Goal: Task Accomplishment & Management: Complete application form

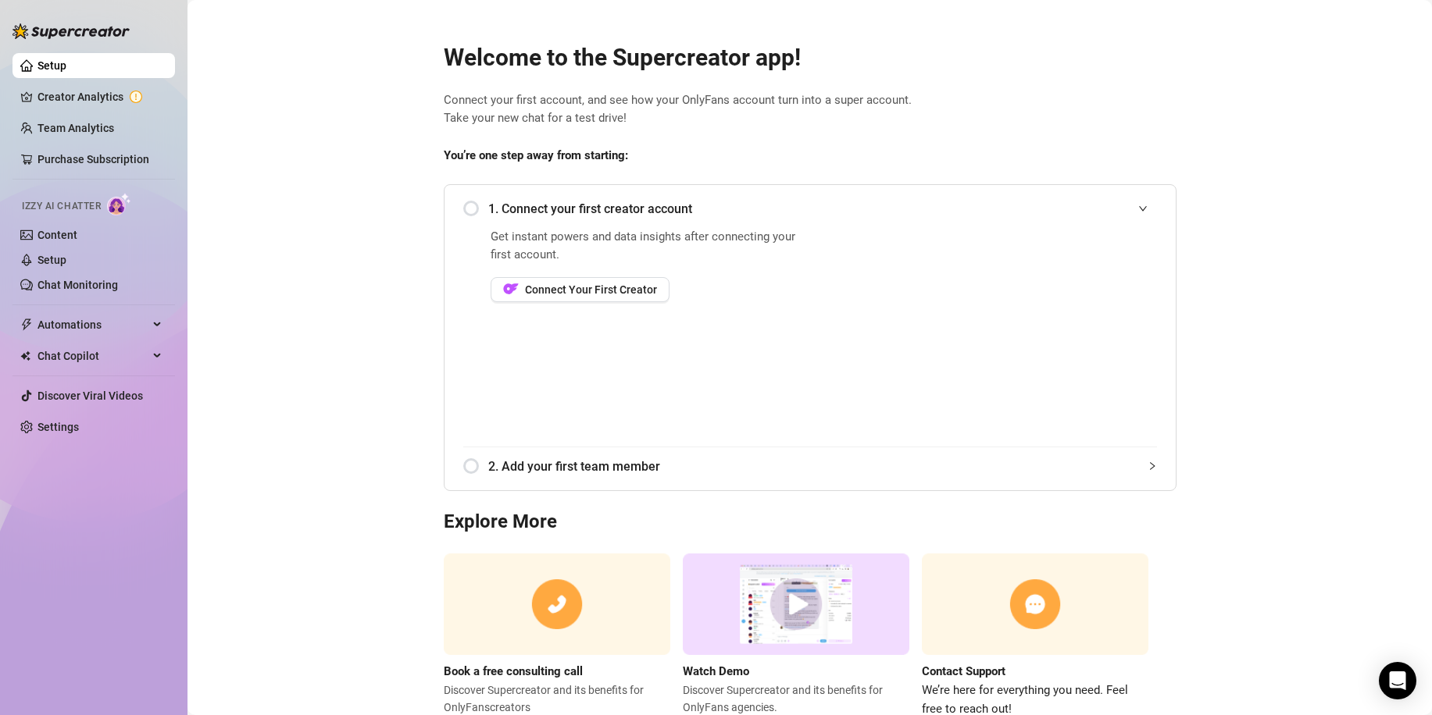
click at [463, 211] on div "1. Connect your first creator account" at bounding box center [810, 209] width 694 height 38
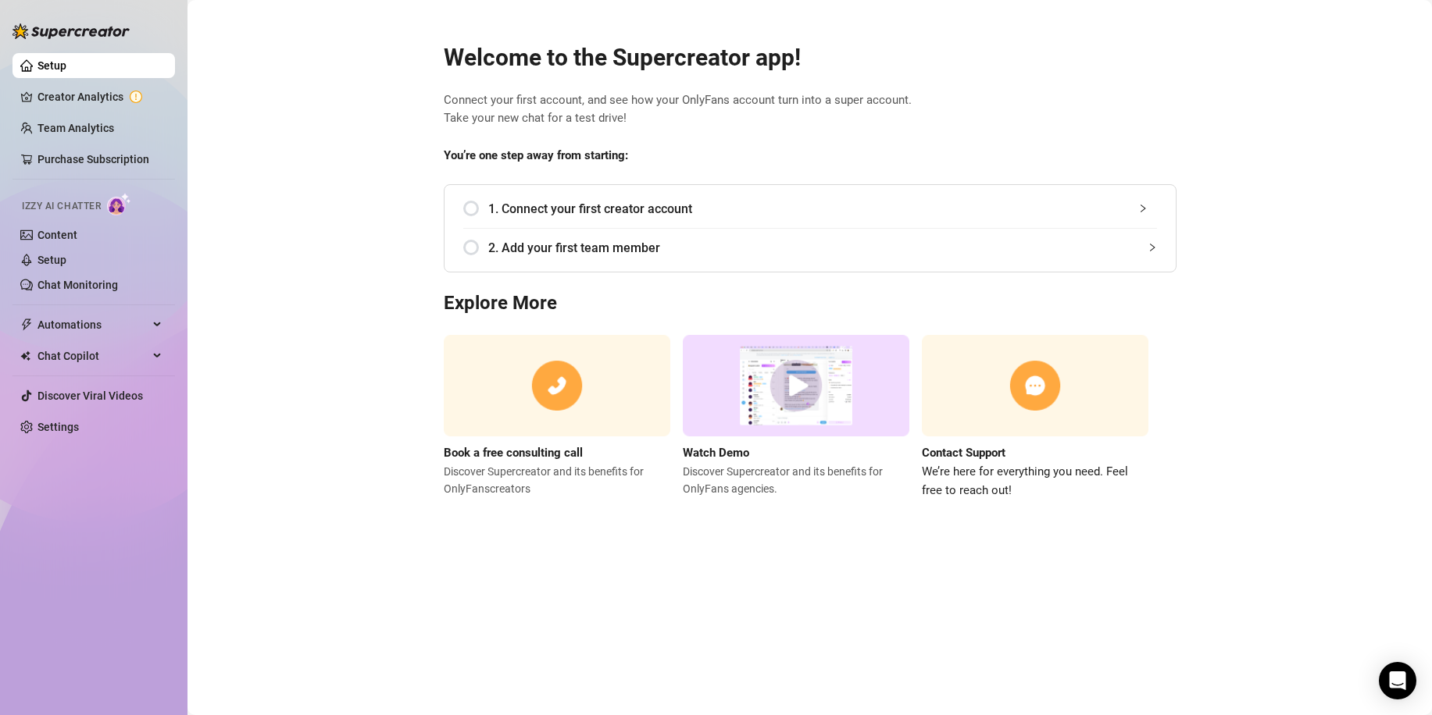
click at [472, 210] on div "1. Connect your first creator account" at bounding box center [810, 209] width 694 height 38
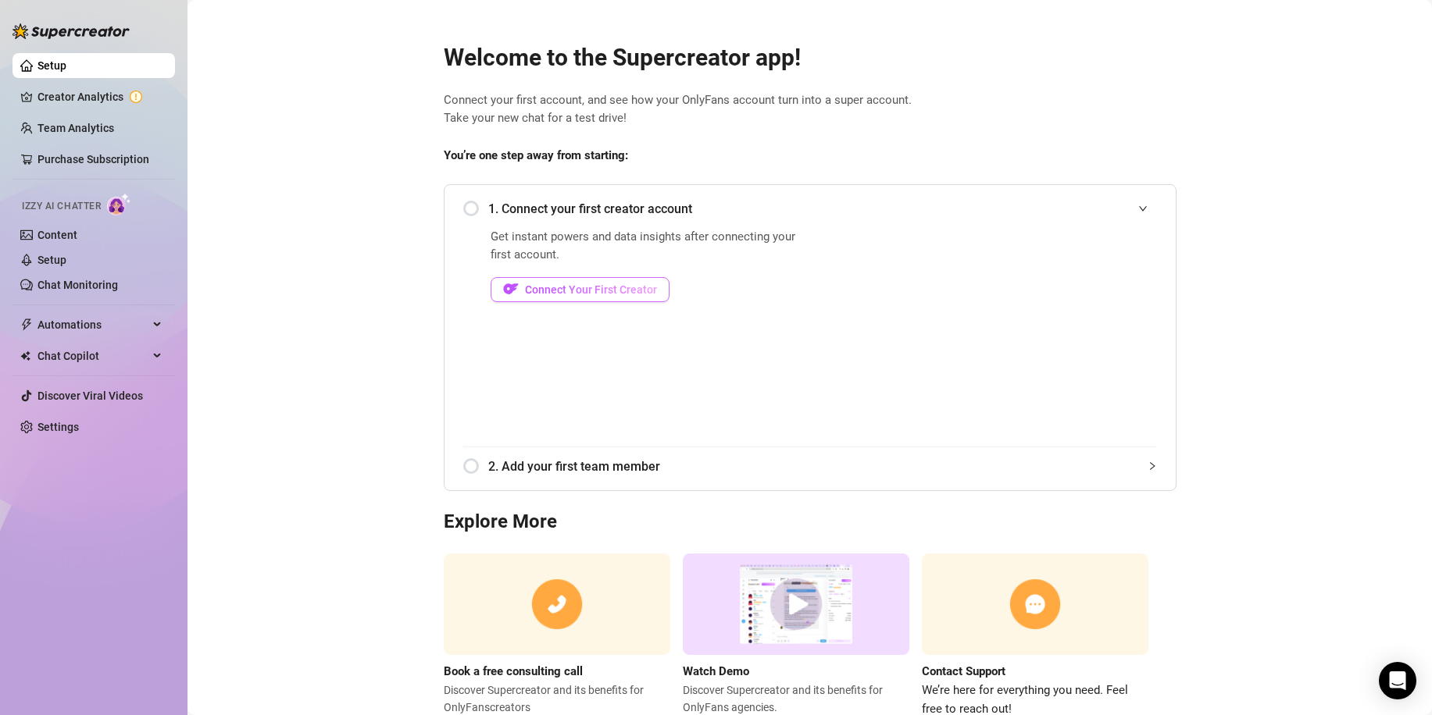
click at [577, 292] on span "Connect Your First Creator" at bounding box center [591, 290] width 132 height 12
click at [465, 209] on div "1. Connect your first creator account" at bounding box center [810, 209] width 694 height 38
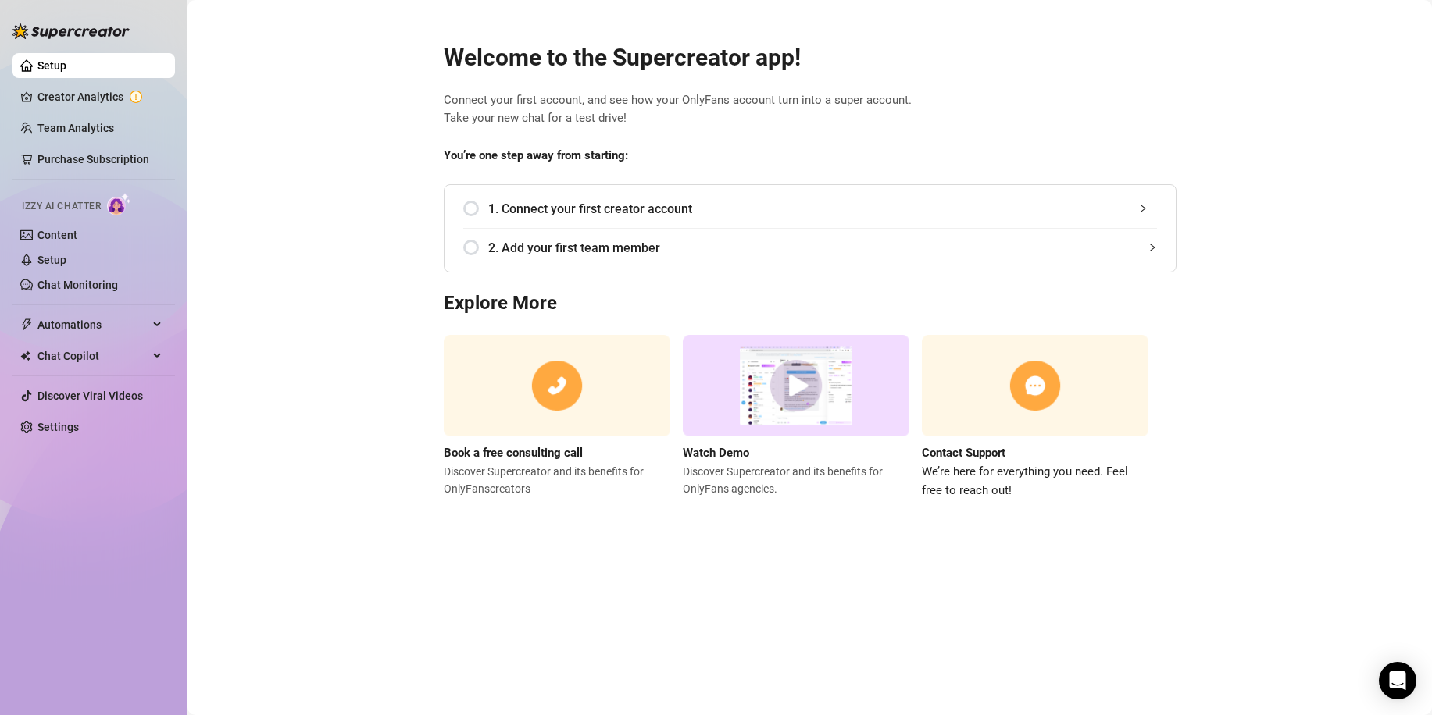
click at [500, 246] on span "2. Add your first team member" at bounding box center [822, 248] width 669 height 20
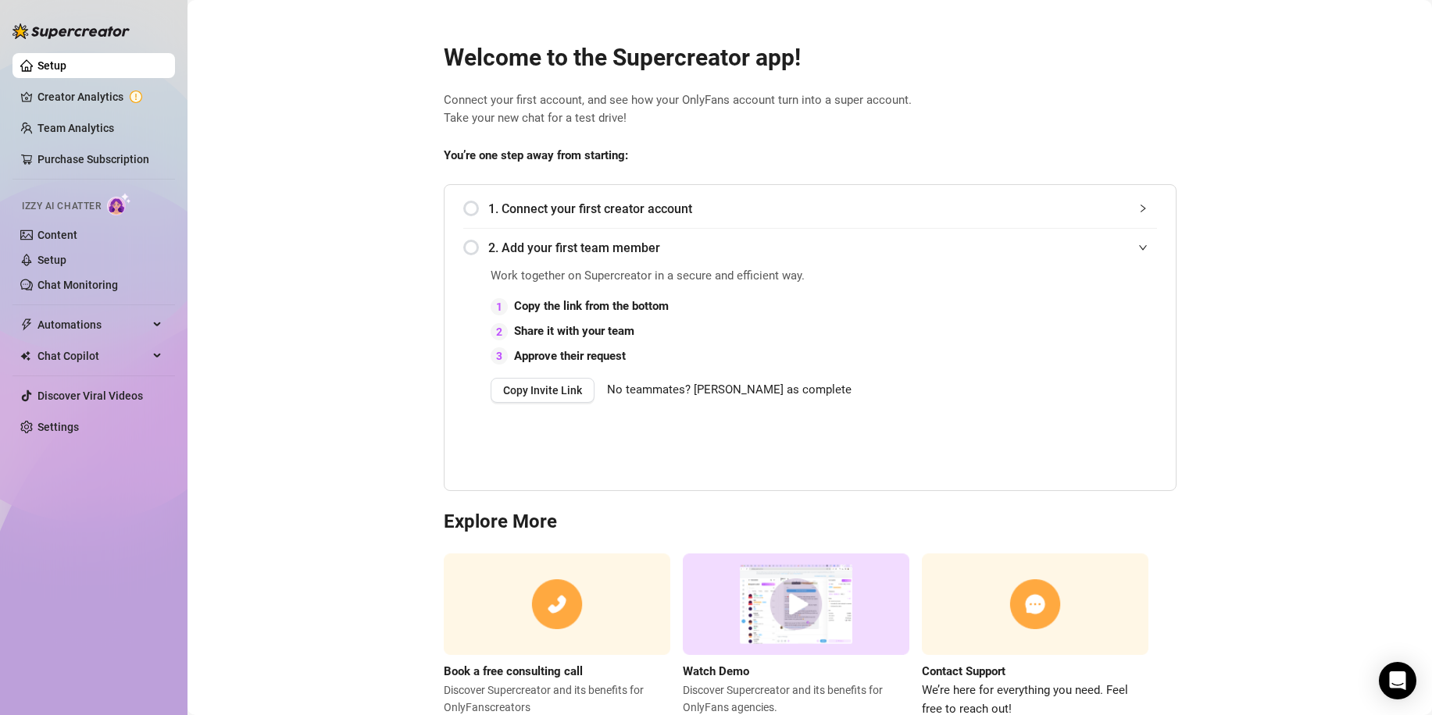
click at [616, 209] on span "1. Connect your first creator account" at bounding box center [822, 209] width 669 height 20
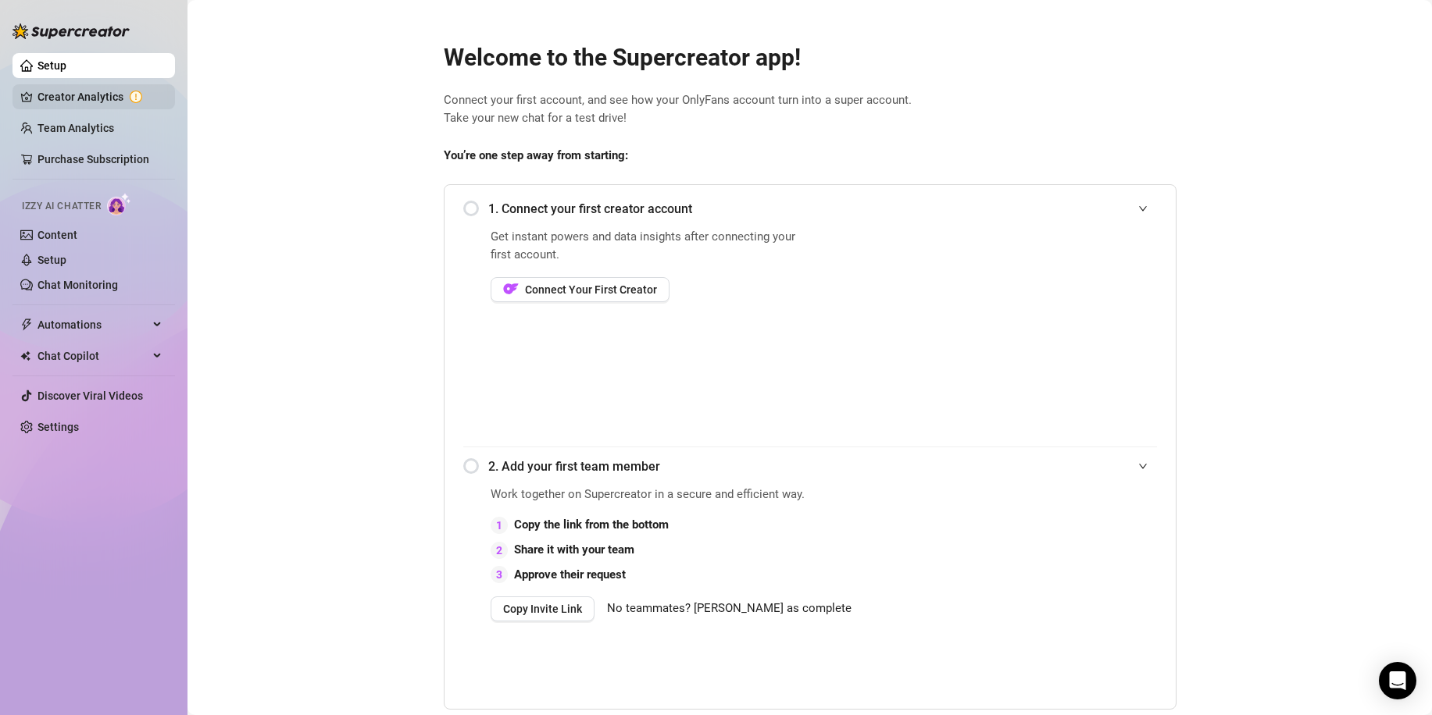
click at [108, 102] on link "Creator Analytics" at bounding box center [99, 96] width 125 height 25
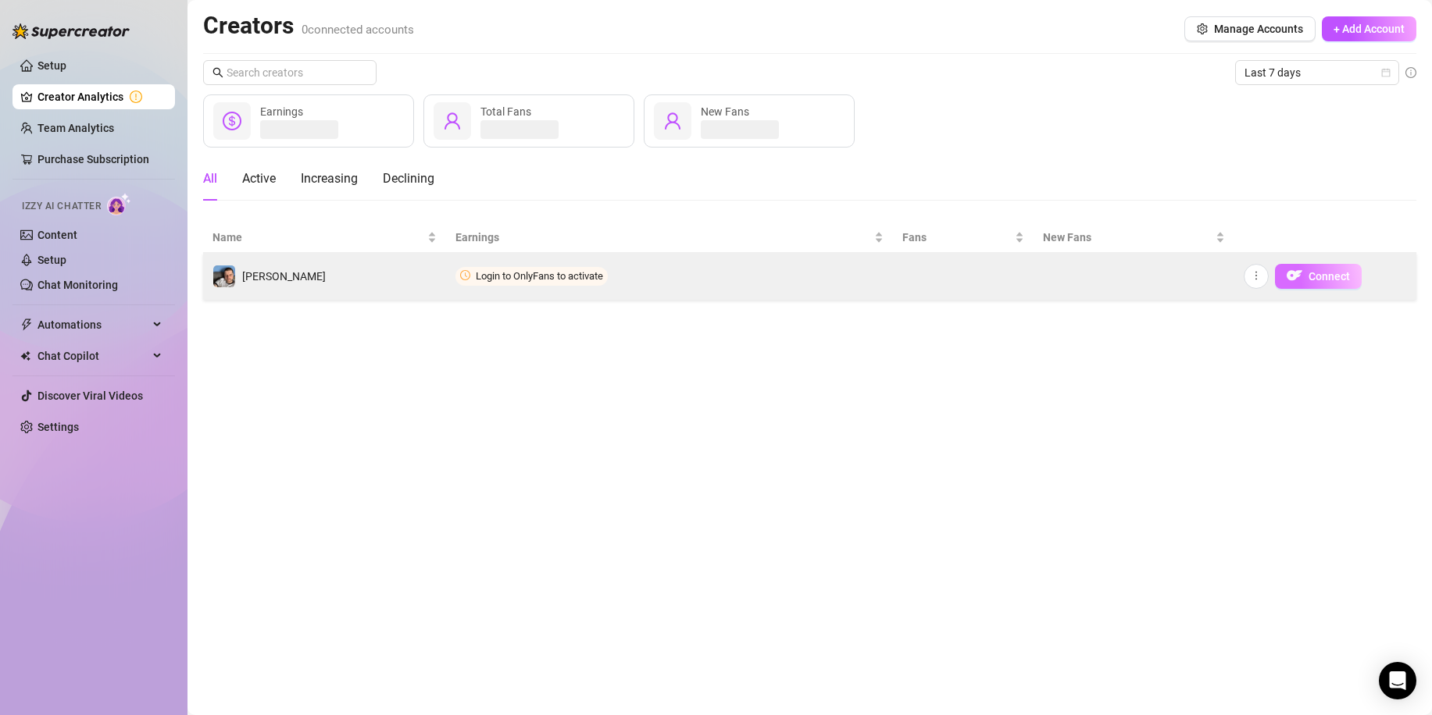
click at [1316, 282] on span "Connect" at bounding box center [1328, 276] width 41 height 12
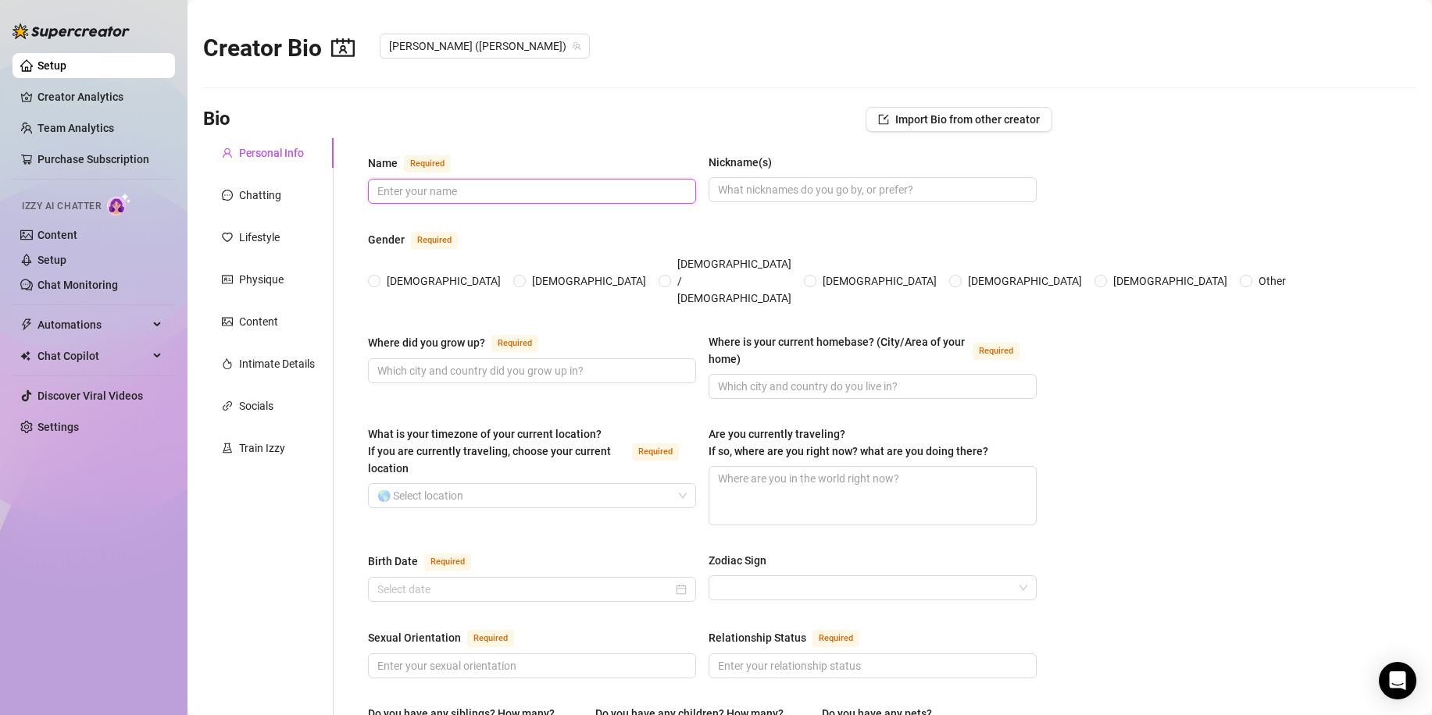
click at [524, 190] on input "Name Required" at bounding box center [530, 191] width 306 height 17
type input "[PERSON_NAME]"
click at [752, 191] on input "Nickname(s)" at bounding box center [871, 189] width 306 height 17
click at [517, 277] on input "[DEMOGRAPHIC_DATA]" at bounding box center [520, 282] width 6 height 10
radio input "true"
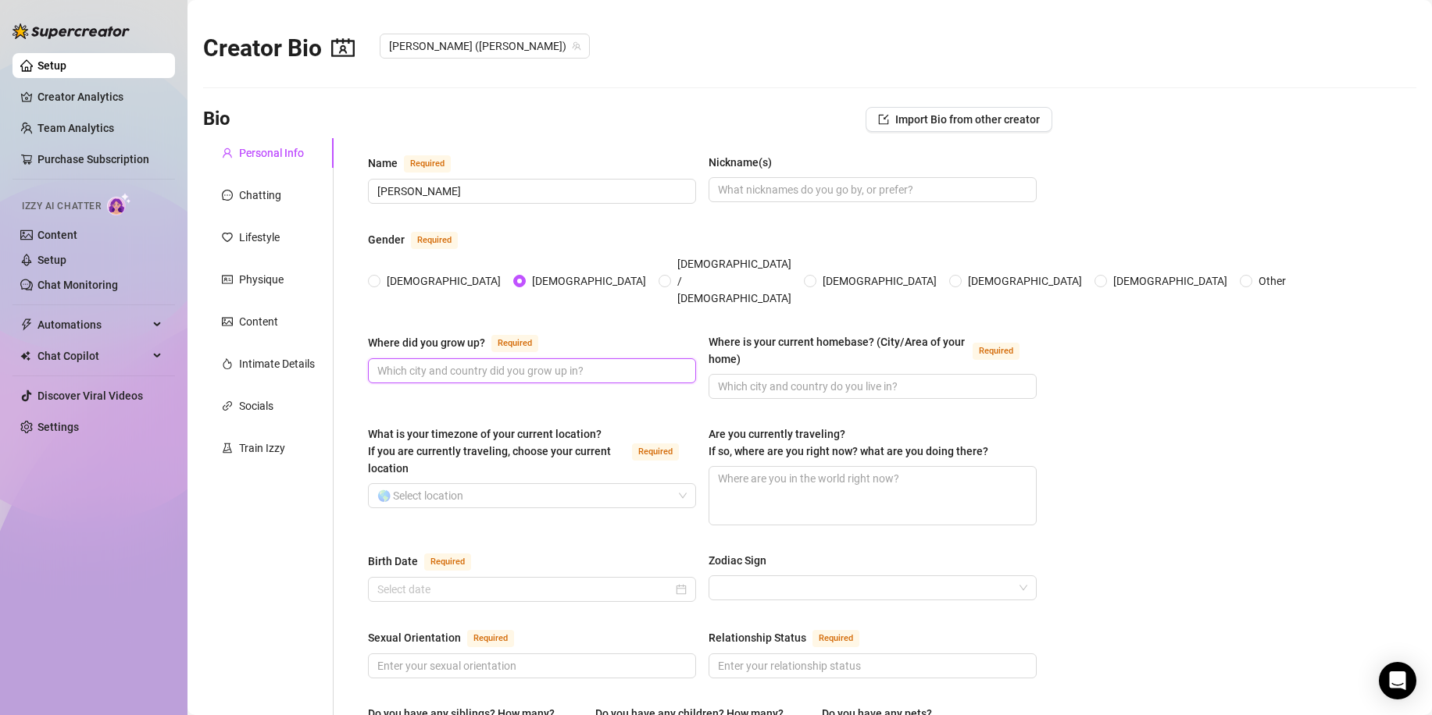
click at [427, 362] on input "Where did you grow up? Required" at bounding box center [530, 370] width 306 height 17
type input "kent"
click at [719, 378] on input "Where is your current homebase? (City/Area of your home) Required" at bounding box center [871, 386] width 306 height 17
type input "southend on sea"
click at [526, 484] on input "What is your timezone of your current location? If you are currently traveling,…" at bounding box center [524, 495] width 295 height 23
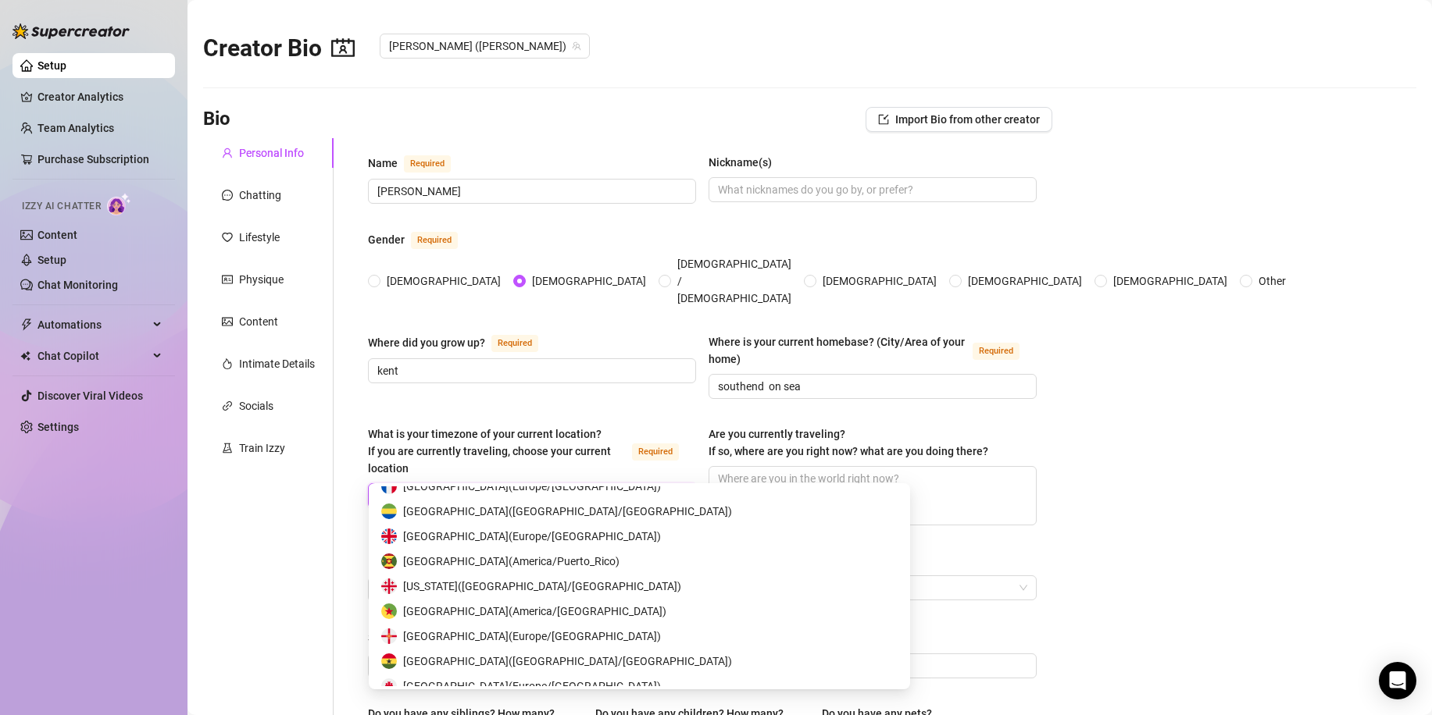
scroll to position [2915, 0]
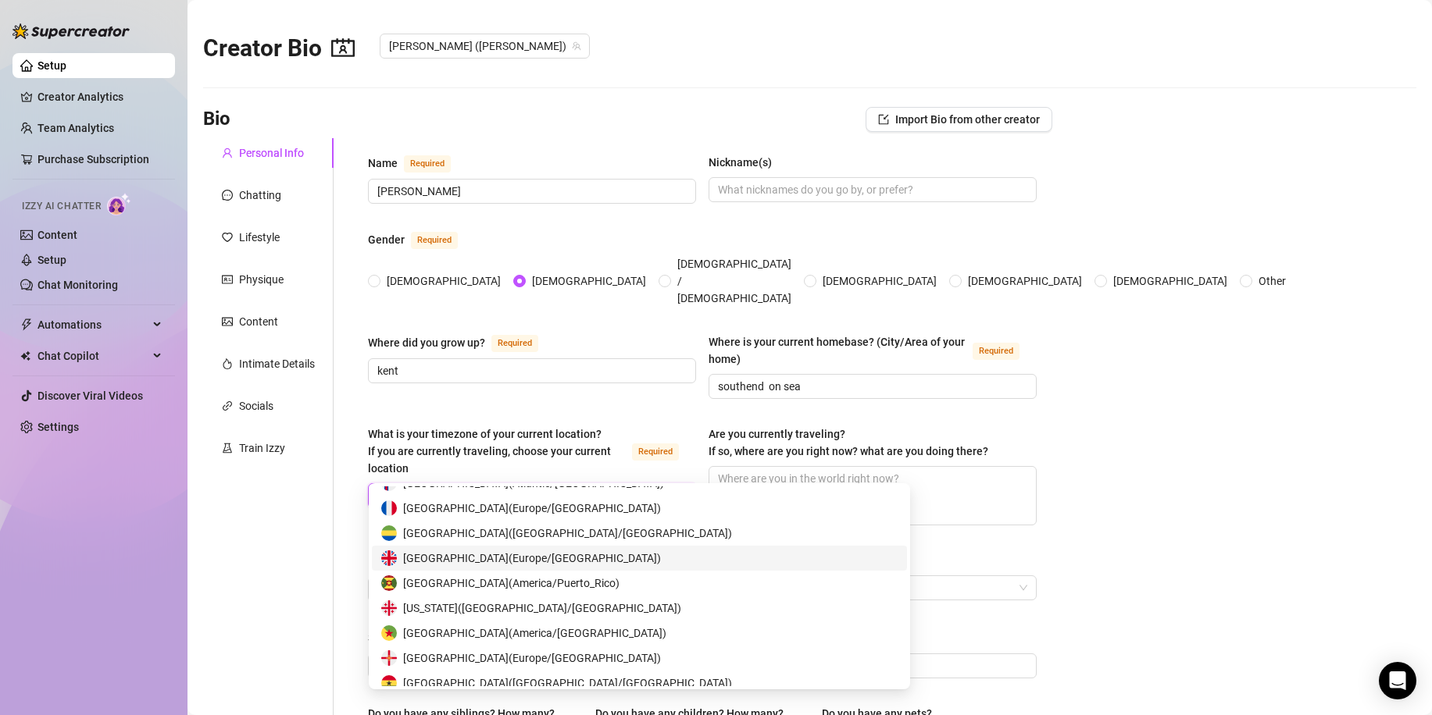
click at [469, 562] on span "[GEOGRAPHIC_DATA] ( [GEOGRAPHIC_DATA]/[GEOGRAPHIC_DATA] )" at bounding box center [532, 558] width 258 height 17
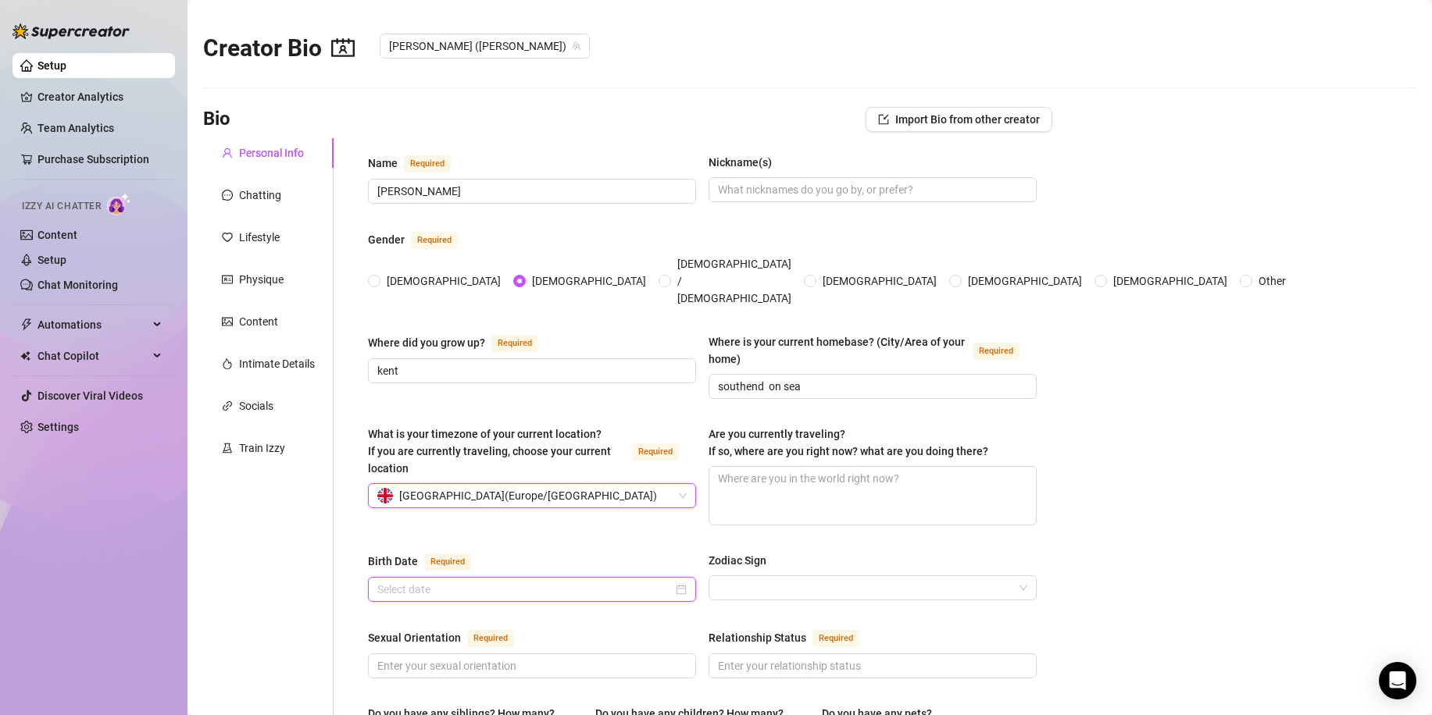
click at [649, 581] on input "Birth Date Required" at bounding box center [524, 589] width 295 height 17
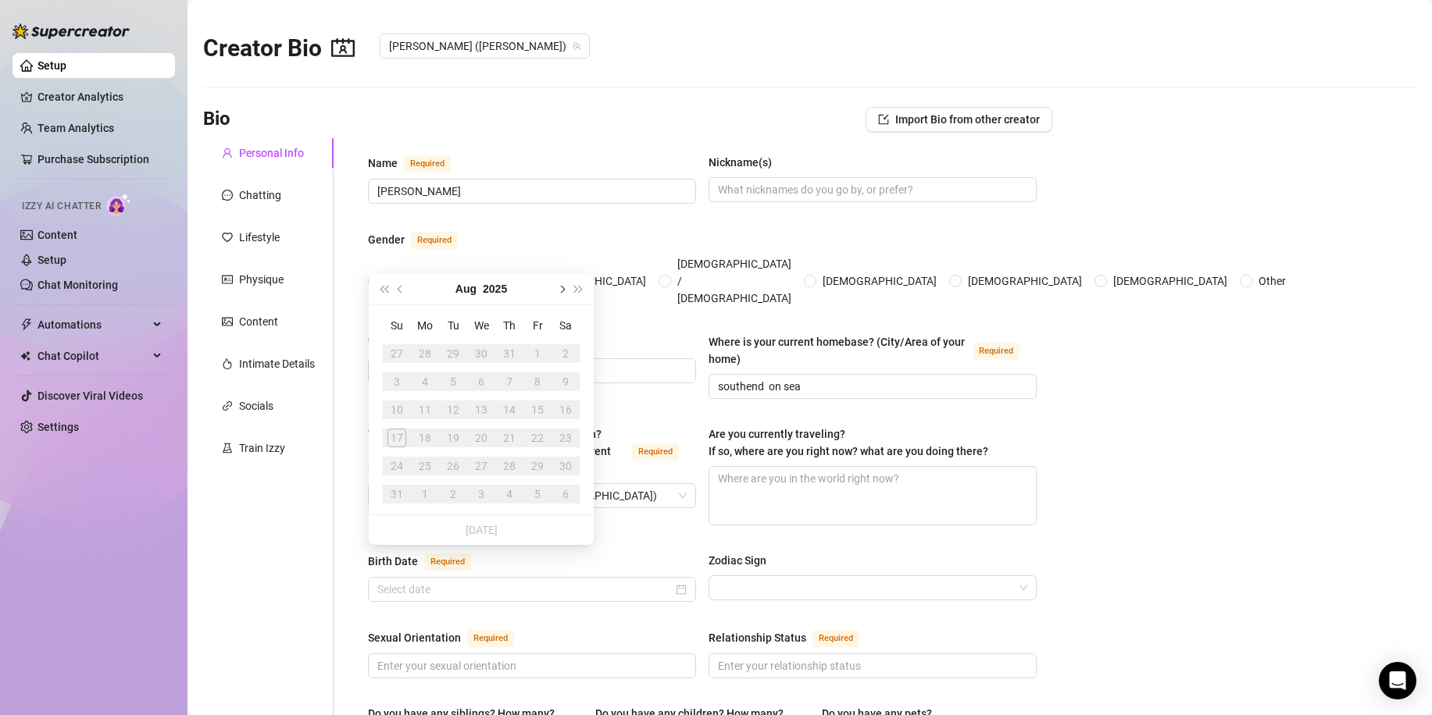
click at [562, 291] on span "Next month (PageDown)" at bounding box center [561, 289] width 8 height 8
click at [402, 292] on button "Previous month (PageUp)" at bounding box center [400, 288] width 17 height 31
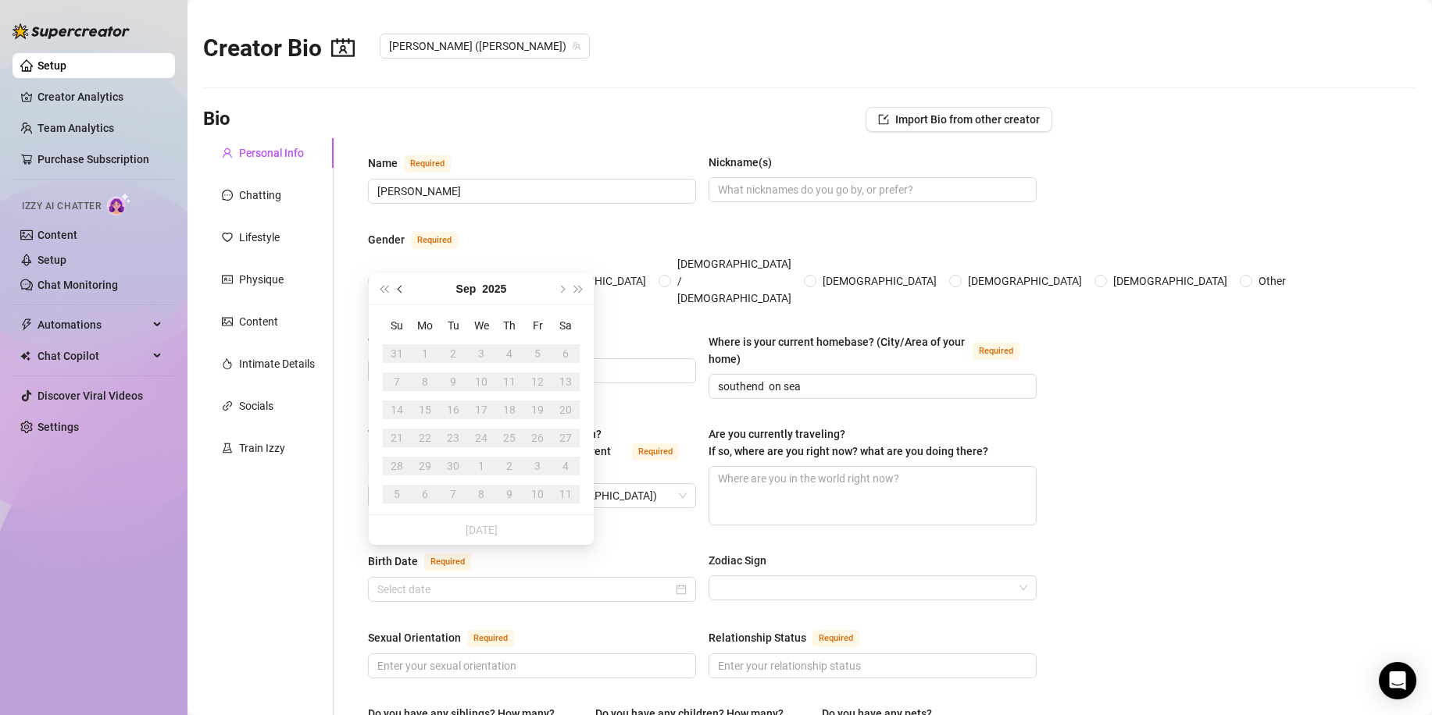
click at [402, 292] on button "Previous month (PageUp)" at bounding box center [400, 288] width 17 height 31
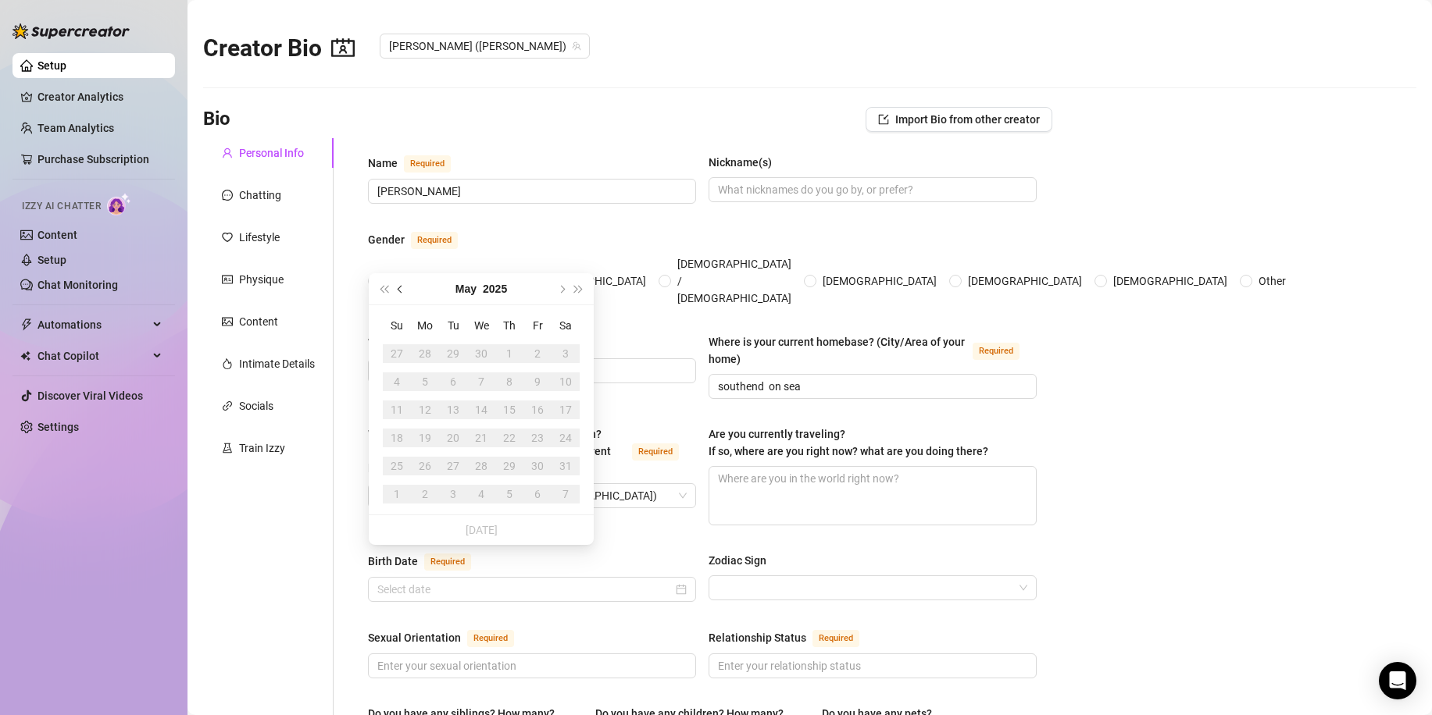
click at [402, 292] on button "Previous month (PageUp)" at bounding box center [400, 288] width 17 height 31
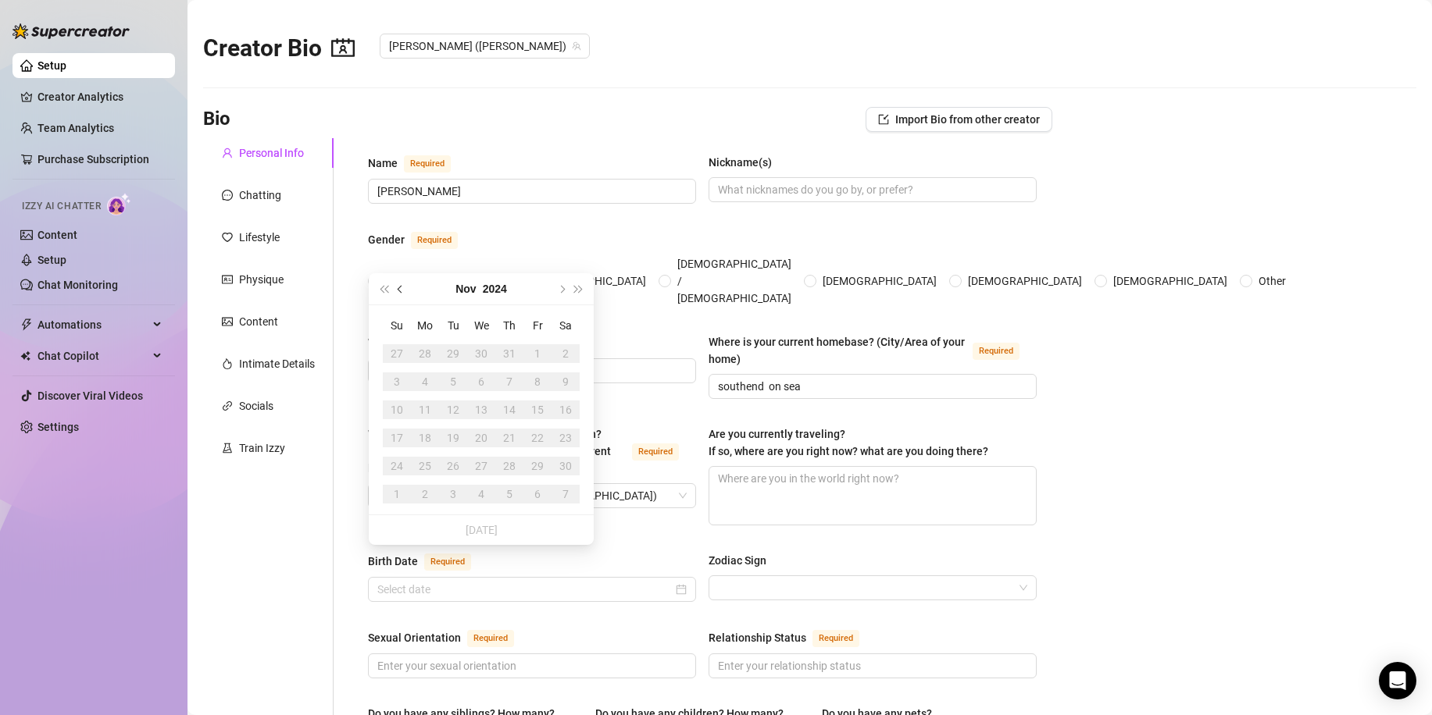
click at [402, 292] on button "Previous month (PageUp)" at bounding box center [400, 288] width 17 height 31
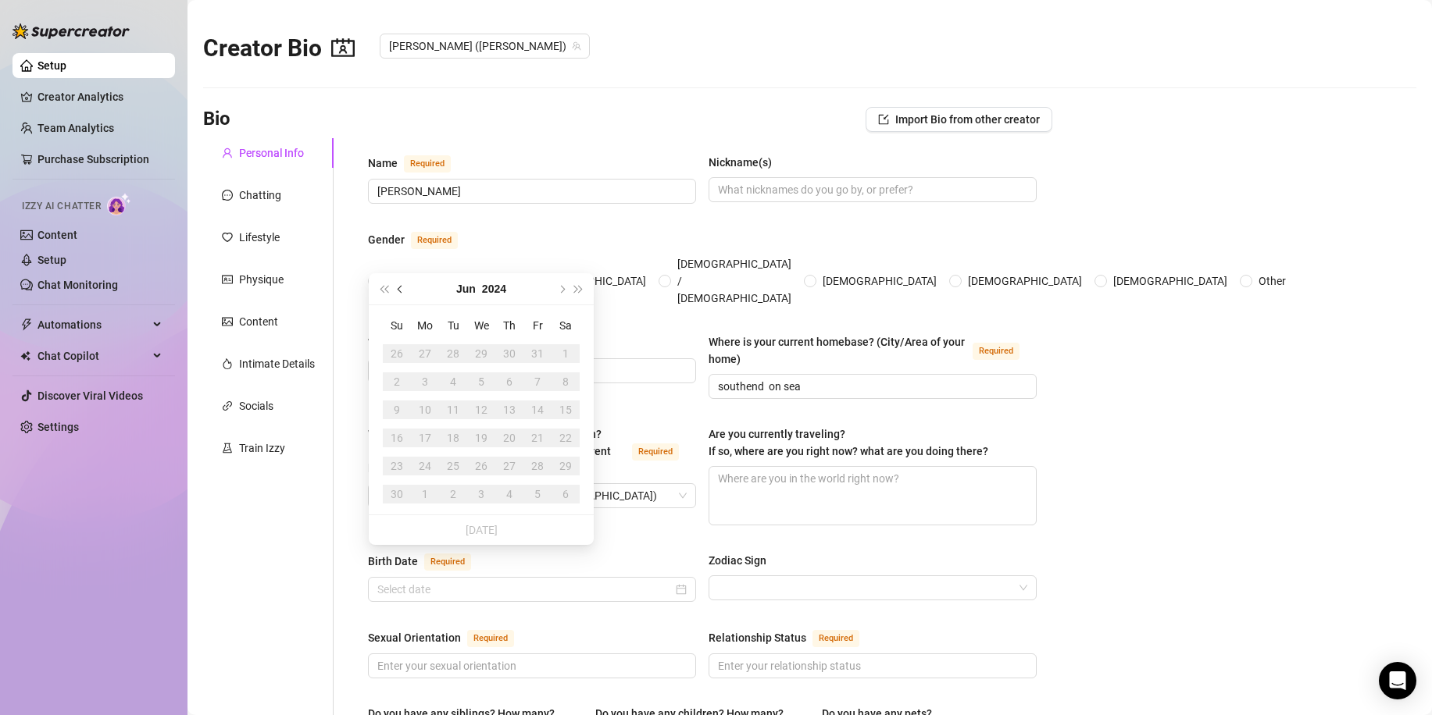
click at [402, 292] on button "Previous month (PageUp)" at bounding box center [400, 288] width 17 height 31
click at [386, 294] on button "Last year (Control + left)" at bounding box center [383, 288] width 17 height 31
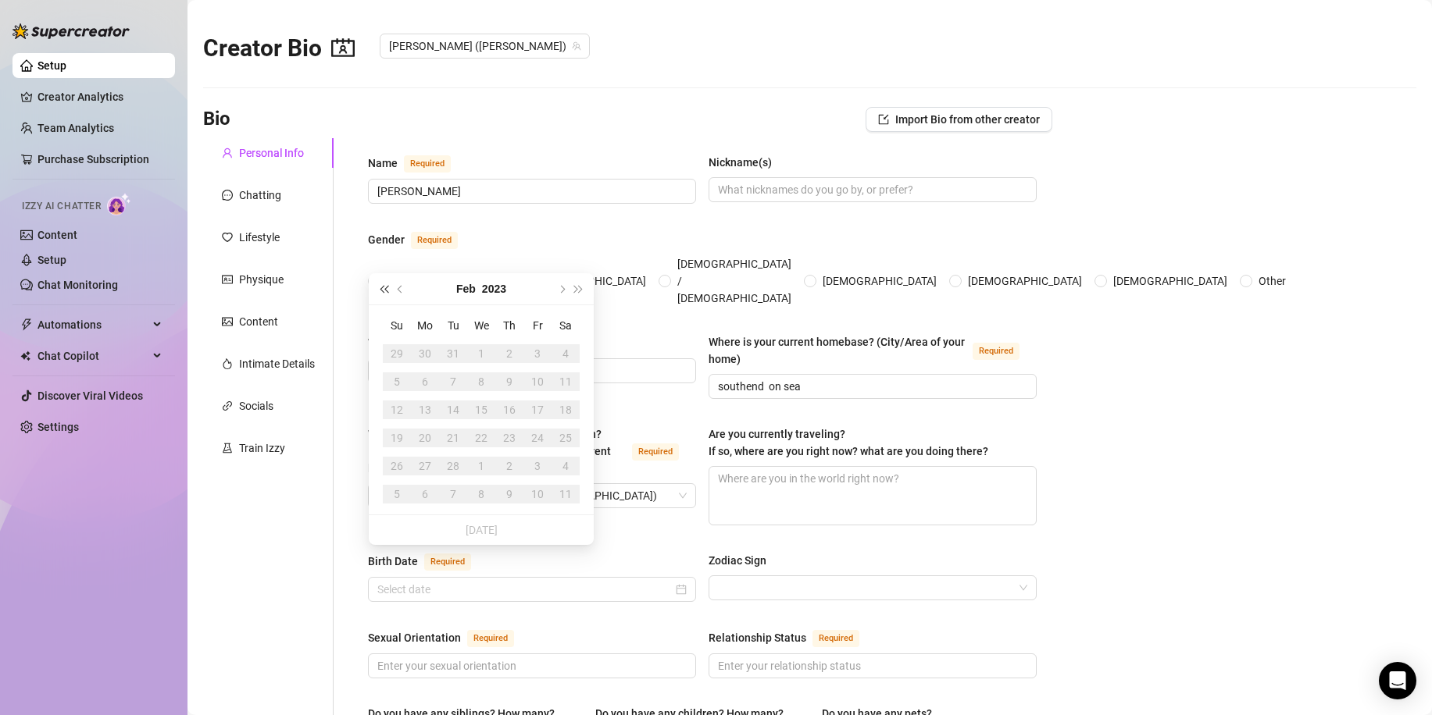
click at [386, 294] on button "Last year (Control + left)" at bounding box center [383, 288] width 17 height 31
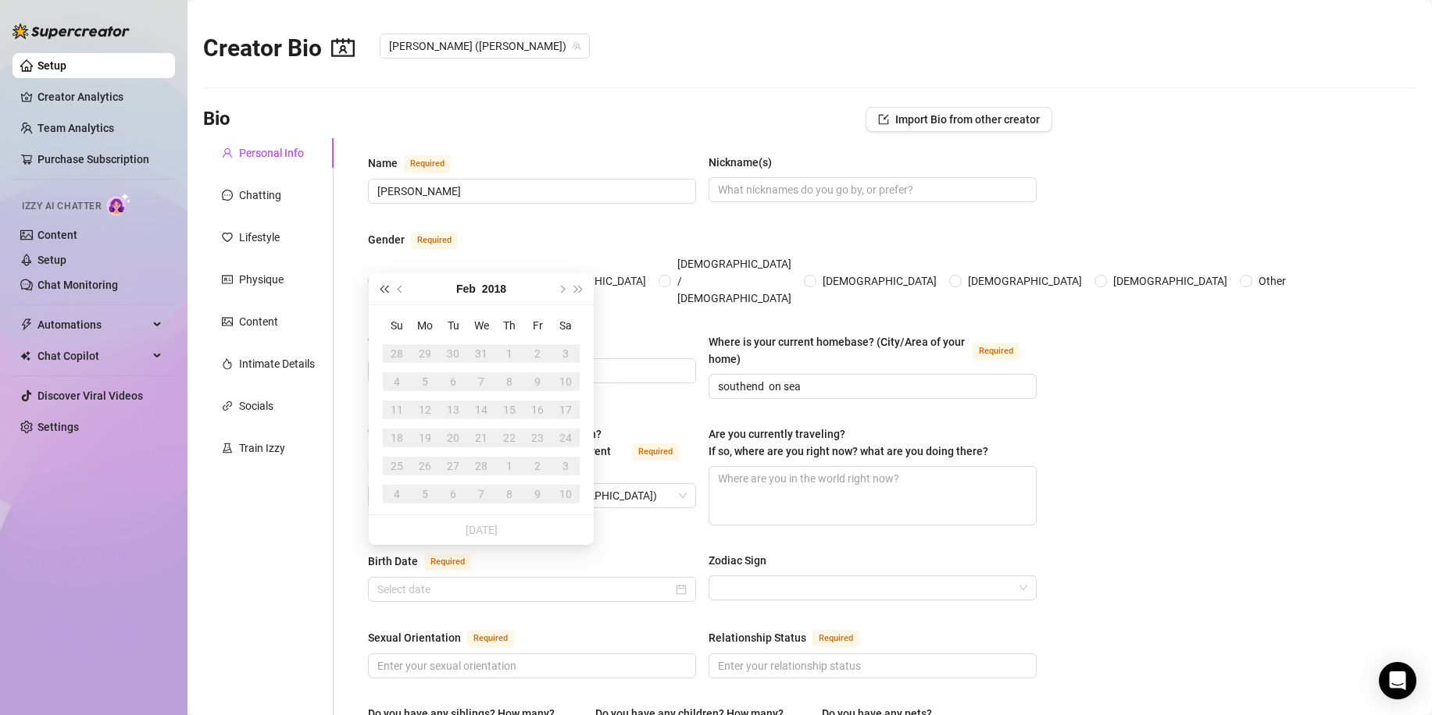
click at [386, 294] on button "Last year (Control + left)" at bounding box center [383, 288] width 17 height 31
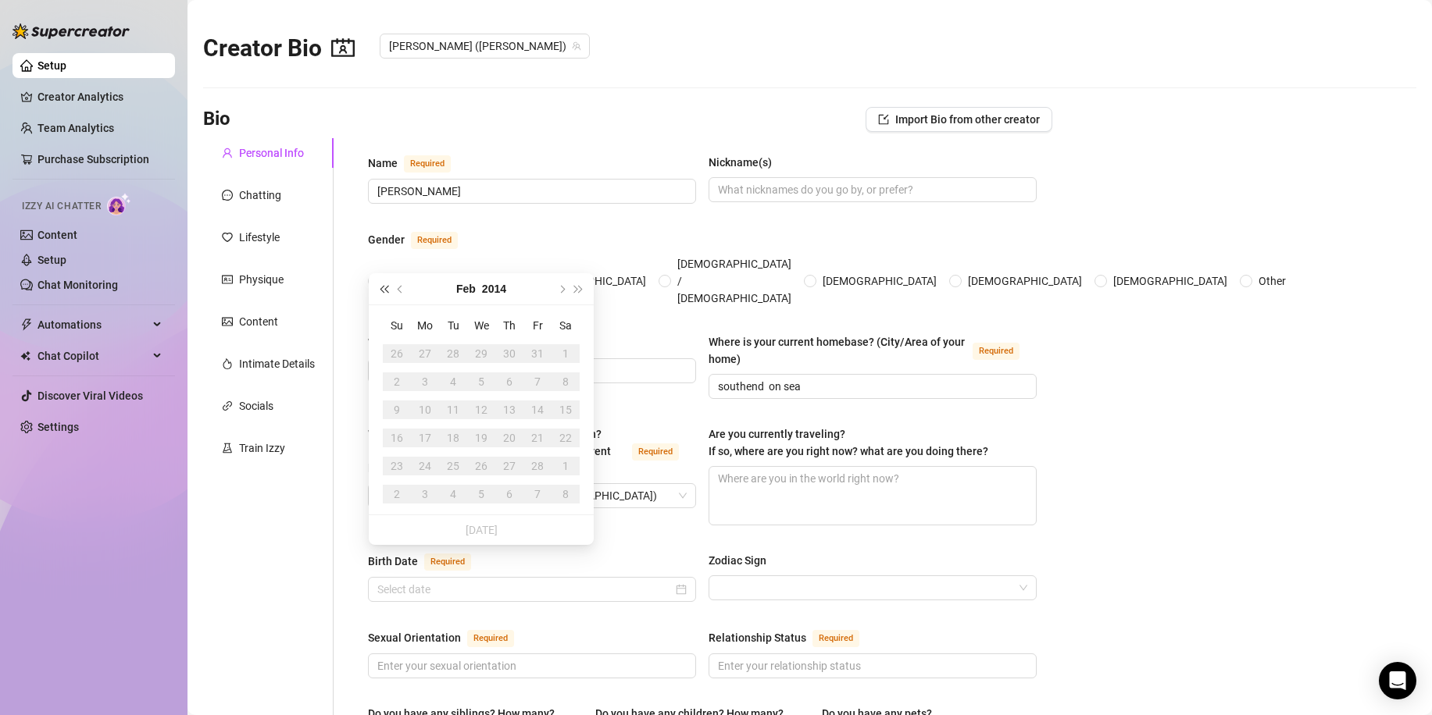
click at [386, 294] on button "Last year (Control + left)" at bounding box center [383, 288] width 17 height 31
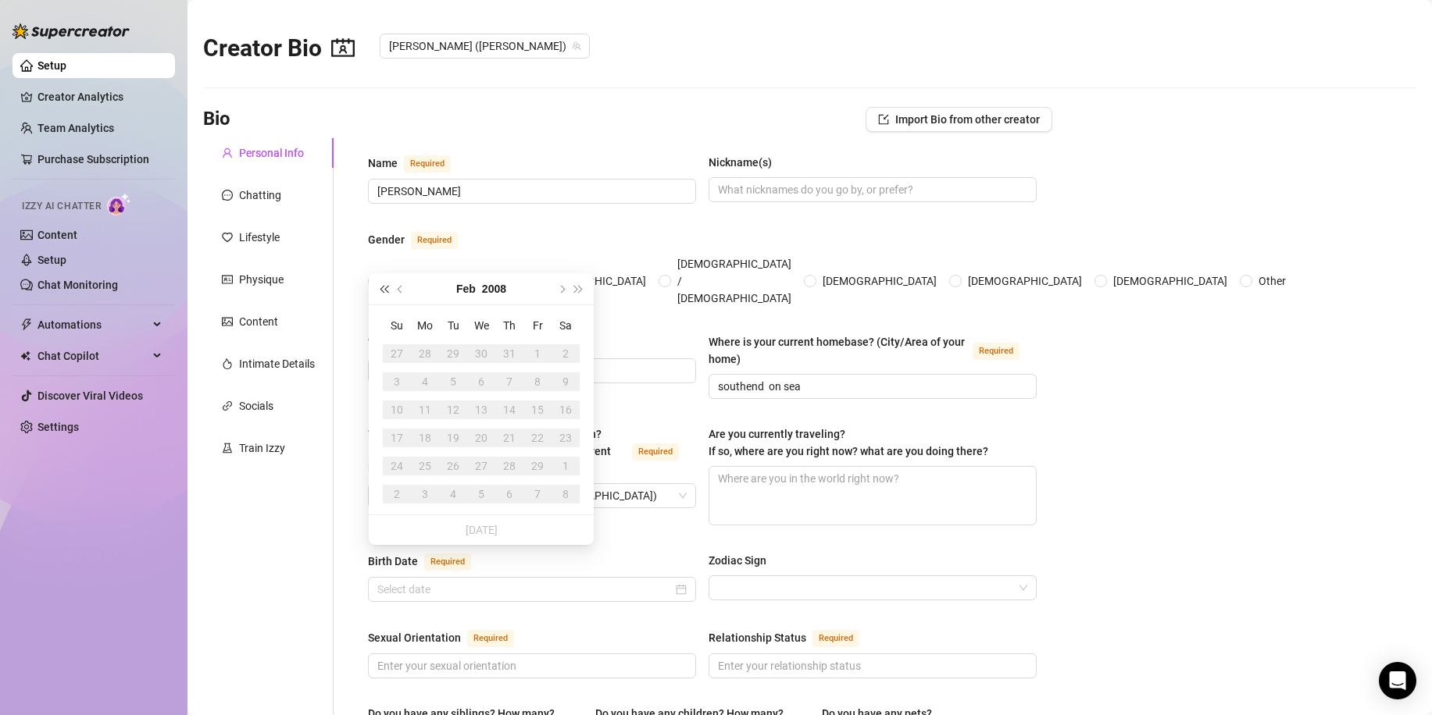
click at [386, 294] on button "Last year (Control + left)" at bounding box center [383, 288] width 17 height 31
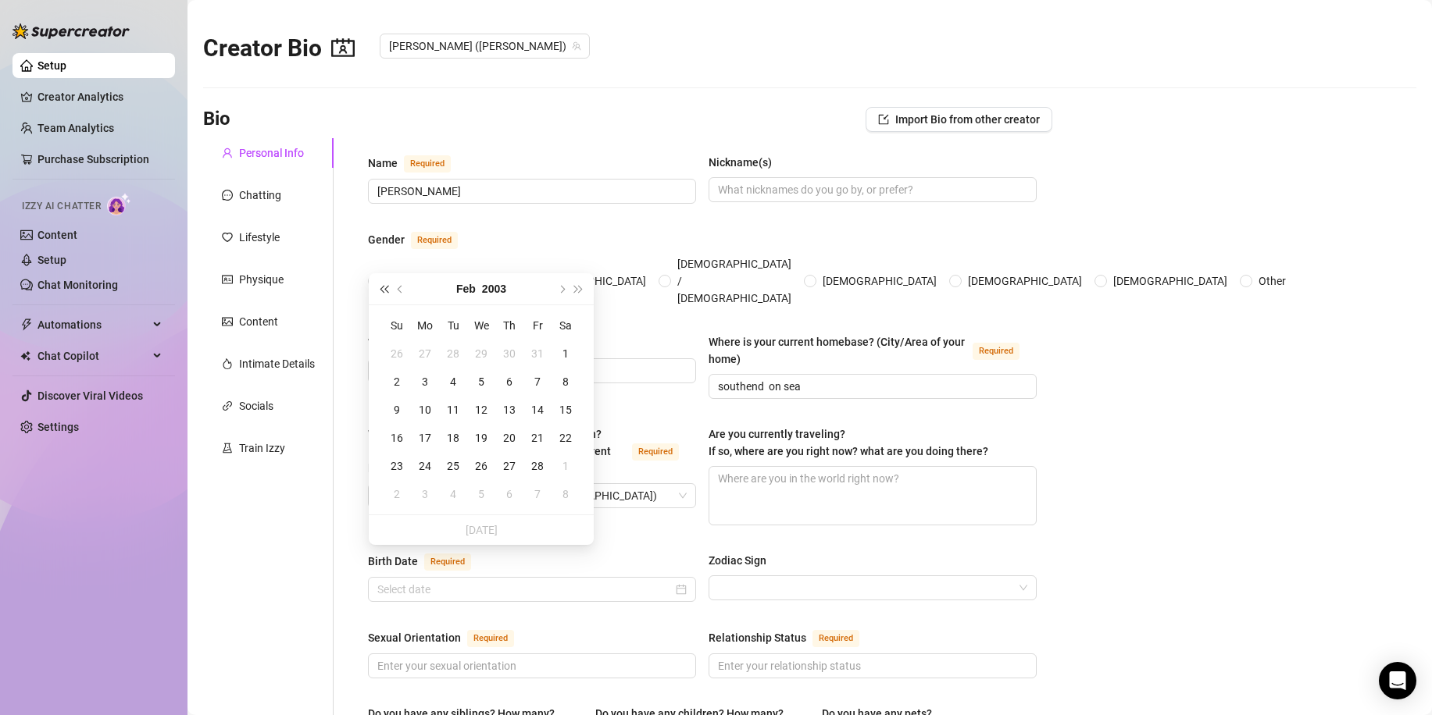
click at [386, 294] on button "Last year (Control + left)" at bounding box center [383, 288] width 17 height 31
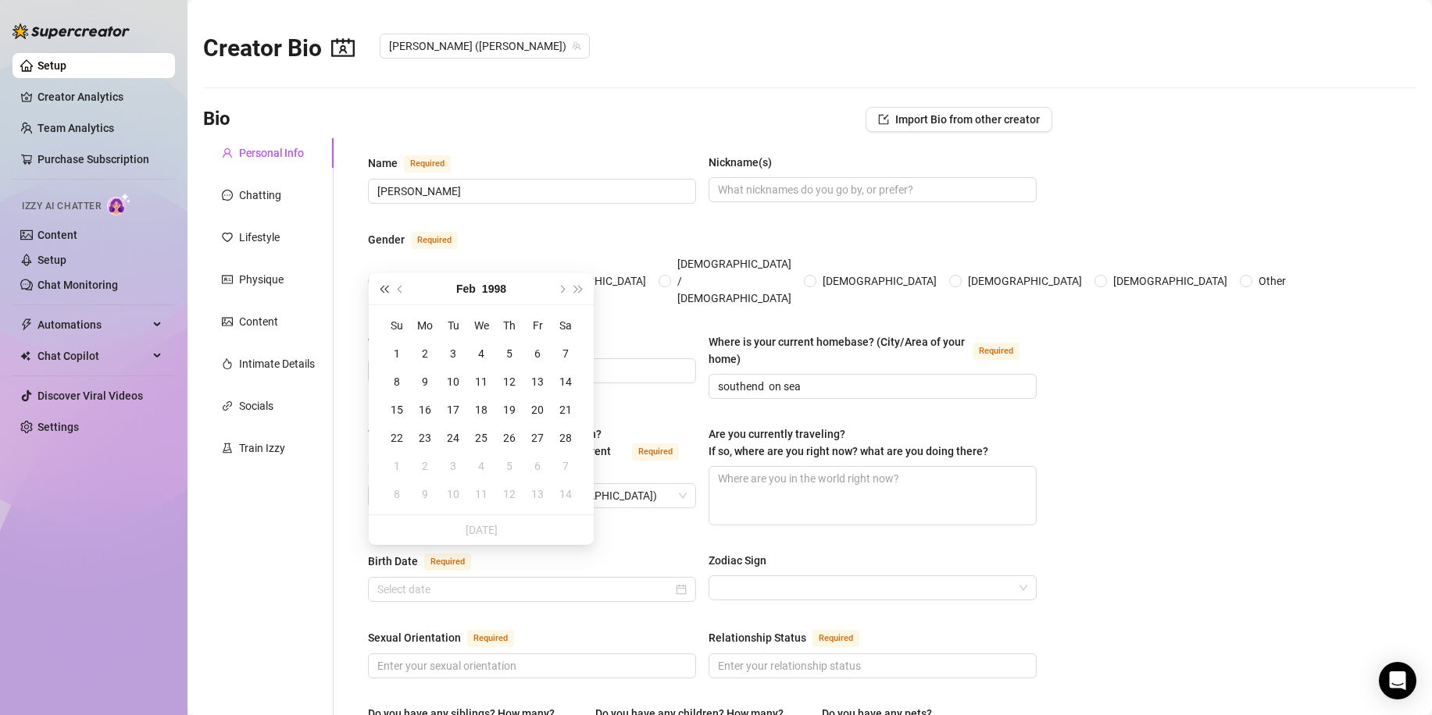
click at [386, 294] on button "Last year (Control + left)" at bounding box center [383, 288] width 17 height 31
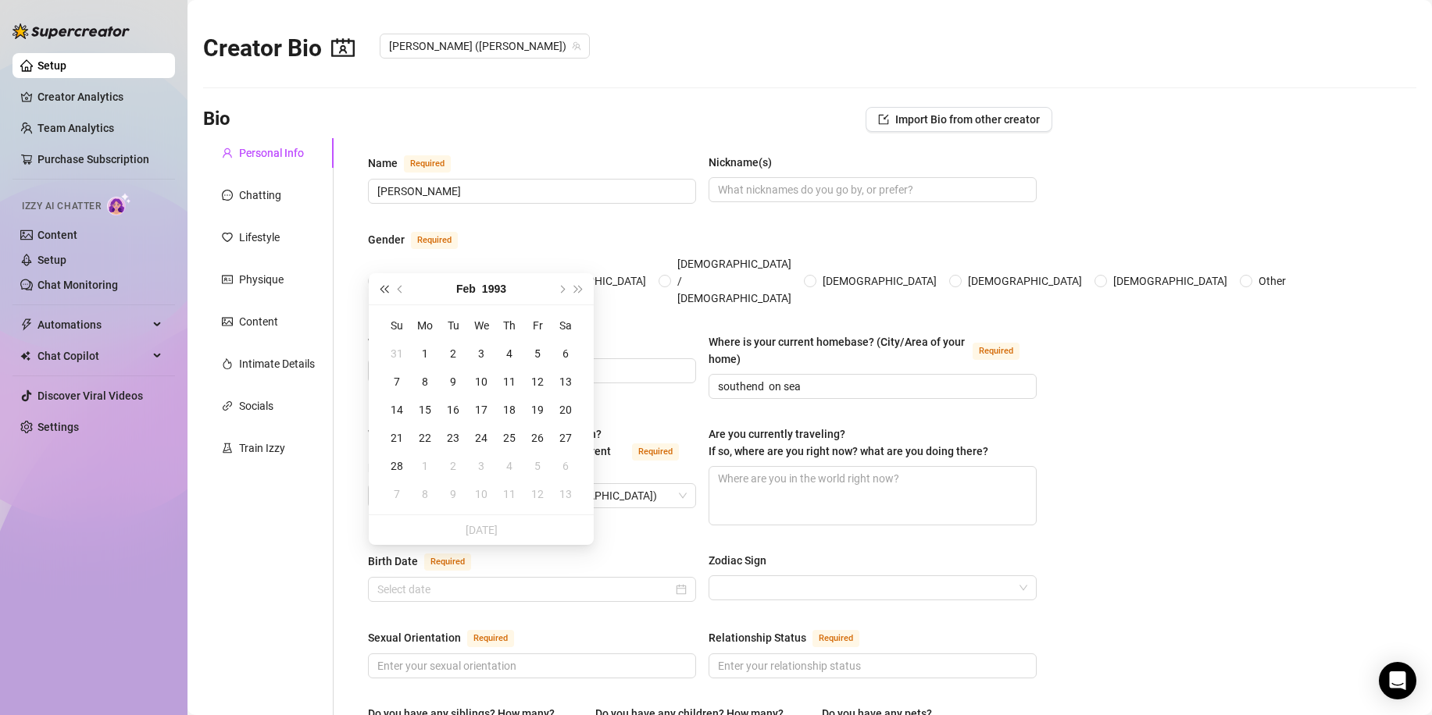
click at [386, 294] on button "Last year (Control + left)" at bounding box center [383, 288] width 17 height 31
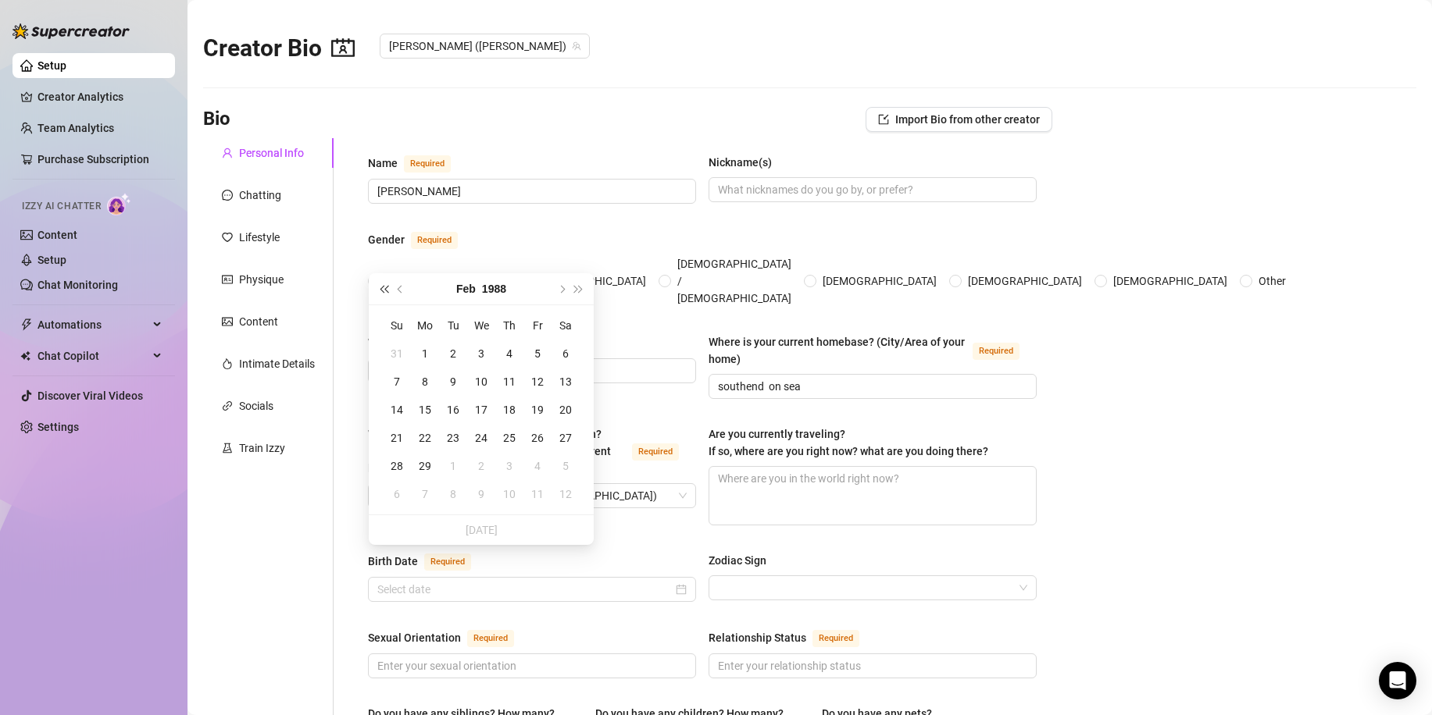
click at [384, 292] on span "Last year (Control + left)" at bounding box center [384, 289] width 8 height 8
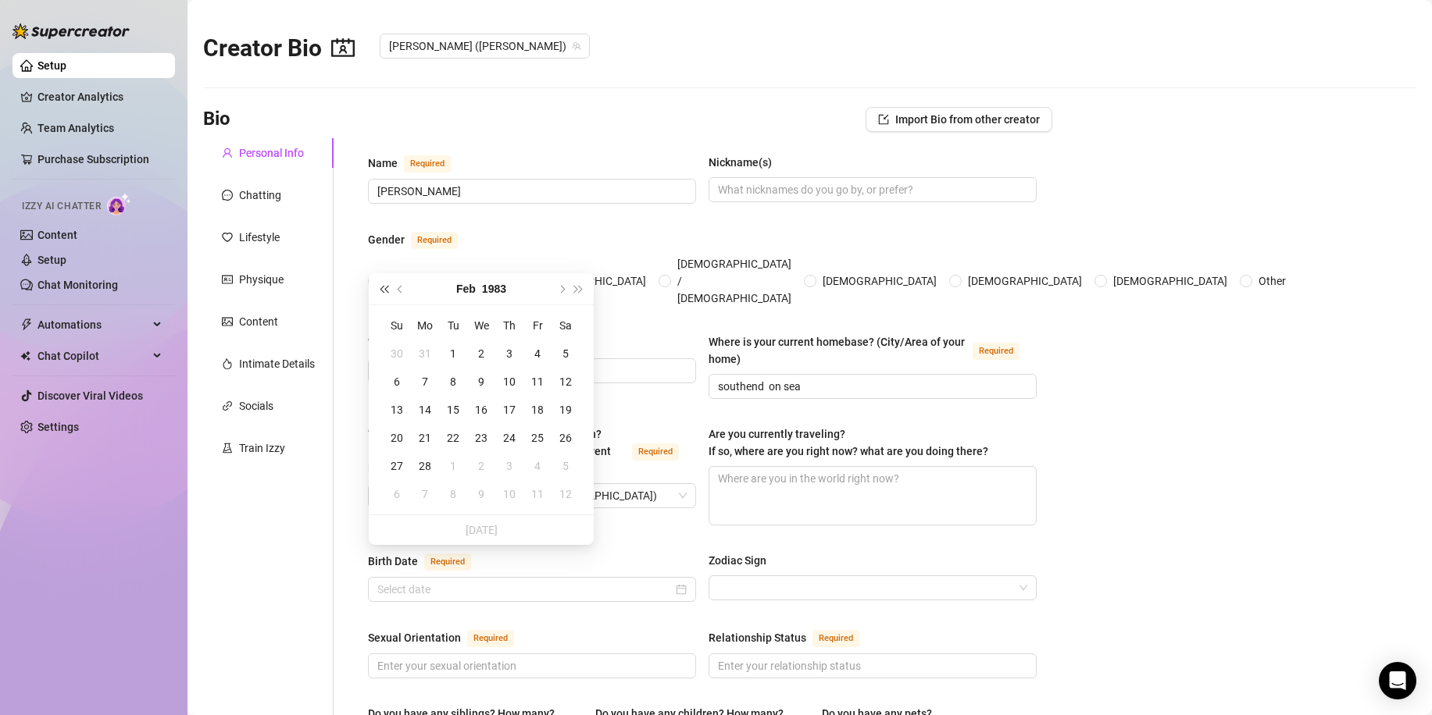
click at [384, 292] on span "Last year (Control + left)" at bounding box center [384, 289] width 8 height 8
click at [580, 287] on span "Next year (Control + right)" at bounding box center [579, 289] width 8 height 8
click at [562, 291] on span "Next month (PageDown)" at bounding box center [561, 289] width 8 height 8
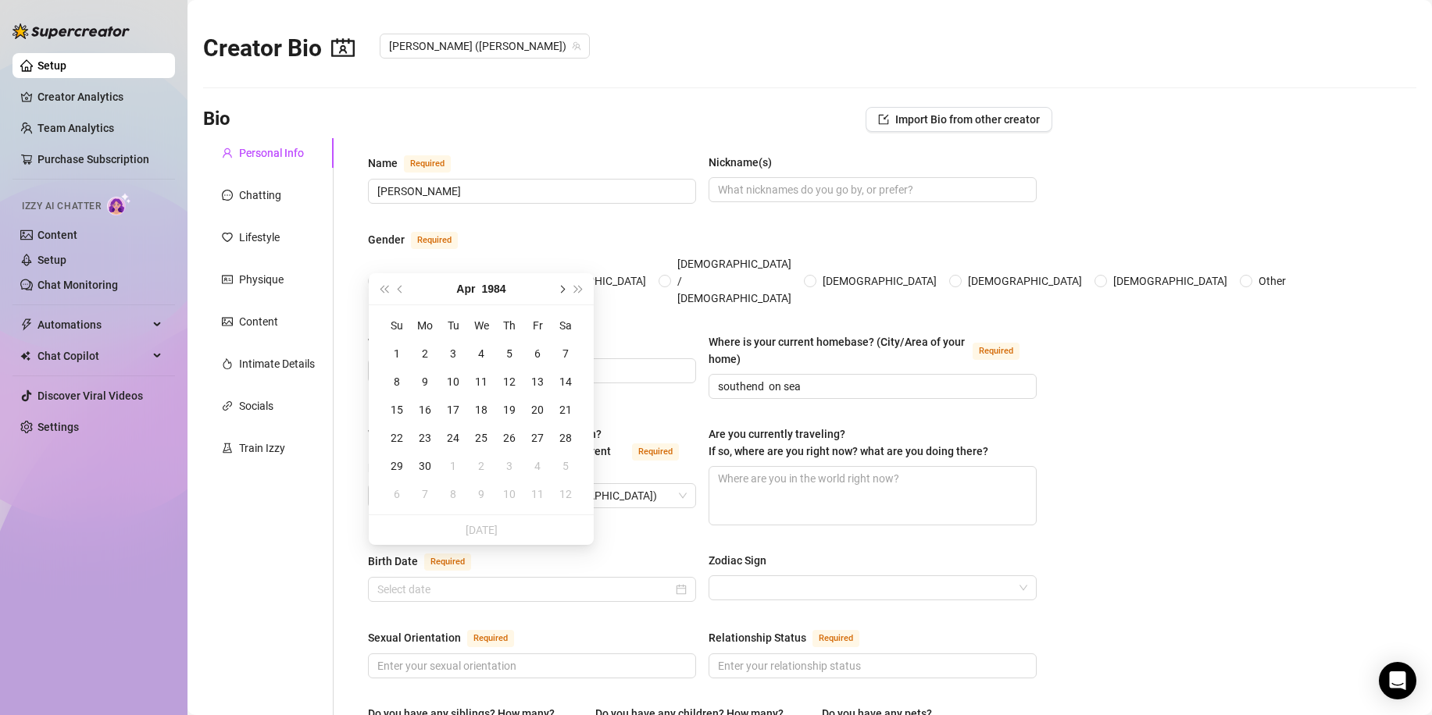
click at [562, 291] on span "Next month (PageDown)" at bounding box center [561, 289] width 8 height 8
click at [561, 291] on span "Next month (PageDown)" at bounding box center [561, 289] width 8 height 8
click at [562, 291] on span "Next month (PageDown)" at bounding box center [561, 289] width 8 height 8
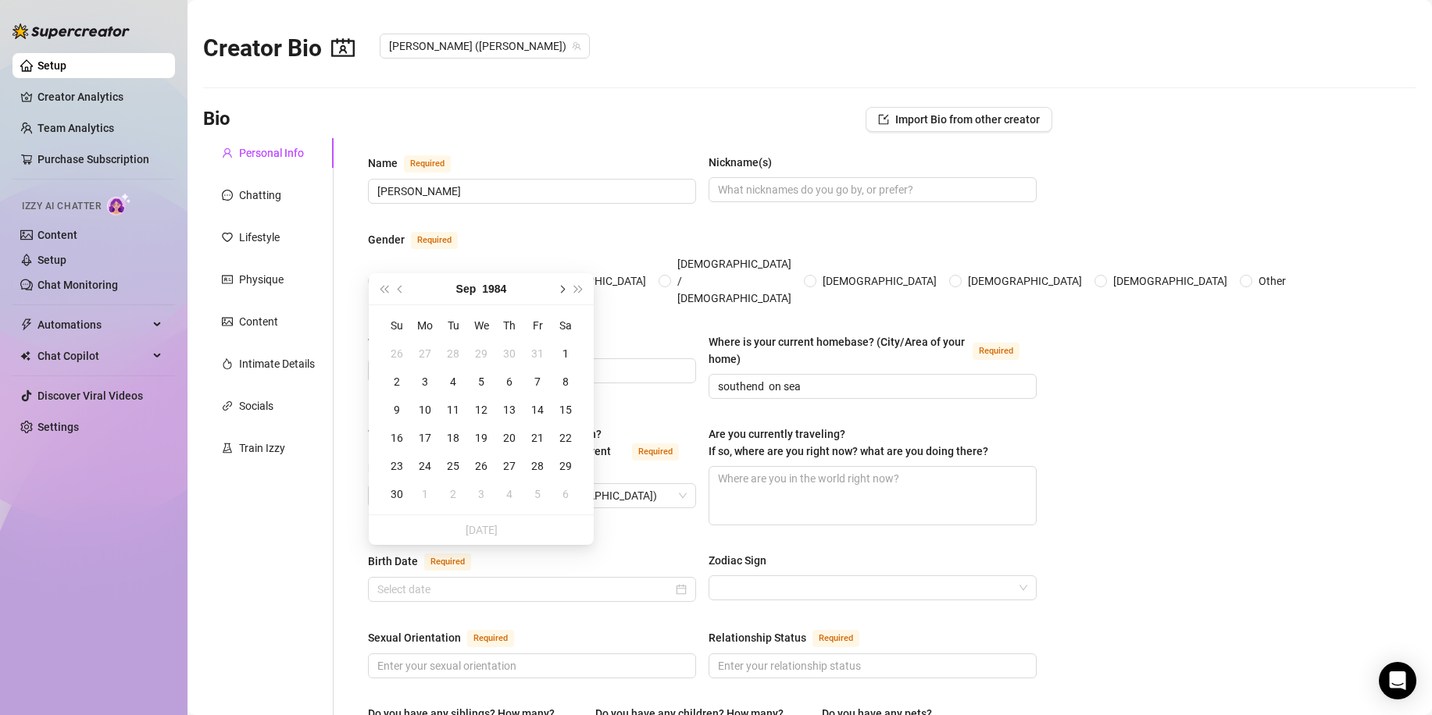
click at [562, 291] on span "Next month (PageDown)" at bounding box center [561, 289] width 8 height 8
type input "[DATE]"
click at [420, 437] on div "19" at bounding box center [425, 438] width 19 height 19
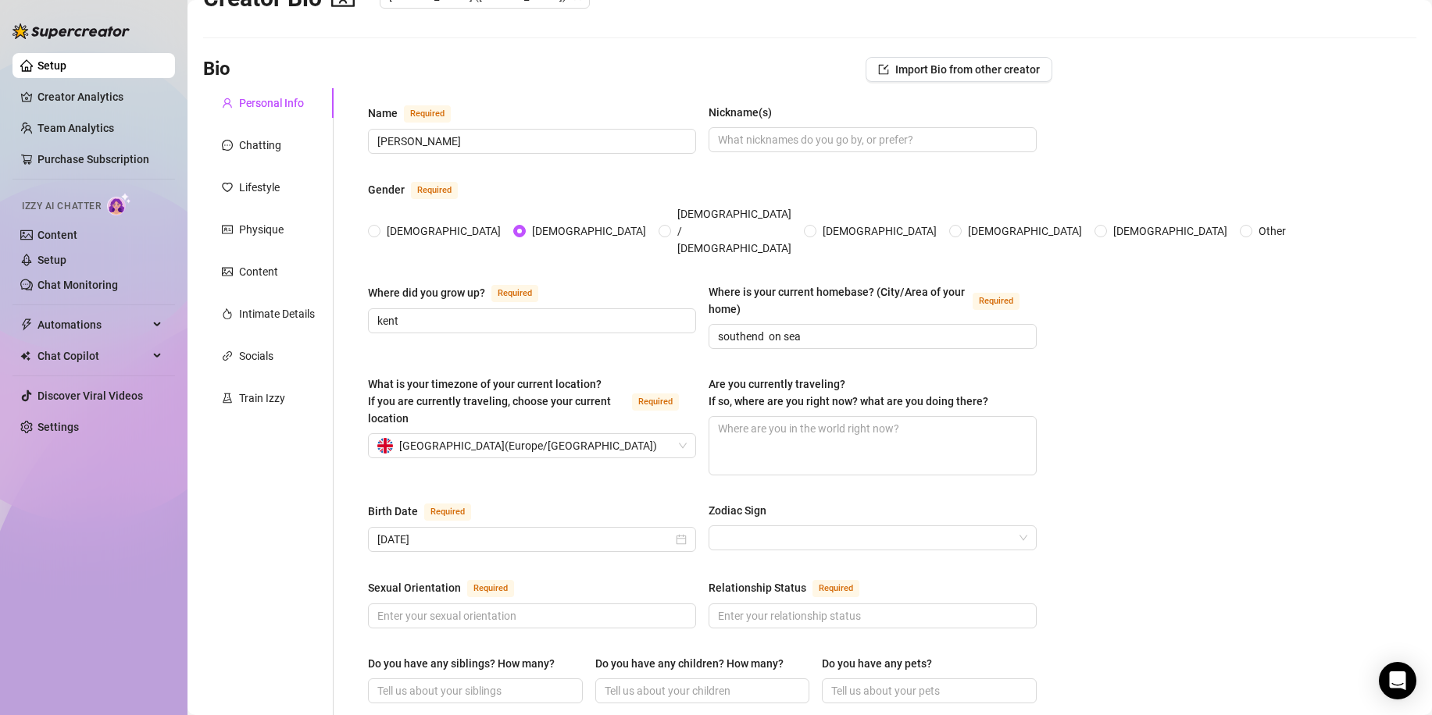
scroll to position [78, 0]
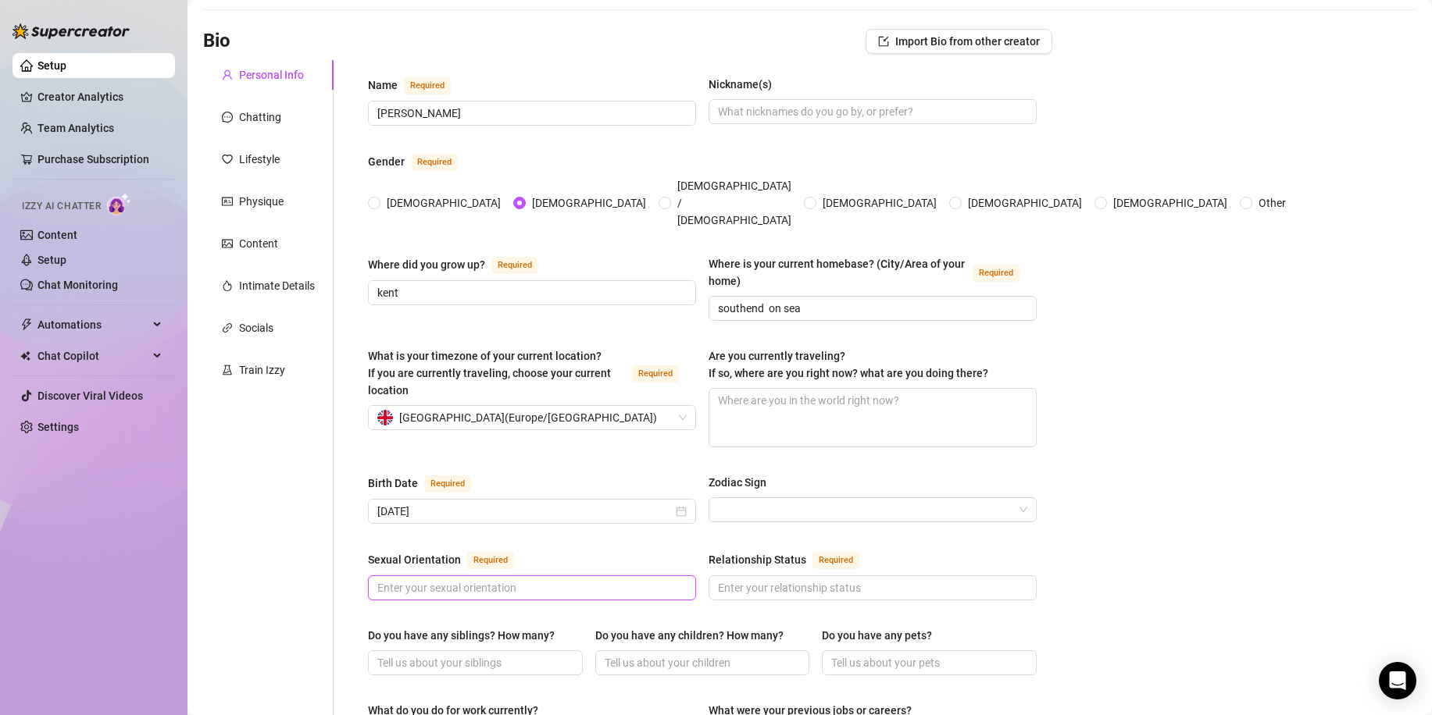
click at [555, 580] on input "Sexual Orientation Required" at bounding box center [530, 588] width 306 height 17
type input "normal"
click at [744, 580] on input "Relationship Status Required" at bounding box center [871, 588] width 306 height 17
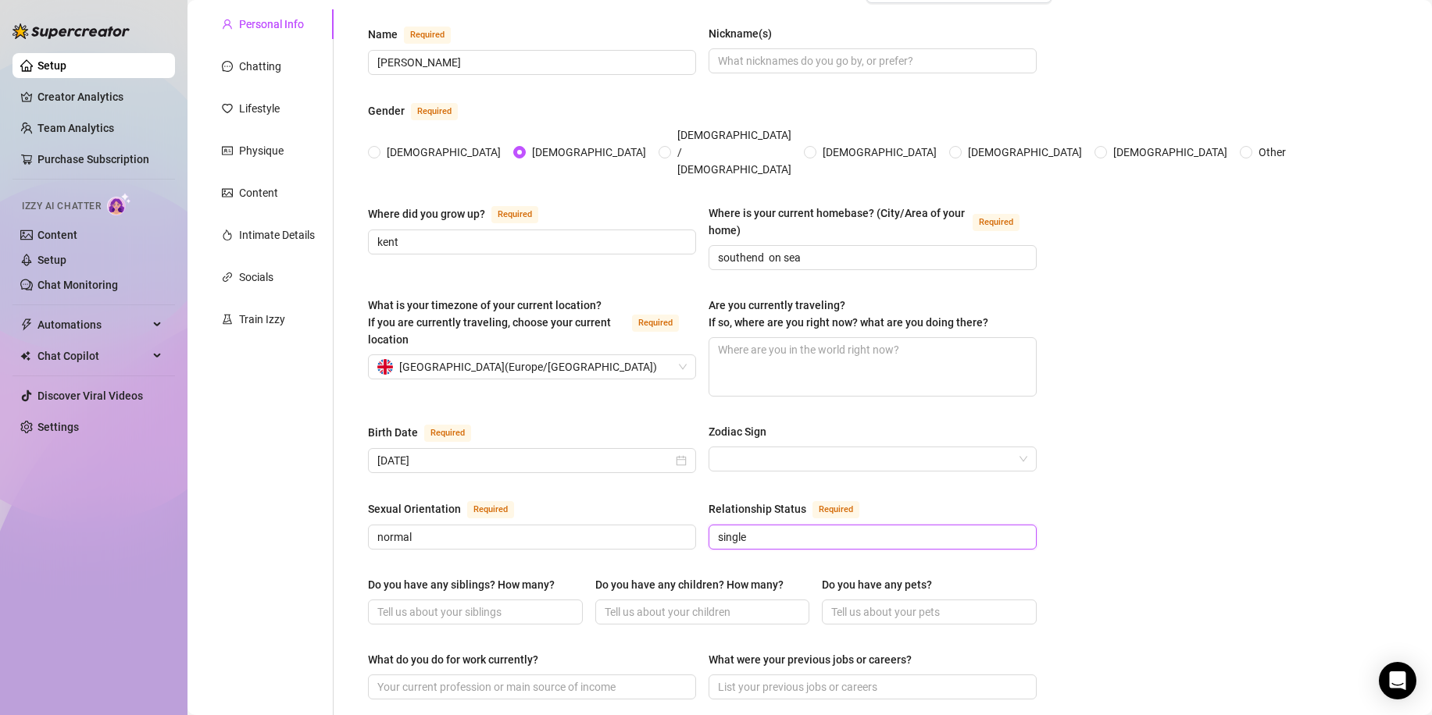
scroll to position [156, 0]
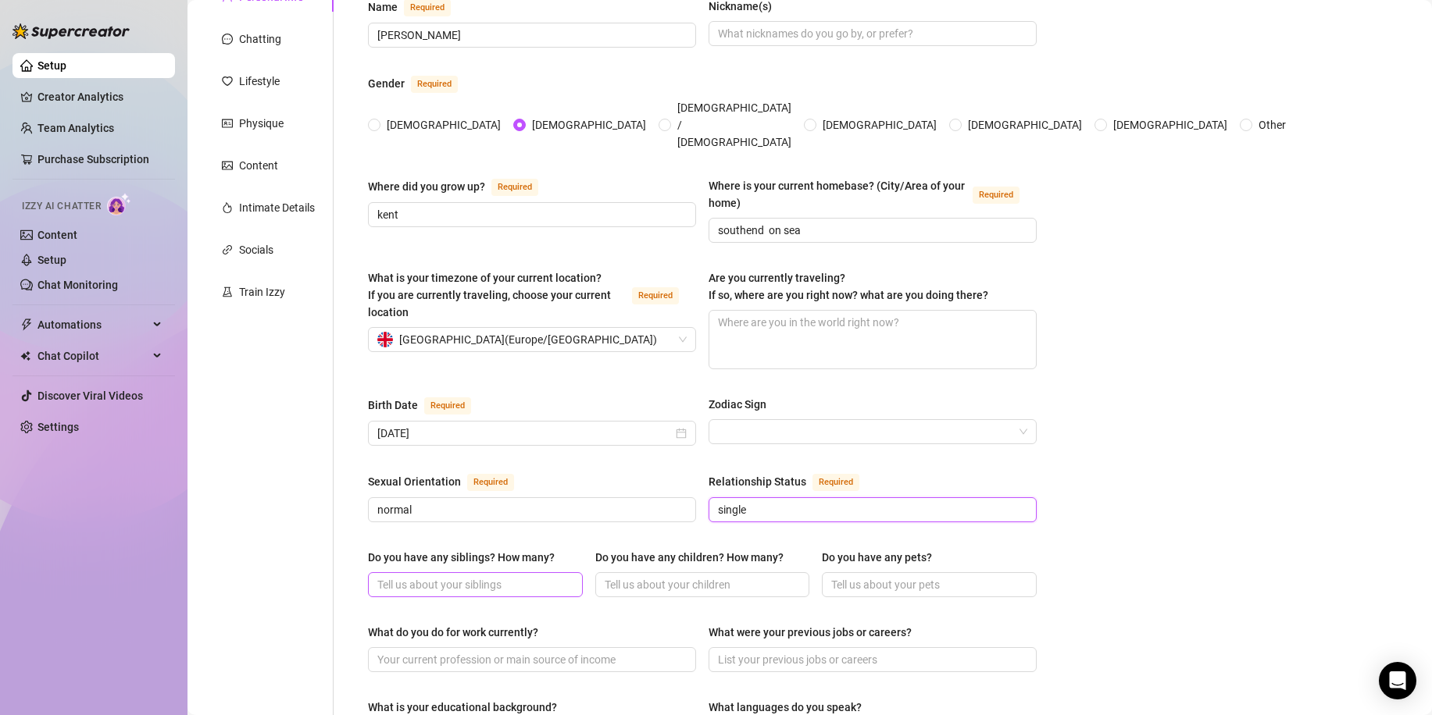
type input "single"
click at [548, 576] on input "Do you have any siblings? How many?" at bounding box center [473, 584] width 193 height 17
type input "no"
click at [675, 576] on input "Do you have any children? How many?" at bounding box center [701, 584] width 193 height 17
type input "no"
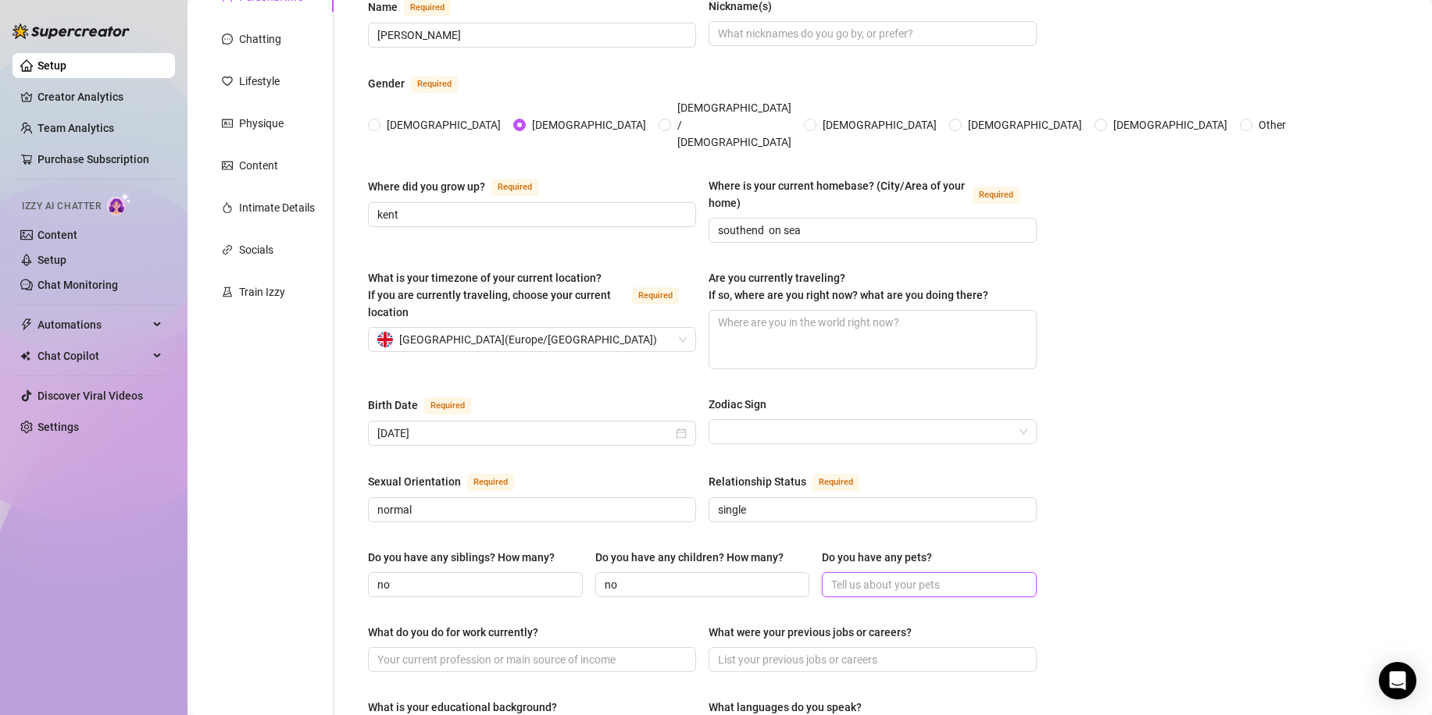
click at [840, 576] on input "Do you have any pets?" at bounding box center [927, 584] width 193 height 17
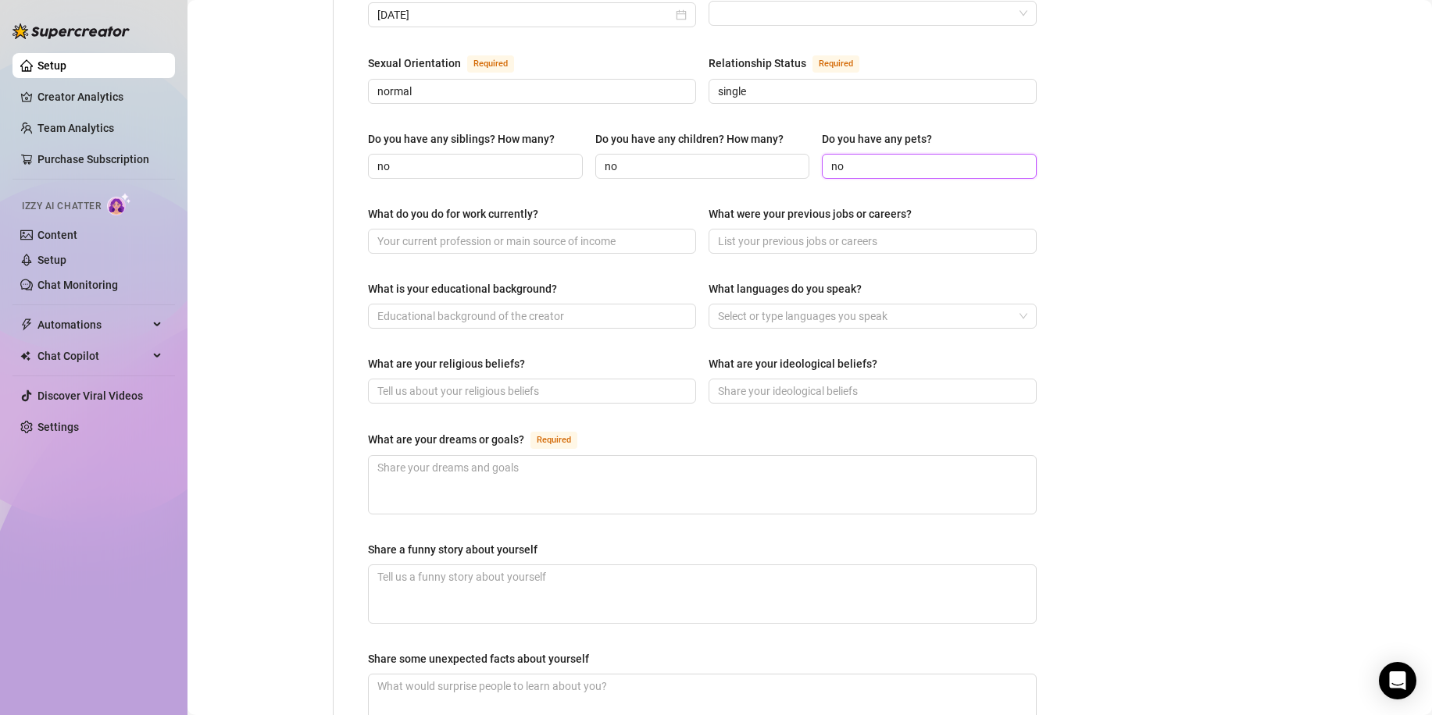
scroll to position [547, 0]
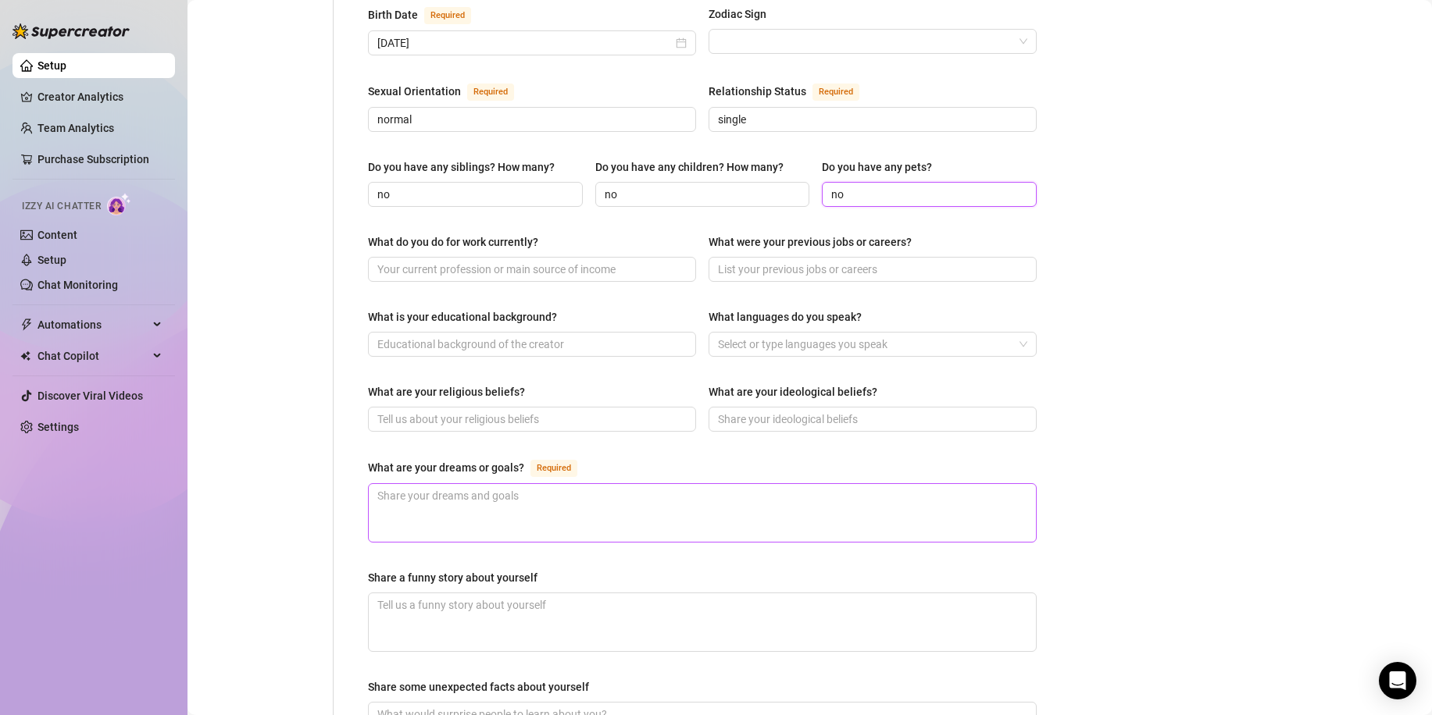
type input "no"
click at [605, 484] on textarea "What are your dreams or goals? Required" at bounding box center [702, 513] width 667 height 58
type textarea "t"
type textarea "to"
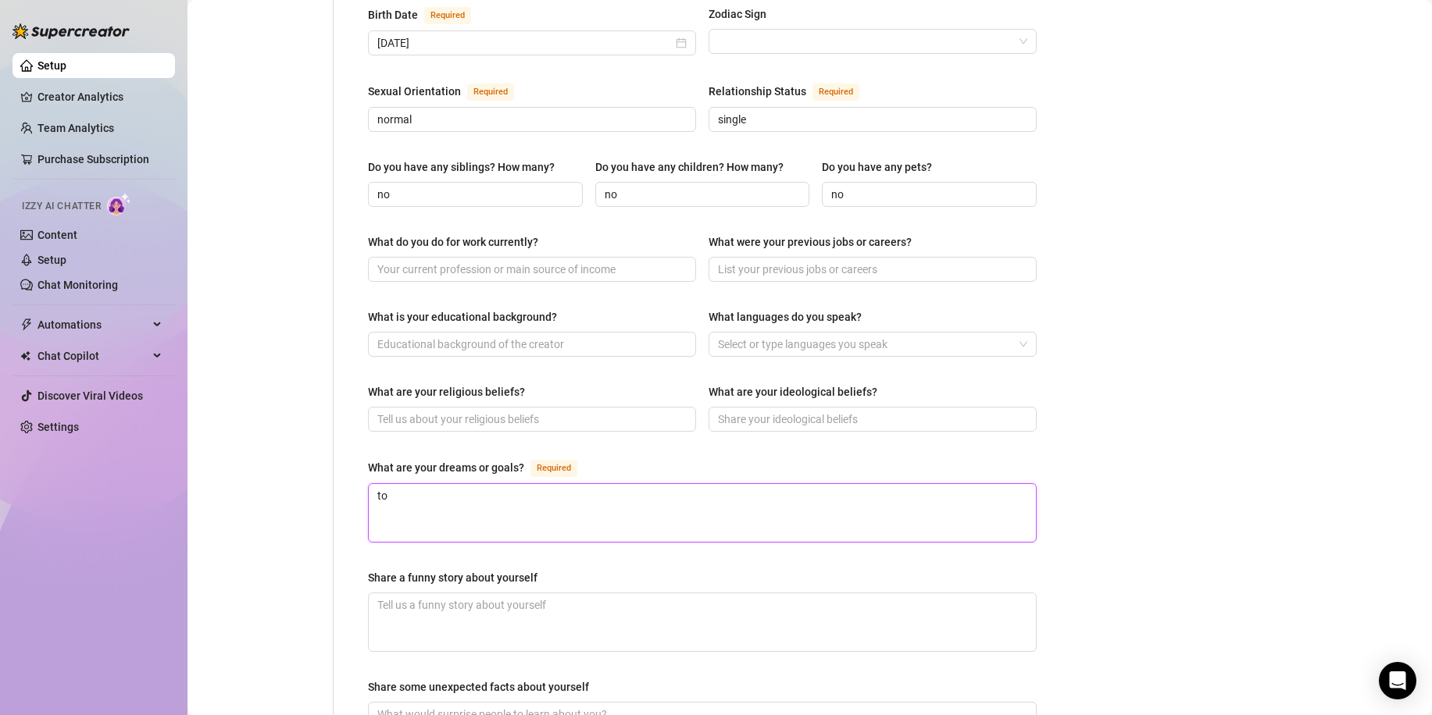
type textarea "to b"
type textarea "to be"
type textarea "to be h"
type textarea "to be ha"
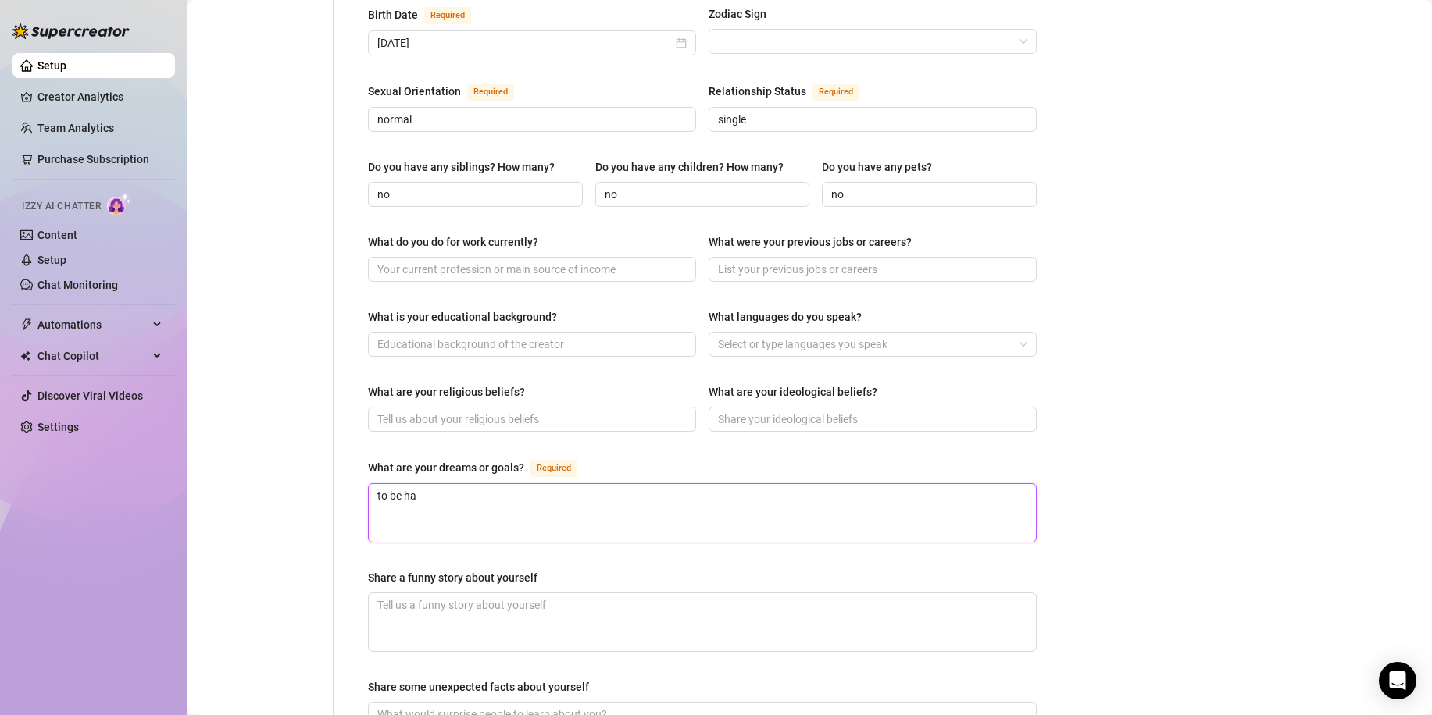
type textarea "to be hap"
type textarea "to be happ"
type textarea "to be happy"
type textarea "to be happy i"
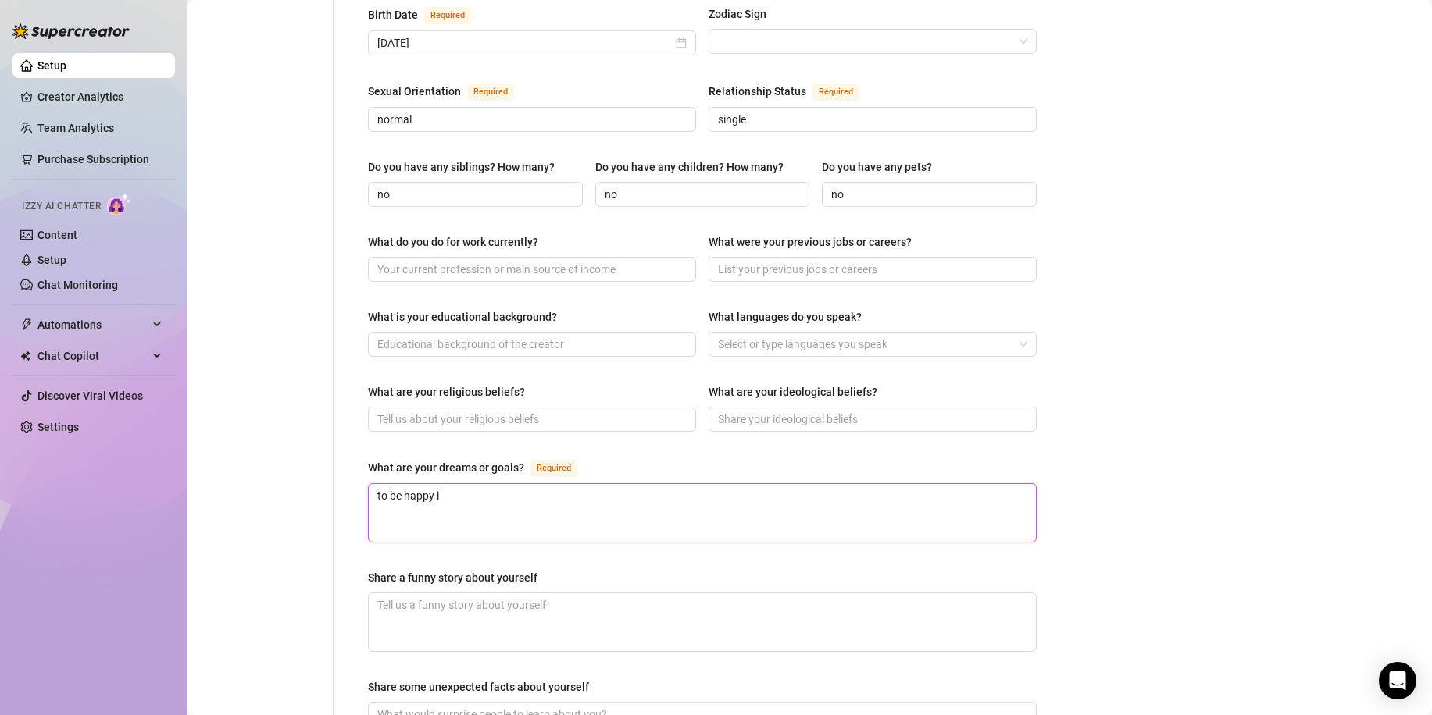
type textarea "to be happy in"
type textarea "to be happy in l"
type textarea "to be happy in li"
type textarea "to be happy in lif"
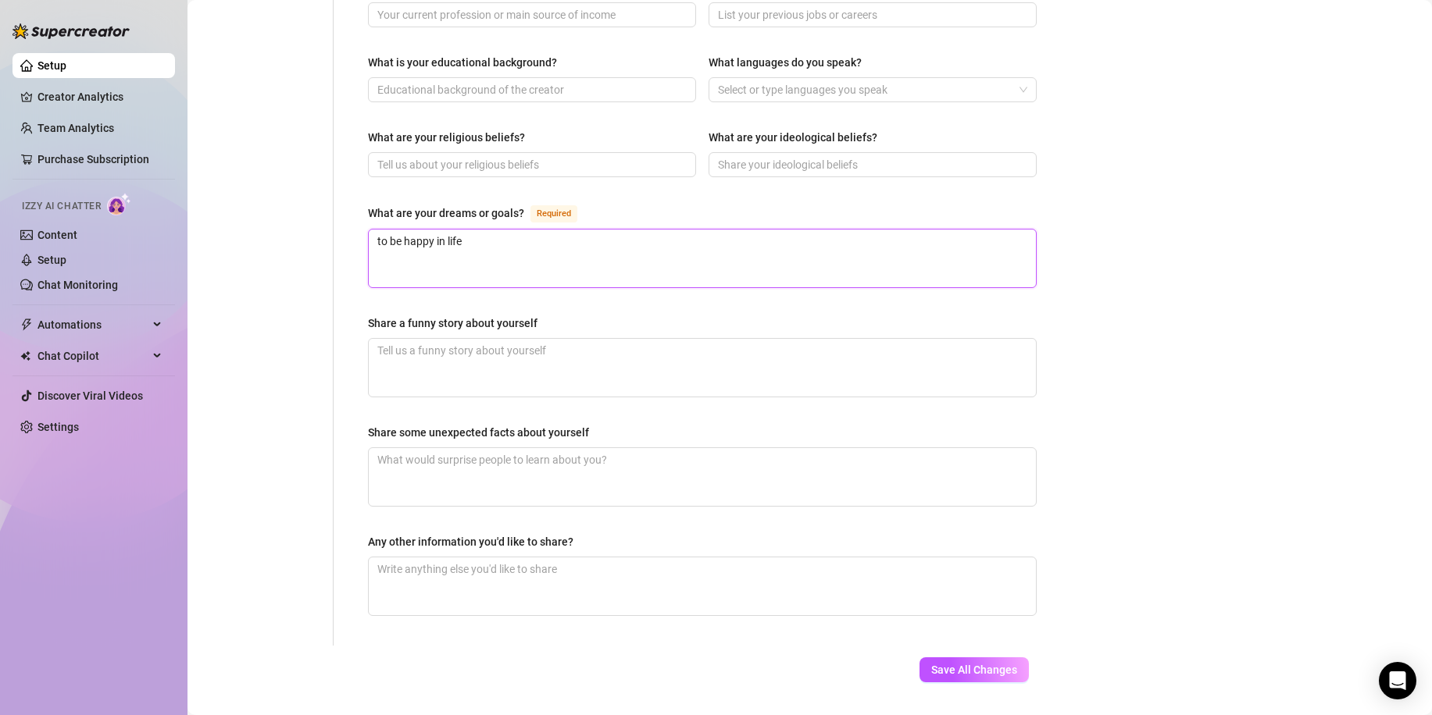
scroll to position [812, 0]
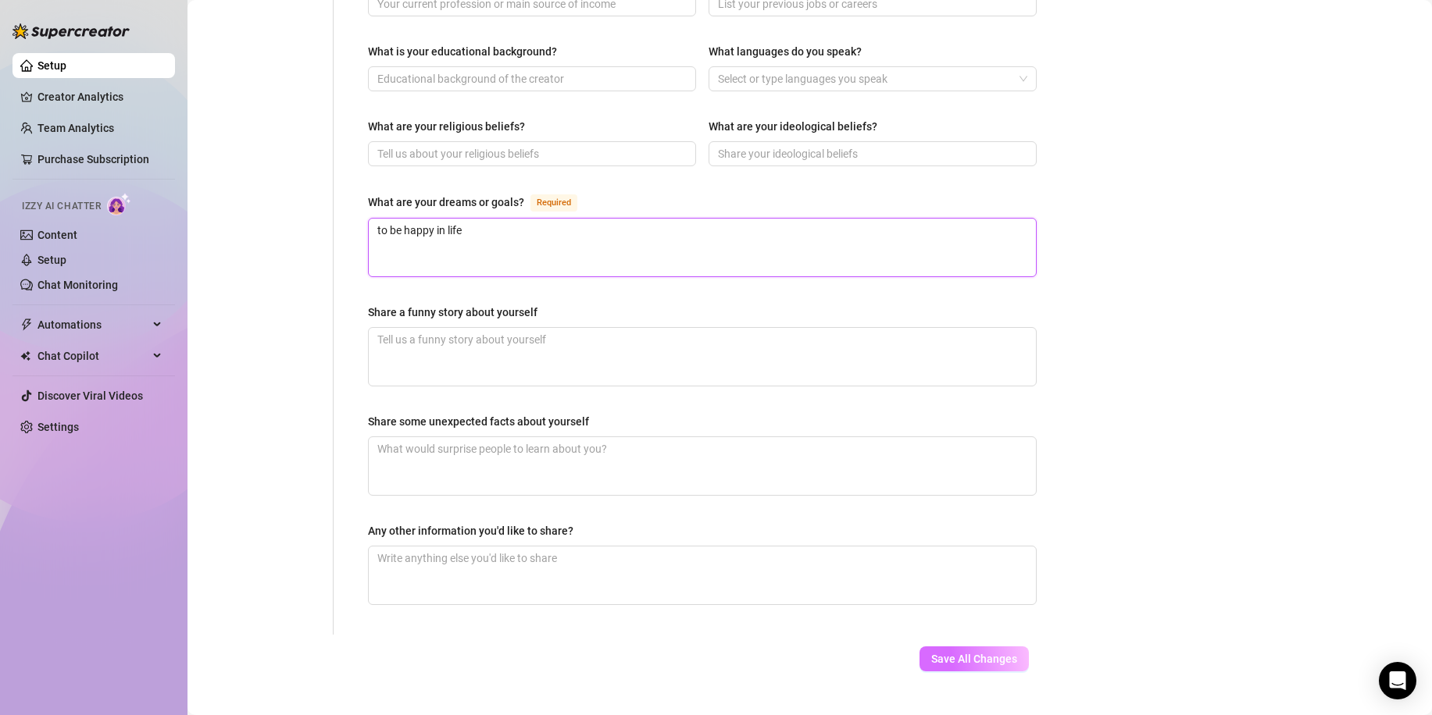
type textarea "to be happy in life"
click at [951, 653] on span "Save All Changes" at bounding box center [974, 659] width 86 height 12
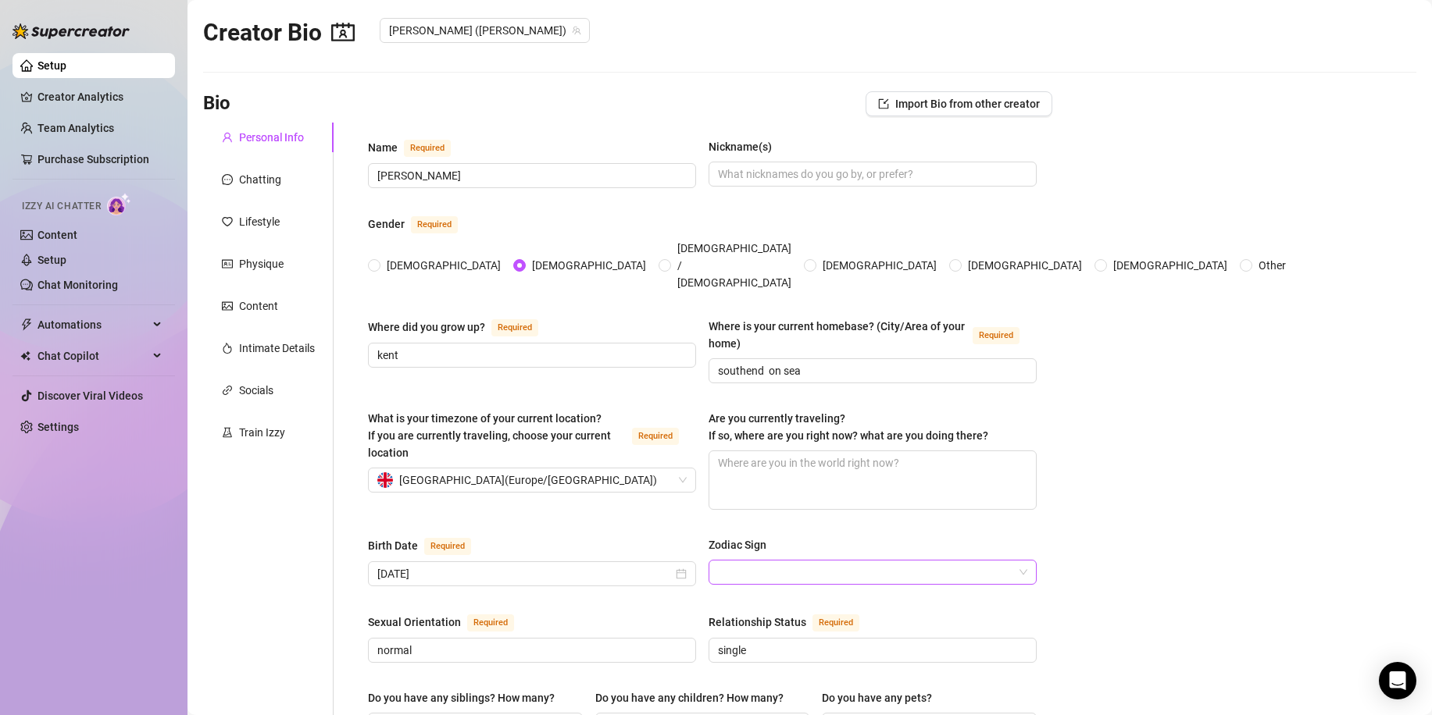
scroll to position [0, 0]
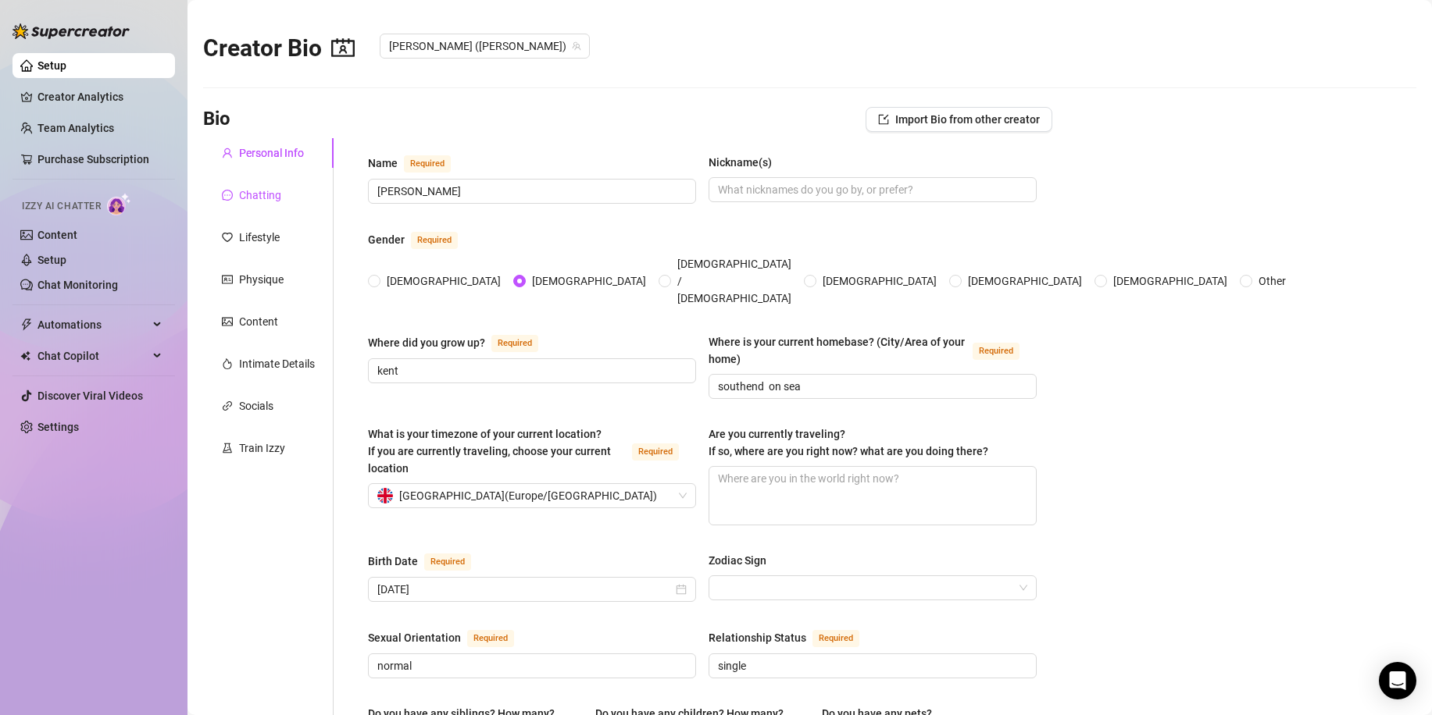
click at [280, 190] on div "Chatting" at bounding box center [260, 195] width 42 height 17
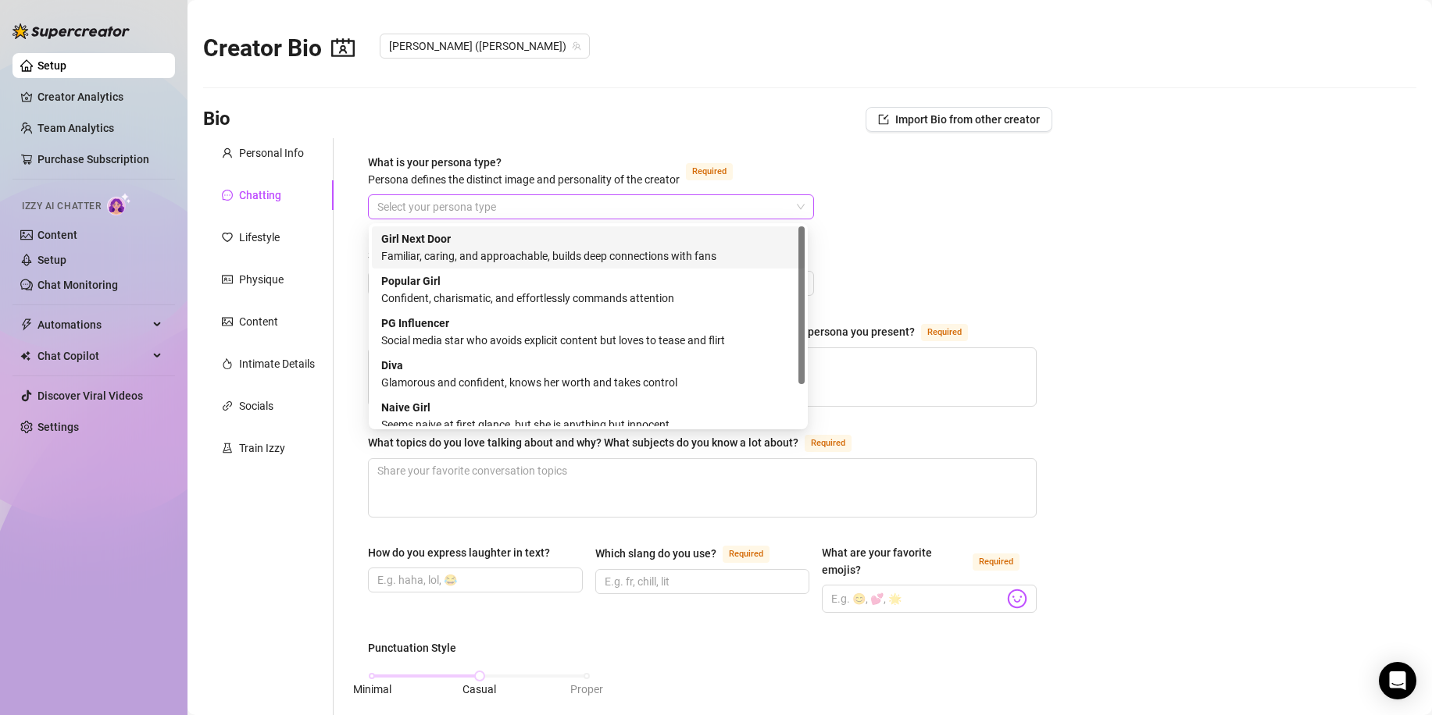
click at [794, 205] on span at bounding box center [590, 206] width 427 height 23
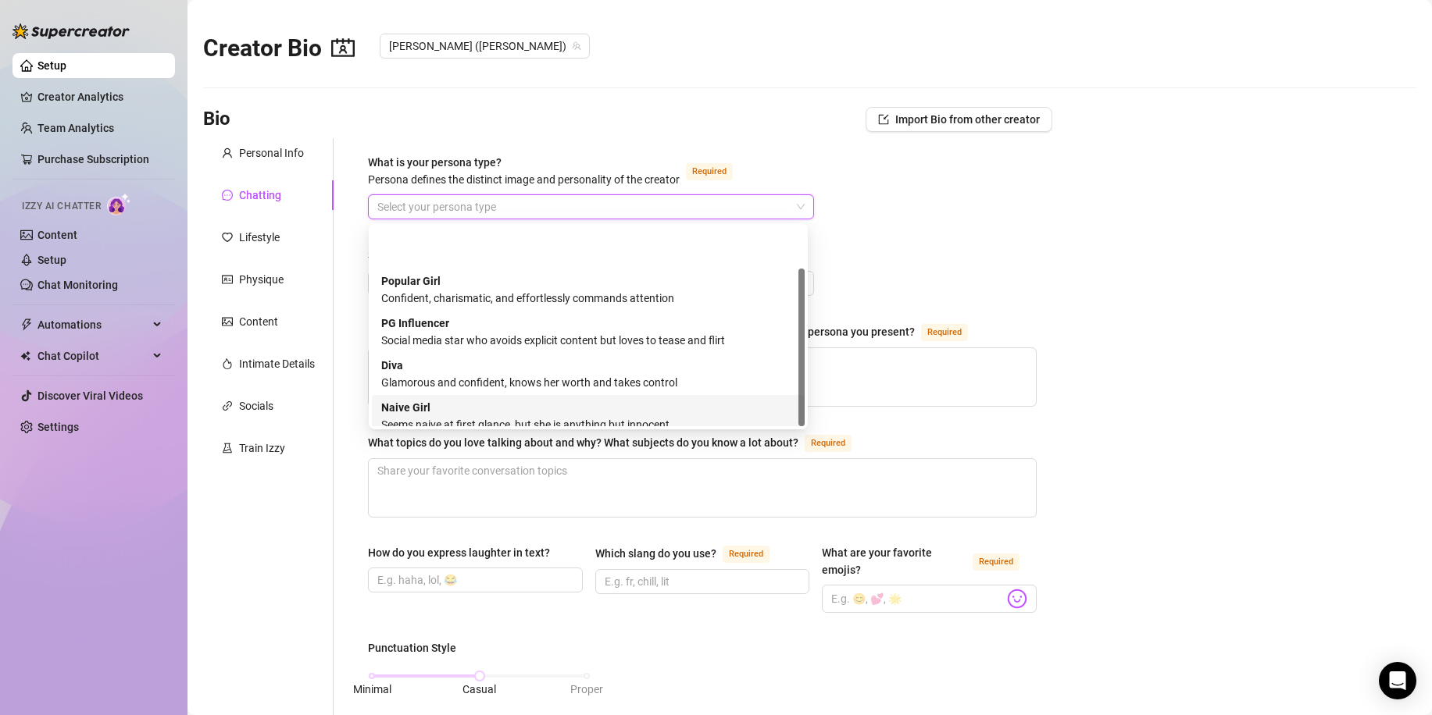
scroll to position [53, 0]
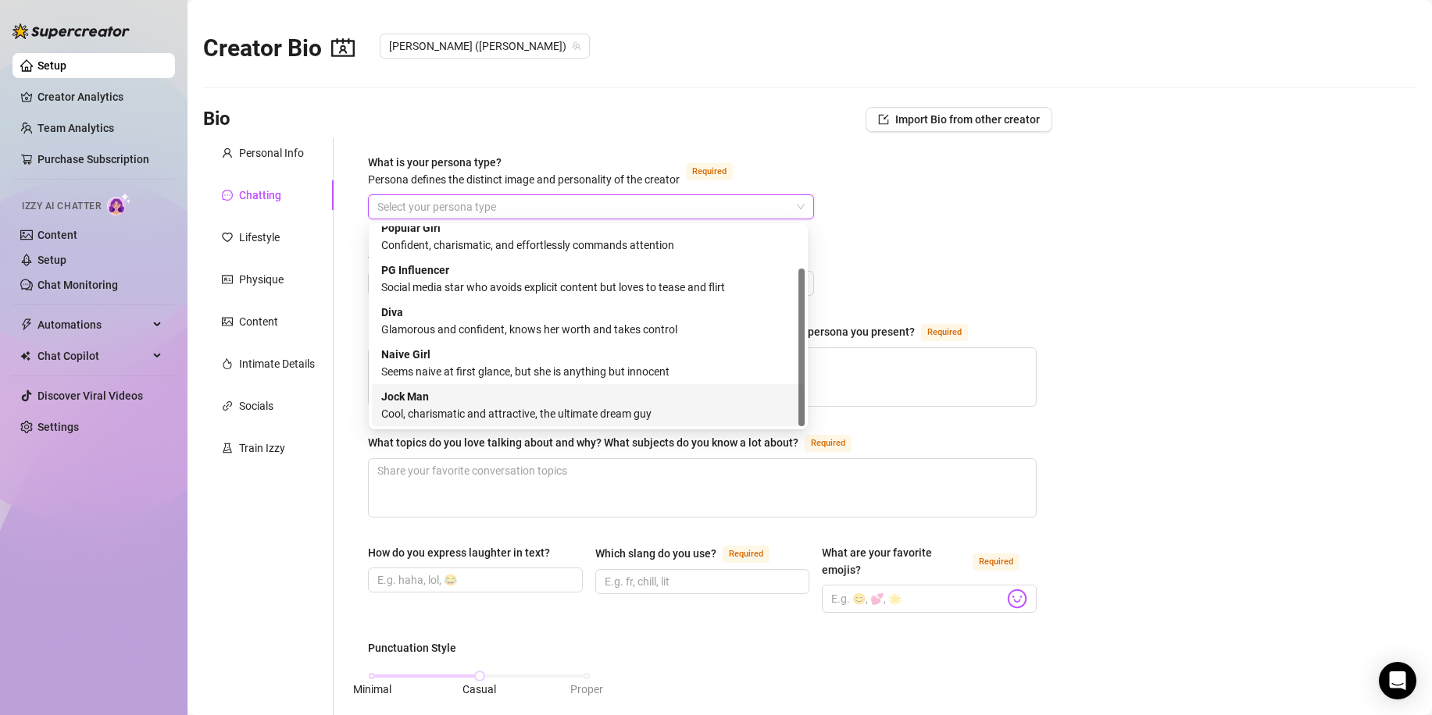
click at [619, 407] on div "Cool, charismatic and attractive, the ultimate dream guy" at bounding box center [588, 413] width 414 height 17
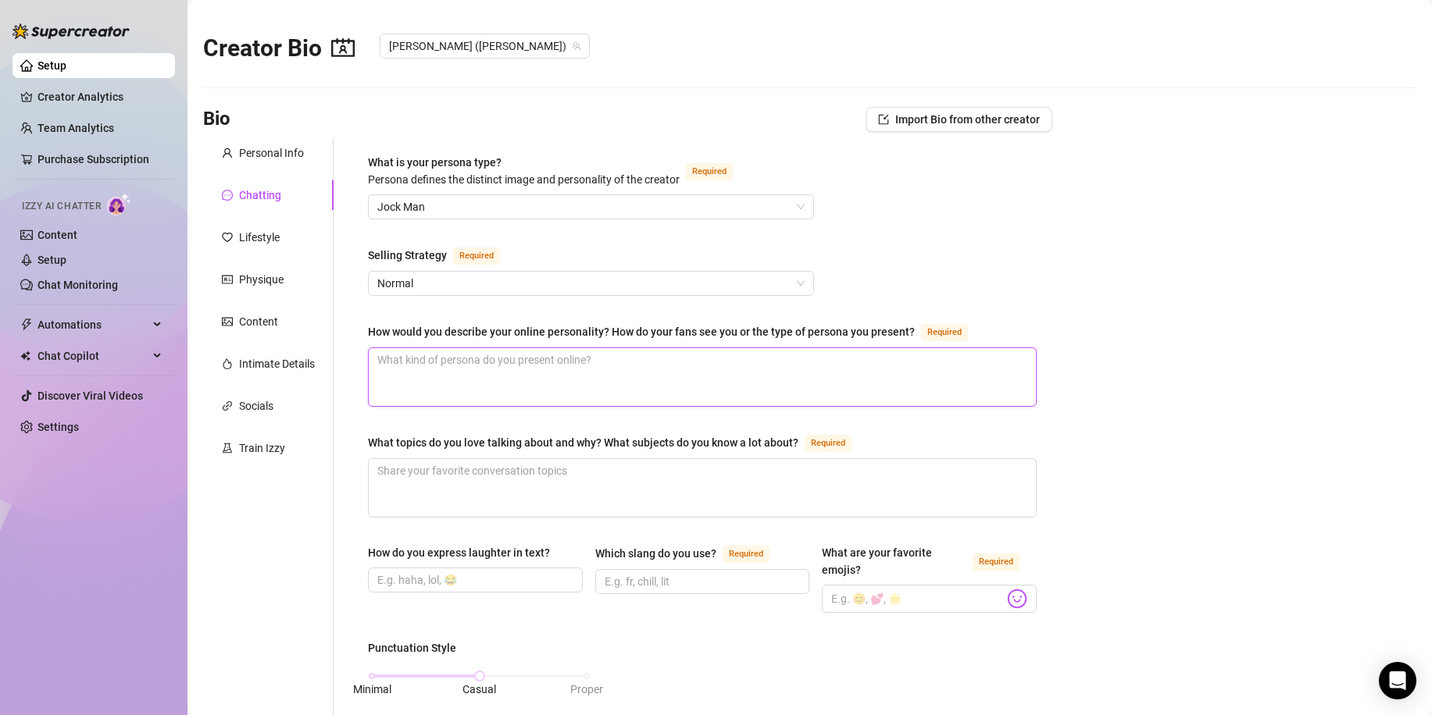
click at [505, 369] on textarea "How would you describe your online personality? How do your fans see you or the…" at bounding box center [702, 377] width 667 height 58
type textarea "h"
type textarea "ha"
type textarea "hap"
type textarea "happ"
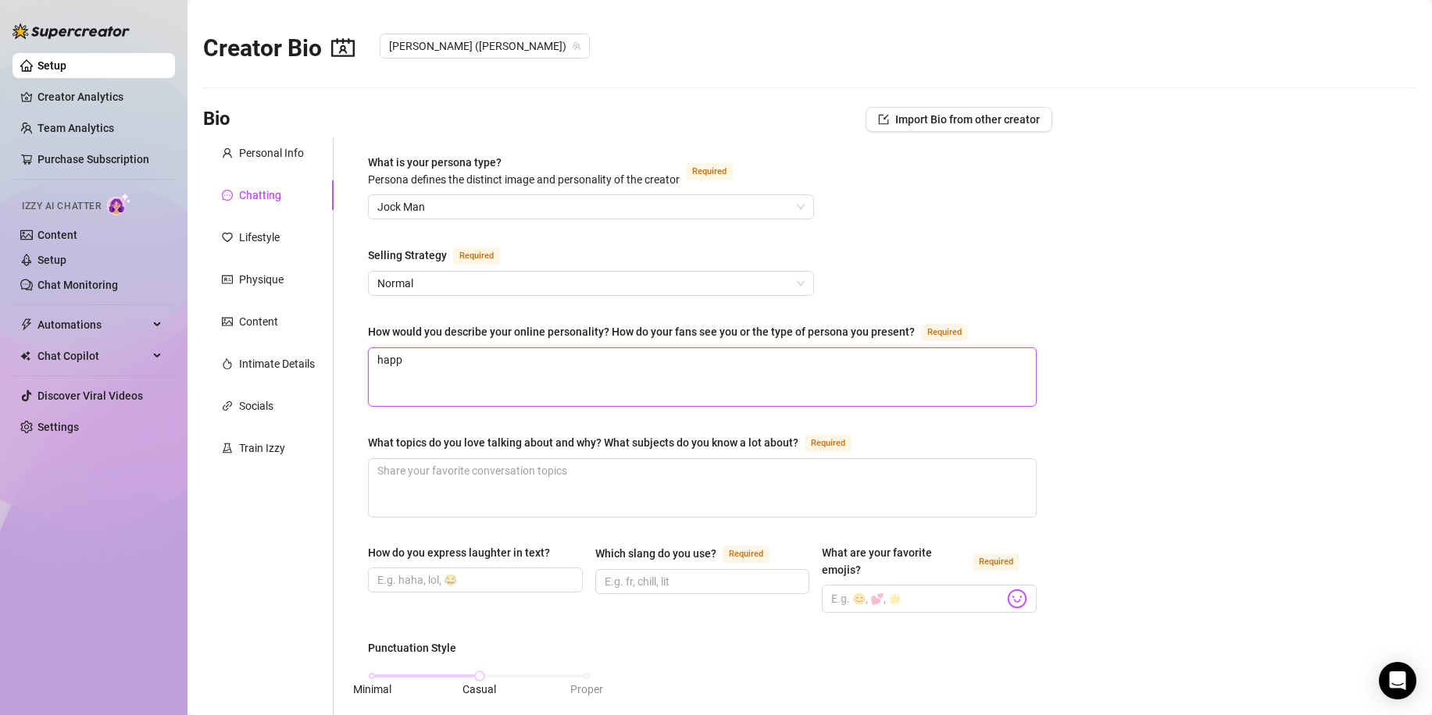
type textarea "happy"
type textarea "happy e"
type textarea "happy ea"
type textarea "happy eas"
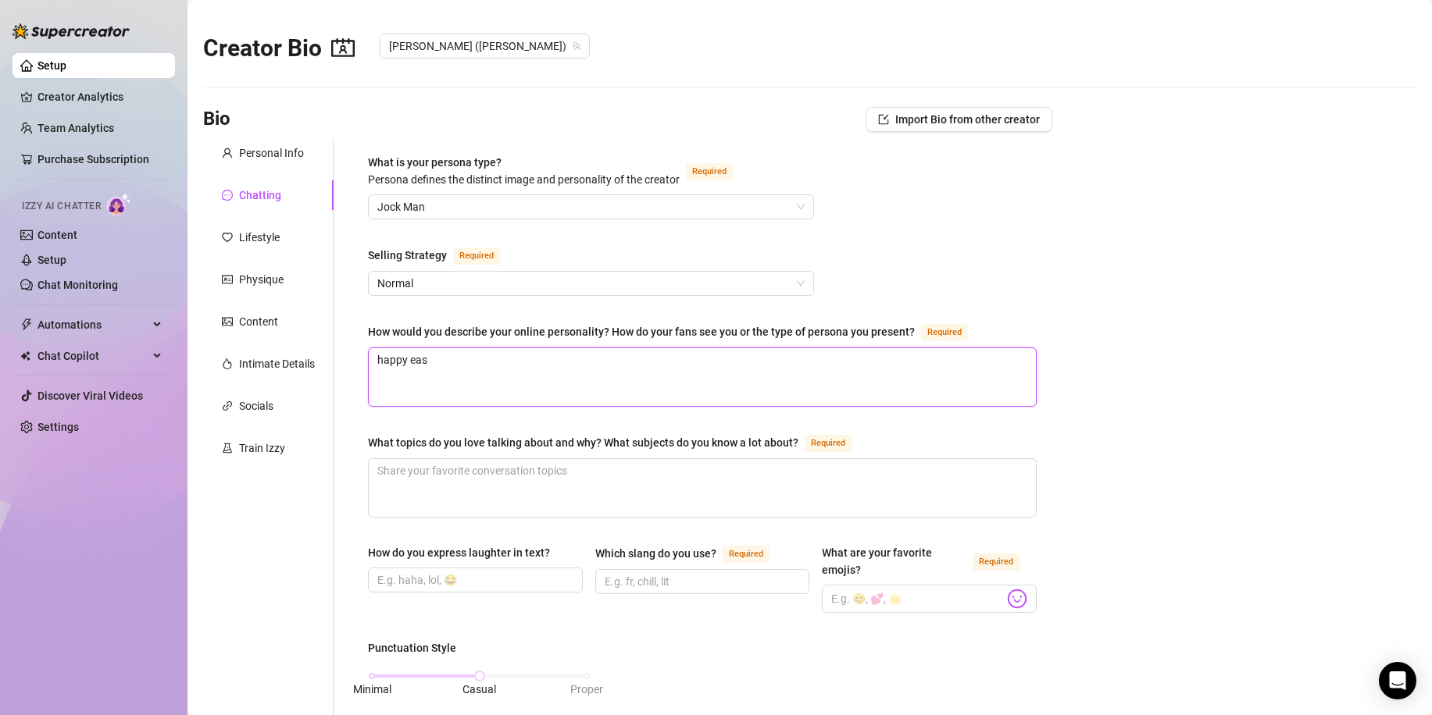
type textarea "happy easy"
type textarea "happy easy t"
type textarea "happy easy to"
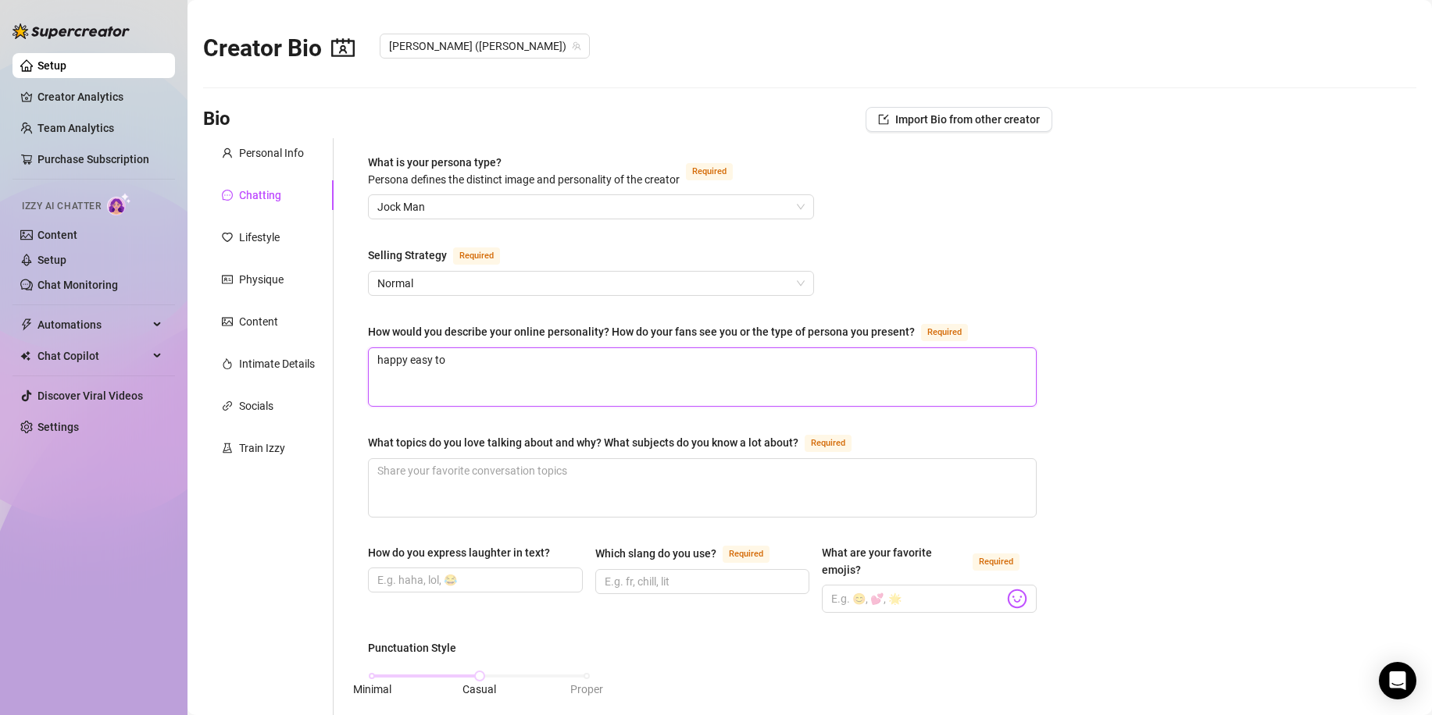
type textarea "happy easy to t"
type textarea "happy easy to ta"
type textarea "happy easy to tal"
type textarea "happy easy to talk"
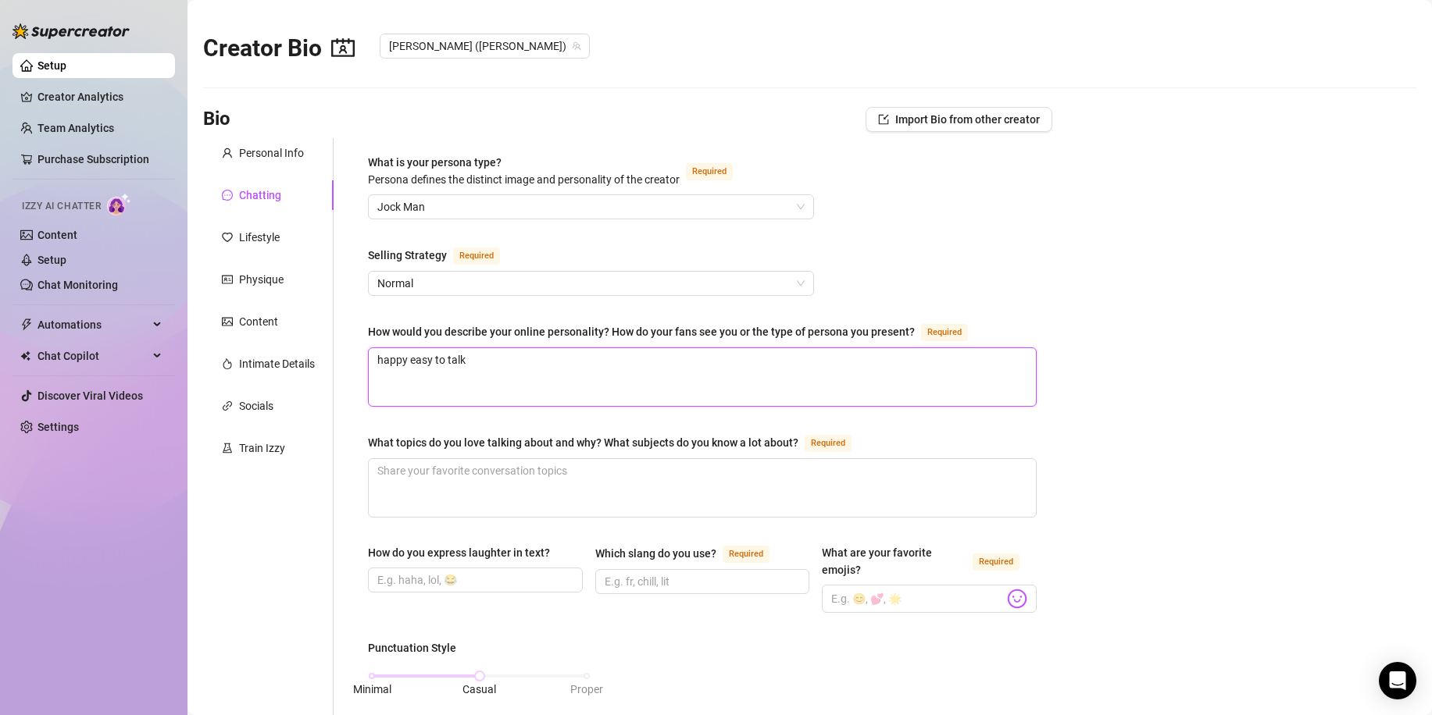
type textarea "happy easy to talk t"
type textarea "happy easy to talk to"
click at [512, 479] on textarea "What topics do you love talking about and why? What subjects do you know a lot …" at bounding box center [702, 488] width 667 height 58
type textarea "j"
type textarea "jo"
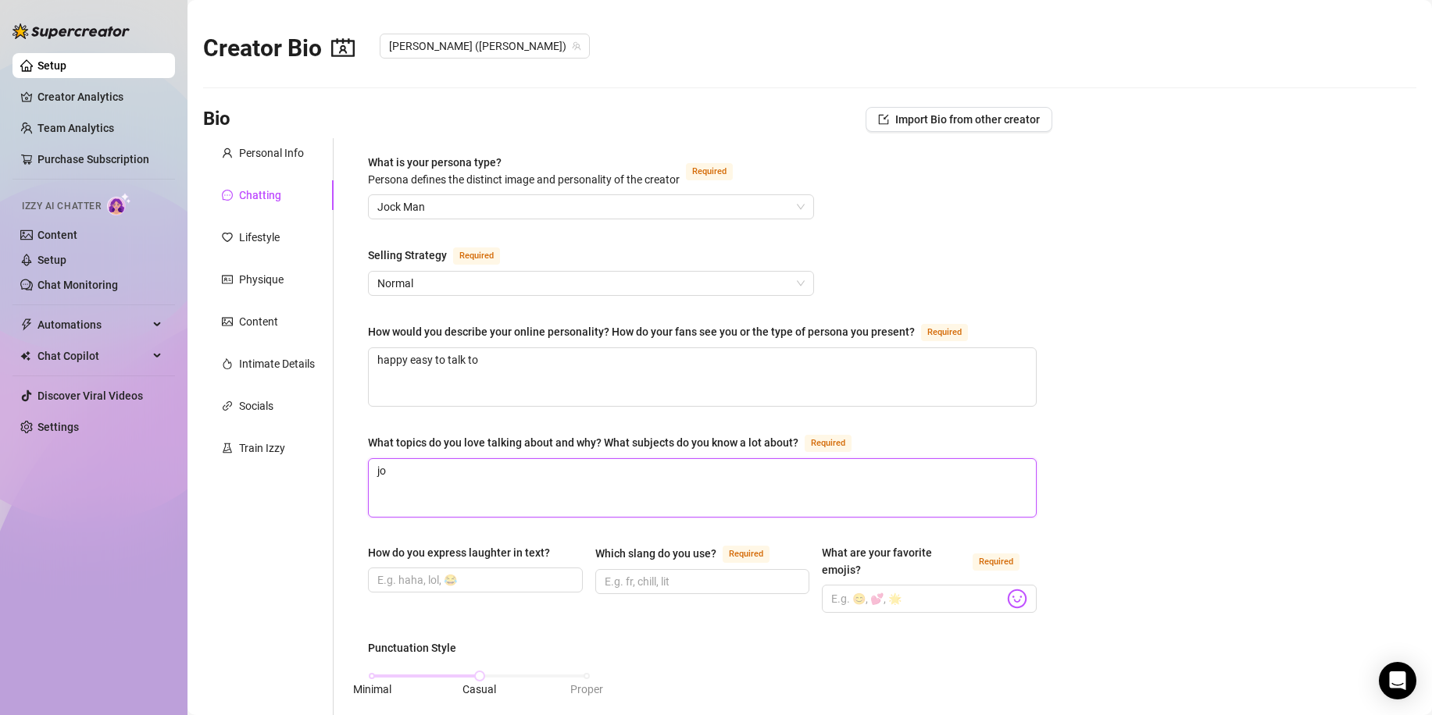
type textarea "joi"
type textarea "joi b"
type textarea "[PERSON_NAME]"
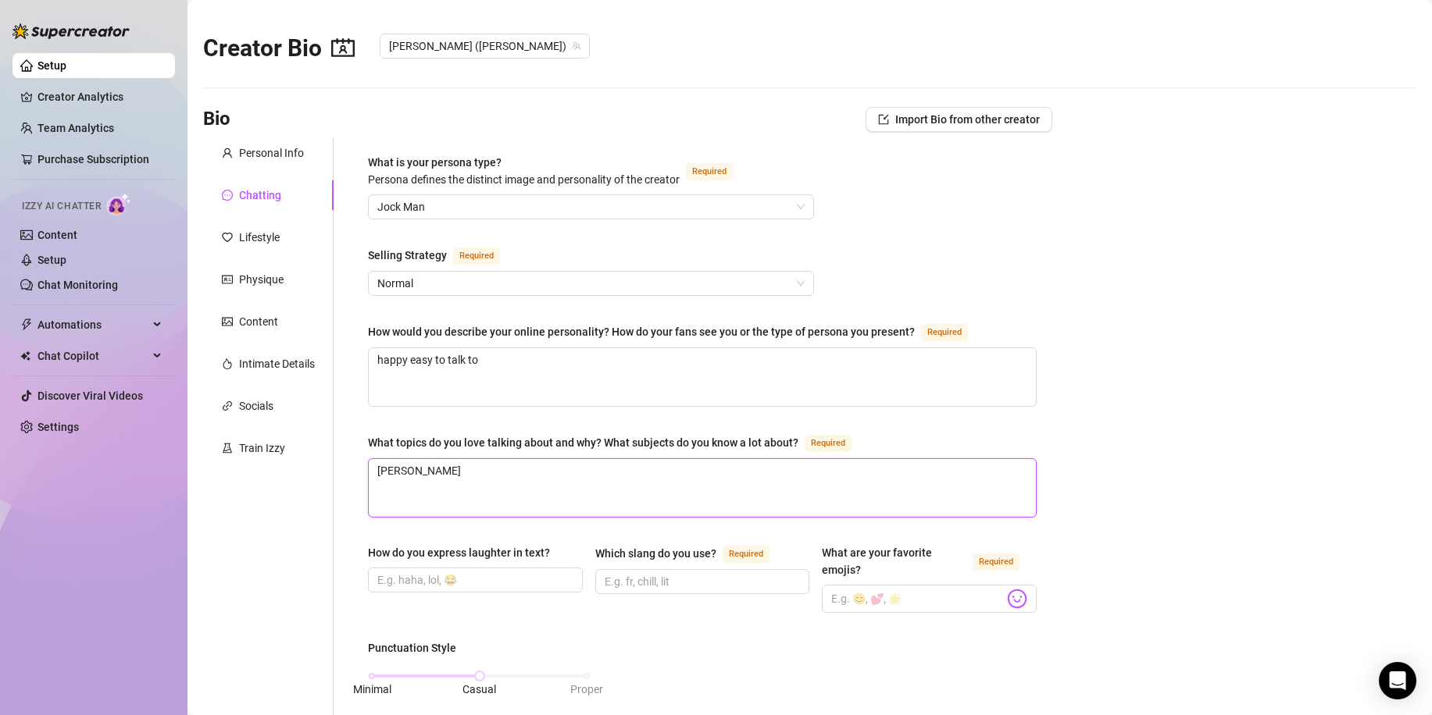
type textarea "joi boob"
type textarea "[PERSON_NAME]"
type textarea "joi boobies"
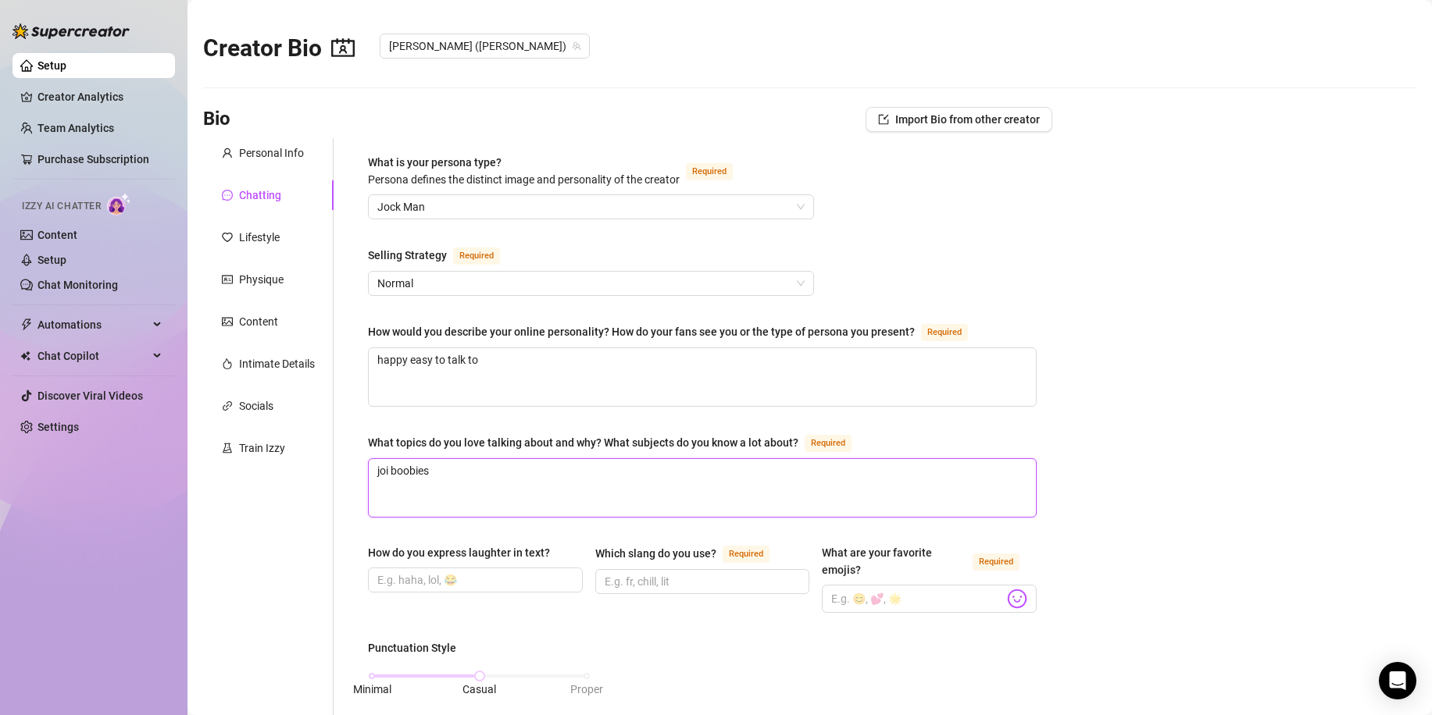
type textarea "joi boobies f"
type textarea "joi boobies fu"
type textarea "joi boobies fun"
type textarea "joi boobies fun l"
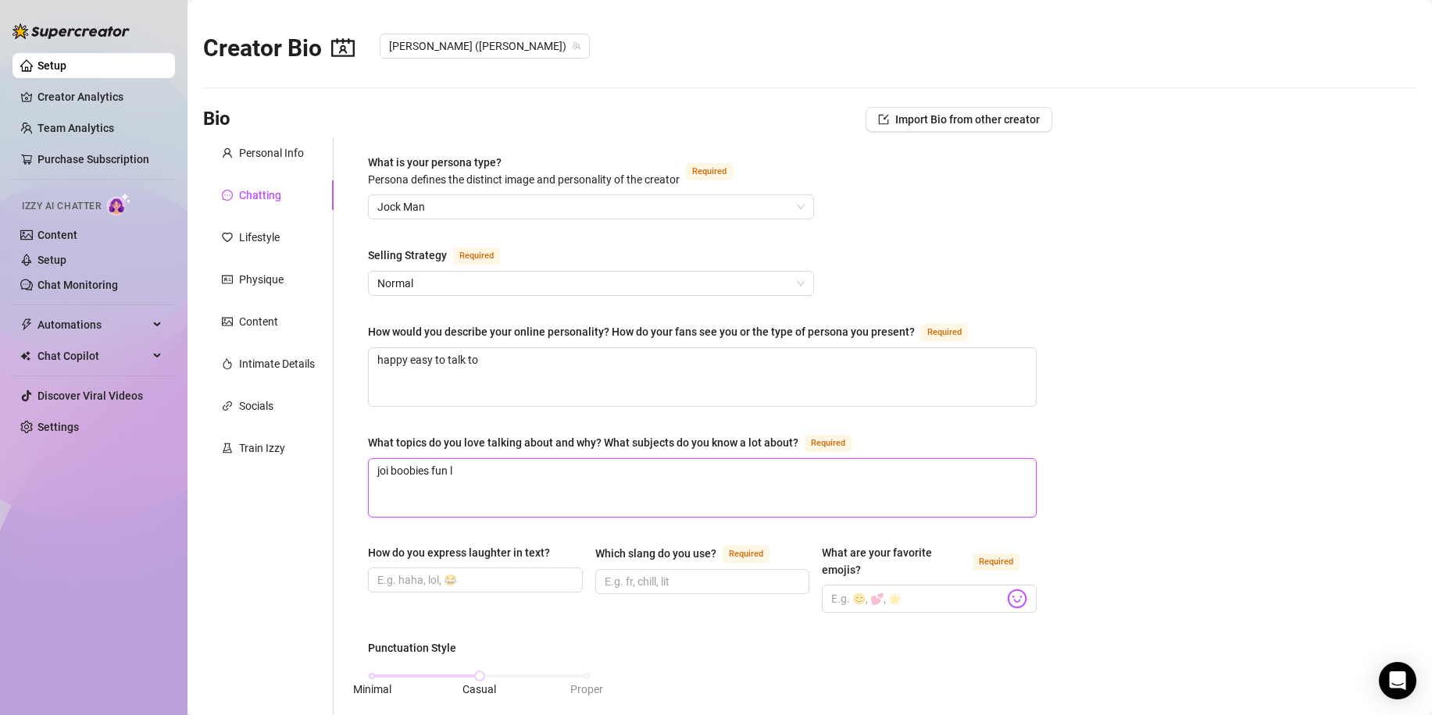
type textarea "joi boobies fun li"
type textarea "joi boobies fun lik"
type textarea "joi boobies fun like"
type textarea "joi boobies fun like t"
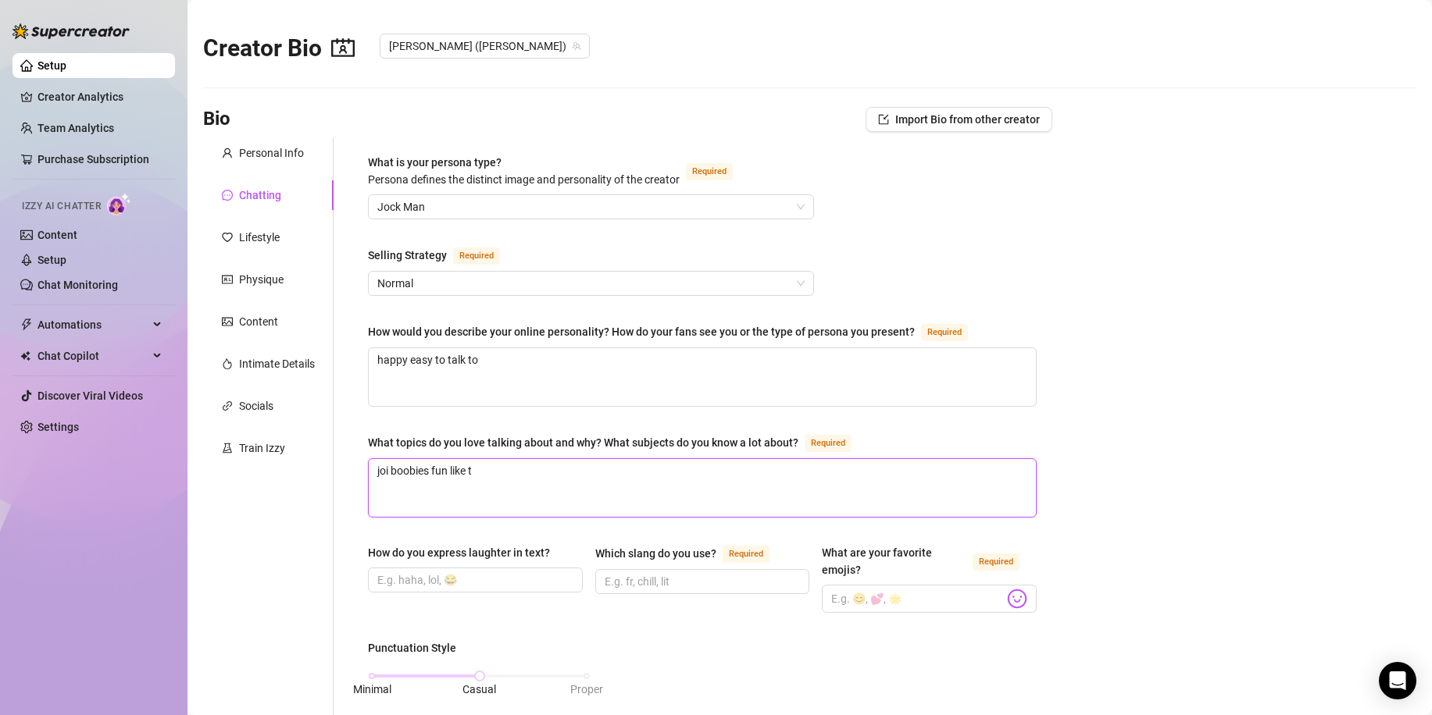
type textarea "joi boobies fun like to"
type textarea "joi boobies fun like to j"
type textarea "joi boobies fun like to jo"
type textarea "joi boobies fun like to jok"
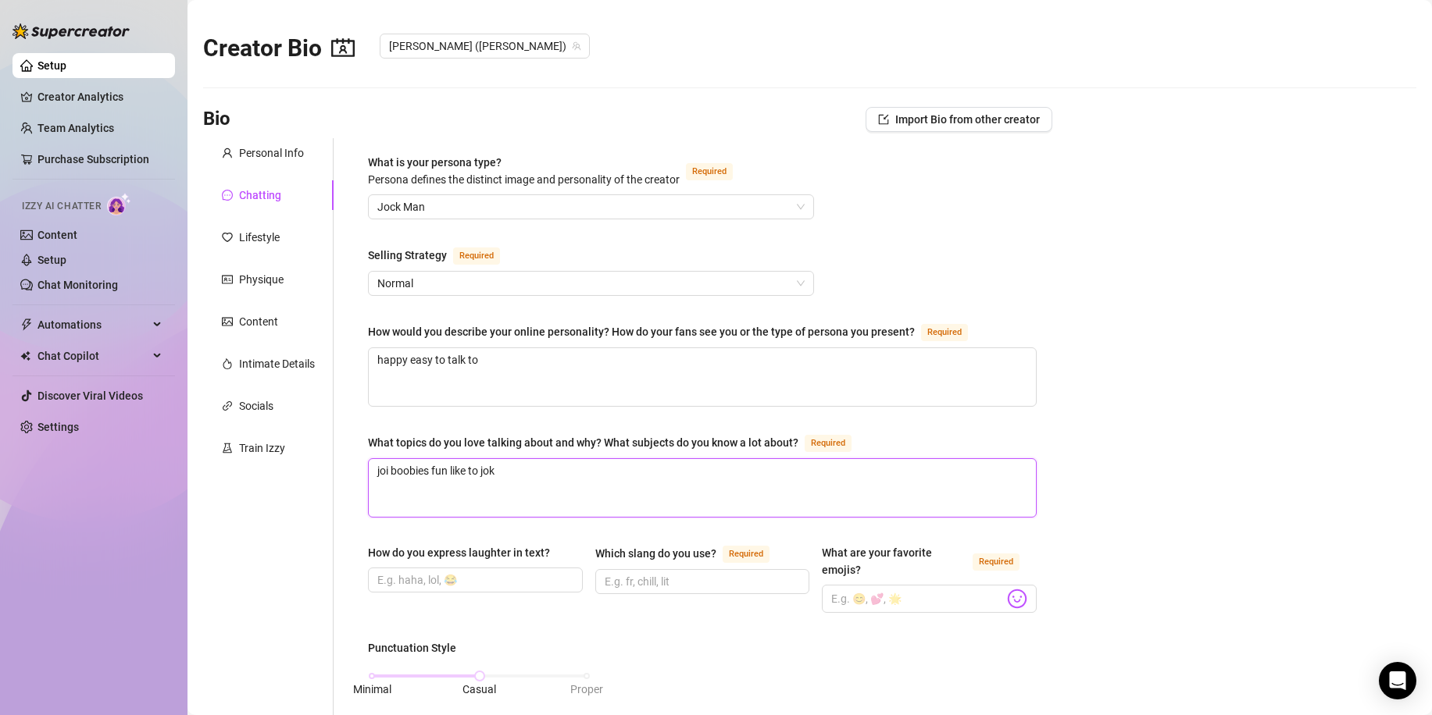
type textarea "joi boobies fun like to joke"
type textarea "joi boobies fun like to joke a"
type textarea "joi boobies fun like to joke ar"
type textarea "joi boobies fun like to joke aro"
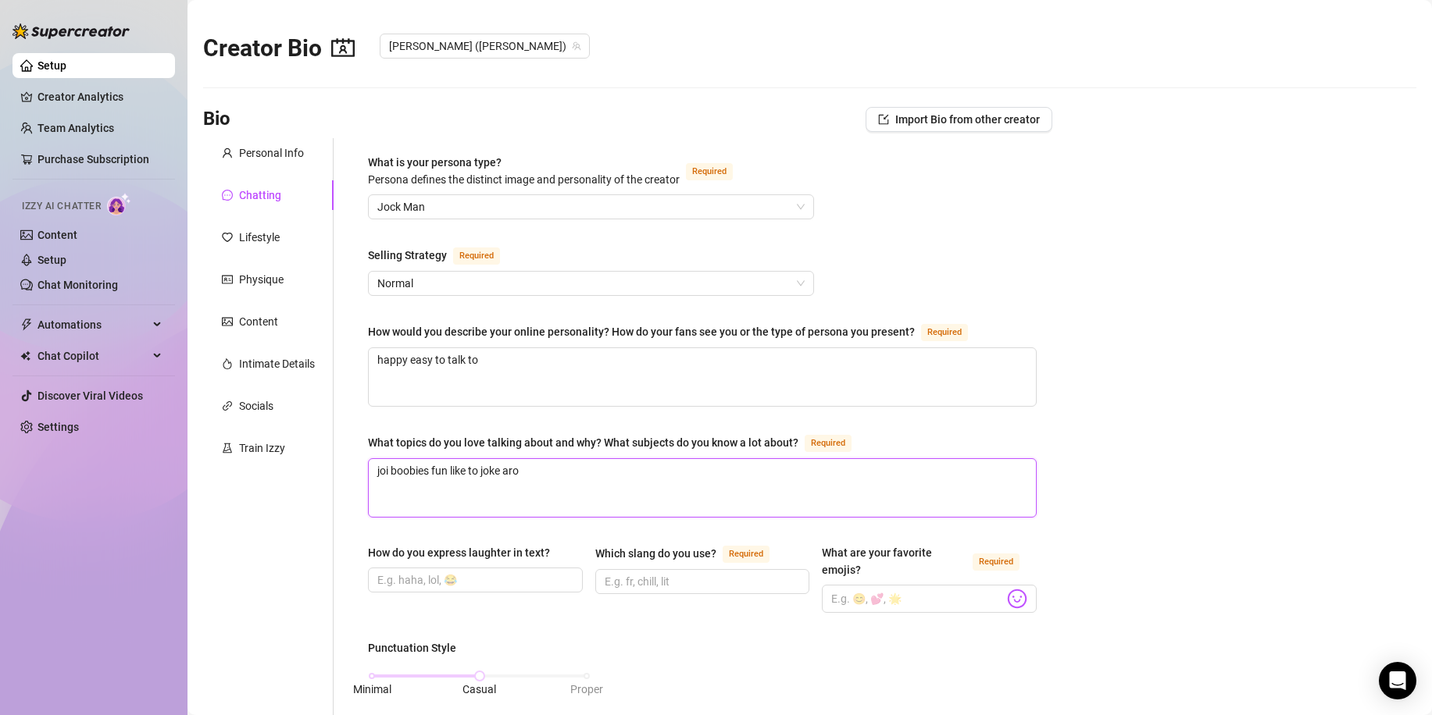
type textarea "joi boobies fun like to joke arou"
type textarea "joi boobies fun like to joke aroun"
type textarea "joi boobies fun like to joke around"
click at [708, 584] on input "Which slang do you use? Required" at bounding box center [701, 581] width 193 height 17
type input "chill"
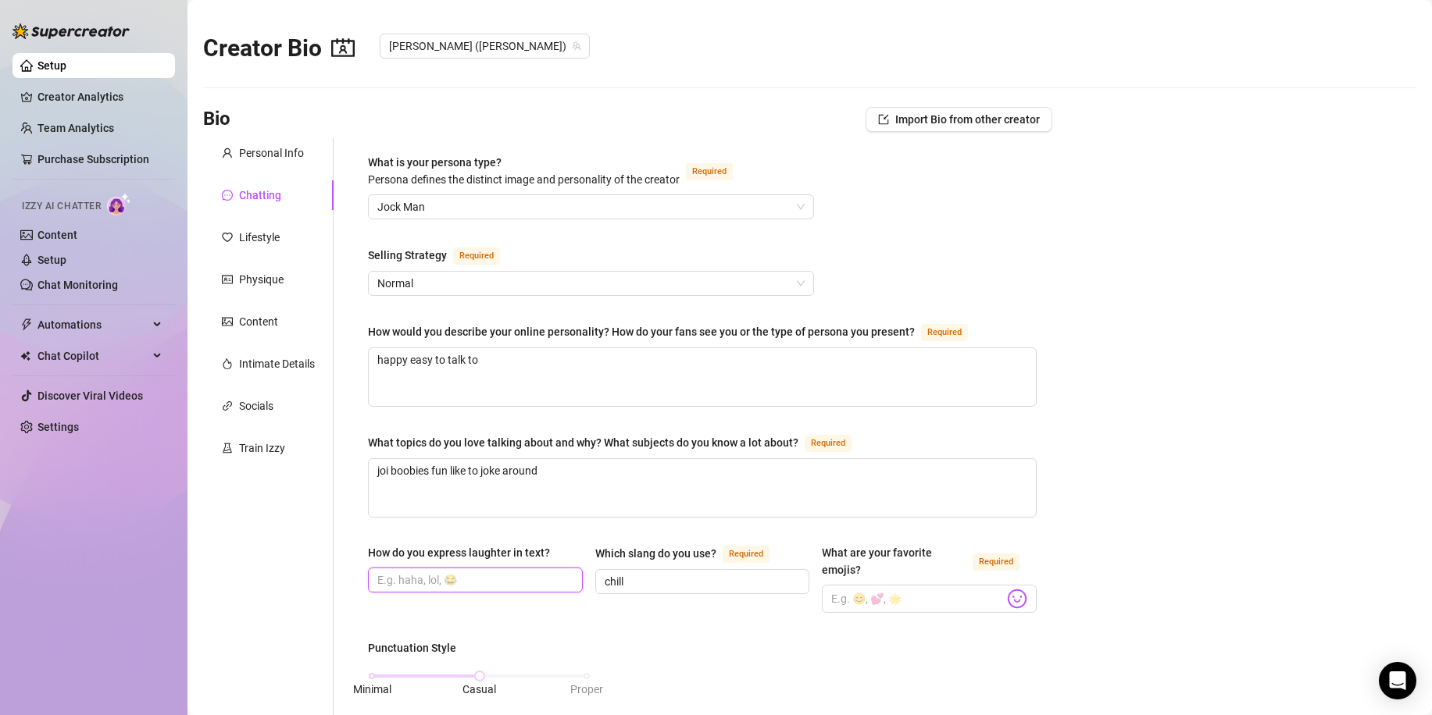
click at [458, 583] on input "How do you express laughter in text?" at bounding box center [473, 580] width 193 height 17
type input "lol"
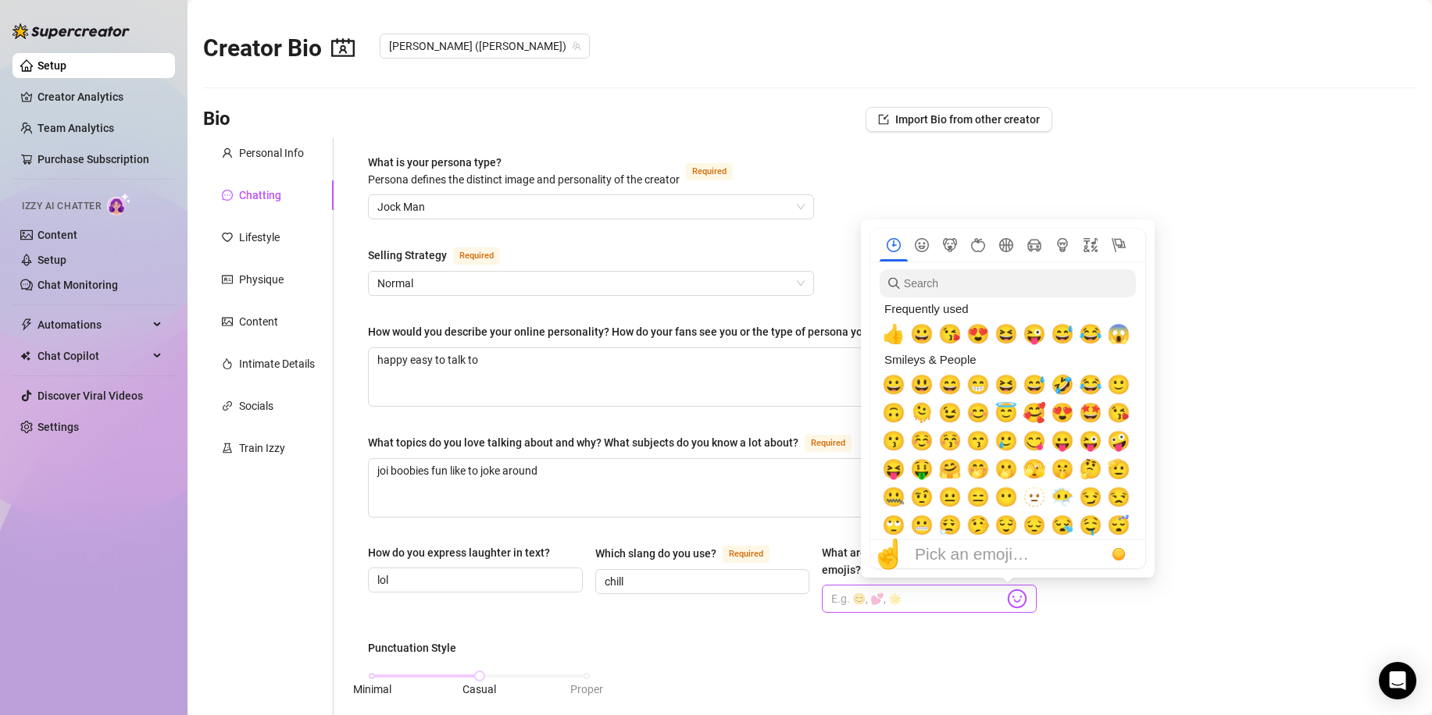
click at [1009, 600] on img at bounding box center [1017, 599] width 20 height 20
click at [893, 390] on span "😀" at bounding box center [893, 385] width 23 height 22
click at [918, 465] on span "🤑" at bounding box center [921, 469] width 23 height 22
click at [1007, 418] on span "😇" at bounding box center [1005, 413] width 23 height 22
click at [1025, 415] on span "🥰" at bounding box center [1033, 413] width 23 height 22
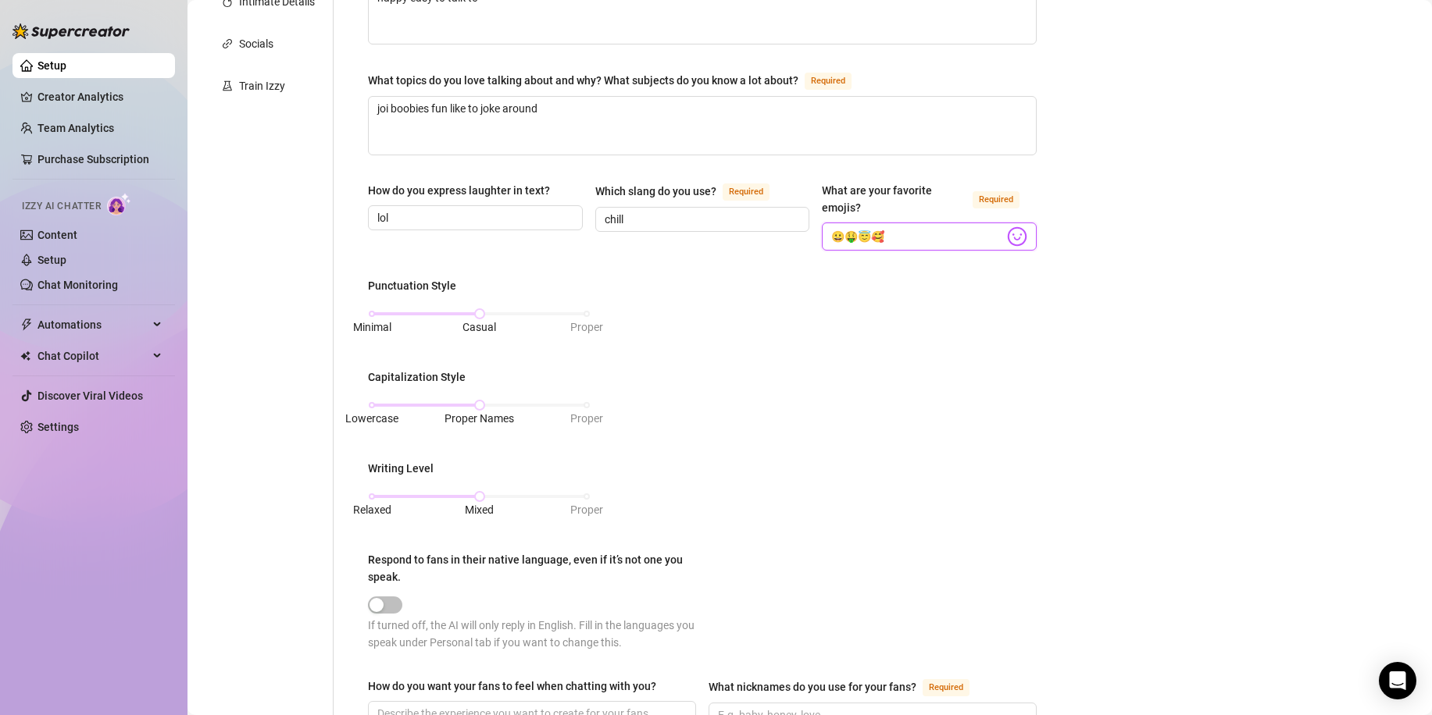
scroll to position [391, 0]
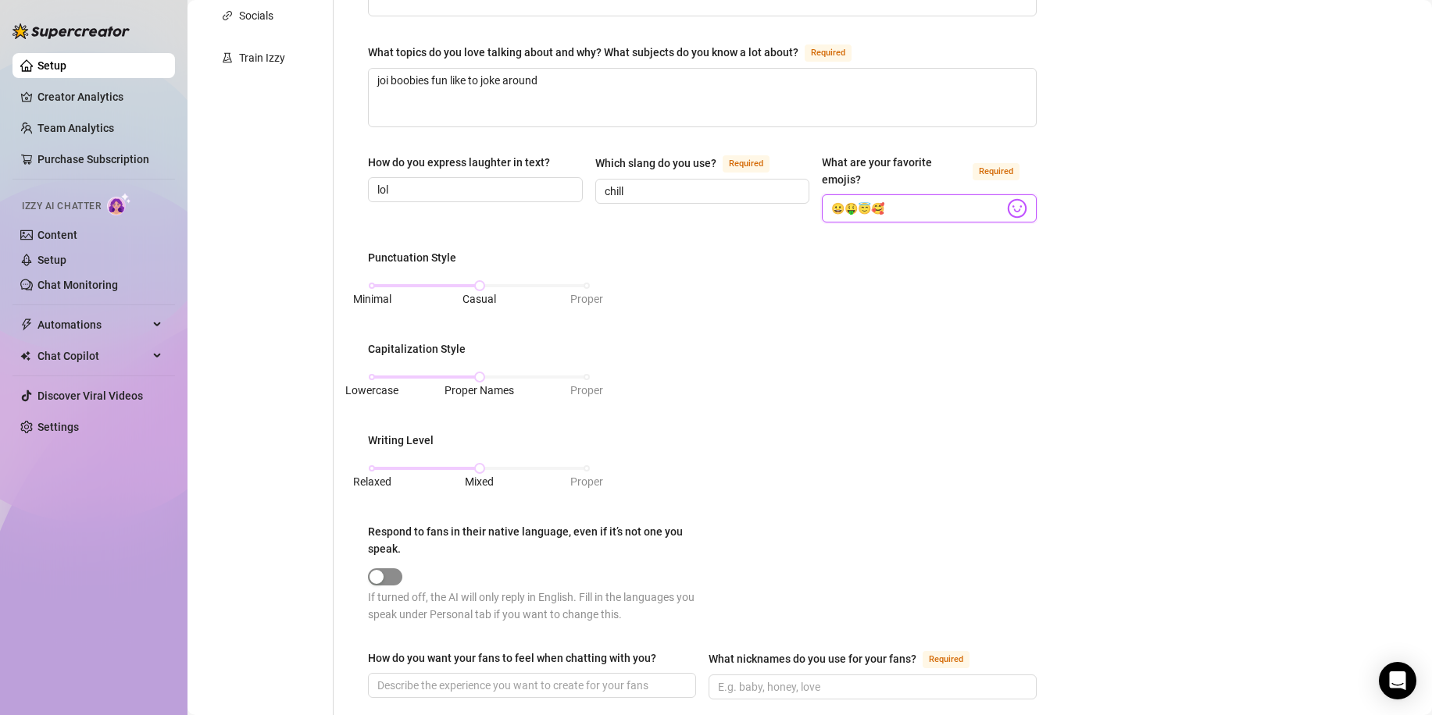
type input "😀🤑😇🥰"
click at [380, 580] on div "button" at bounding box center [376, 577] width 14 height 14
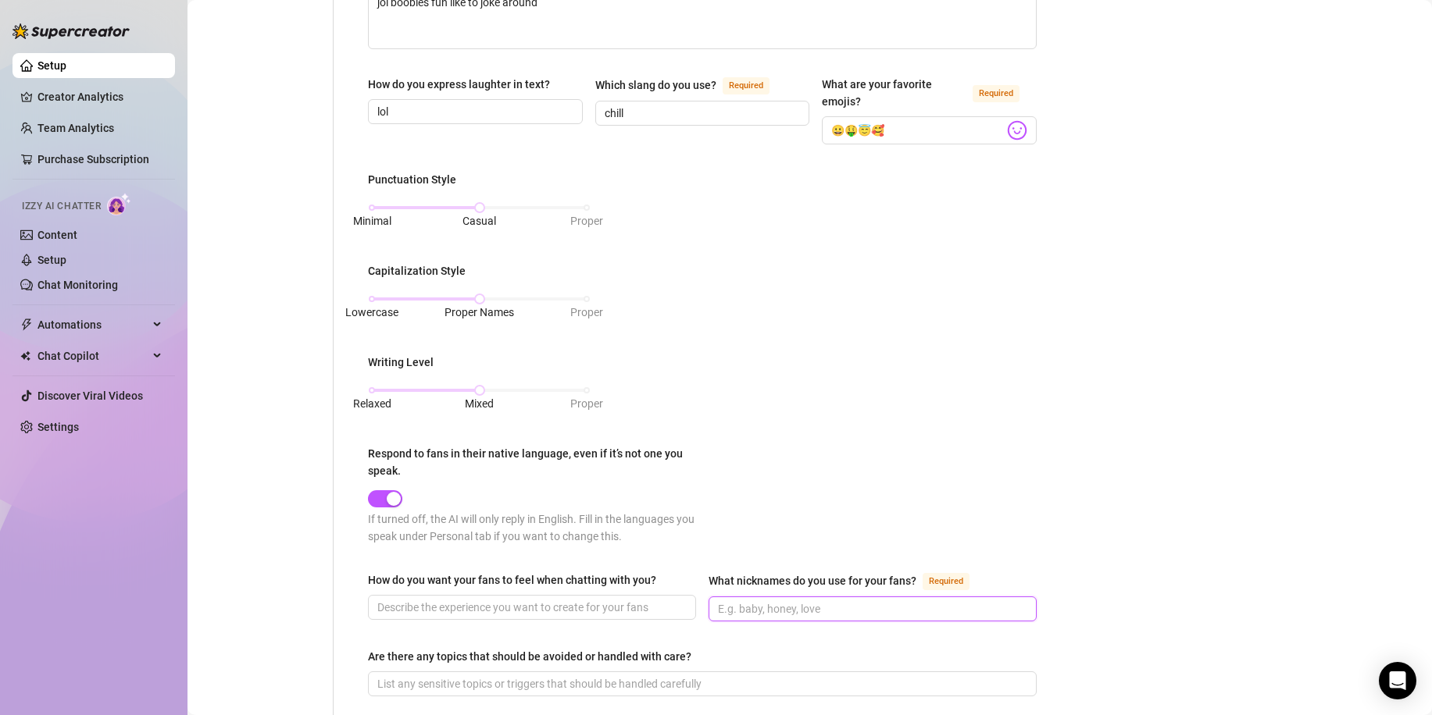
click at [730, 609] on input "What nicknames do you use for your fans? Required" at bounding box center [871, 609] width 306 height 17
type input "honey"
click at [613, 605] on input "How do you want your fans to feel when chatting with you?" at bounding box center [530, 607] width 306 height 17
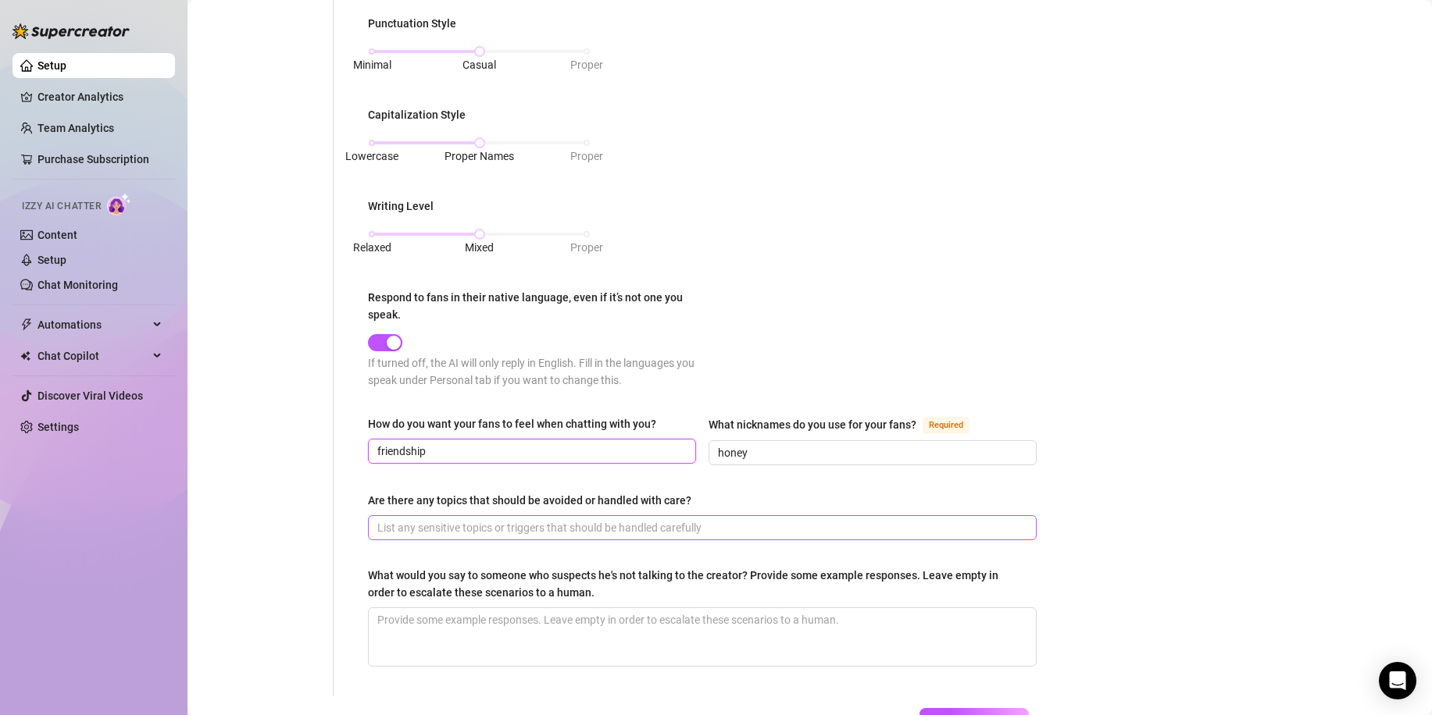
scroll to position [703, 0]
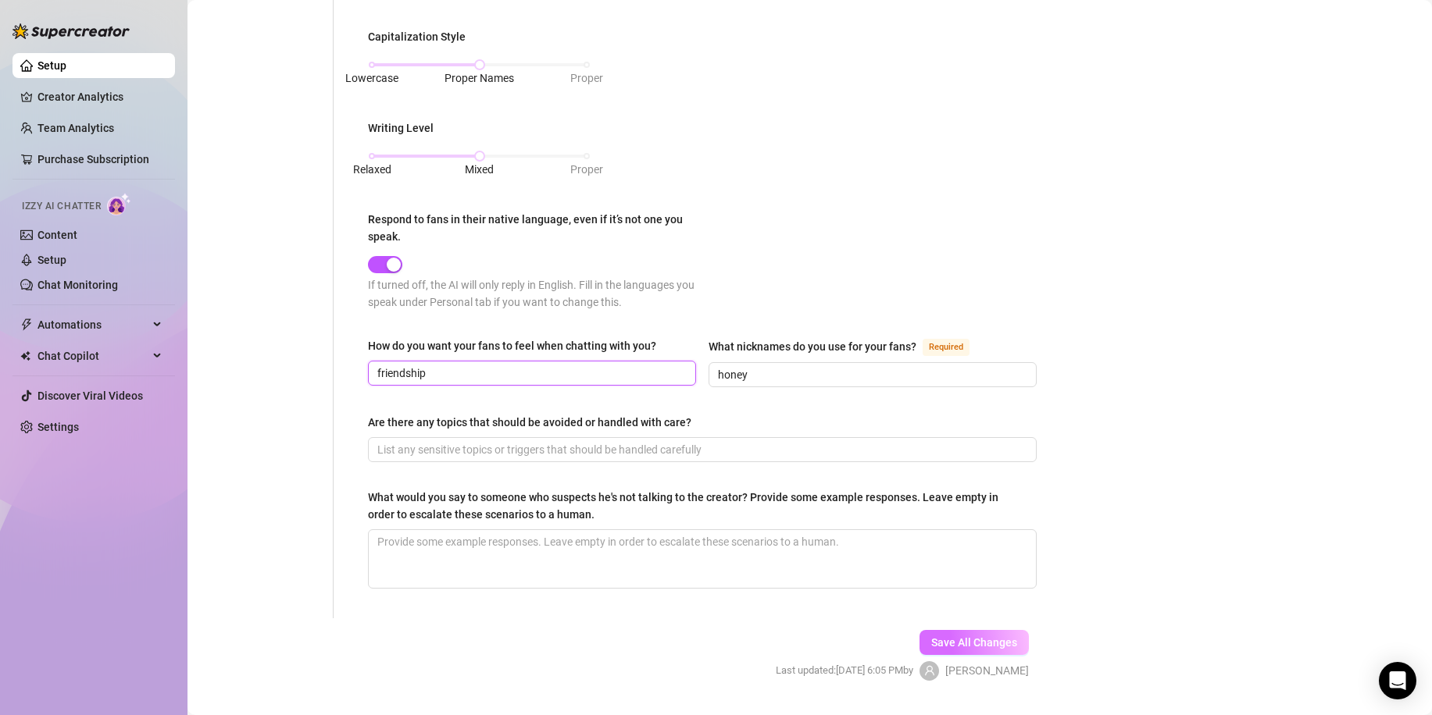
type input "friendship"
click at [940, 644] on span "Save All Changes" at bounding box center [974, 643] width 86 height 12
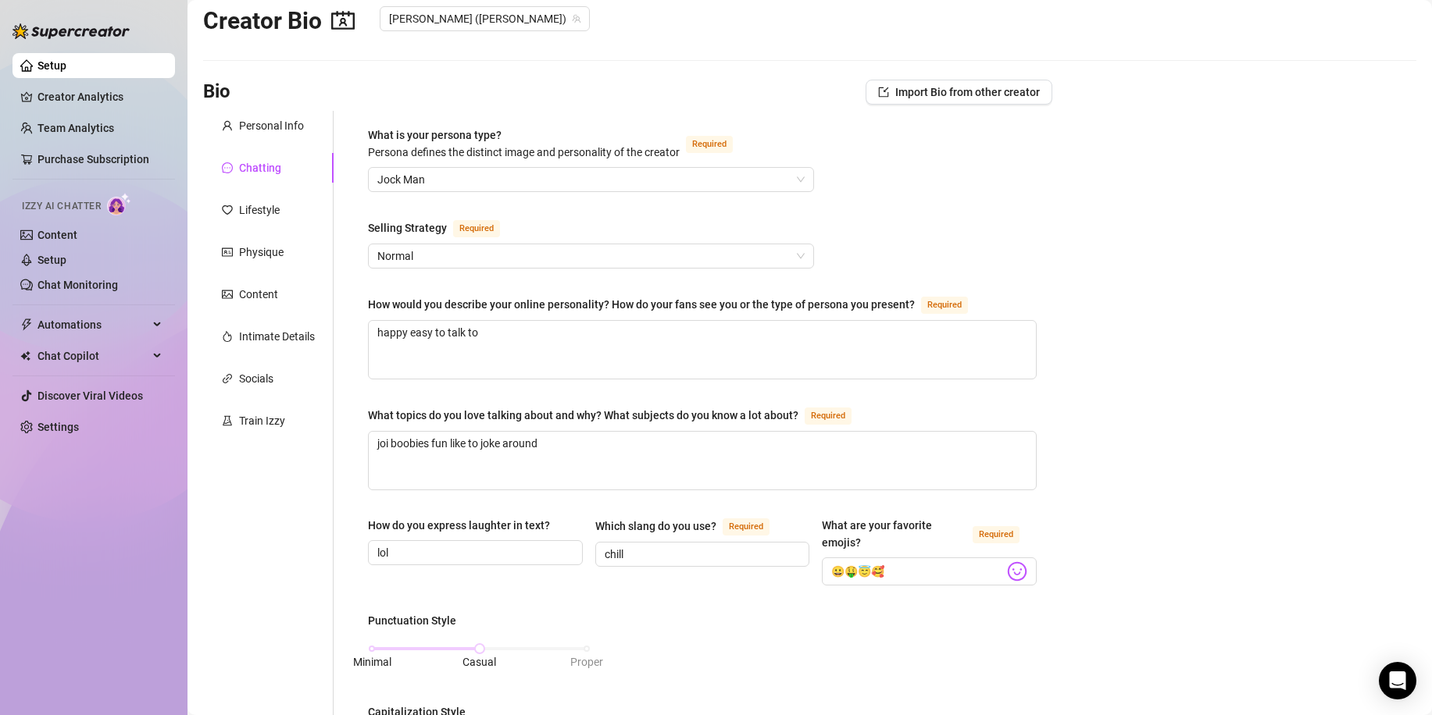
scroll to position [0, 0]
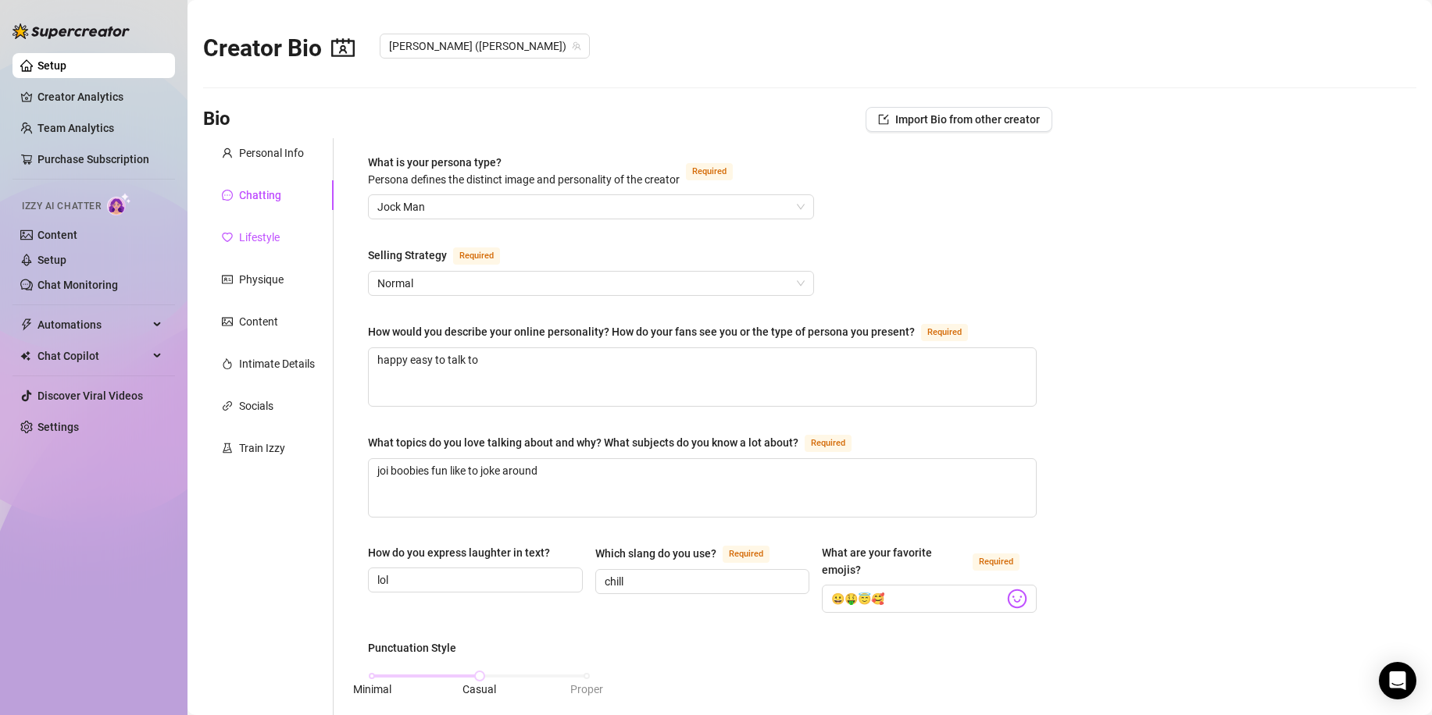
click at [275, 240] on div "Lifestyle" at bounding box center [259, 237] width 41 height 17
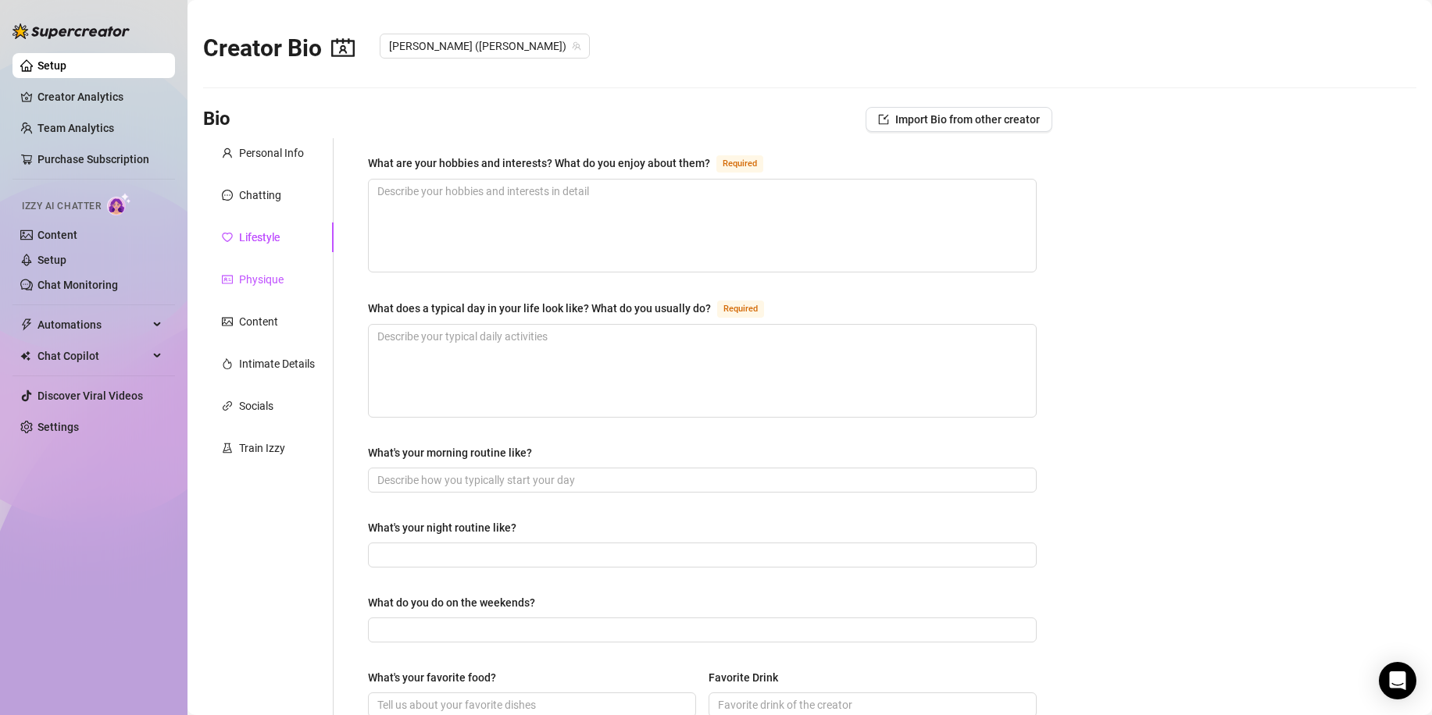
click at [279, 280] on div "Physique" at bounding box center [261, 279] width 45 height 17
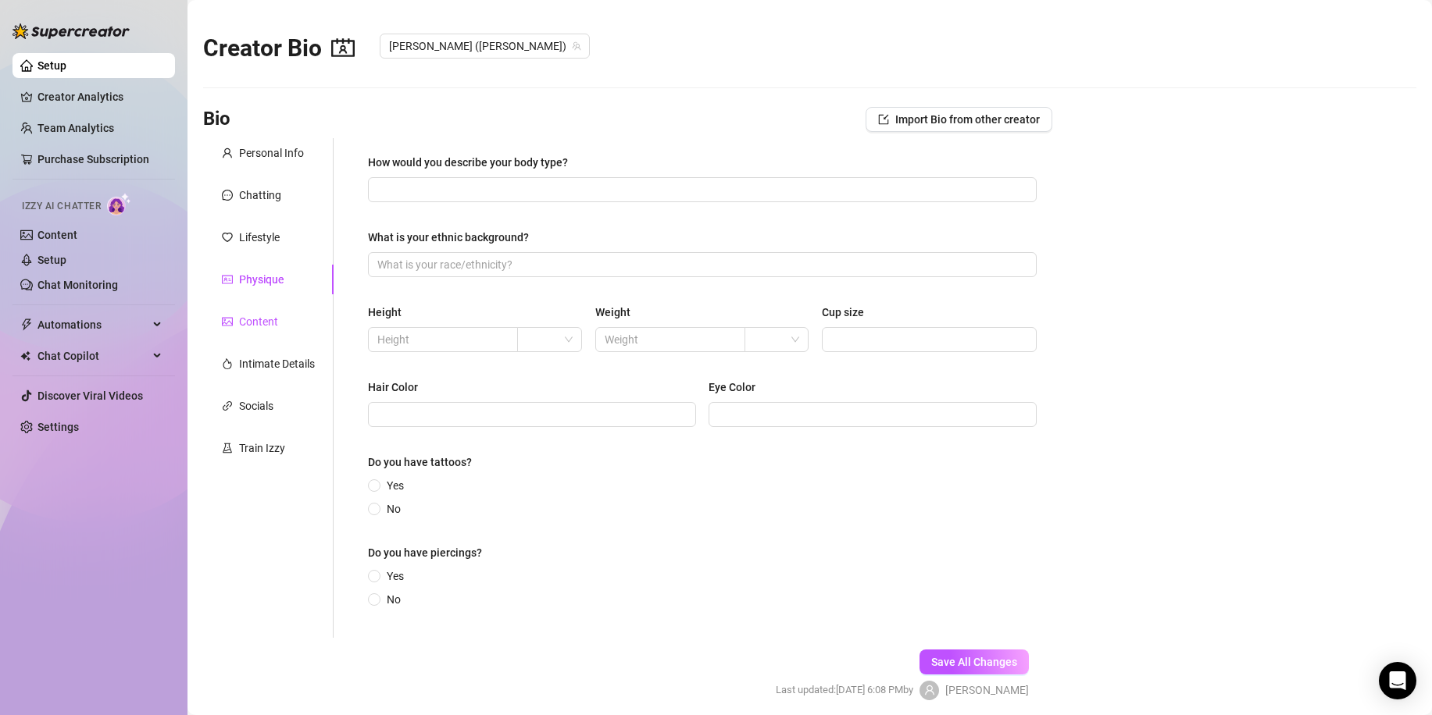
click at [269, 323] on div "Content" at bounding box center [258, 321] width 39 height 17
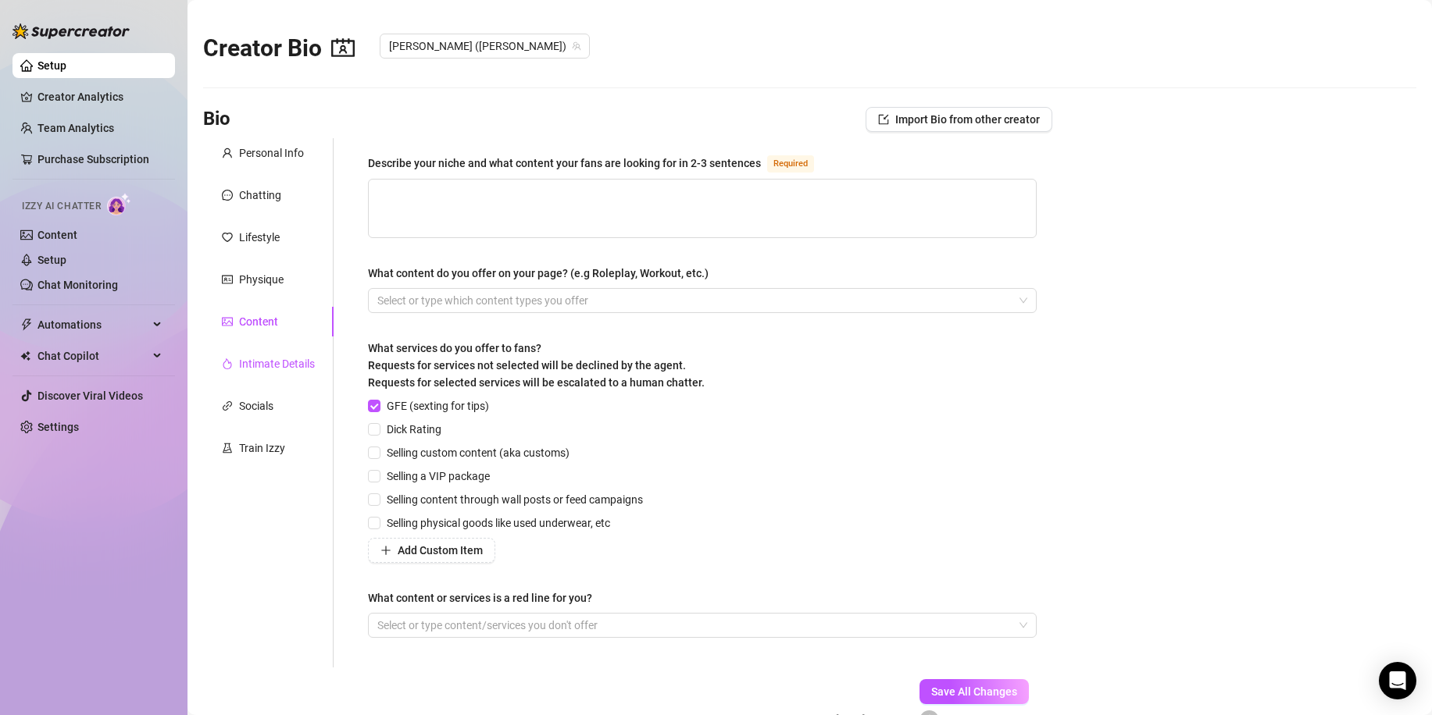
click at [268, 366] on div "Intimate Details" at bounding box center [277, 363] width 76 height 17
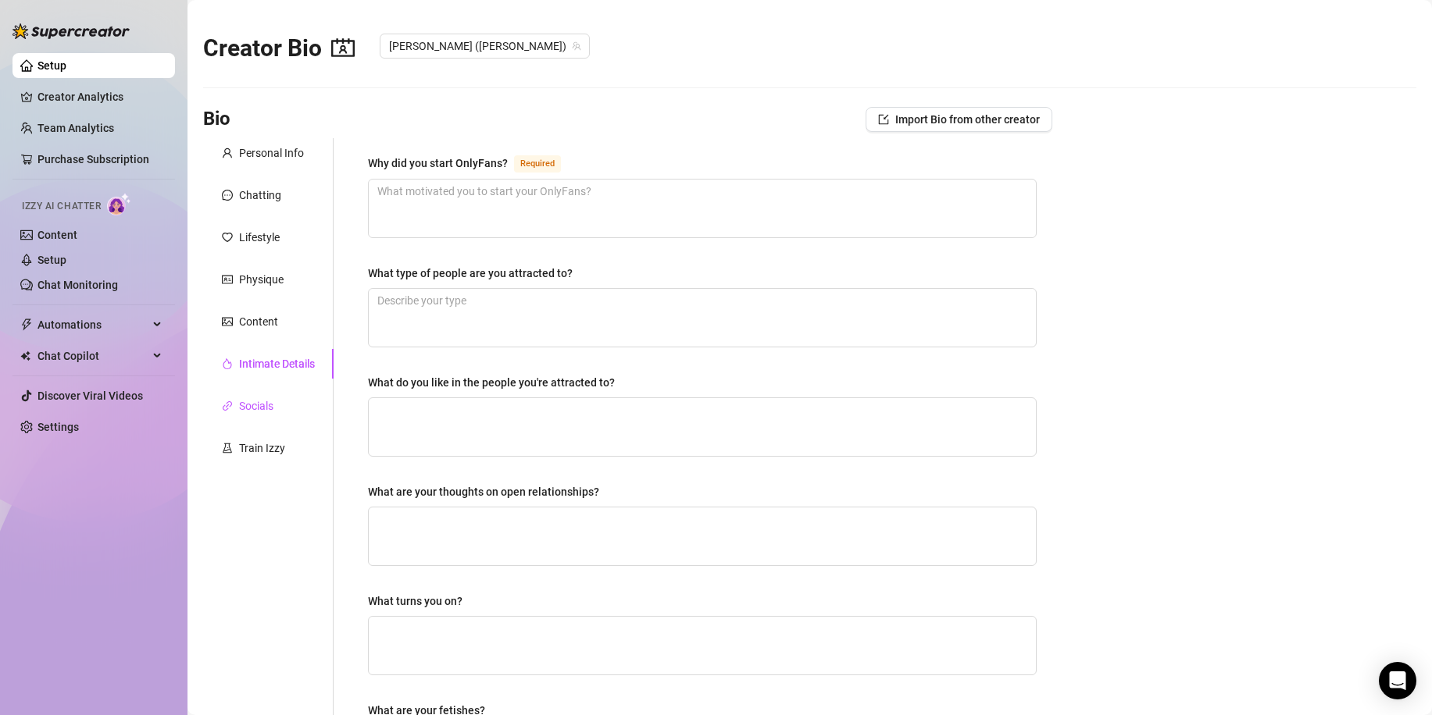
click at [273, 401] on div "Socials" at bounding box center [256, 406] width 34 height 17
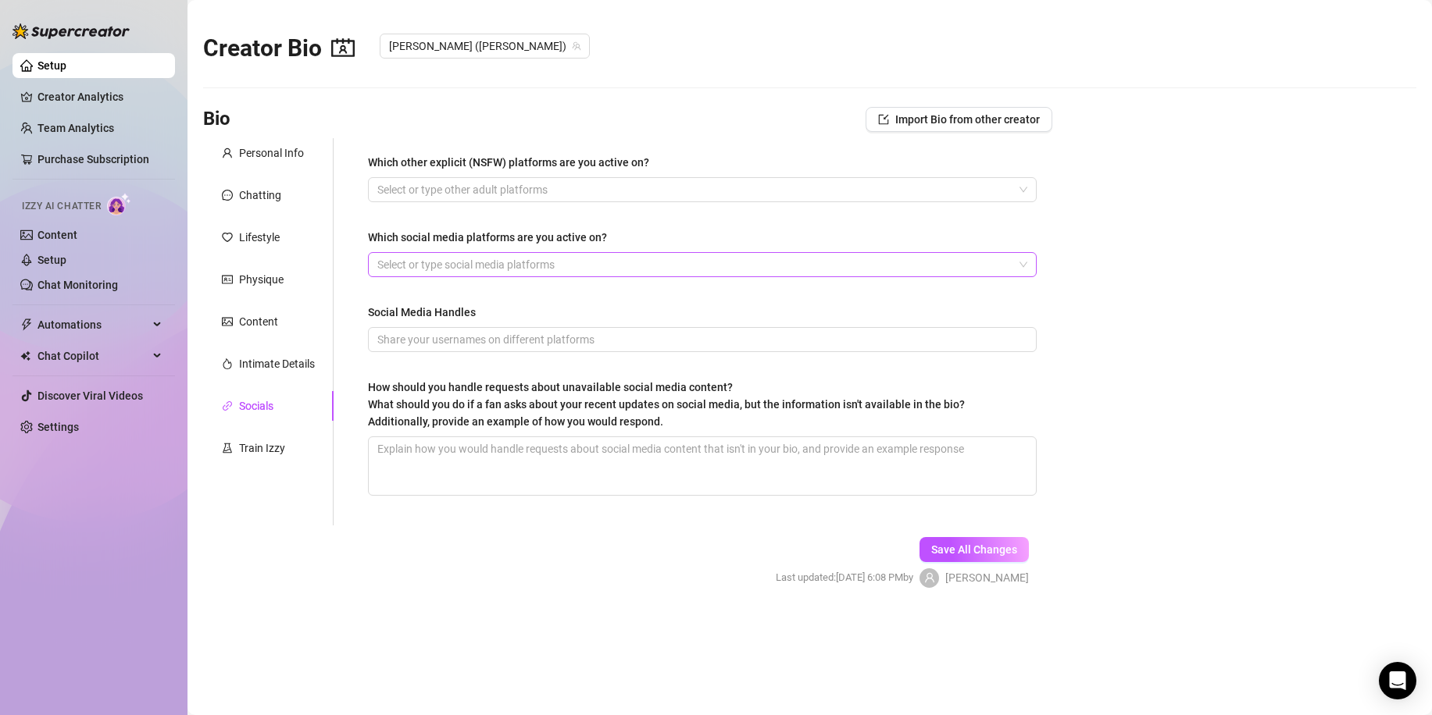
click at [1019, 264] on div "Select or type social media platforms" at bounding box center [702, 264] width 669 height 25
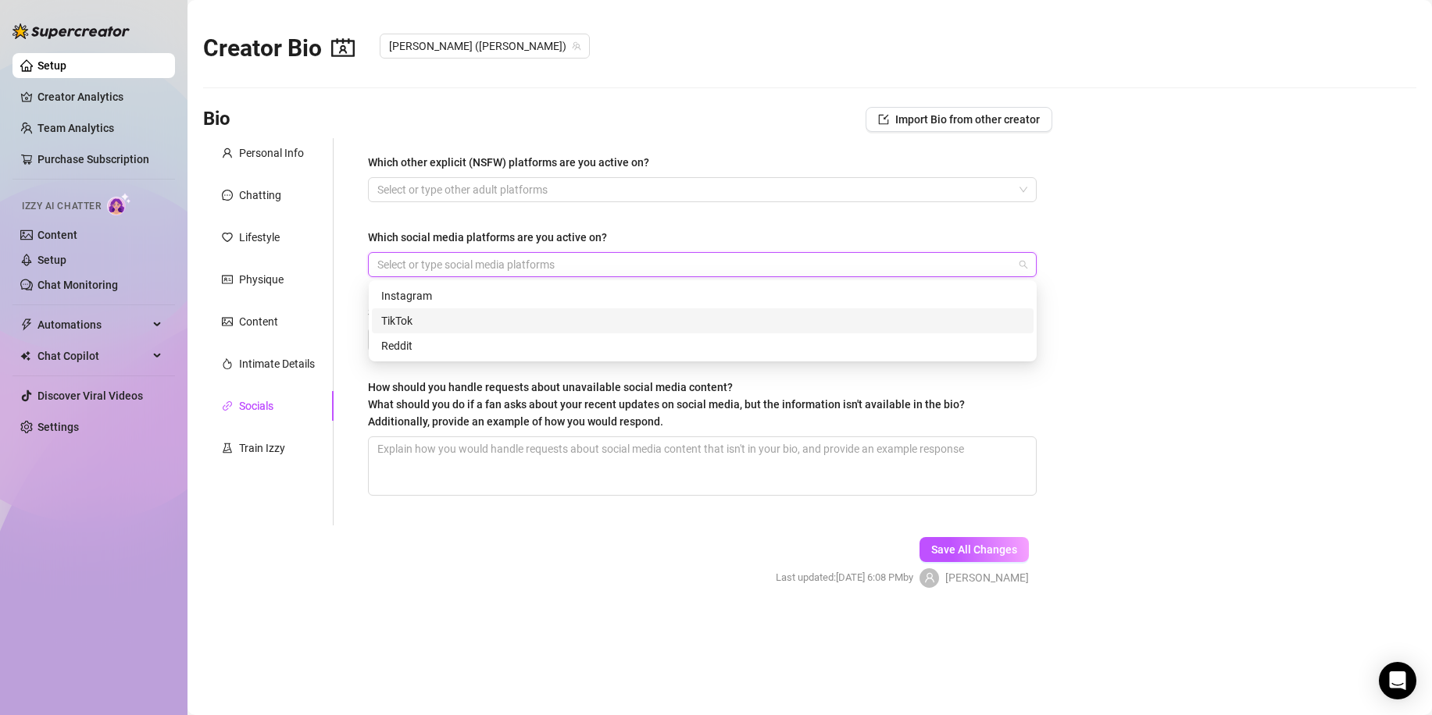
click at [658, 329] on div "TikTok" at bounding box center [702, 320] width 643 height 17
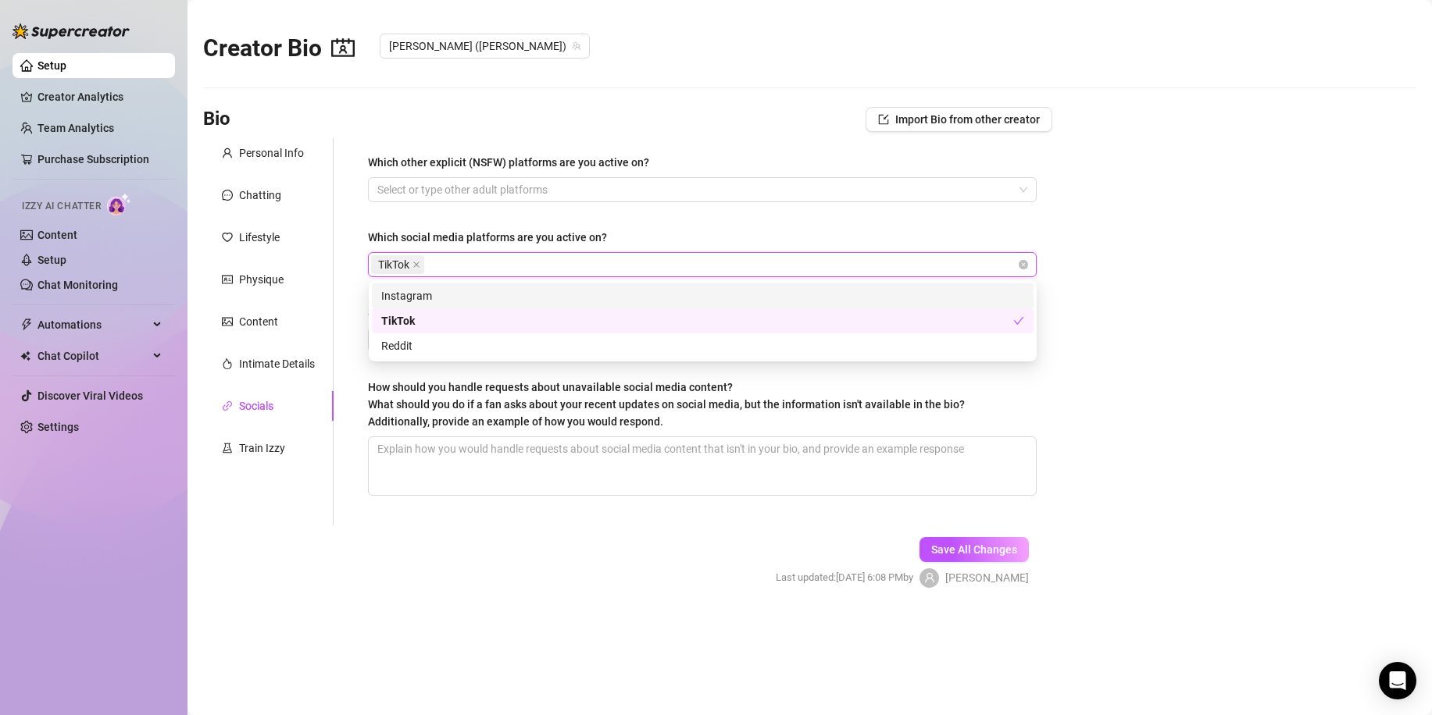
click at [536, 291] on div "Instagram" at bounding box center [702, 295] width 643 height 17
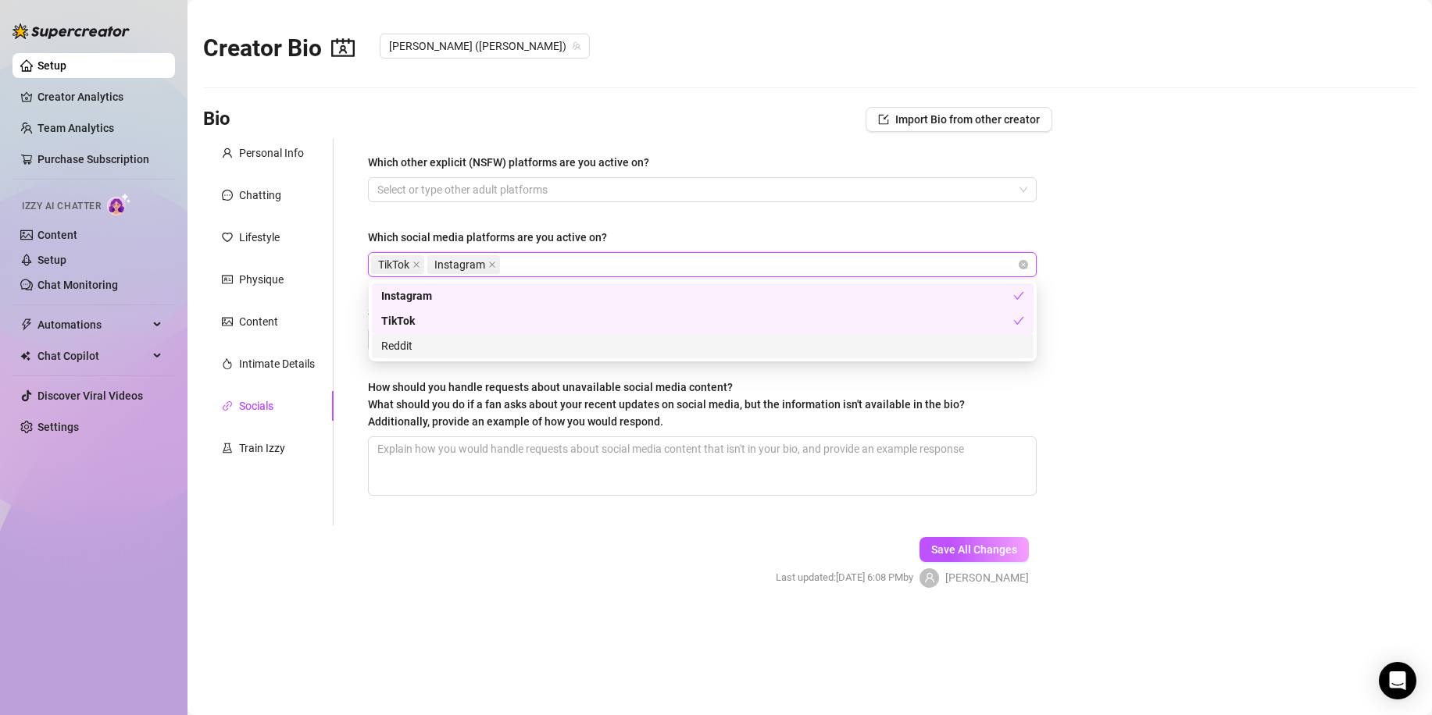
drag, startPoint x: 1211, startPoint y: 354, endPoint x: 1203, endPoint y: 355, distance: 8.0
click at [1205, 355] on main "Creator Bio [PERSON_NAME] ([PERSON_NAME]) Bio Import Bio from other creator Per…" at bounding box center [809, 357] width 1244 height 715
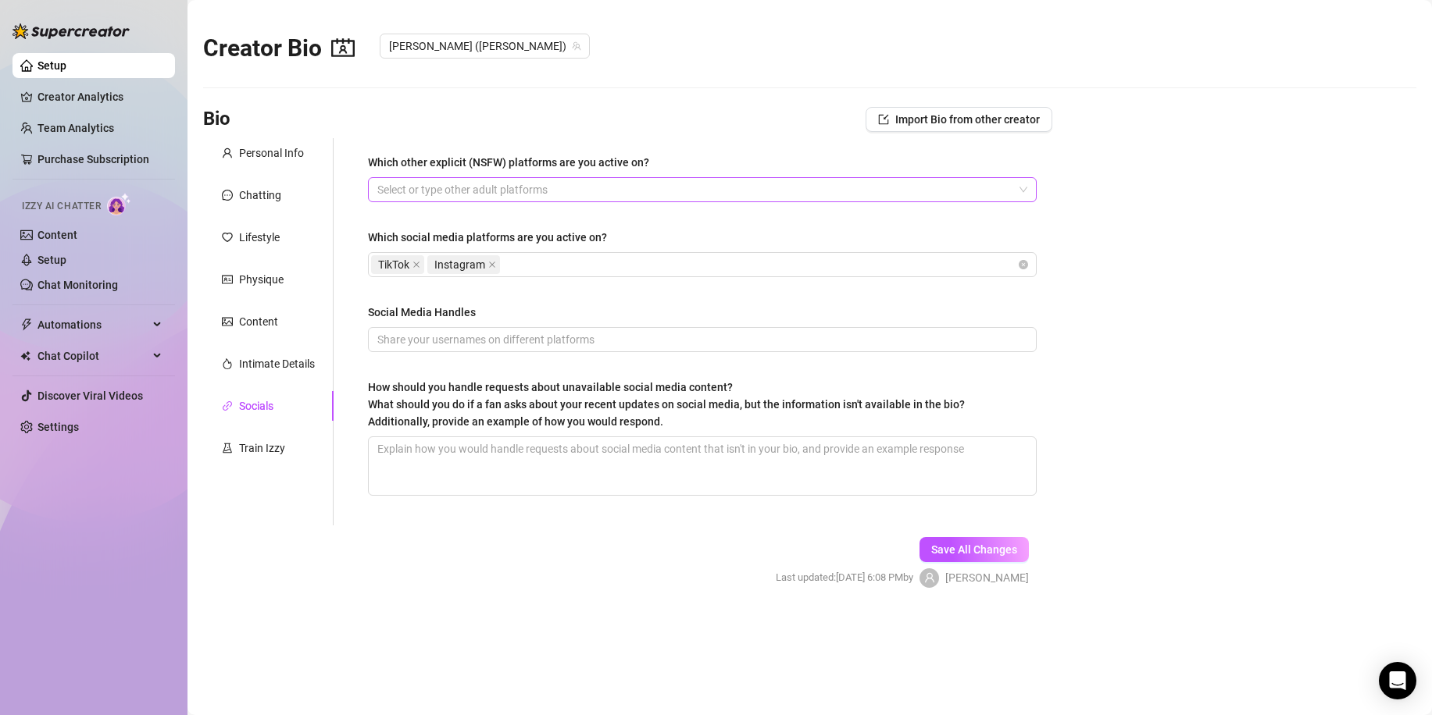
click at [699, 185] on div at bounding box center [694, 190] width 646 height 22
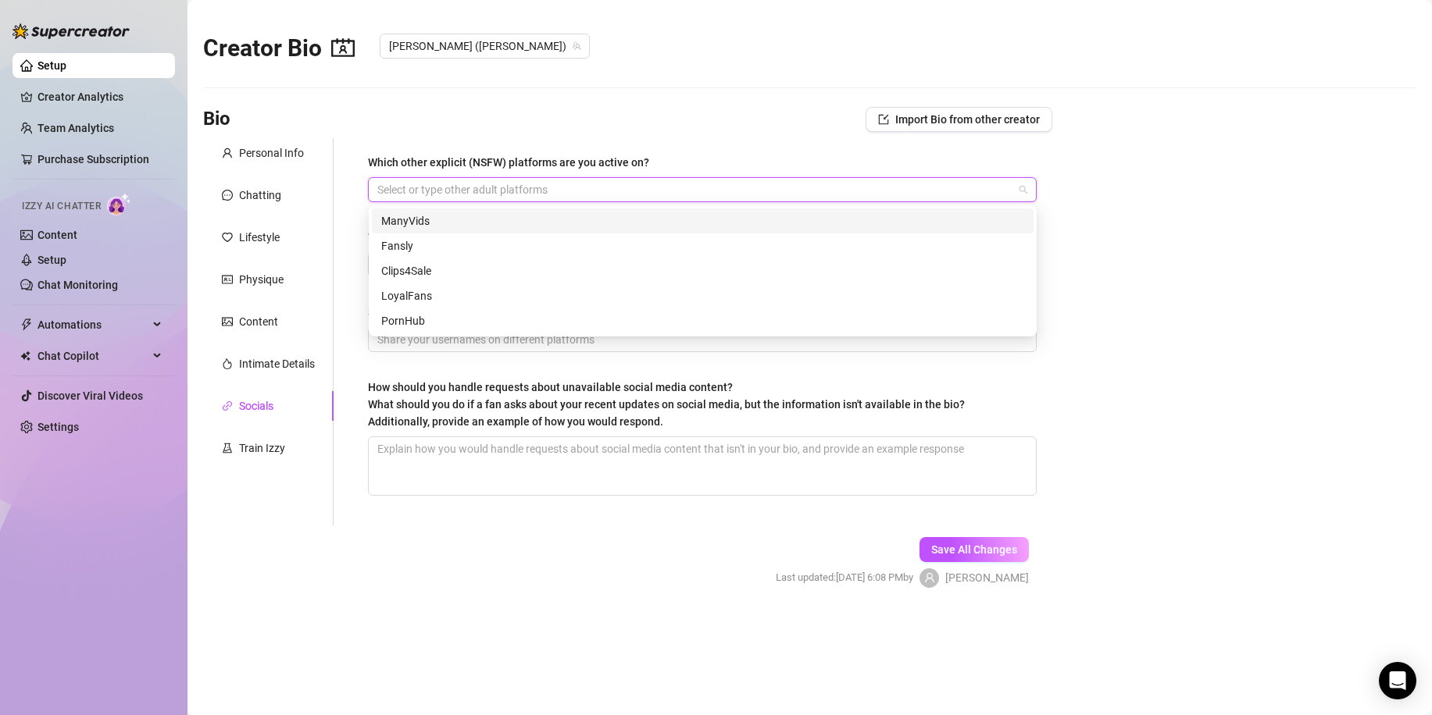
click at [730, 136] on div "Bio Import Bio from other creator" at bounding box center [627, 122] width 849 height 31
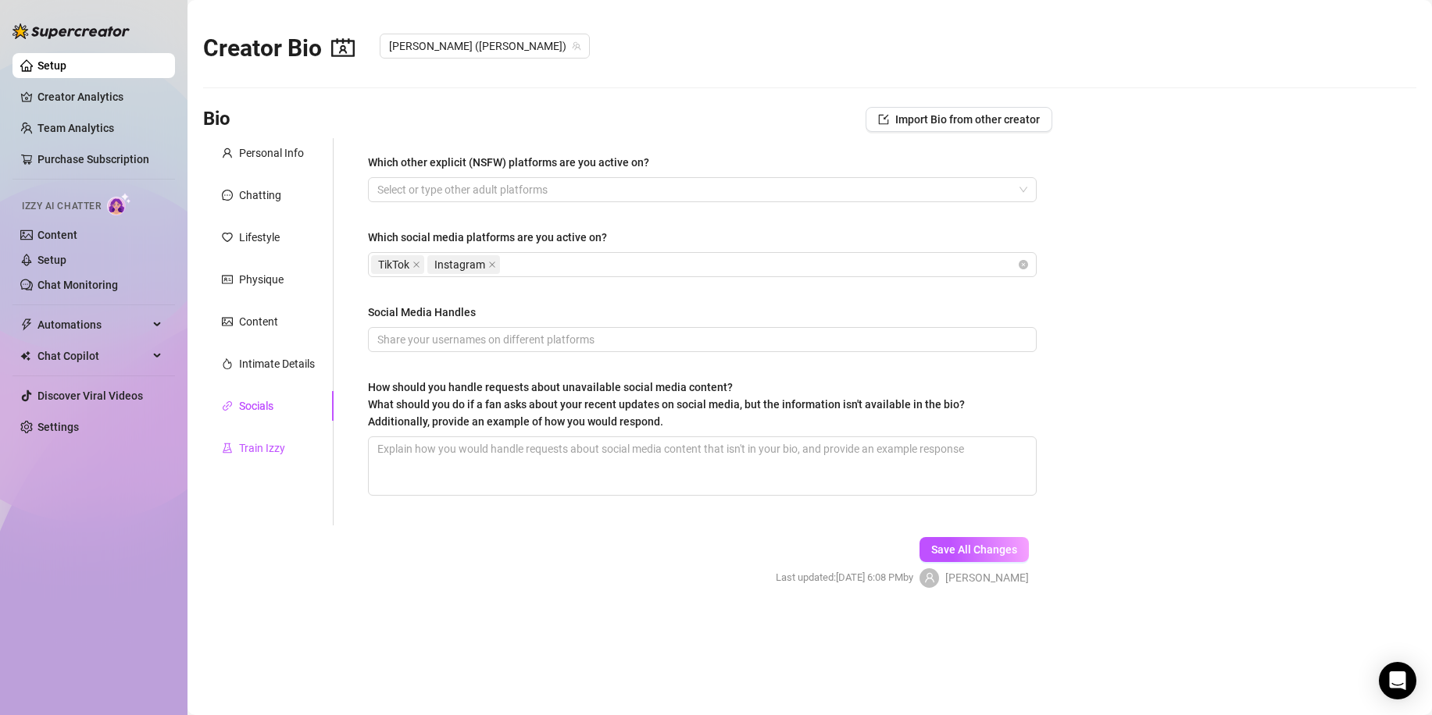
click at [280, 445] on div "Train Izzy" at bounding box center [262, 448] width 46 height 17
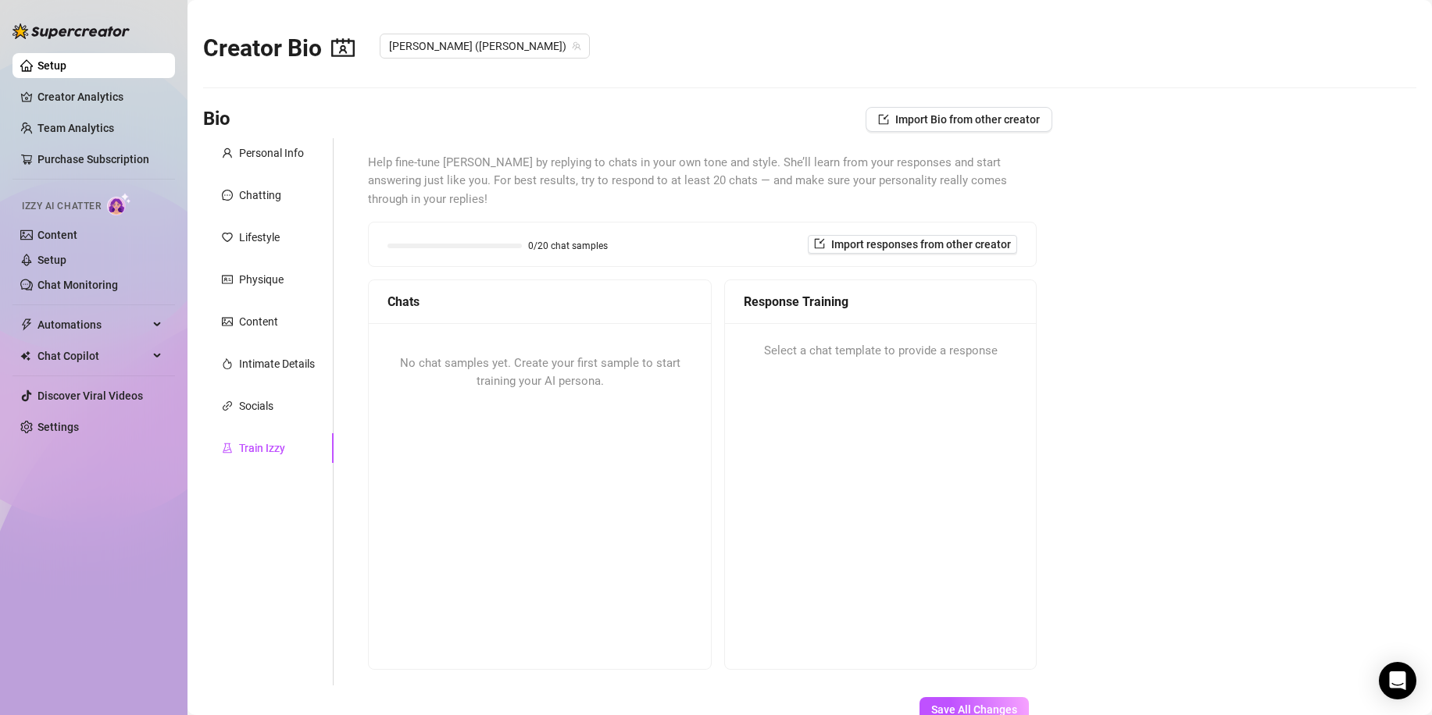
click at [502, 353] on div "No chat samples yet. Create your first sample to start training your AI persona." at bounding box center [540, 372] width 342 height 99
click at [508, 366] on span "No chat samples yet. Create your first sample to start training your AI persona." at bounding box center [540, 372] width 280 height 33
click at [492, 336] on div "No chat samples yet. Create your first sample to start training your AI persona." at bounding box center [540, 372] width 342 height 99
click at [501, 359] on span "No chat samples yet. Create your first sample to start training your AI persona." at bounding box center [540, 372] width 280 height 33
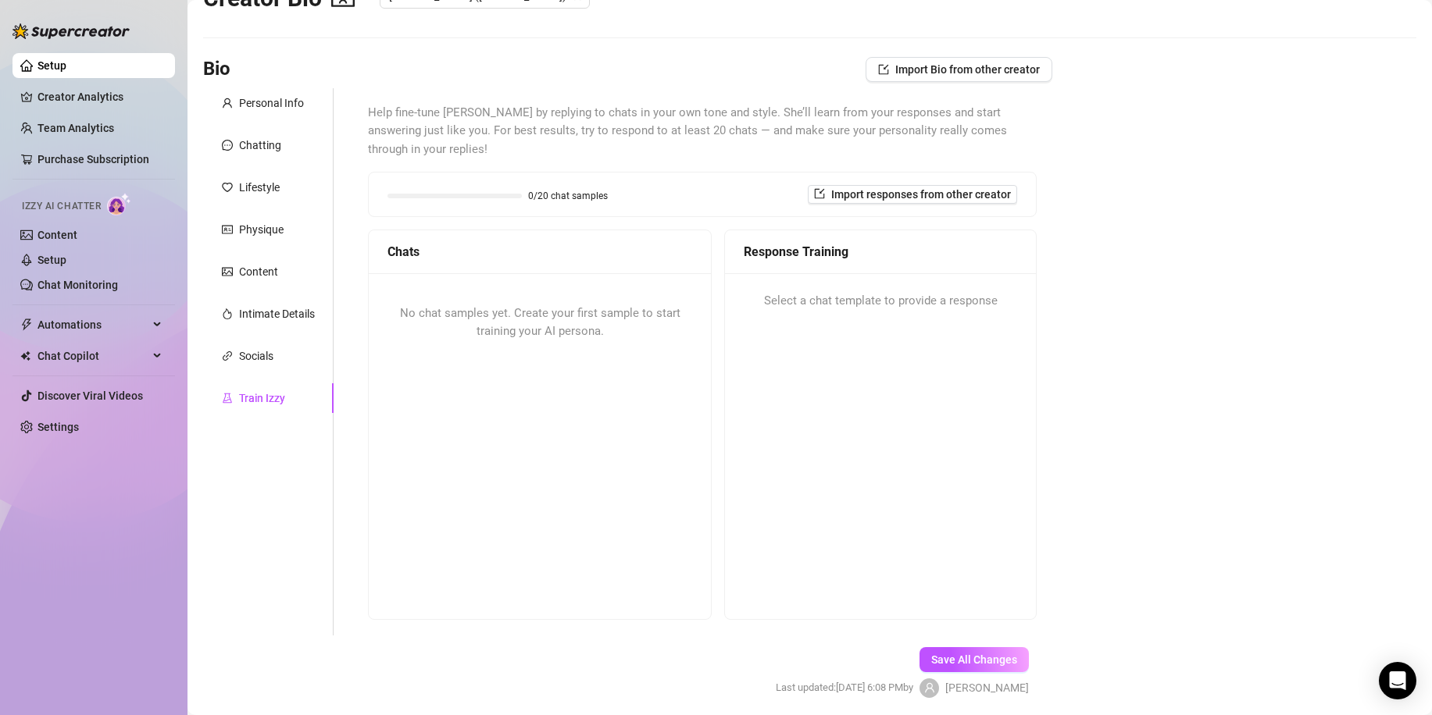
scroll to position [78, 0]
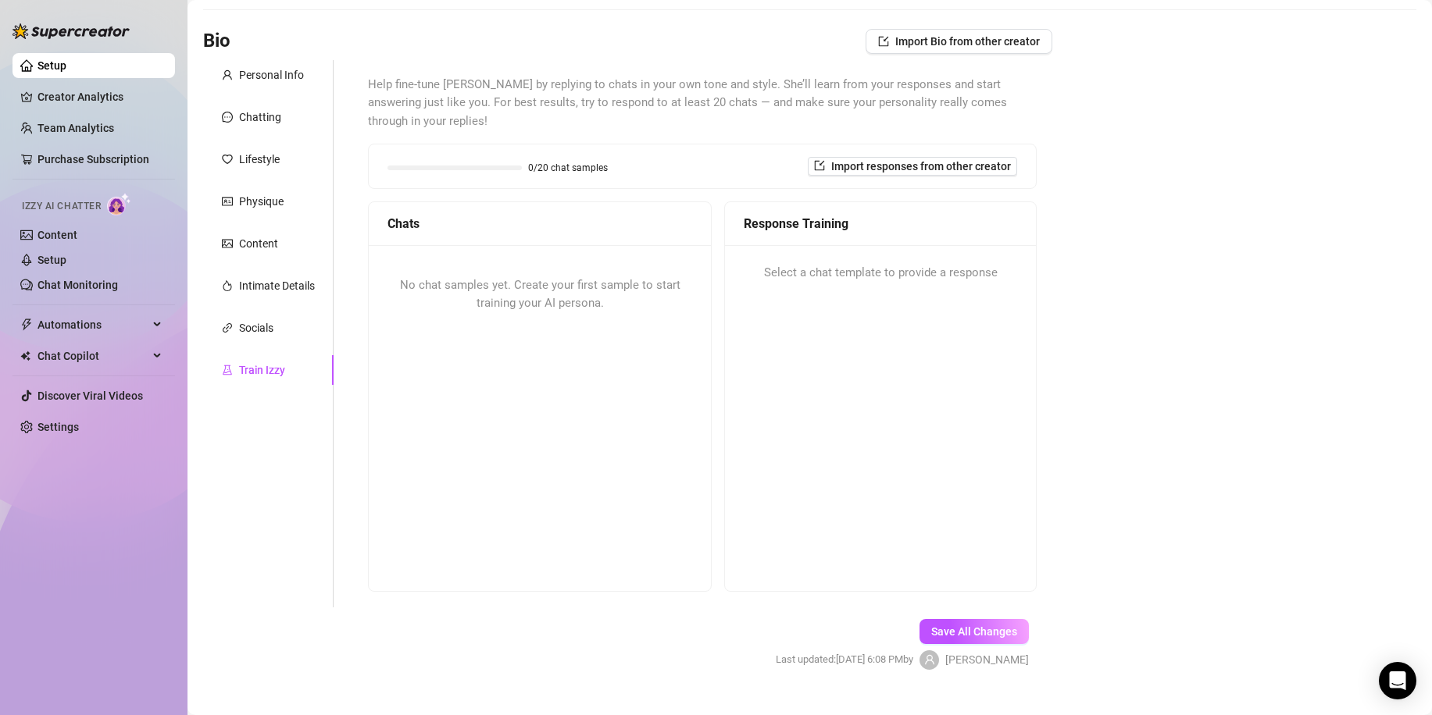
click at [497, 278] on span "No chat samples yet. Create your first sample to start training your AI persona." at bounding box center [540, 294] width 280 height 33
drag, startPoint x: 778, startPoint y: 266, endPoint x: 768, endPoint y: 259, distance: 11.9
click at [774, 264] on div "Select a chat template to provide a response" at bounding box center [880, 273] width 311 height 56
click at [764, 264] on span "Select a chat template to provide a response" at bounding box center [881, 273] width 234 height 19
click at [761, 289] on div "Response Training Select a chat template to provide a response" at bounding box center [880, 397] width 312 height 391
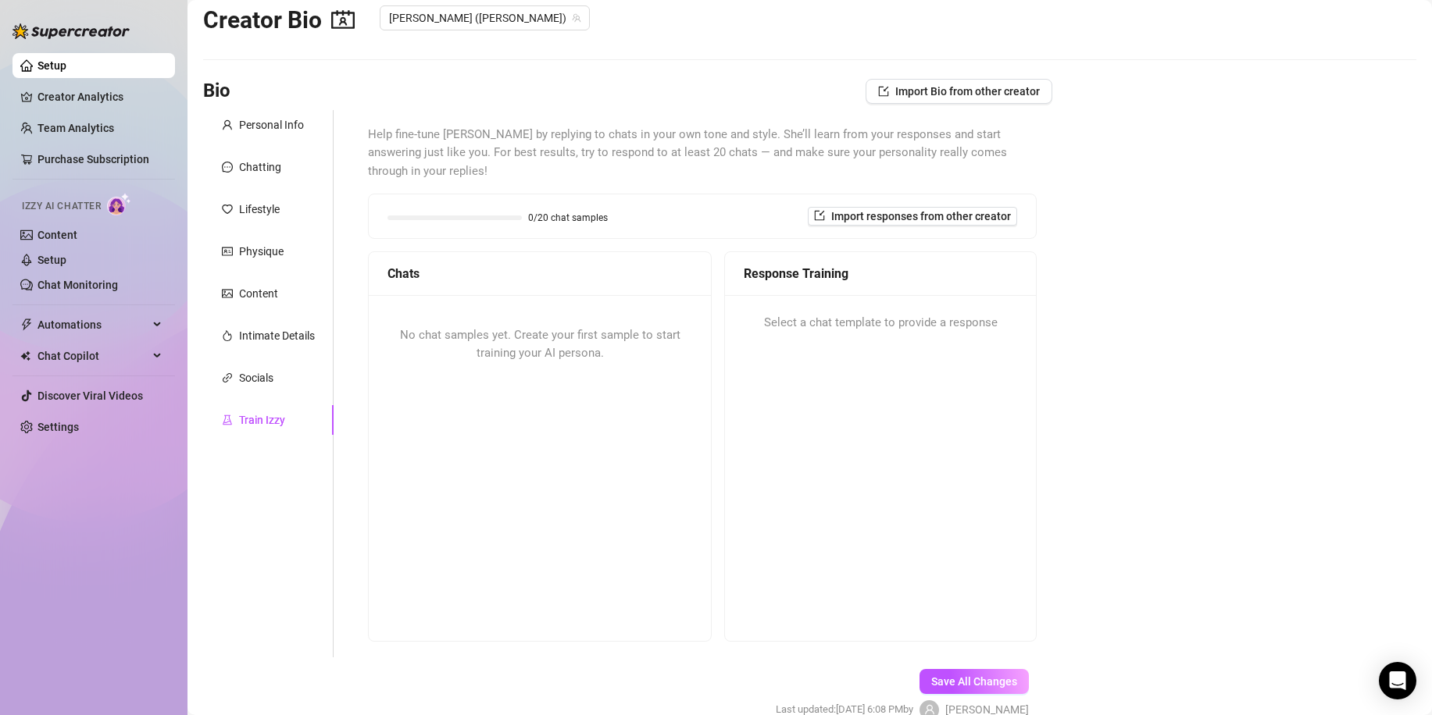
scroll to position [0, 0]
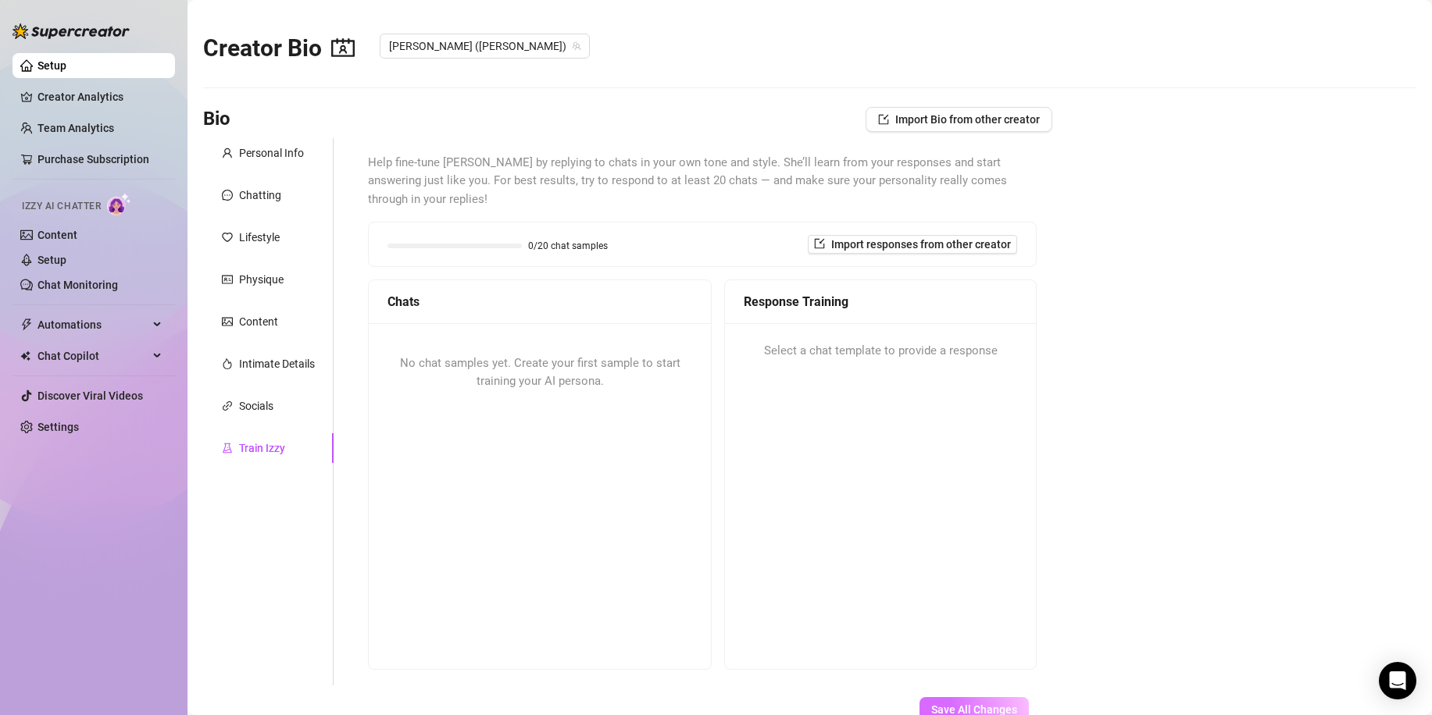
click at [931, 704] on span "Save All Changes" at bounding box center [974, 710] width 86 height 12
click at [77, 237] on link "Content" at bounding box center [57, 235] width 40 height 12
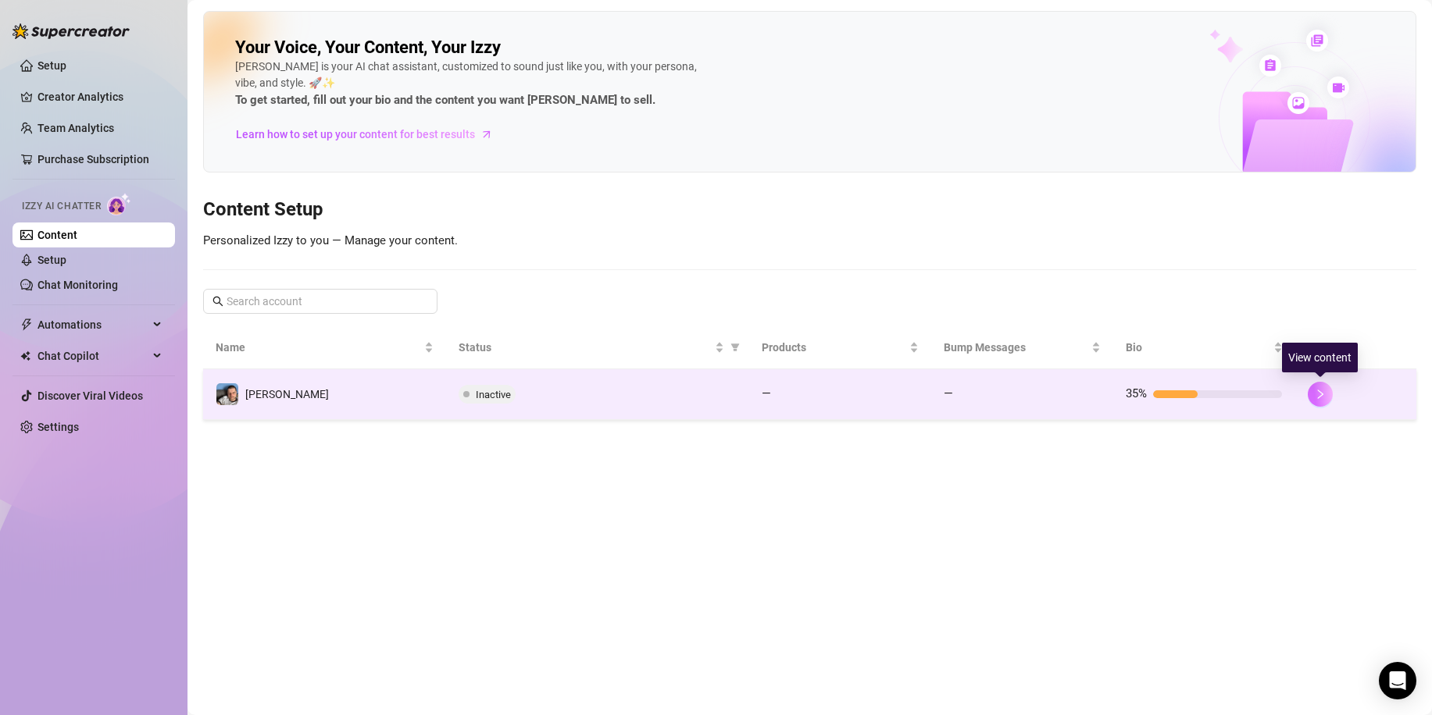
click at [1321, 395] on icon "right" at bounding box center [1319, 394] width 5 height 9
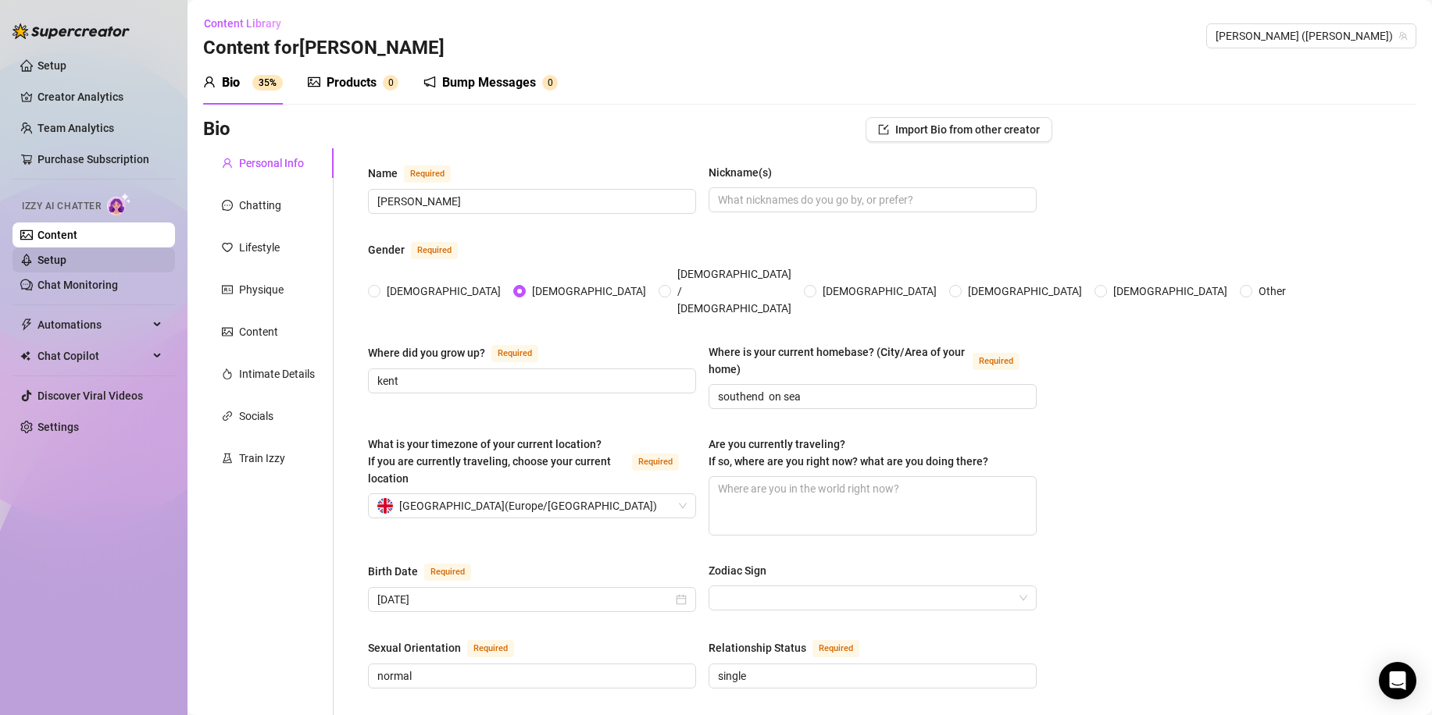
click at [66, 259] on link "Setup" at bounding box center [51, 260] width 29 height 12
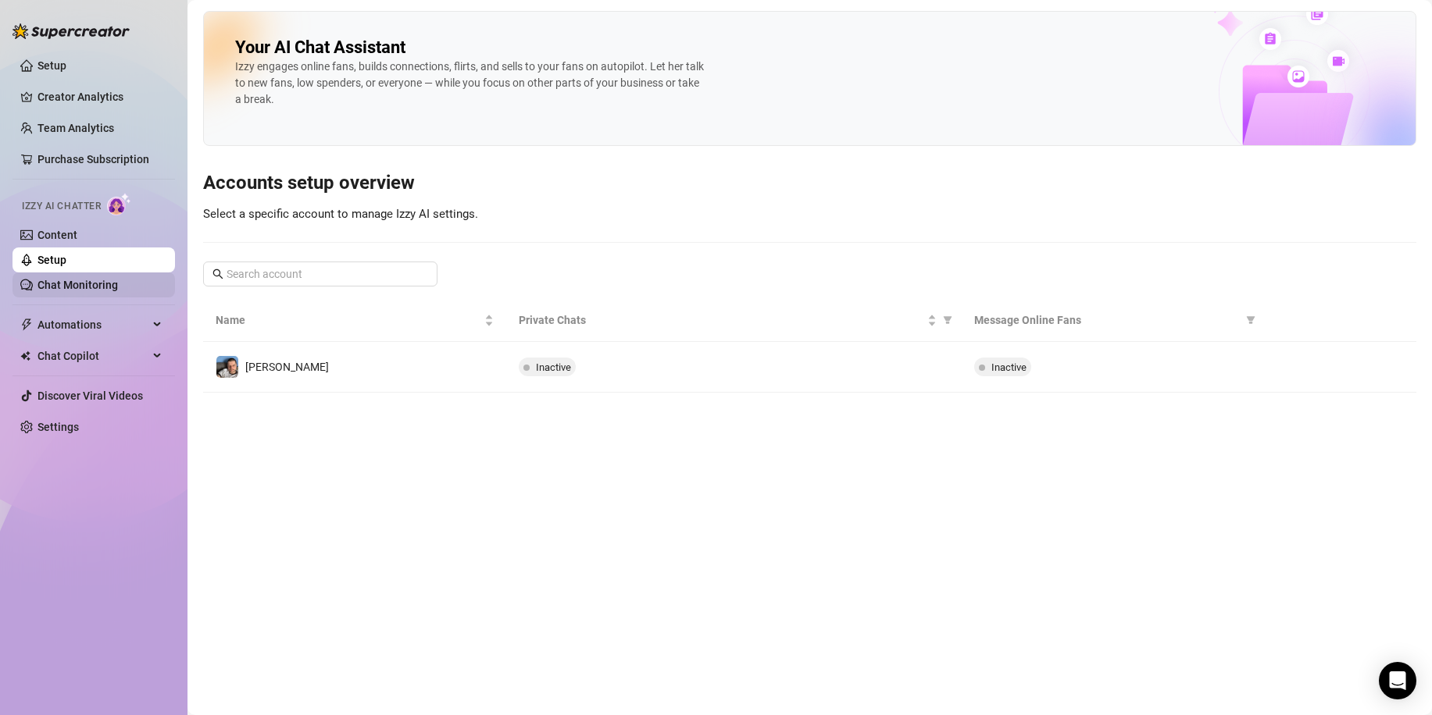
click at [112, 288] on link "Chat Monitoring" at bounding box center [77, 285] width 80 height 12
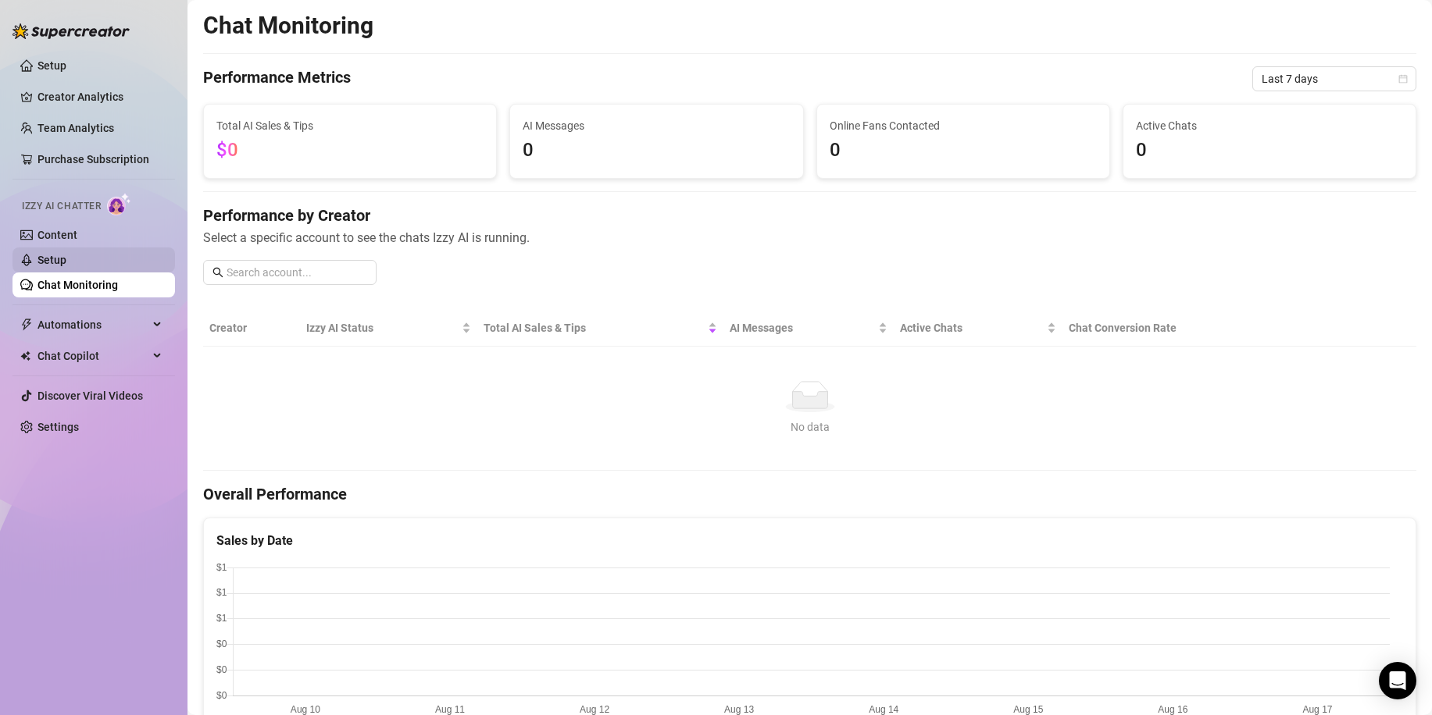
click at [66, 259] on link "Setup" at bounding box center [51, 260] width 29 height 12
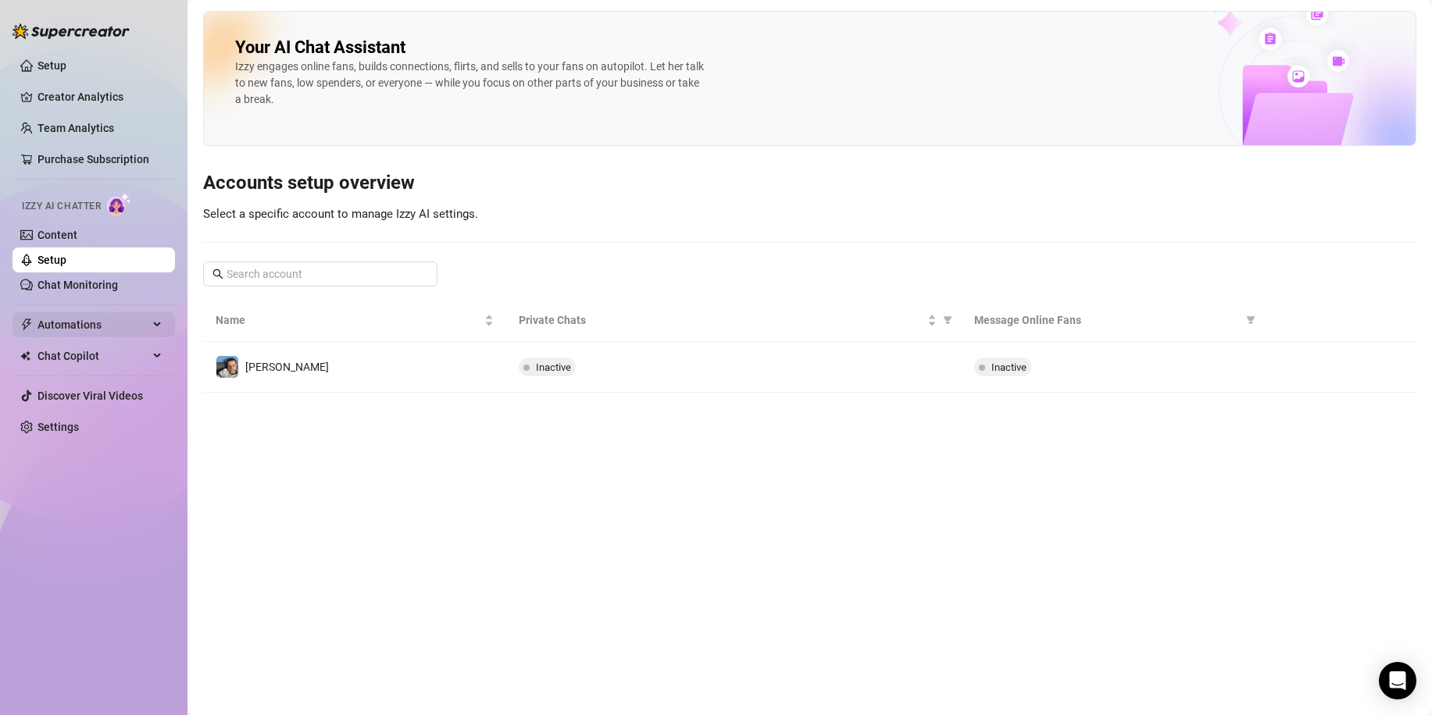
click at [116, 316] on span "Automations" at bounding box center [92, 324] width 111 height 25
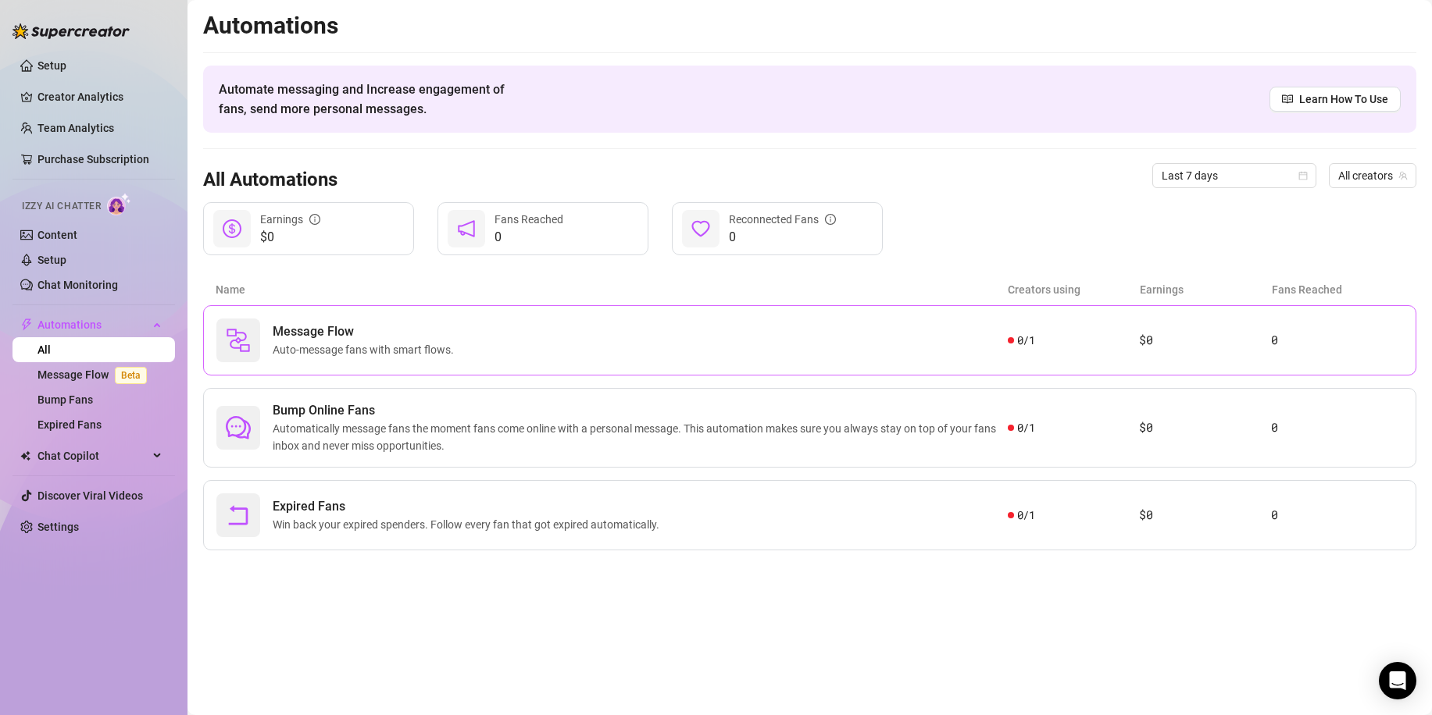
click at [362, 348] on span "Auto-message fans with smart flows." at bounding box center [366, 349] width 187 height 17
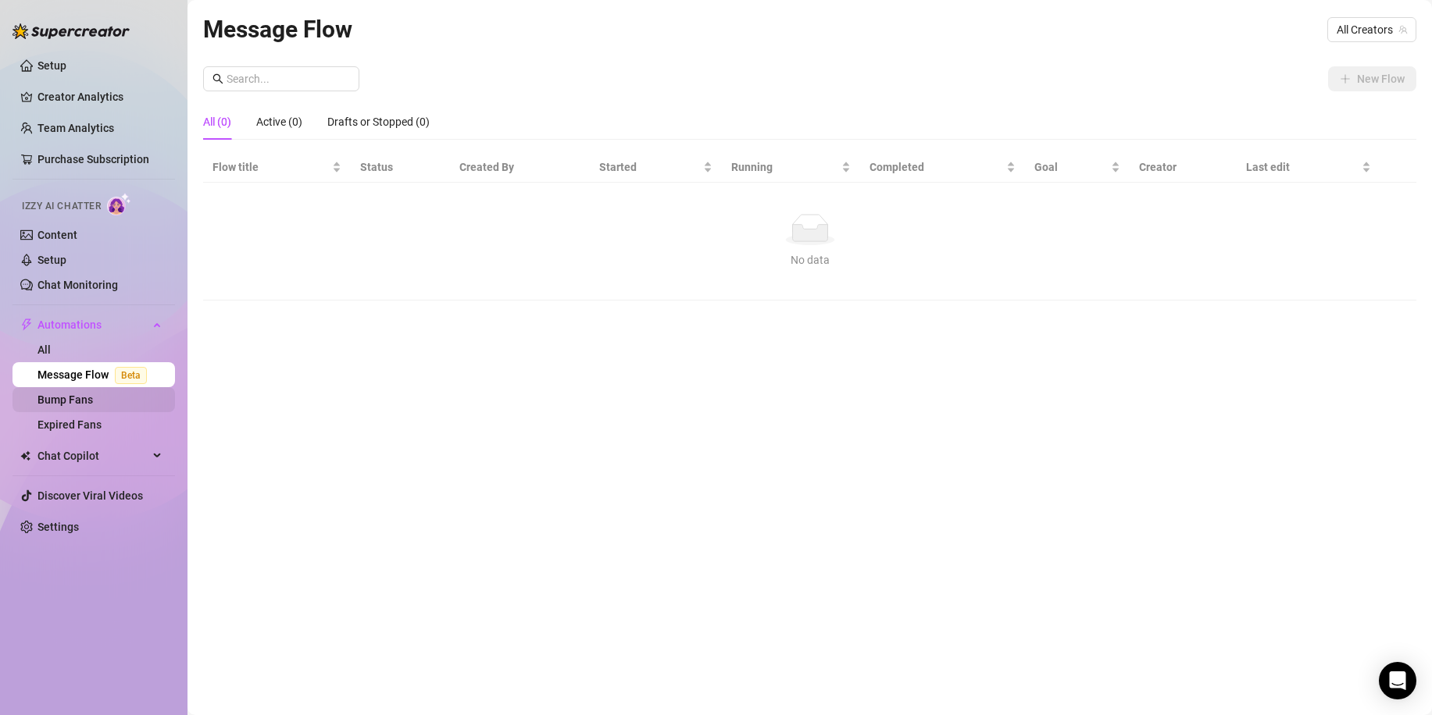
click at [93, 396] on link "Bump Fans" at bounding box center [64, 400] width 55 height 12
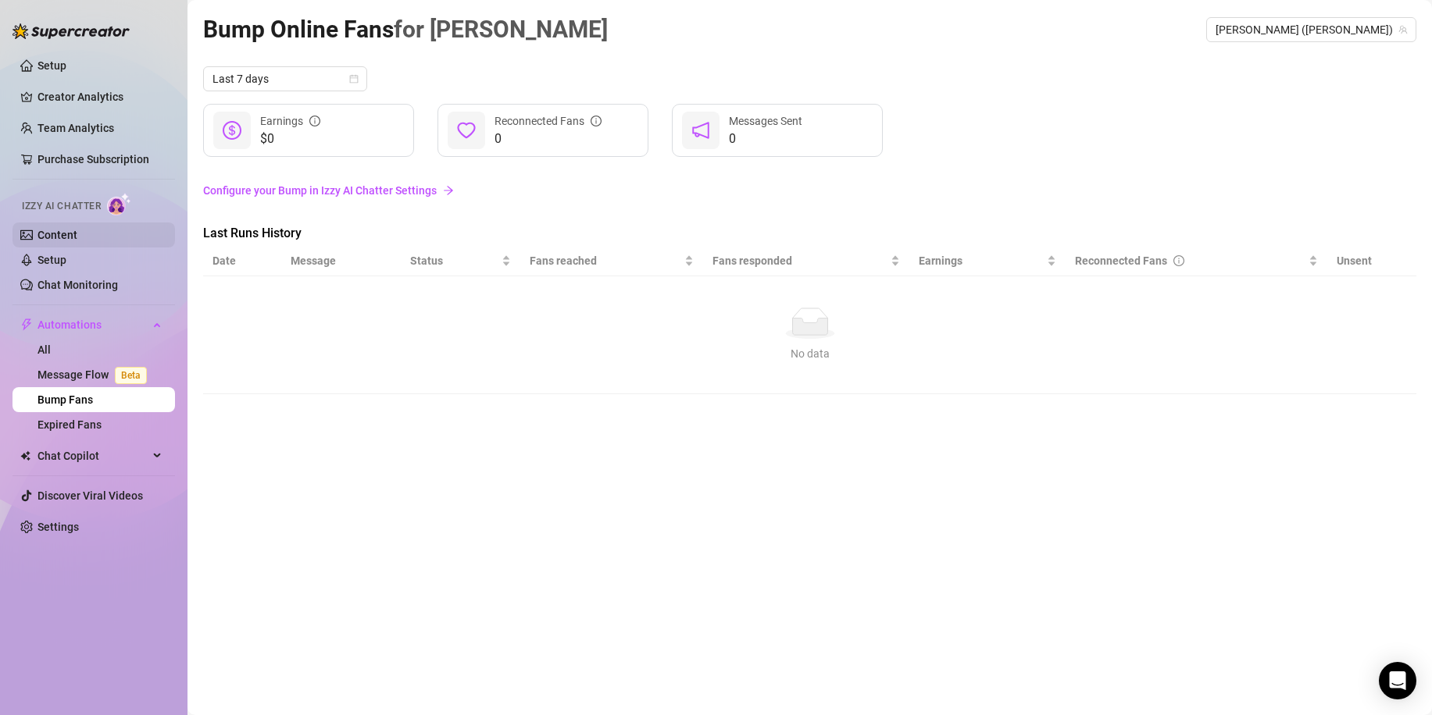
click at [77, 238] on link "Content" at bounding box center [57, 235] width 40 height 12
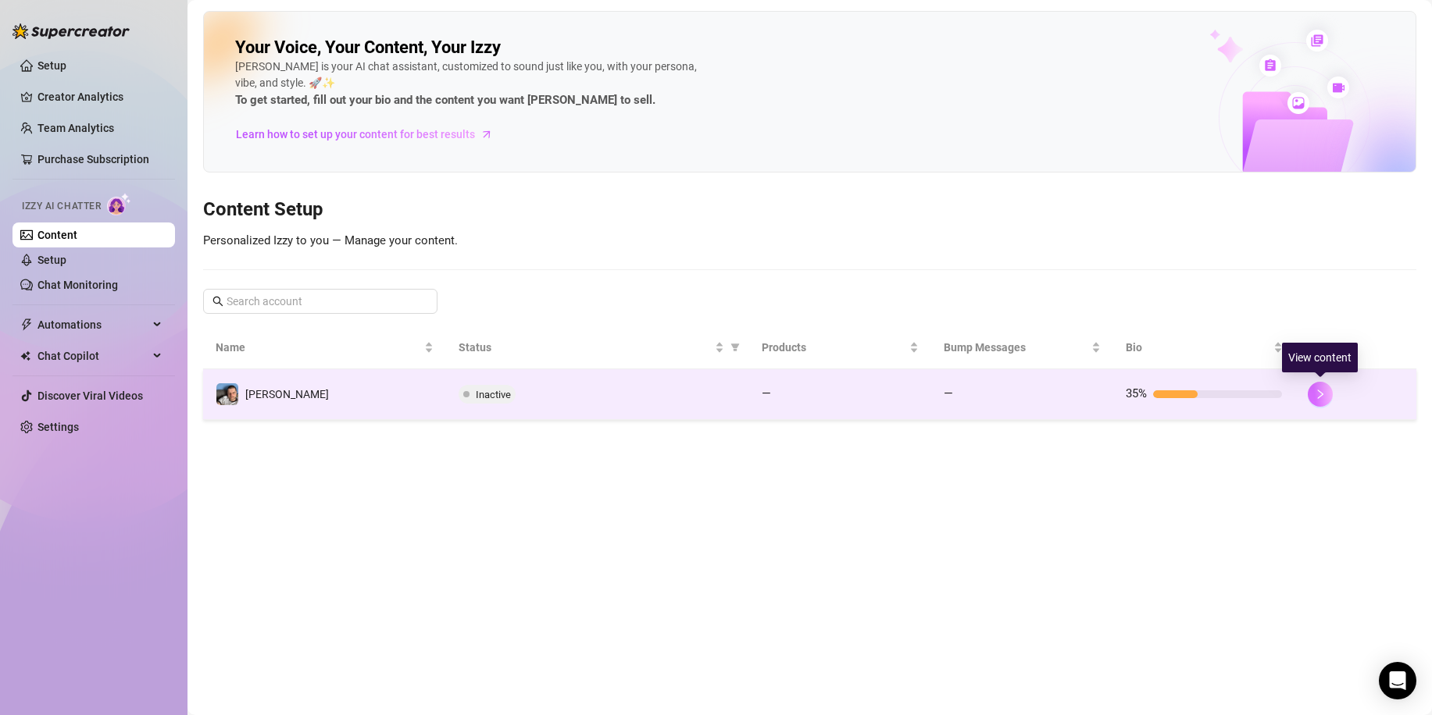
click at [1319, 395] on icon "right" at bounding box center [1319, 394] width 11 height 11
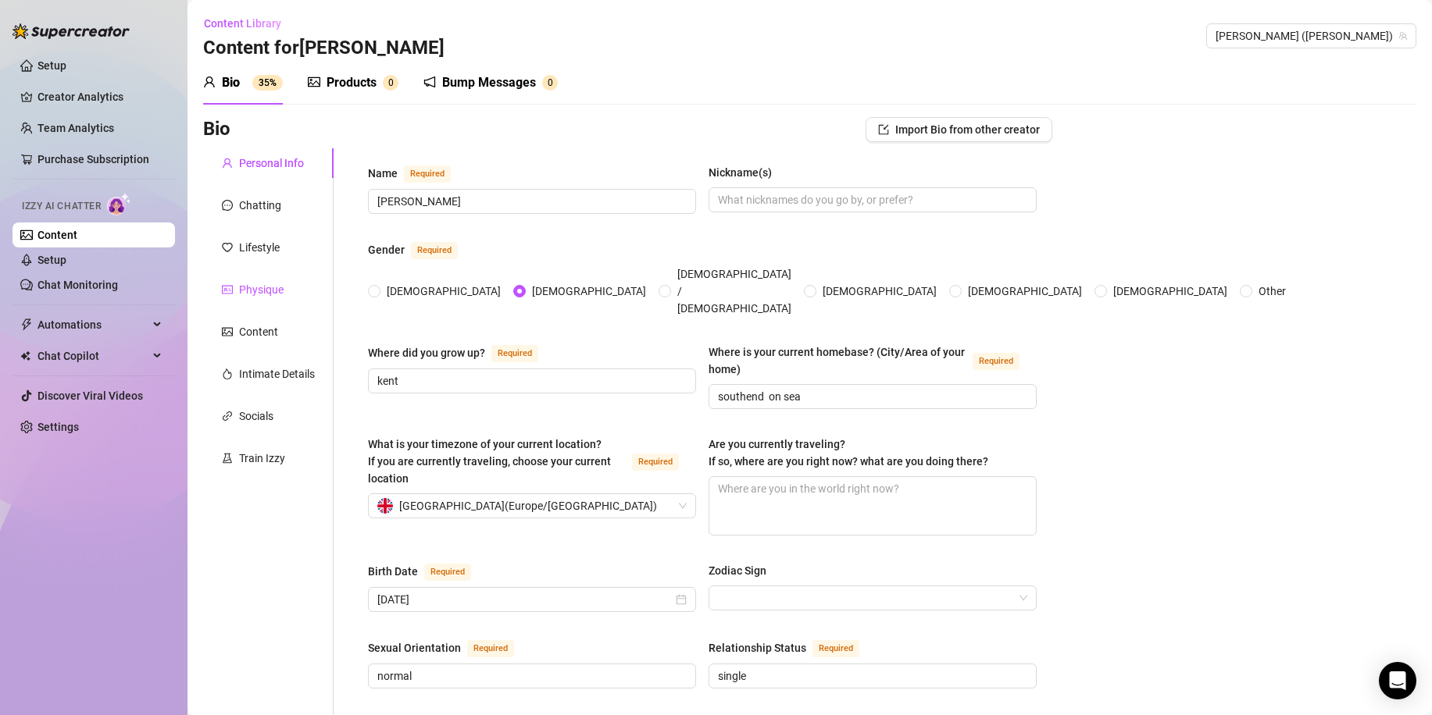
click at [260, 287] on div "Physique" at bounding box center [261, 289] width 45 height 17
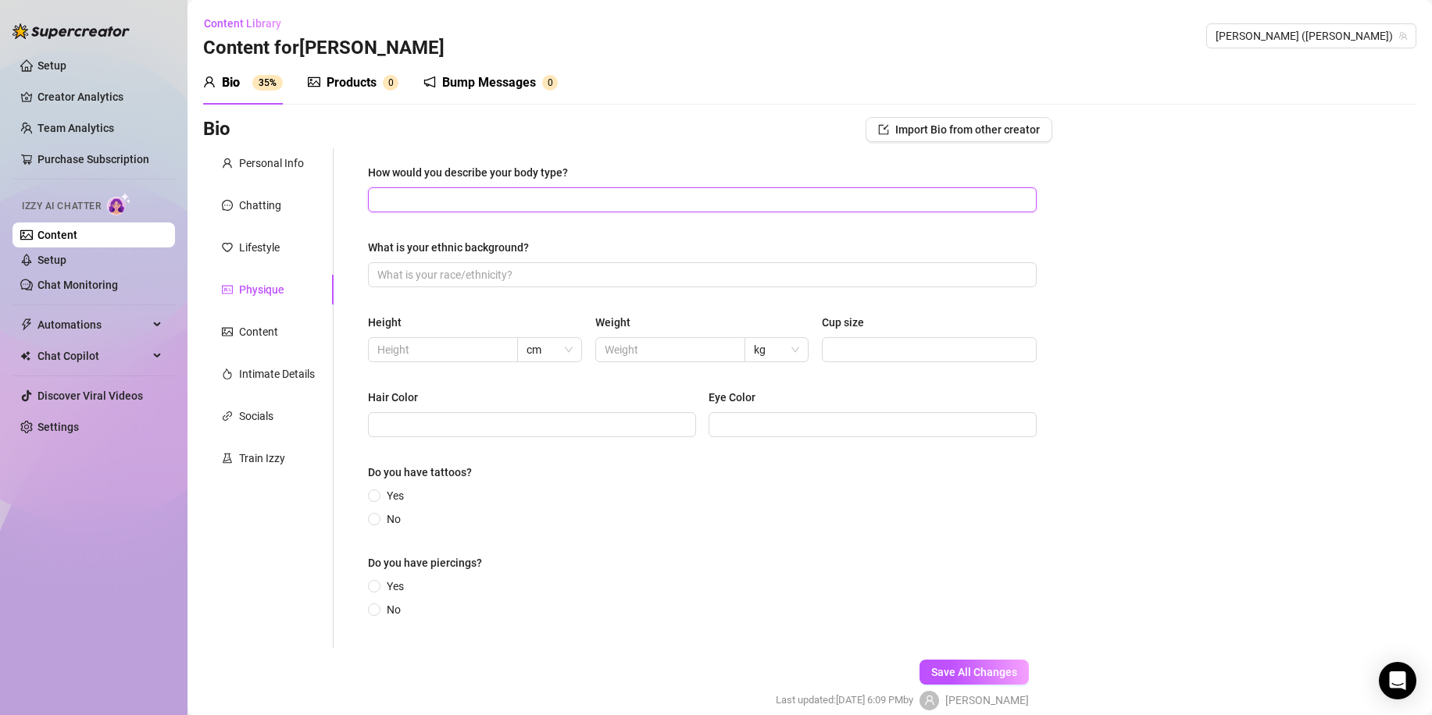
click at [439, 203] on input "How would you describe your body type?" at bounding box center [700, 199] width 647 height 17
type input "thin"
click at [508, 278] on input "What is your ethnic background?" at bounding box center [700, 274] width 647 height 17
type input "[DEMOGRAPHIC_DATA] white"
click at [490, 348] on input "text" at bounding box center [441, 349] width 128 height 17
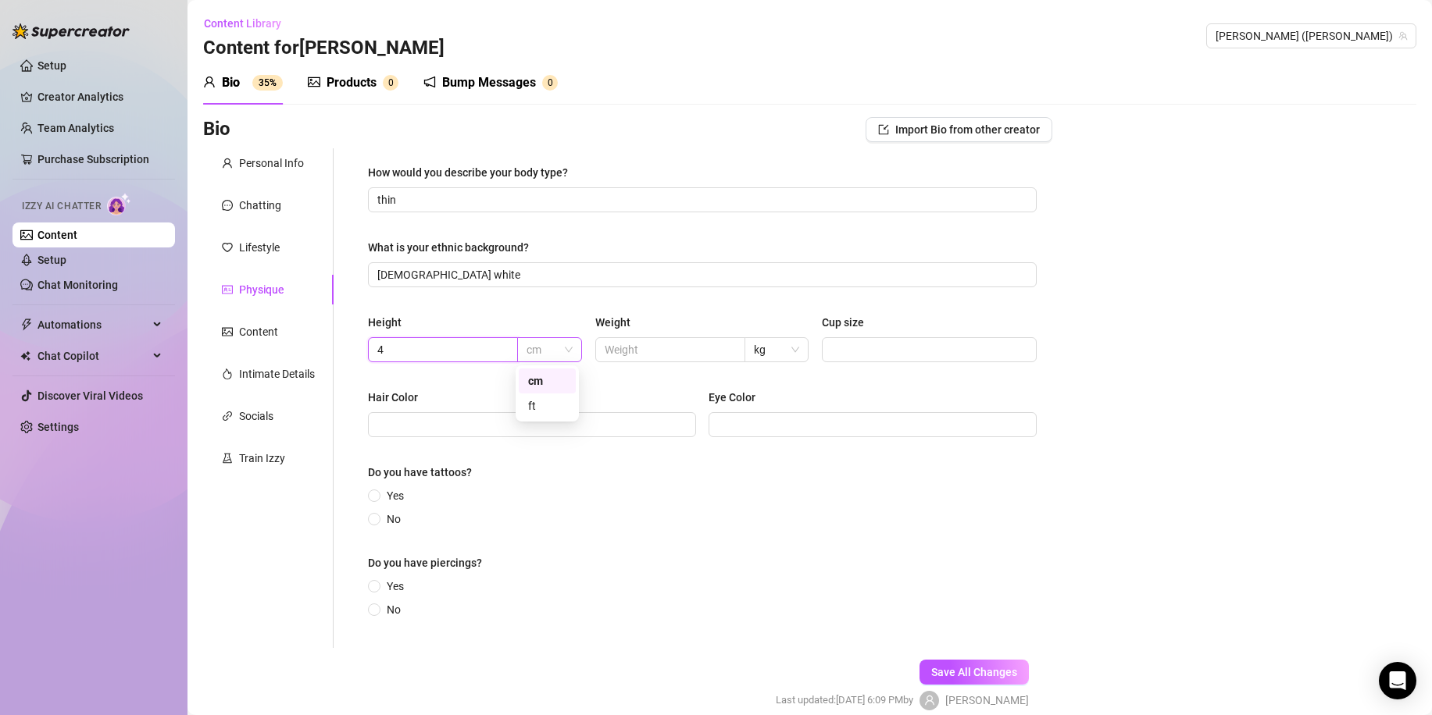
click at [528, 348] on span "cm" at bounding box center [548, 349] width 45 height 23
type input "4"
click at [545, 376] on div "cm" at bounding box center [547, 381] width 38 height 17
click at [550, 348] on span "cm" at bounding box center [548, 349] width 45 height 23
click at [474, 362] on div "Height 4 cm cm Weight kg Cup size" at bounding box center [702, 345] width 669 height 62
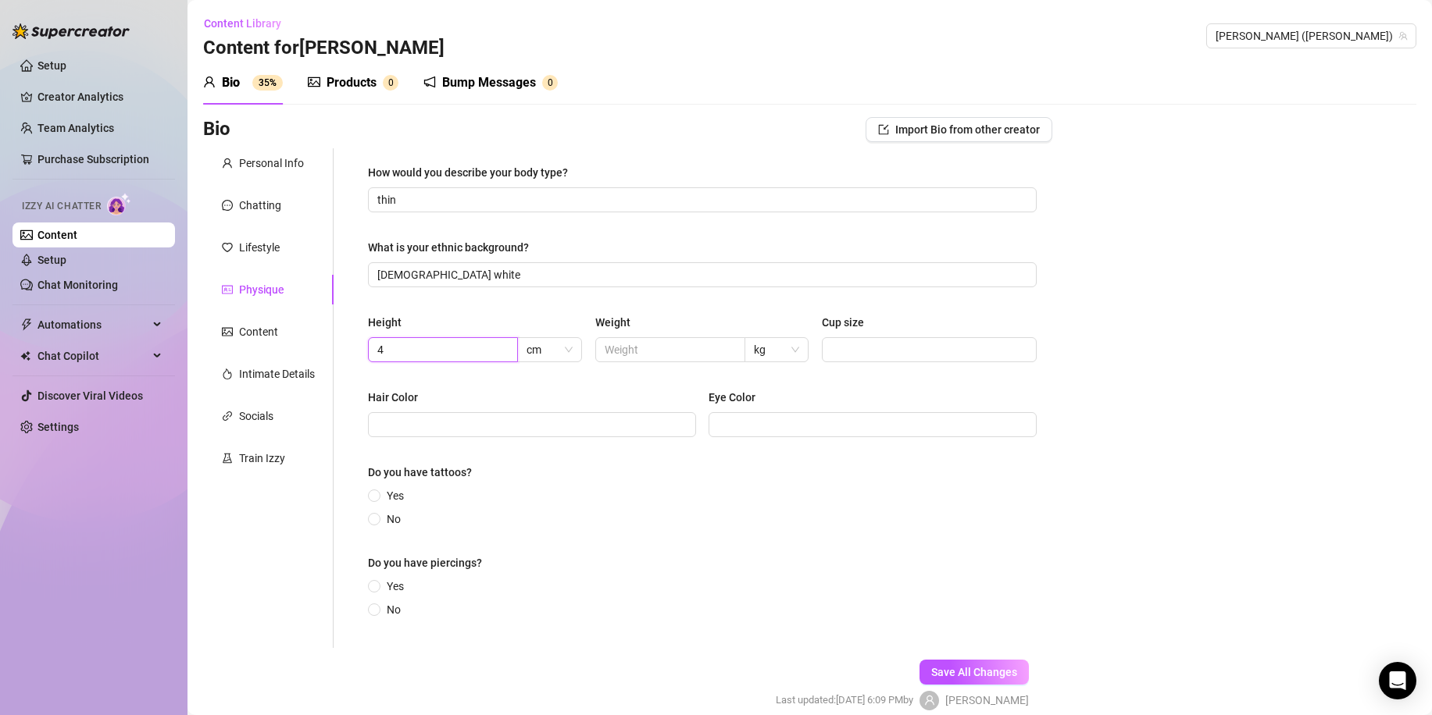
click at [467, 355] on input "4" at bounding box center [441, 349] width 128 height 17
click at [562, 344] on span "cm" at bounding box center [548, 349] width 45 height 23
type input "5"
click at [551, 410] on div "ft" at bounding box center [547, 406] width 38 height 17
click at [481, 423] on input "Hair Color" at bounding box center [530, 424] width 306 height 17
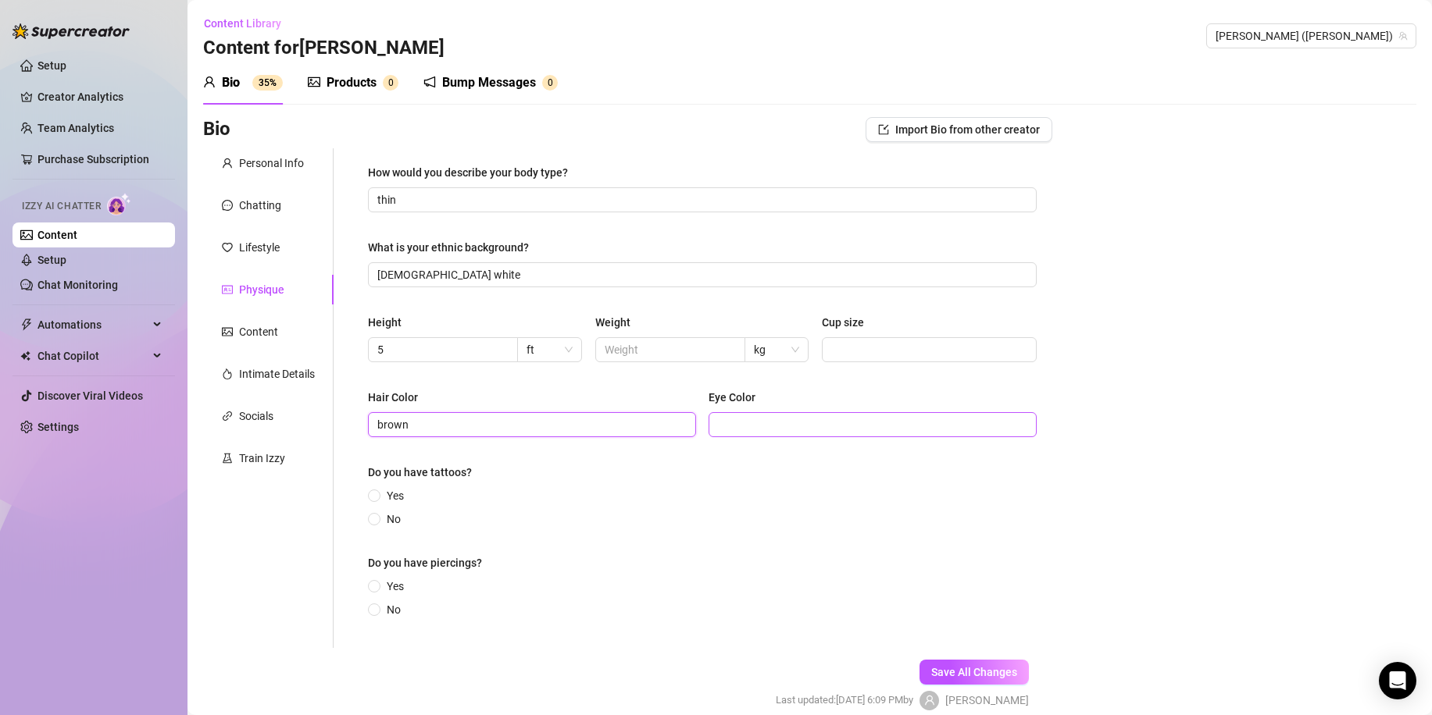
type input "brown"
click at [722, 421] on input "Eye Color" at bounding box center [871, 424] width 306 height 17
type input "blue"
click at [376, 522] on input "No" at bounding box center [375, 520] width 6 height 10
radio input "true"
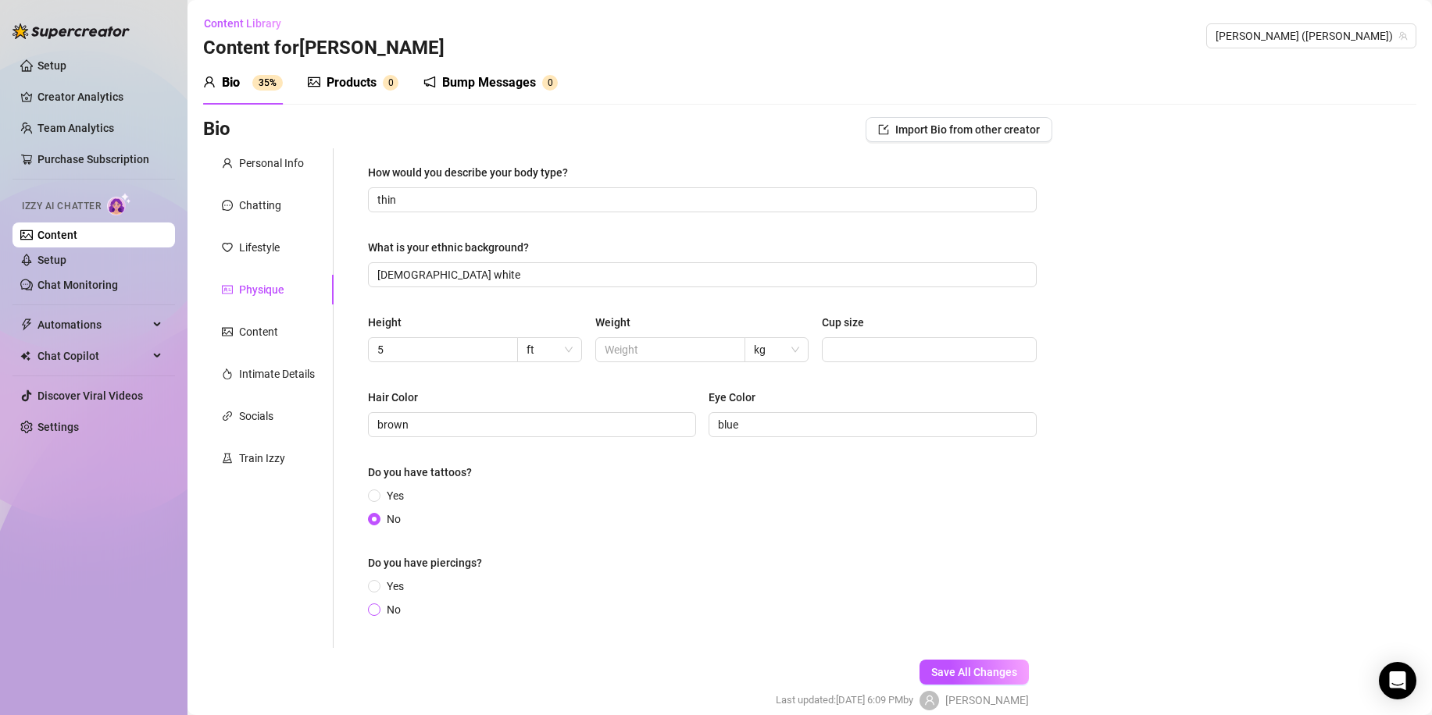
click at [376, 608] on input "No" at bounding box center [375, 611] width 6 height 10
radio input "true"
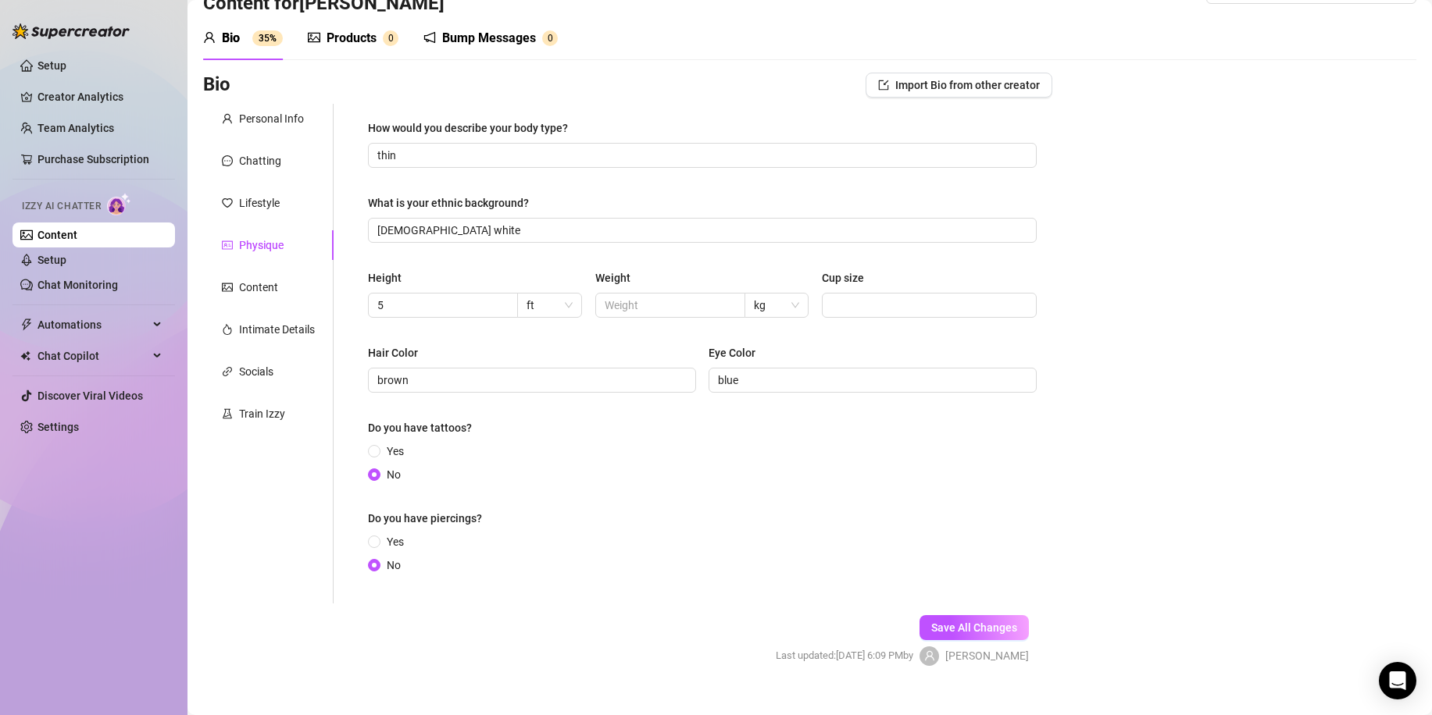
scroll to position [70, 0]
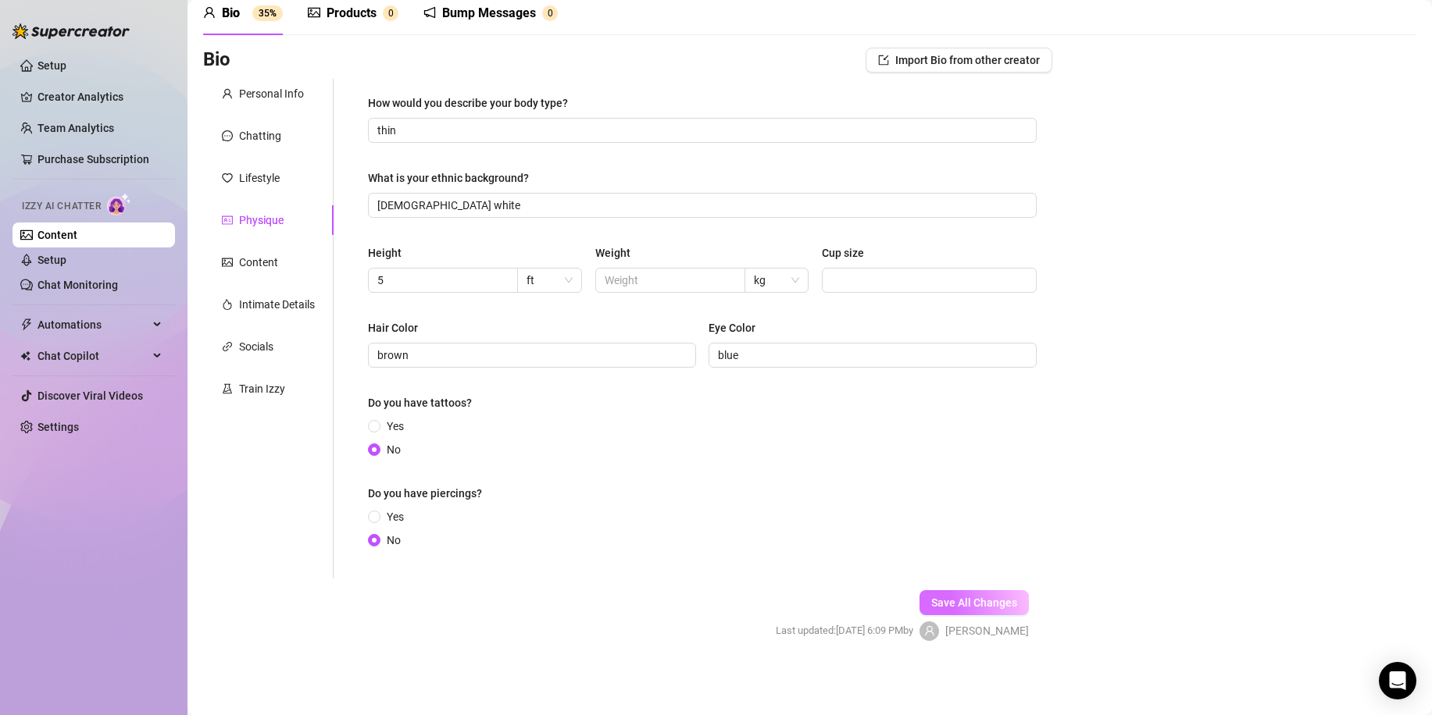
click at [933, 608] on span "Save All Changes" at bounding box center [974, 603] width 86 height 12
type input "thin"
click at [237, 263] on div "Content" at bounding box center [250, 262] width 56 height 17
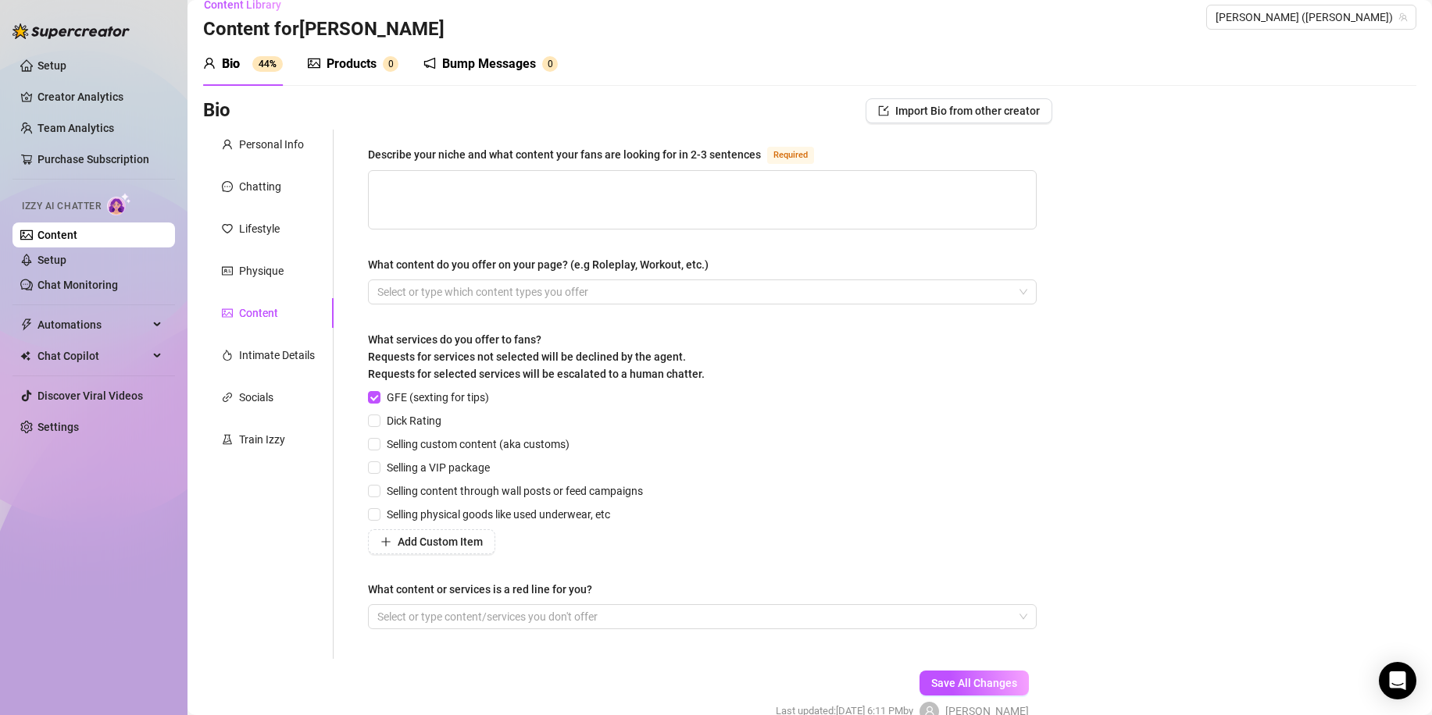
scroll to position [0, 0]
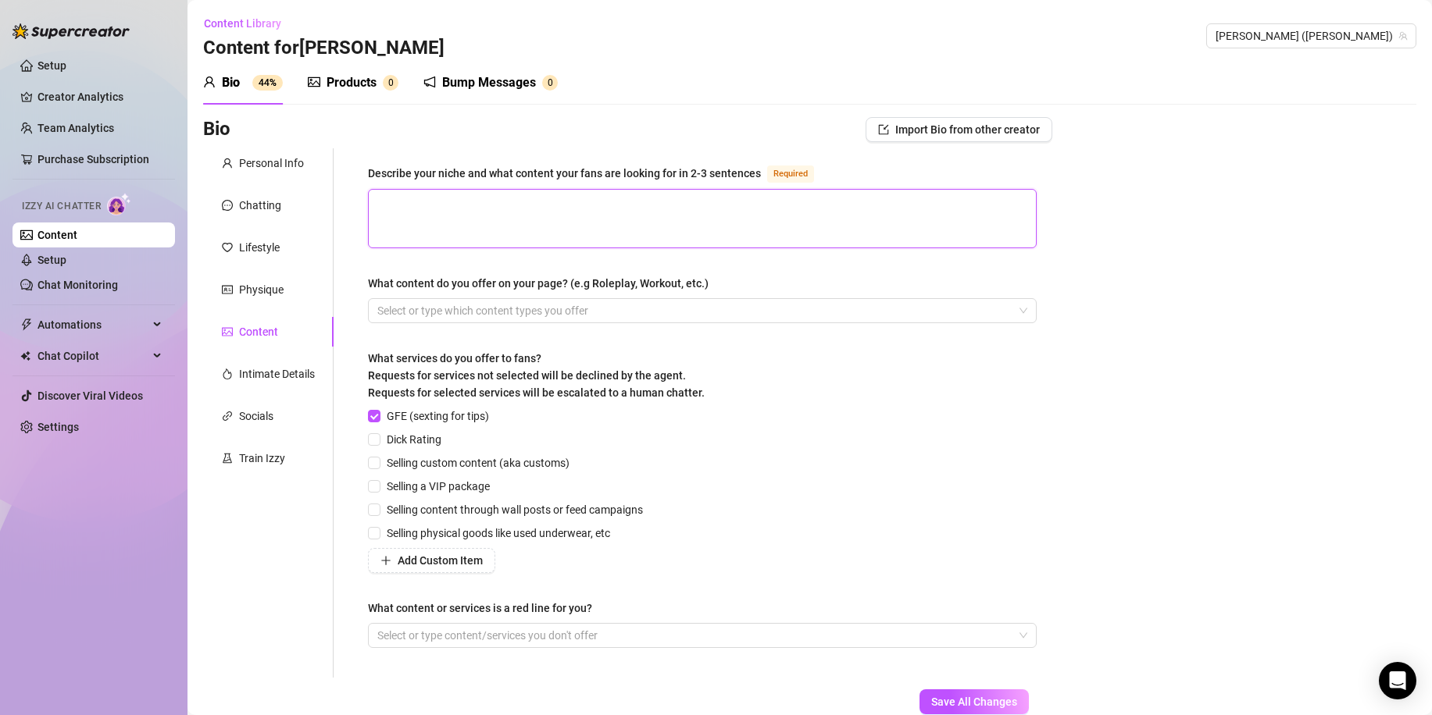
click at [466, 209] on textarea "Describe your niche and what content your fans are looking for in 2-3 sentences…" at bounding box center [702, 219] width 667 height 58
type textarea "i"
type textarea "if"
type textarea "if y"
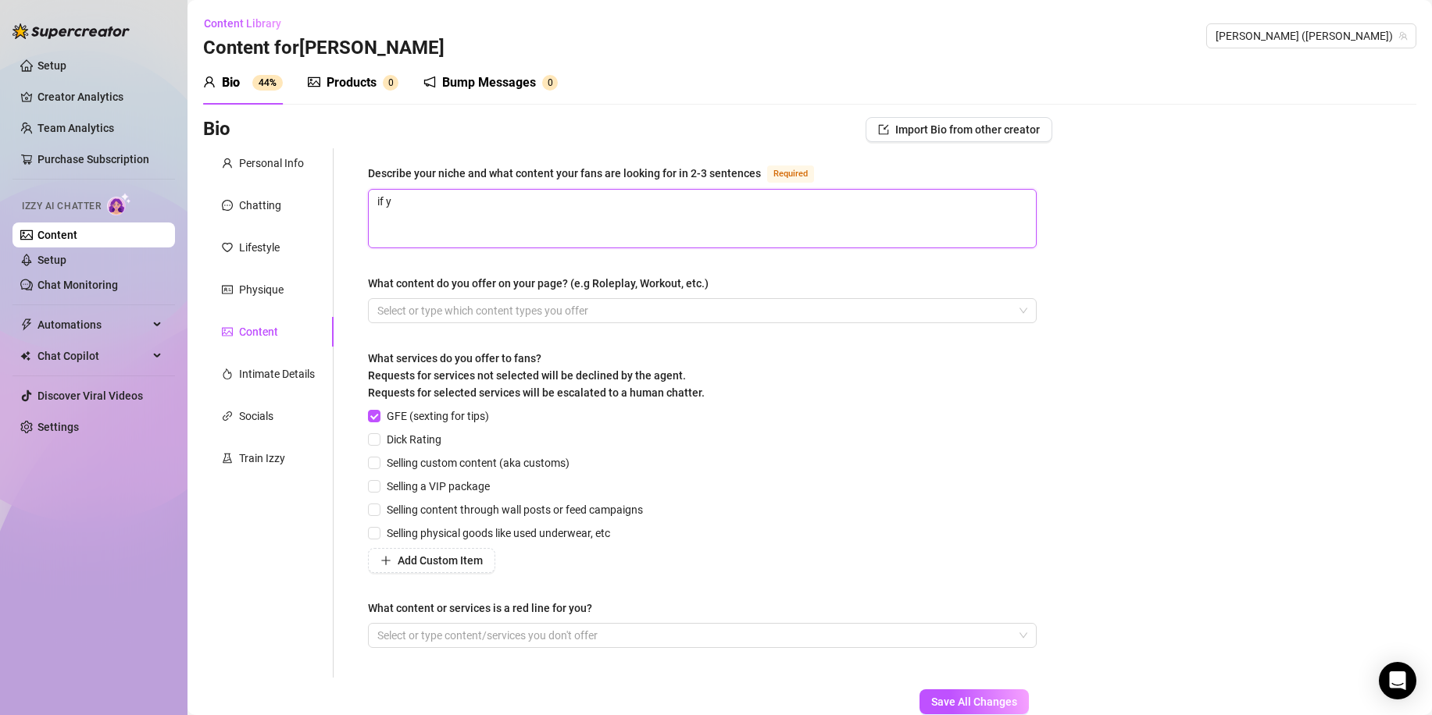
type textarea "if yo"
type textarea "if you"
type textarea "if your"
type textarea "if your l"
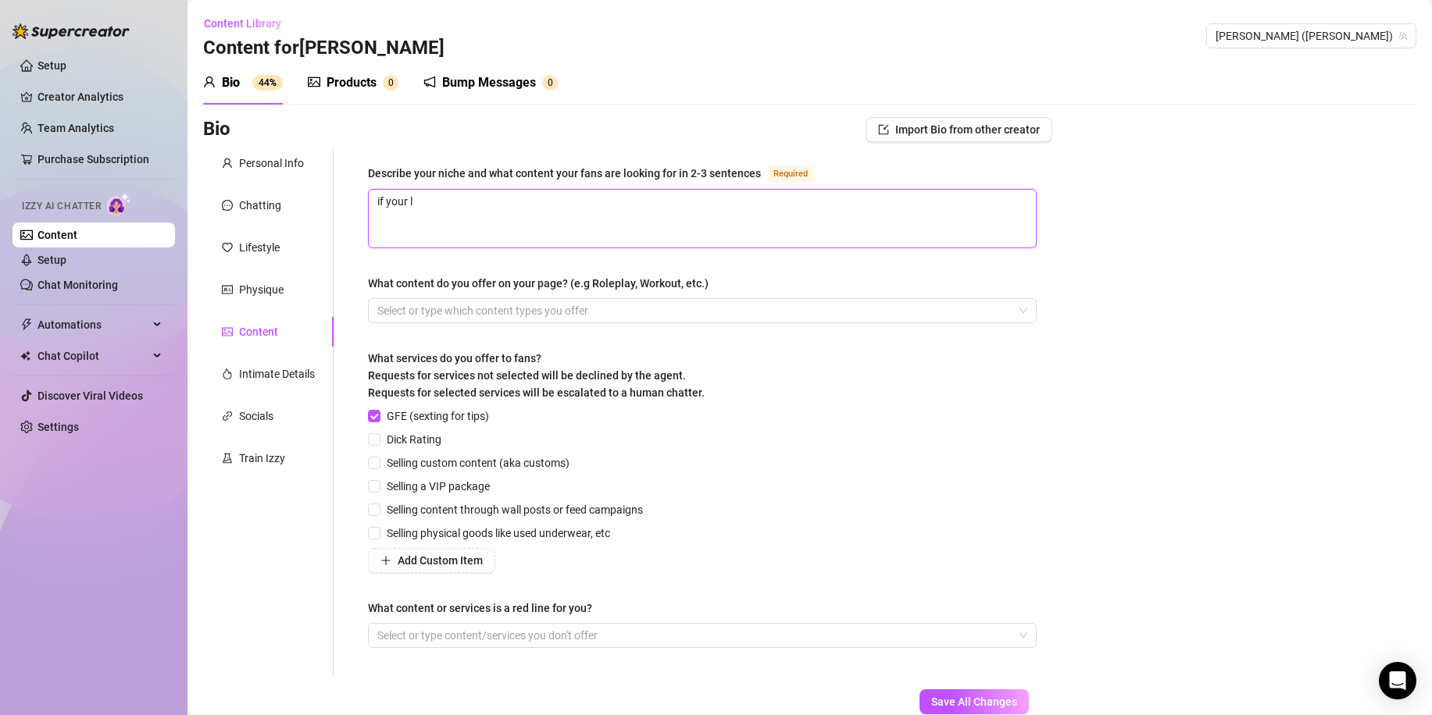
type textarea "if your lo"
type textarea "if your loo"
type textarea "if your look"
click at [635, 314] on div at bounding box center [694, 311] width 646 height 22
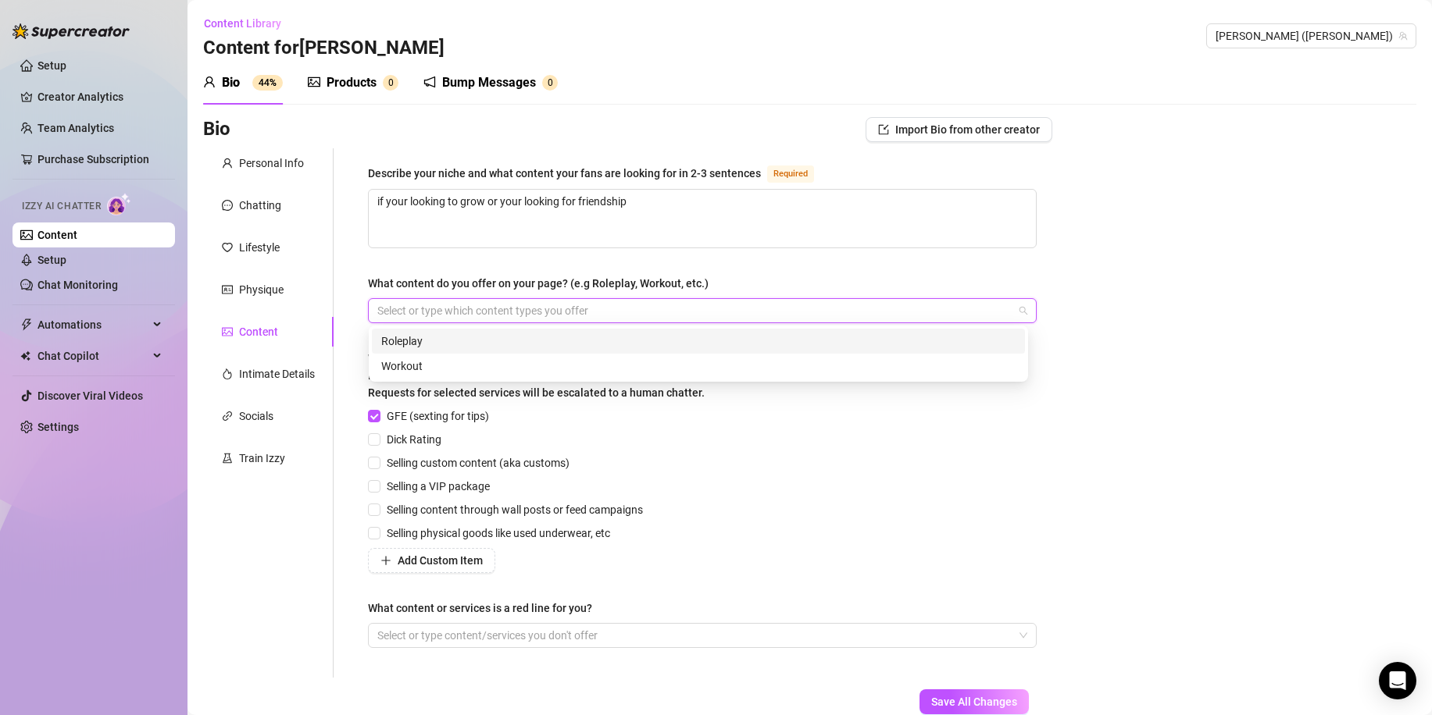
click at [610, 341] on div "Roleplay" at bounding box center [698, 341] width 634 height 17
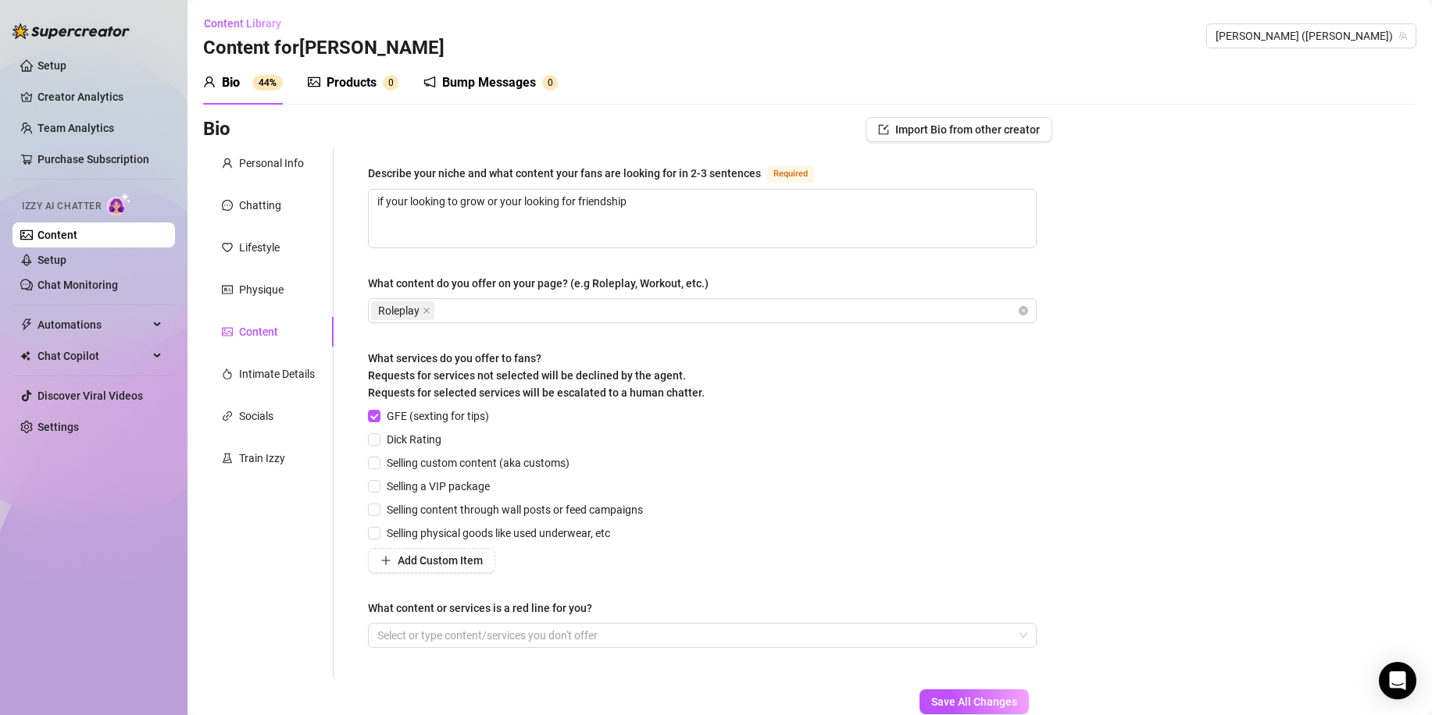
click at [868, 480] on div "GFE (sexting for tips) Dick Rating Selling custom content (aka customs) Selling…" at bounding box center [702, 491] width 669 height 166
click at [660, 640] on div at bounding box center [694, 636] width 646 height 22
click at [660, 638] on div at bounding box center [694, 636] width 646 height 22
click at [945, 706] on span "Save All Changes" at bounding box center [974, 702] width 86 height 12
click at [293, 373] on div "Intimate Details" at bounding box center [277, 374] width 76 height 17
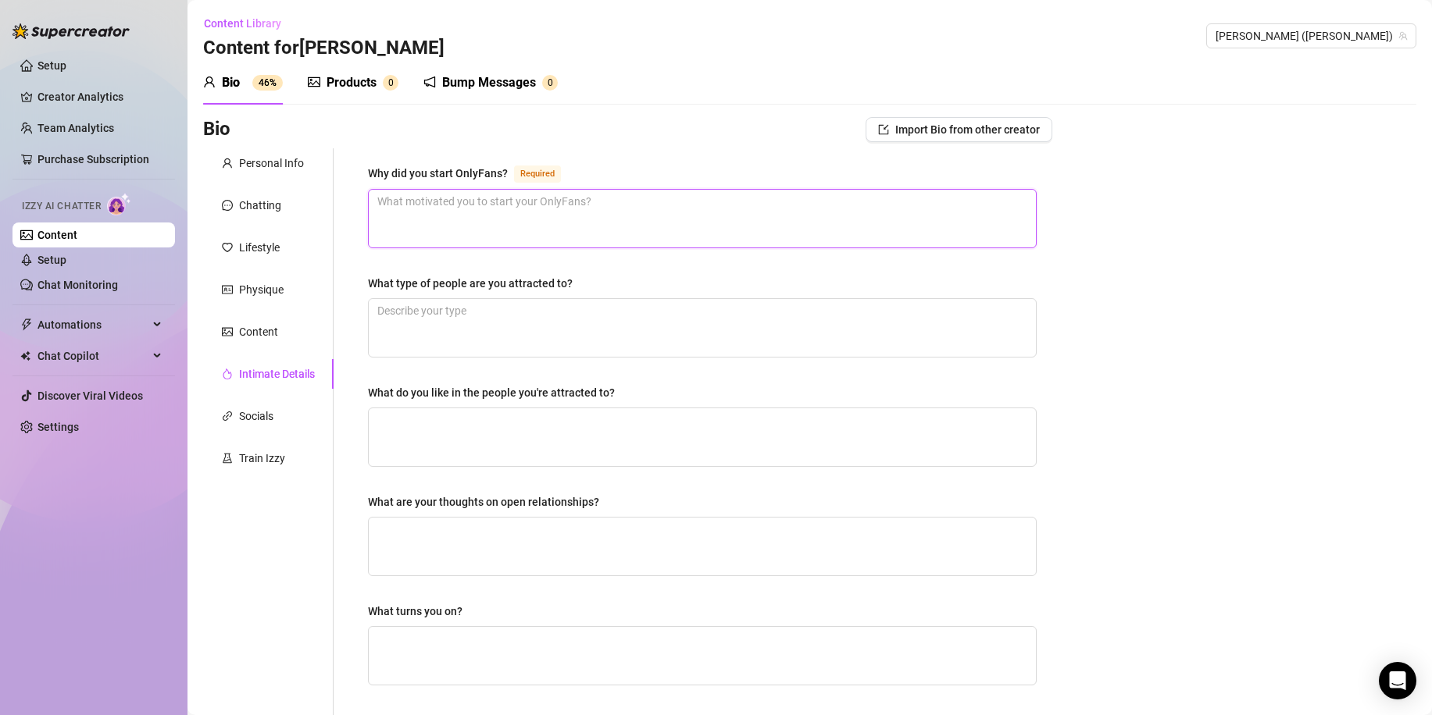
click at [412, 212] on textarea "Why did you start OnlyFans? Required" at bounding box center [702, 219] width 667 height 58
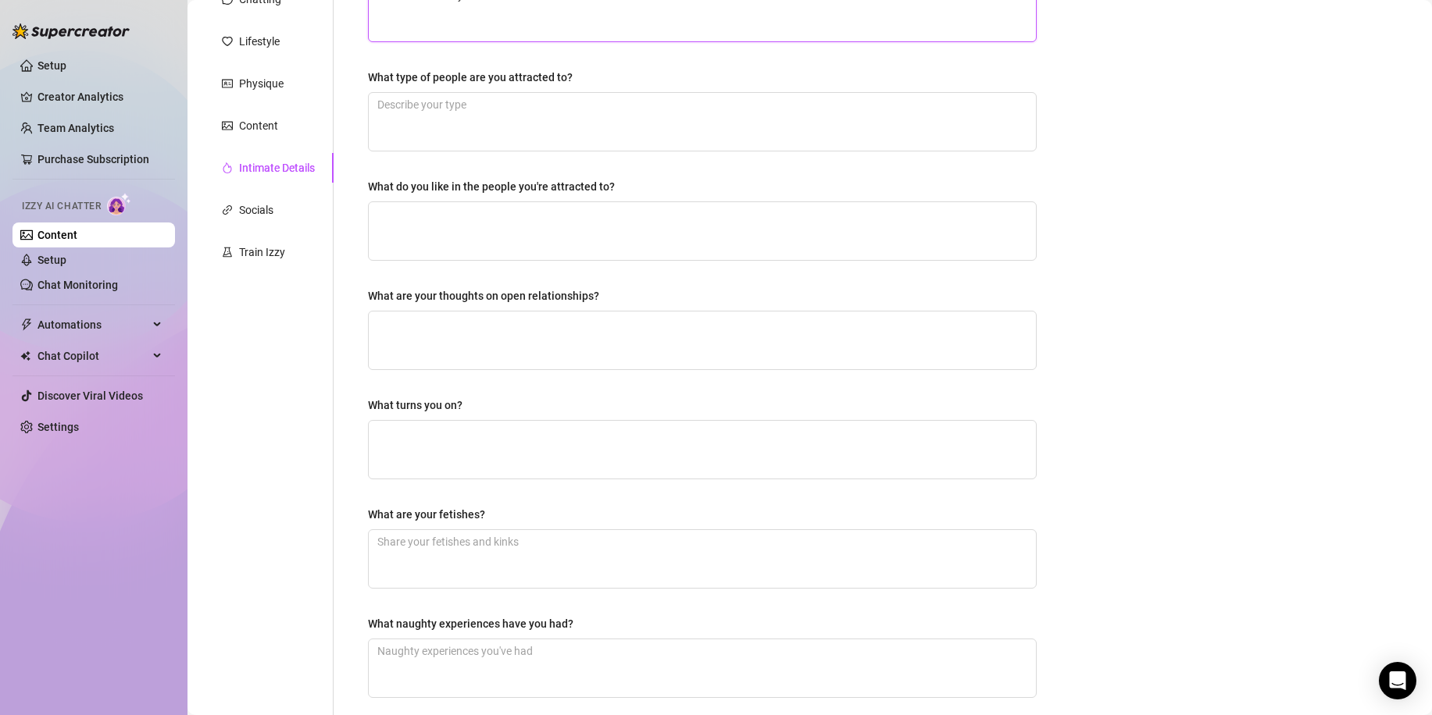
scroll to position [234, 0]
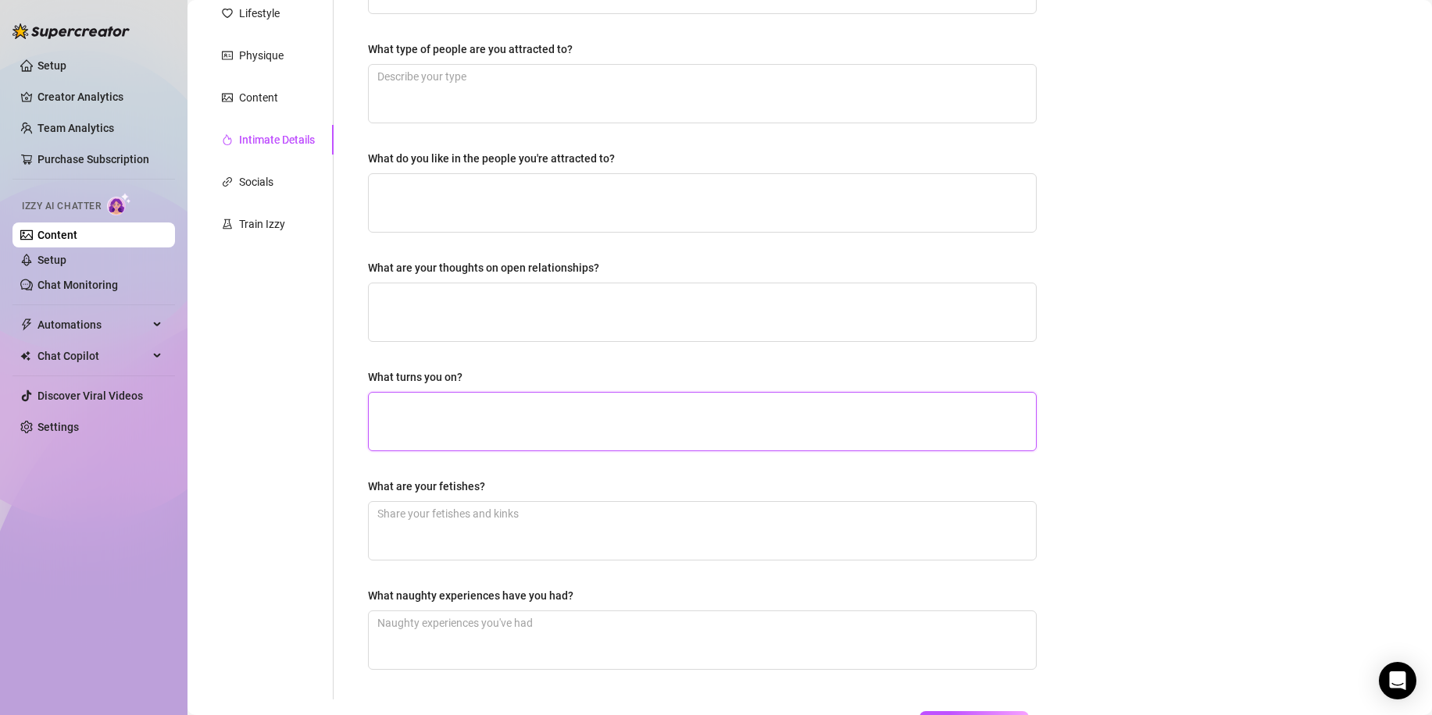
click at [533, 419] on textarea "What turns you on?" at bounding box center [702, 422] width 667 height 58
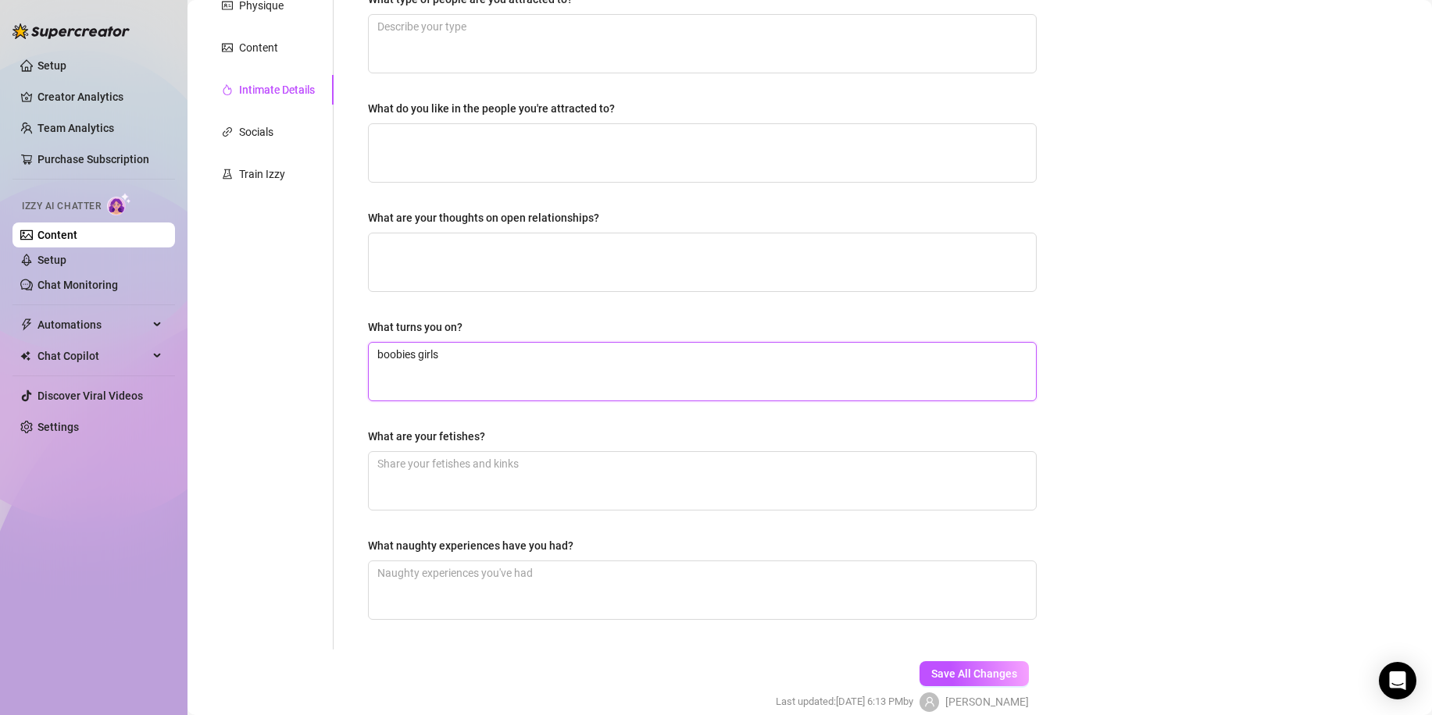
scroll to position [312, 0]
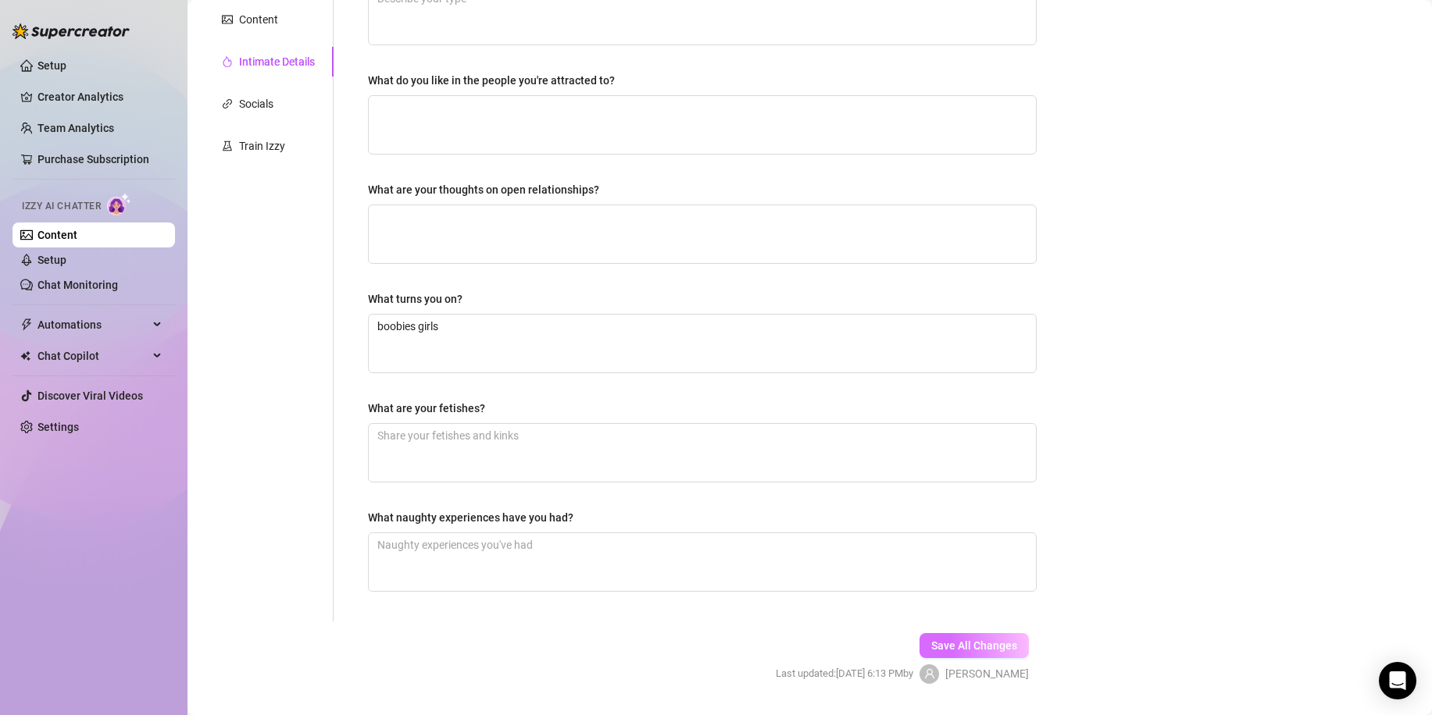
click at [931, 641] on span "Save All Changes" at bounding box center [974, 646] width 86 height 12
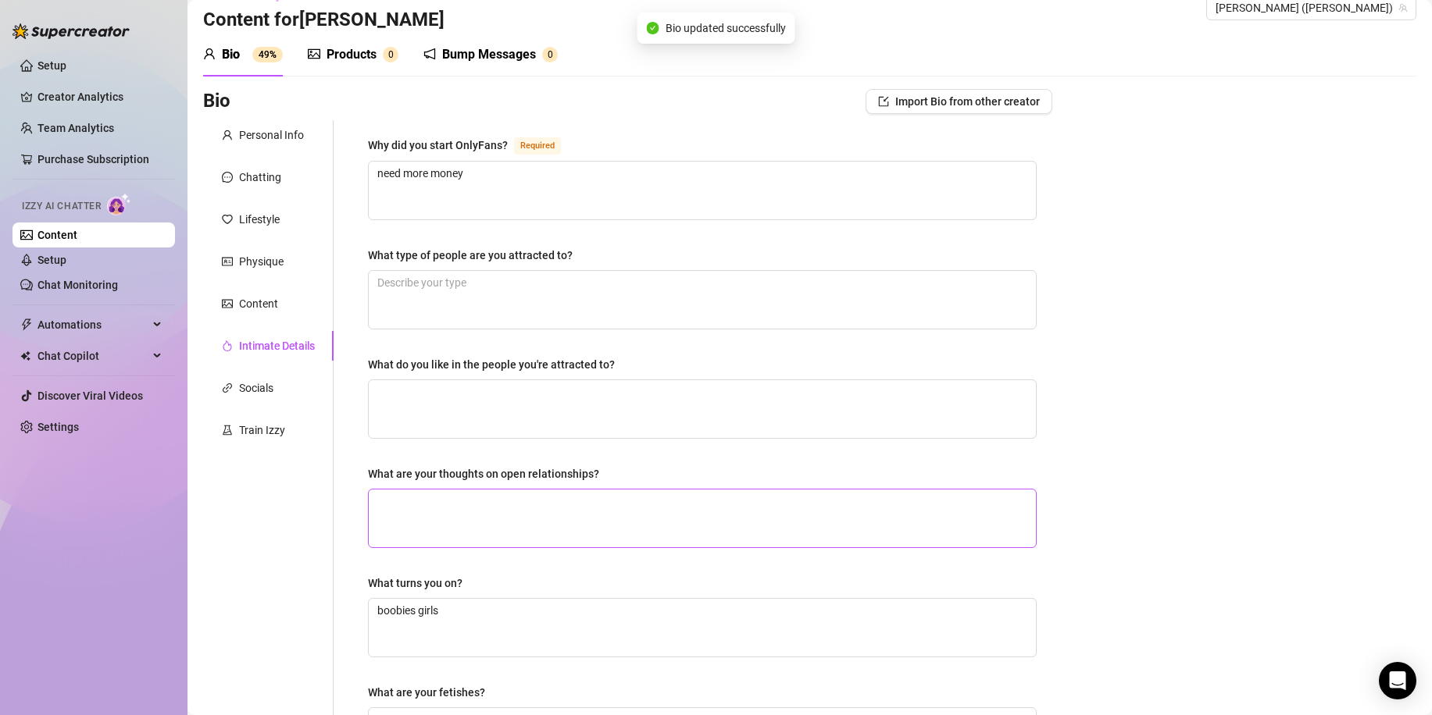
scroll to position [0, 0]
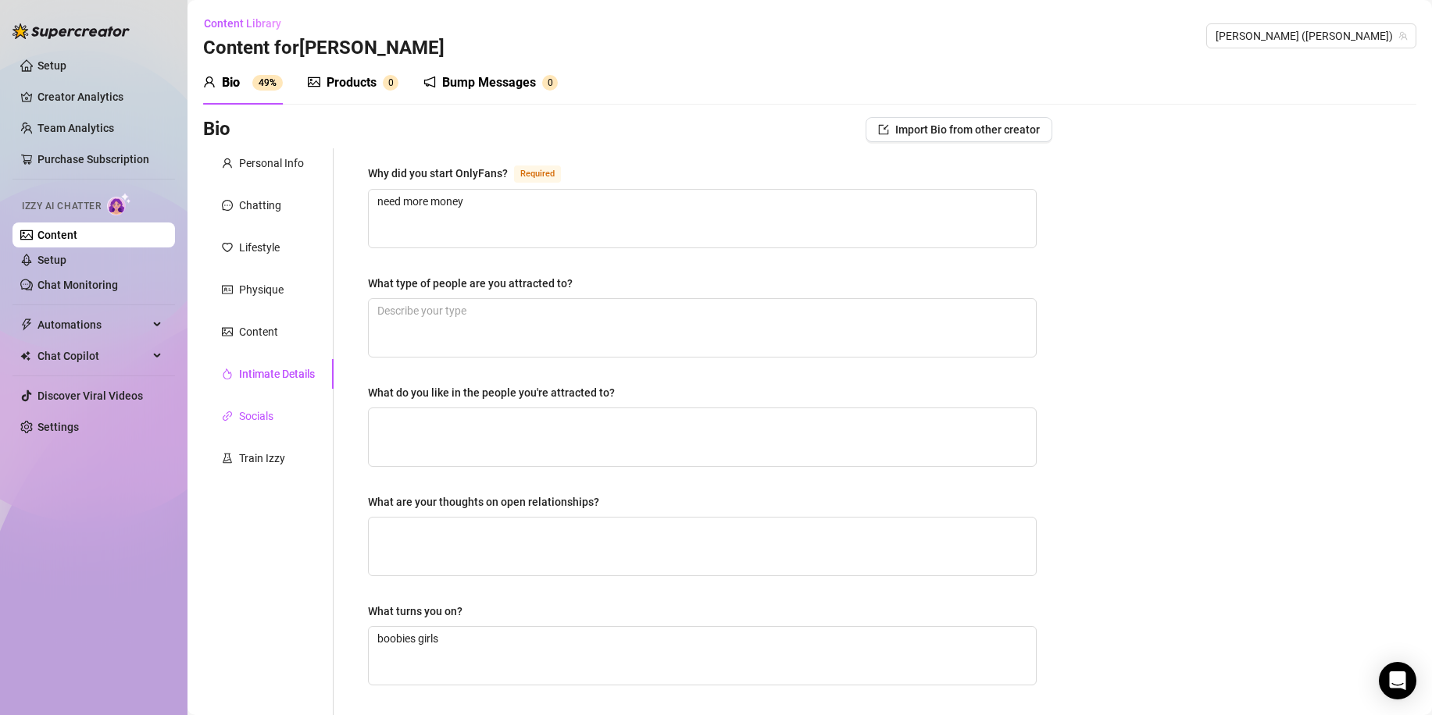
click at [270, 415] on div "Socials" at bounding box center [256, 416] width 34 height 17
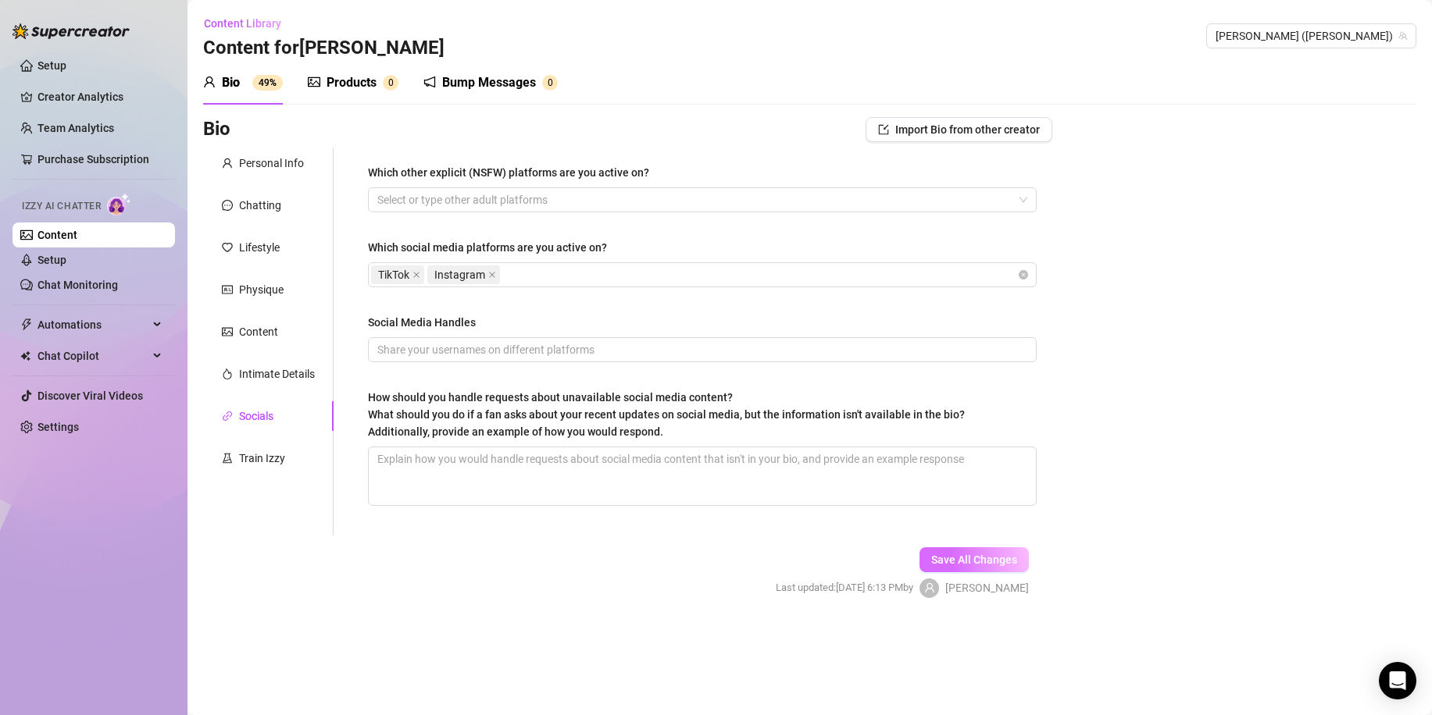
click at [964, 563] on span "Save All Changes" at bounding box center [974, 560] width 86 height 12
click at [274, 462] on div "Train Izzy" at bounding box center [262, 458] width 46 height 17
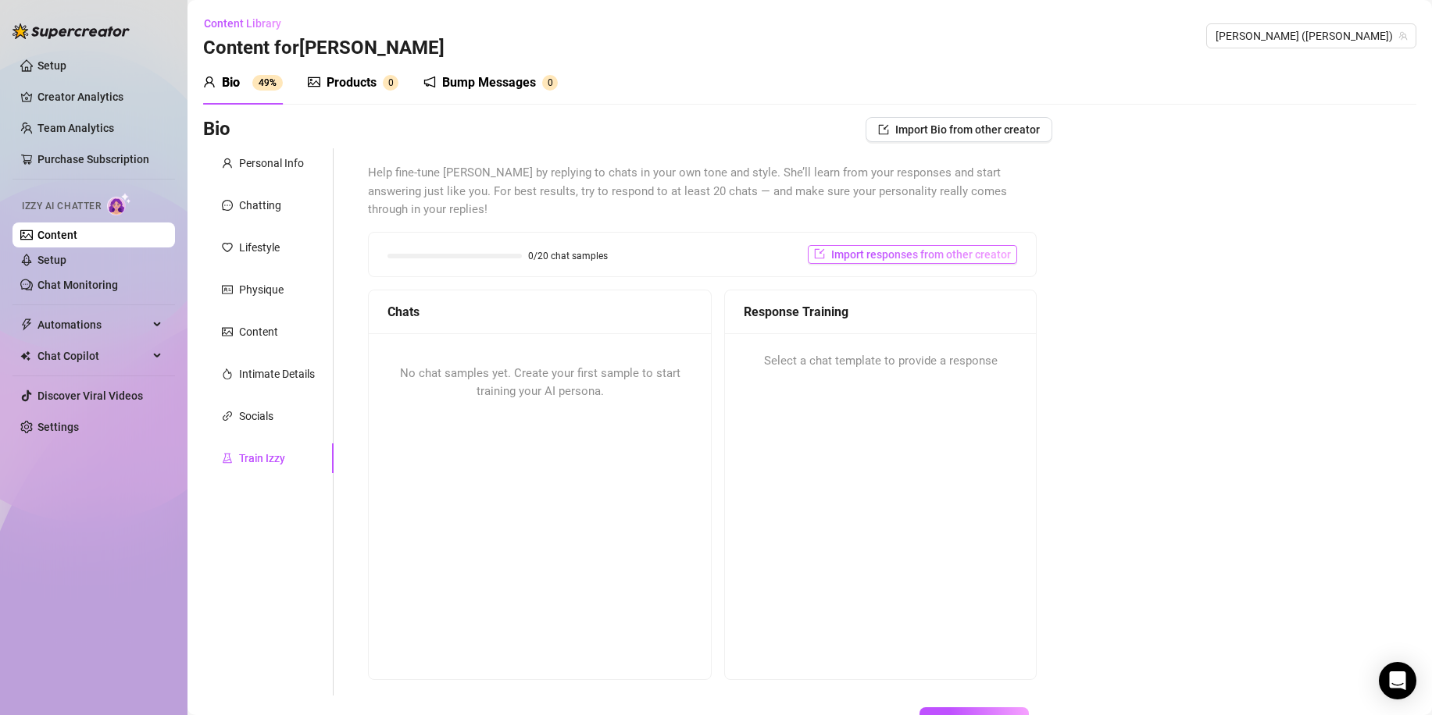
click at [865, 248] on span "Import responses from other creator" at bounding box center [921, 254] width 180 height 12
click at [847, 397] on div "Response Training Select a chat template to provide a response" at bounding box center [880, 485] width 312 height 391
click at [455, 366] on span "No chat samples yet. Create your first sample to start training your AI persona." at bounding box center [540, 382] width 280 height 33
click at [457, 366] on span "No chat samples yet. Create your first sample to start training your AI persona." at bounding box center [540, 382] width 280 height 33
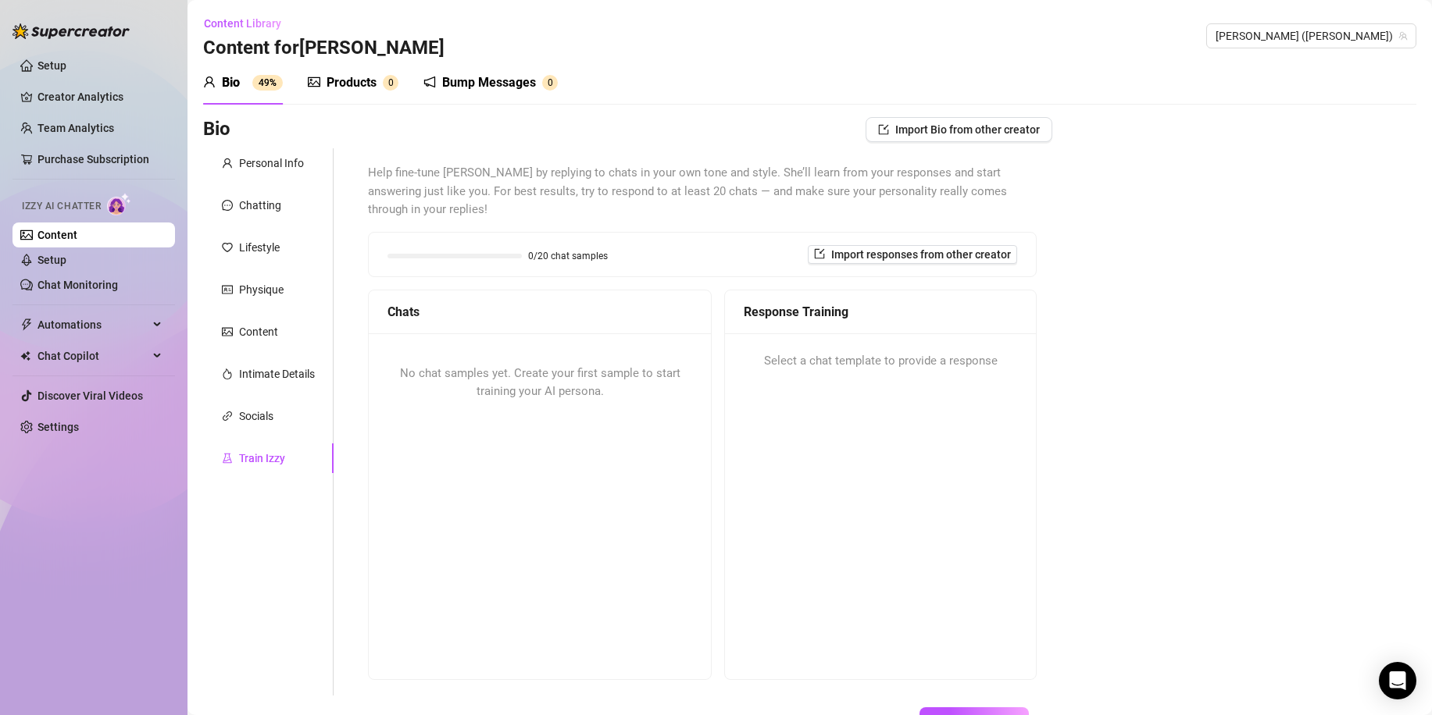
click at [458, 427] on div "No chat samples yet. Create your first sample to start training your AI persona." at bounding box center [540, 505] width 342 height 344
drag, startPoint x: 399, startPoint y: 348, endPoint x: 723, endPoint y: 377, distance: 325.4
click at [740, 361] on div "Chats No chat samples yet. Create your first sample to start training your AI p…" at bounding box center [702, 485] width 669 height 391
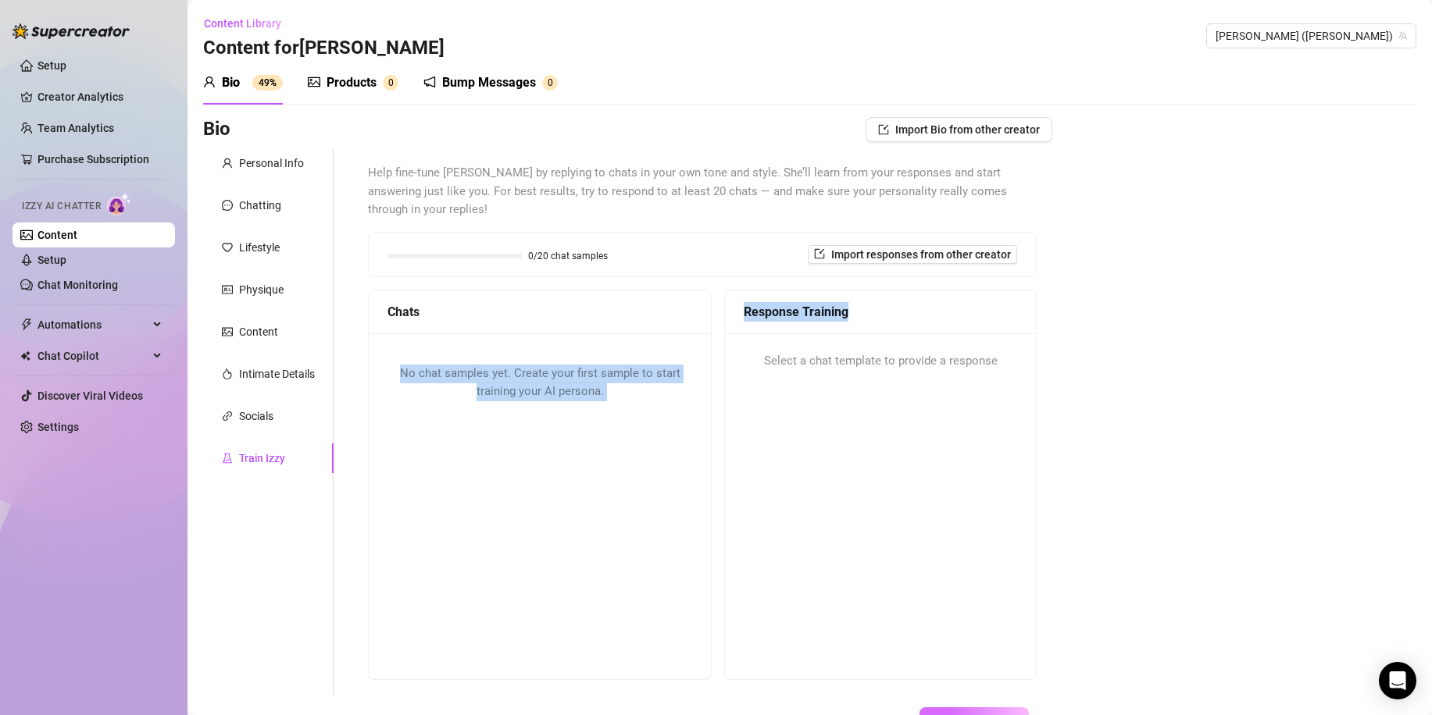
click at [979, 714] on span "Save All Changes" at bounding box center [974, 720] width 86 height 12
click at [66, 266] on link "Setup" at bounding box center [51, 260] width 29 height 12
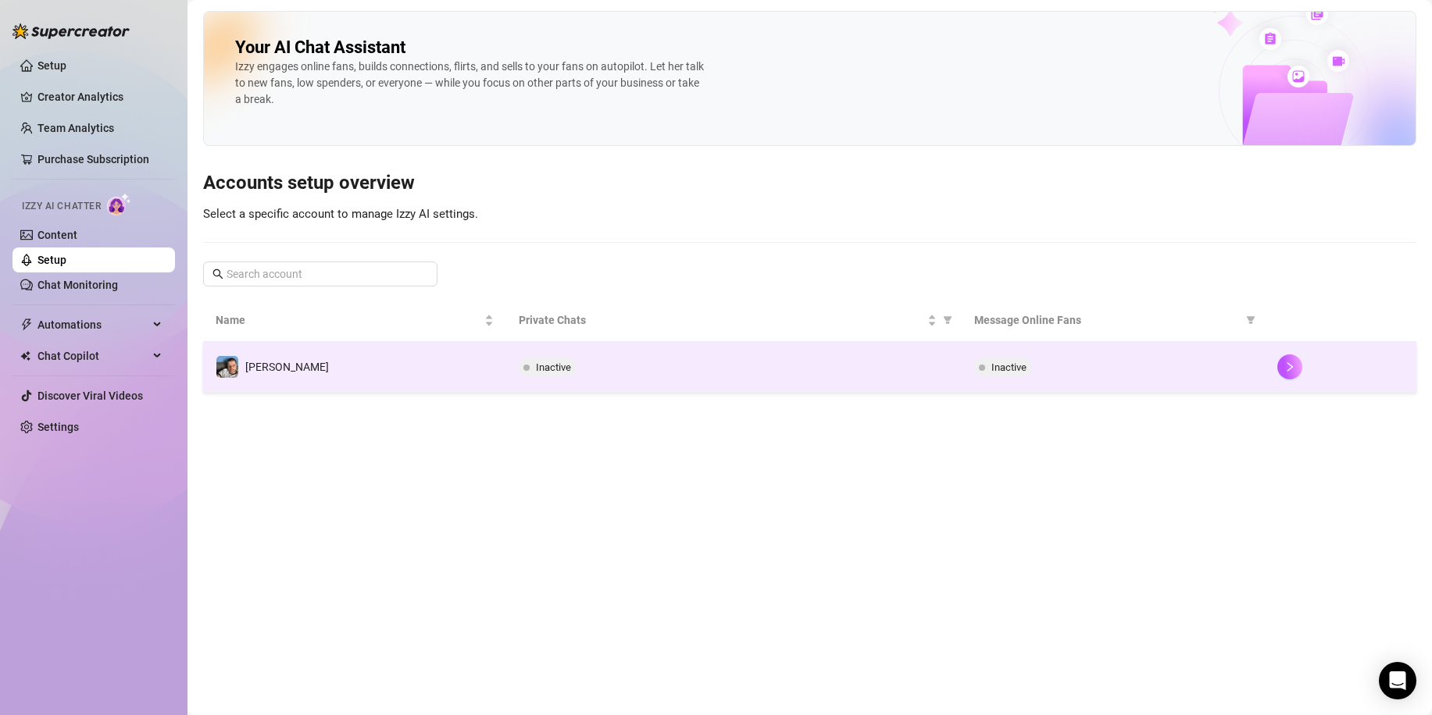
click at [1014, 363] on span "Inactive" at bounding box center [1008, 368] width 35 height 12
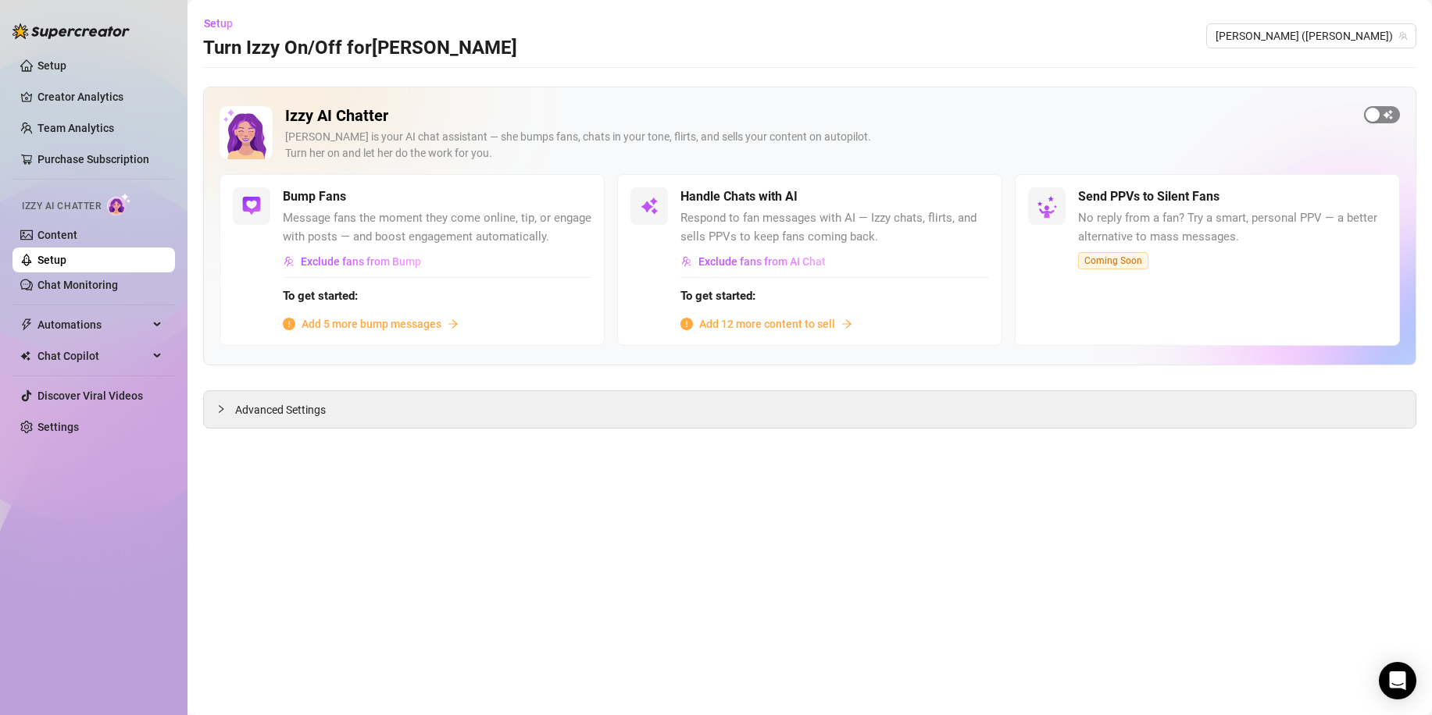
click at [1378, 116] on div "button" at bounding box center [1372, 115] width 14 height 14
click at [564, 200] on div "button" at bounding box center [565, 197] width 14 height 14
click at [436, 326] on span "Add 5 more bump messages" at bounding box center [371, 324] width 140 height 17
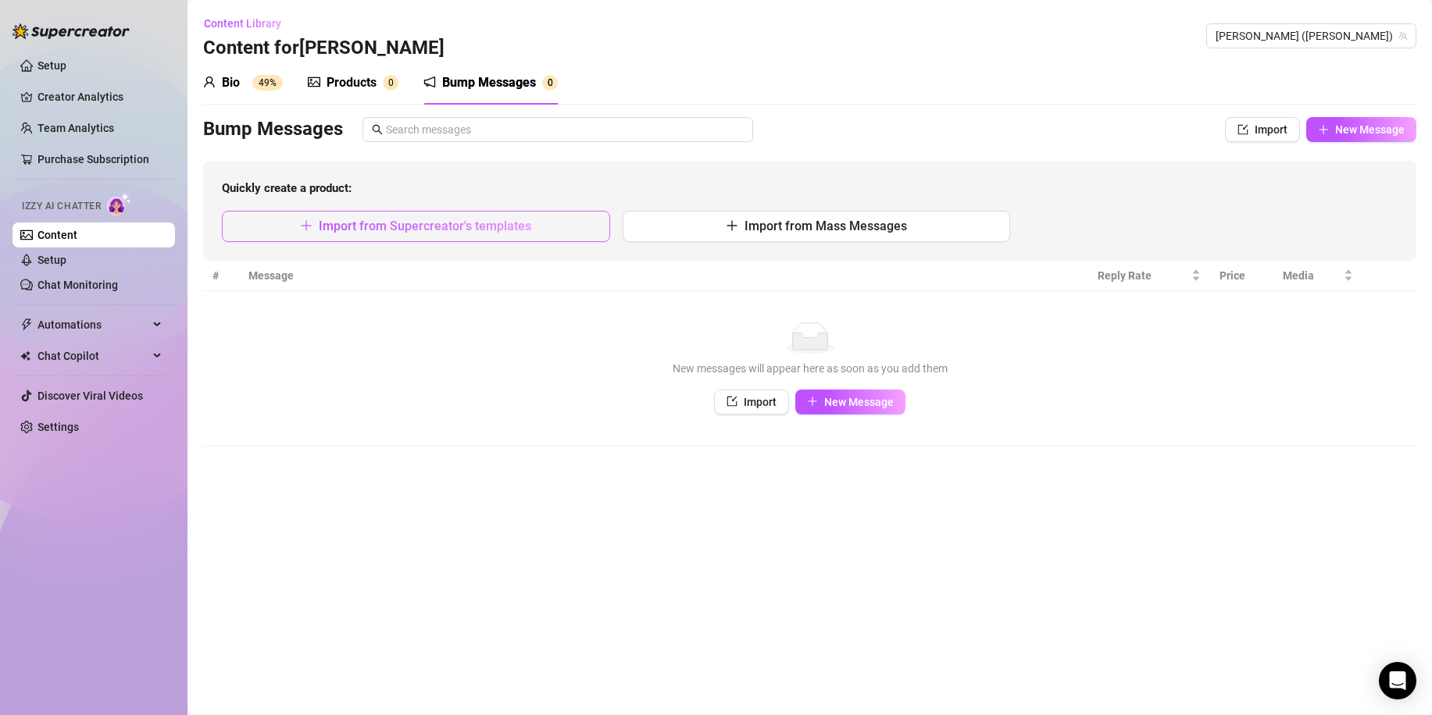
click at [498, 237] on button "Import from Supercreator's templates" at bounding box center [416, 226] width 388 height 31
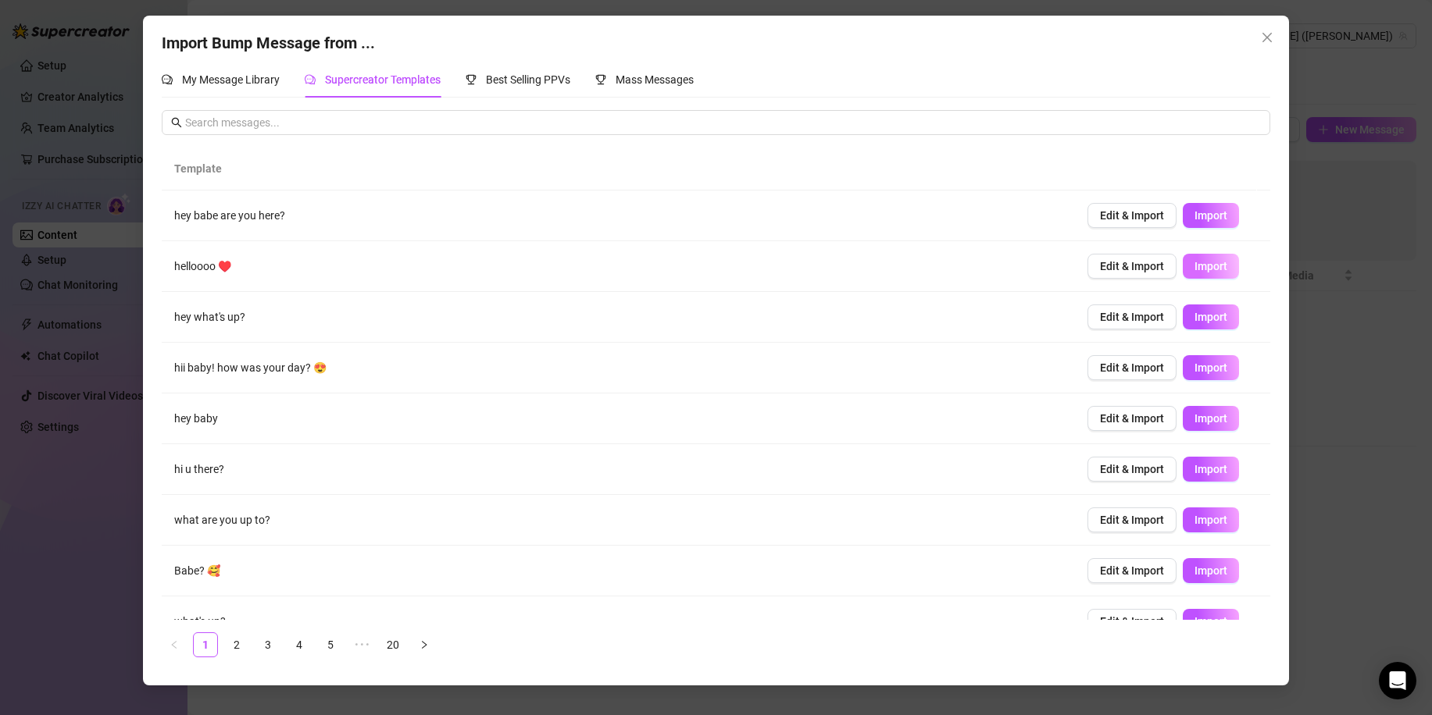
click at [1194, 266] on span "Import" at bounding box center [1210, 266] width 33 height 12
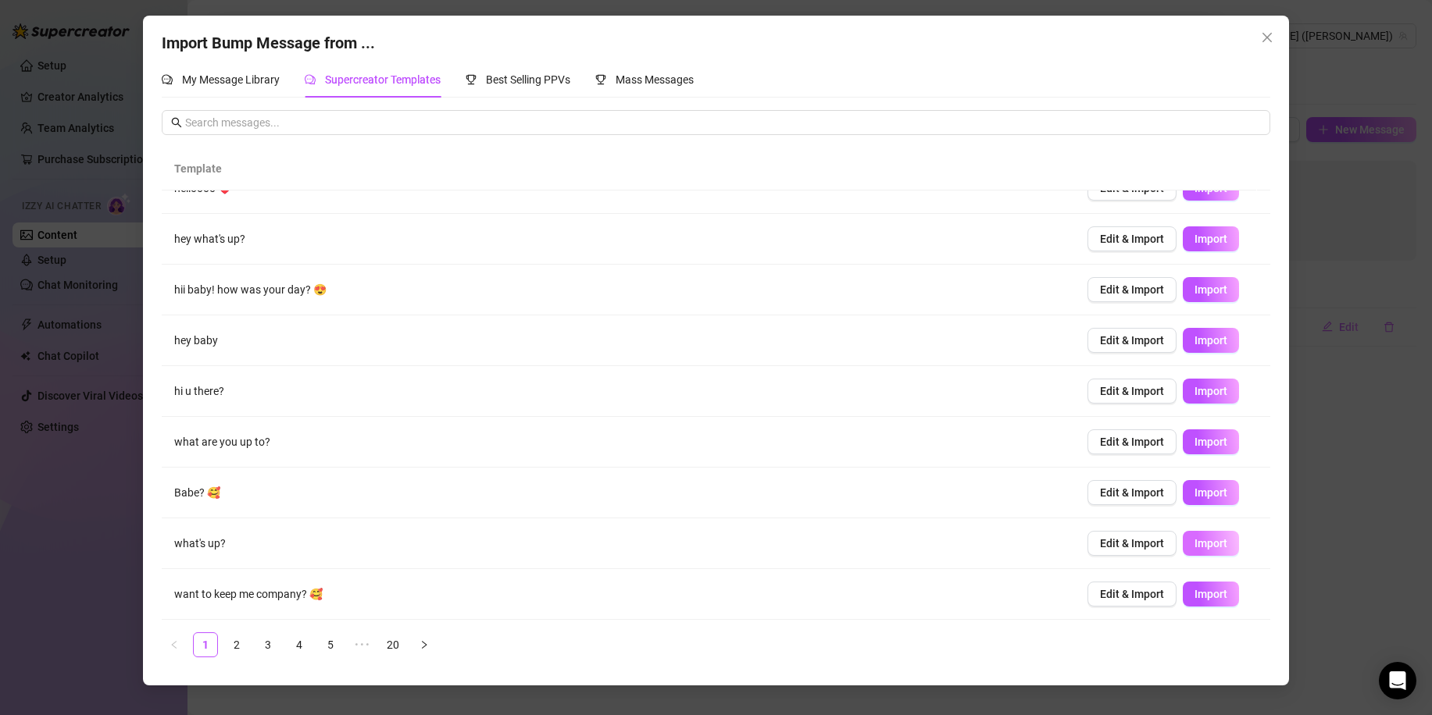
click at [1196, 546] on span "Import" at bounding box center [1210, 543] width 33 height 12
click at [240, 647] on link "2" at bounding box center [236, 644] width 23 height 23
click at [1194, 594] on span "Import" at bounding box center [1210, 594] width 33 height 12
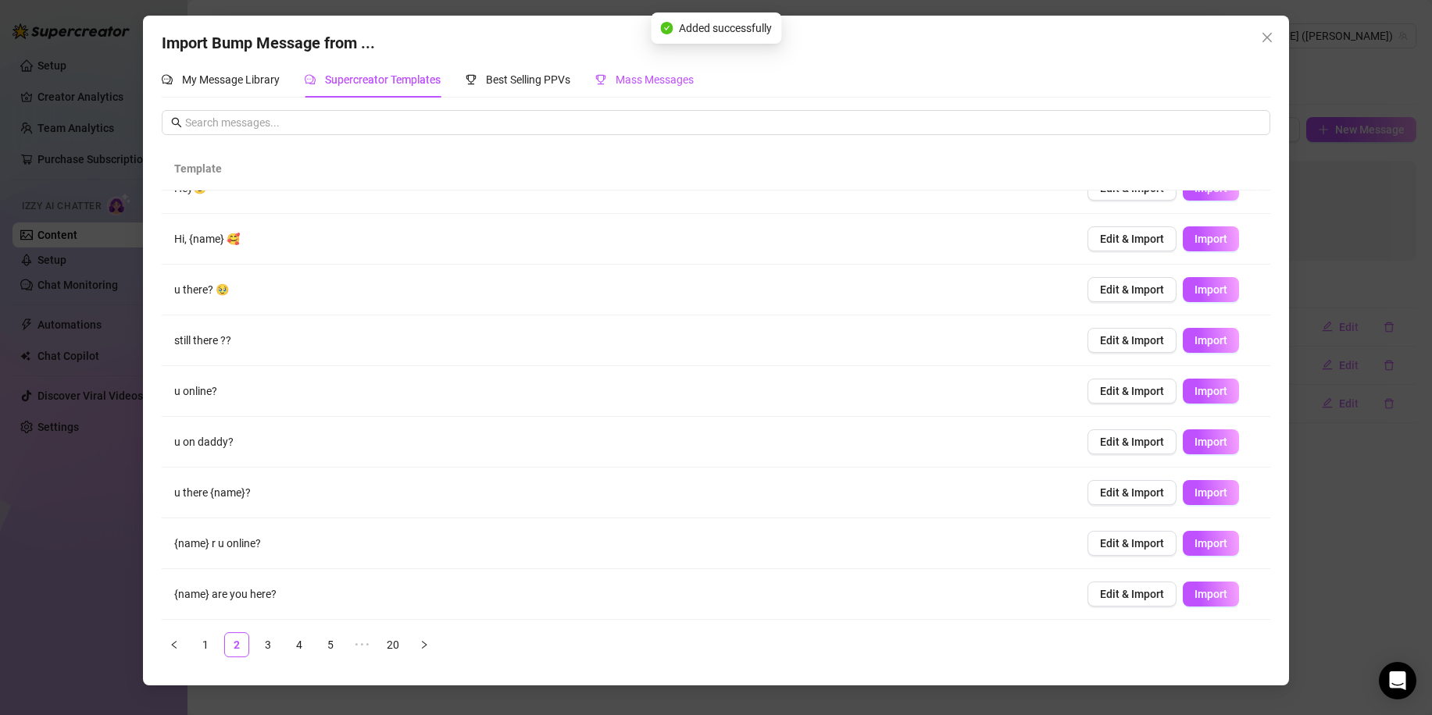
click at [636, 78] on span "Mass Messages" at bounding box center [654, 79] width 78 height 12
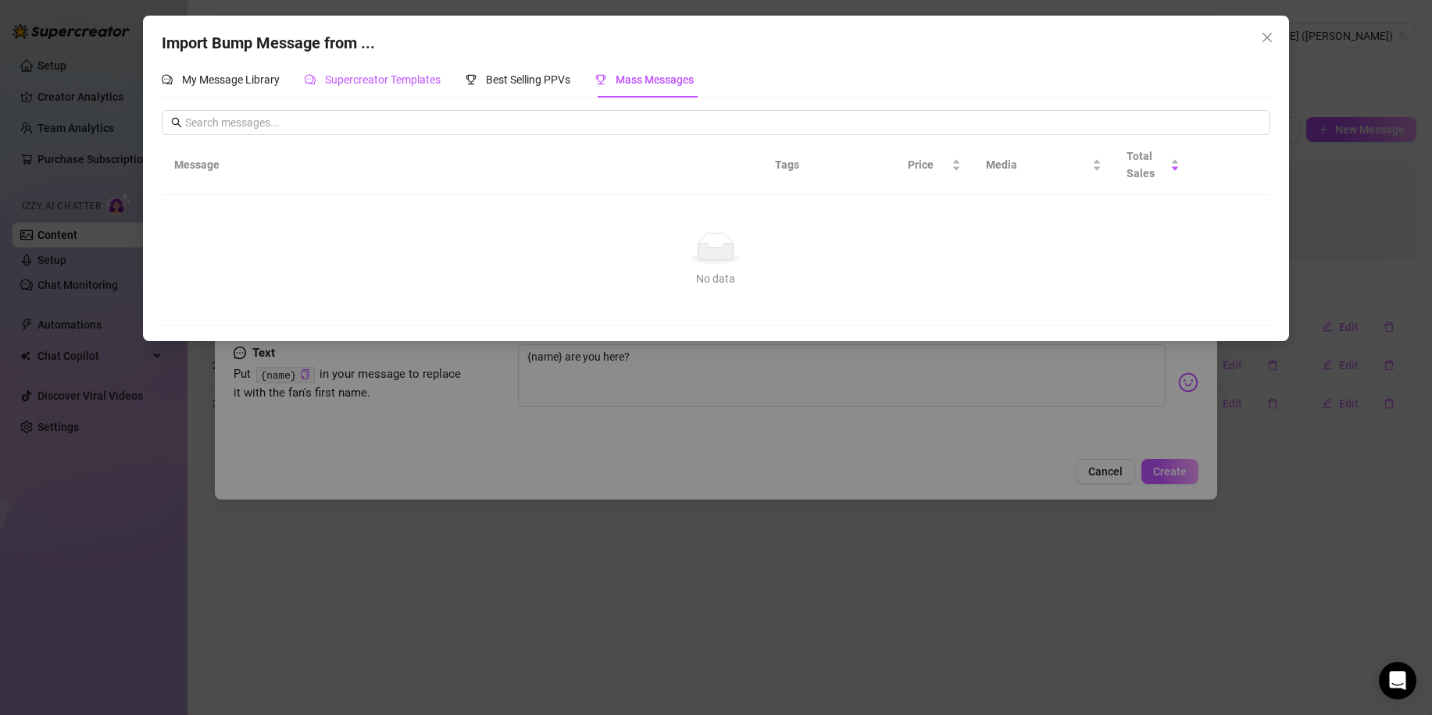
click at [404, 80] on span "Supercreator Templates" at bounding box center [383, 79] width 116 height 12
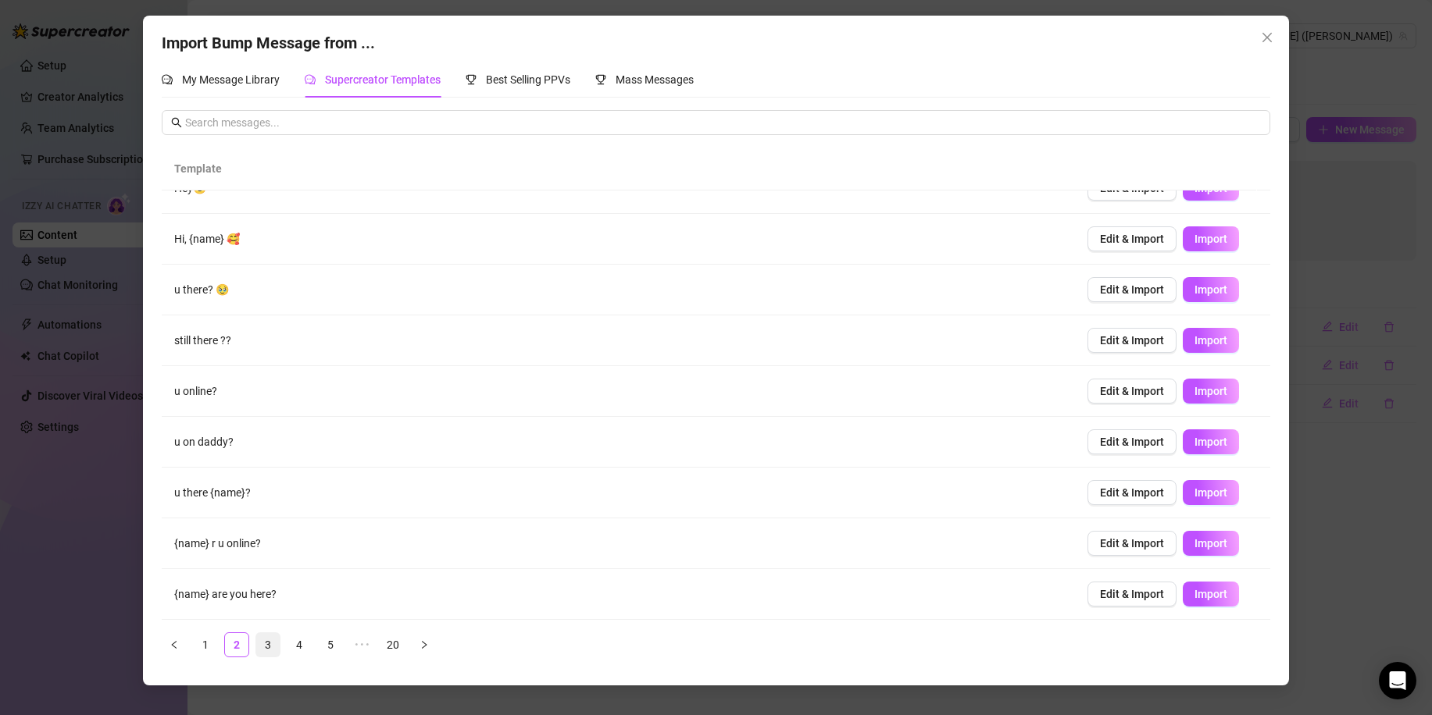
click at [273, 649] on link "3" at bounding box center [267, 644] width 23 height 23
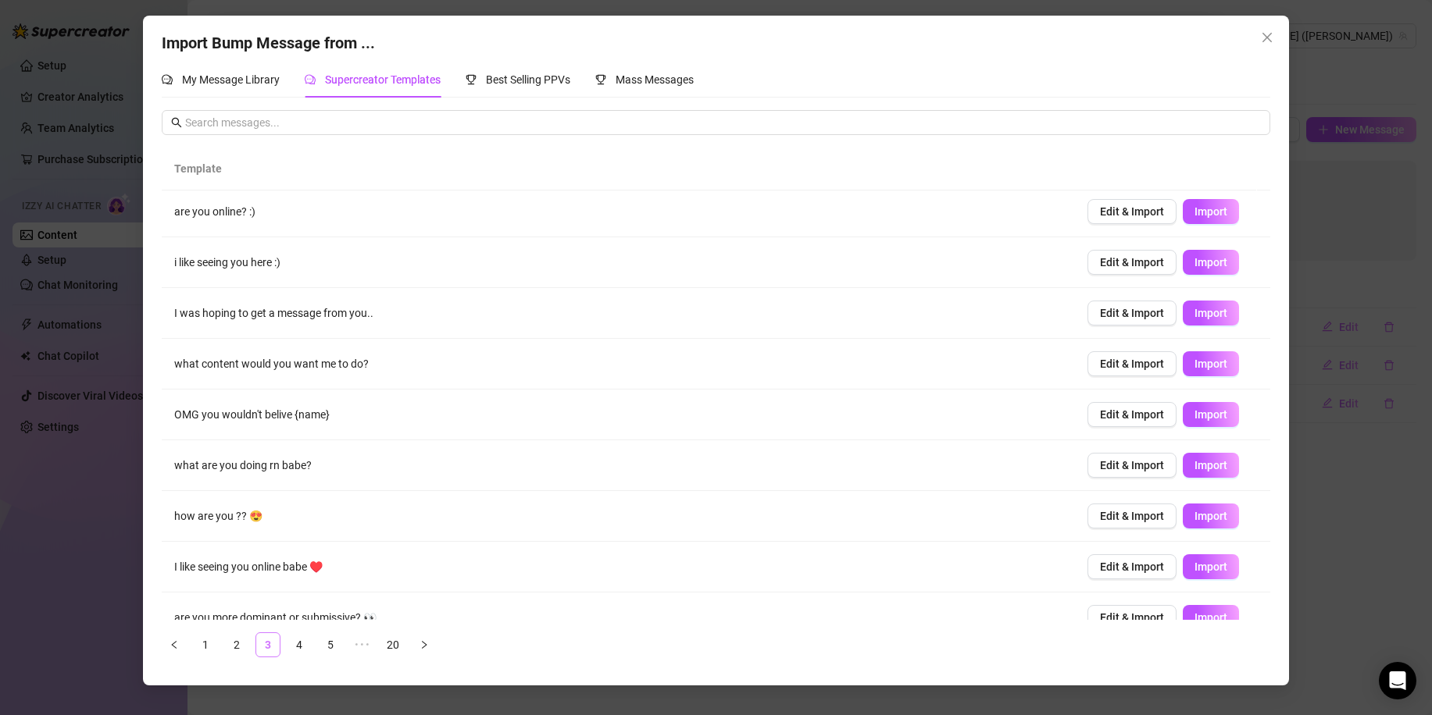
scroll to position [0, 0]
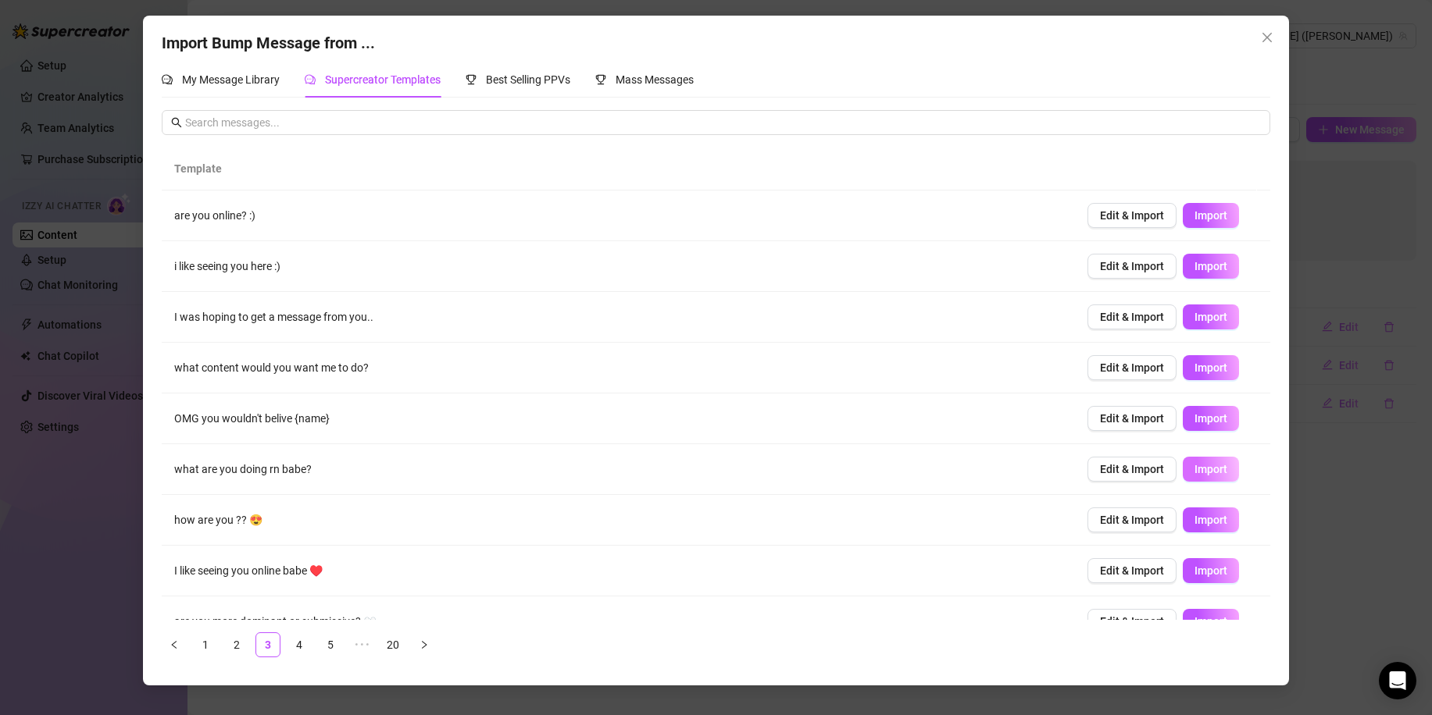
click at [1200, 466] on span "Import" at bounding box center [1210, 469] width 33 height 12
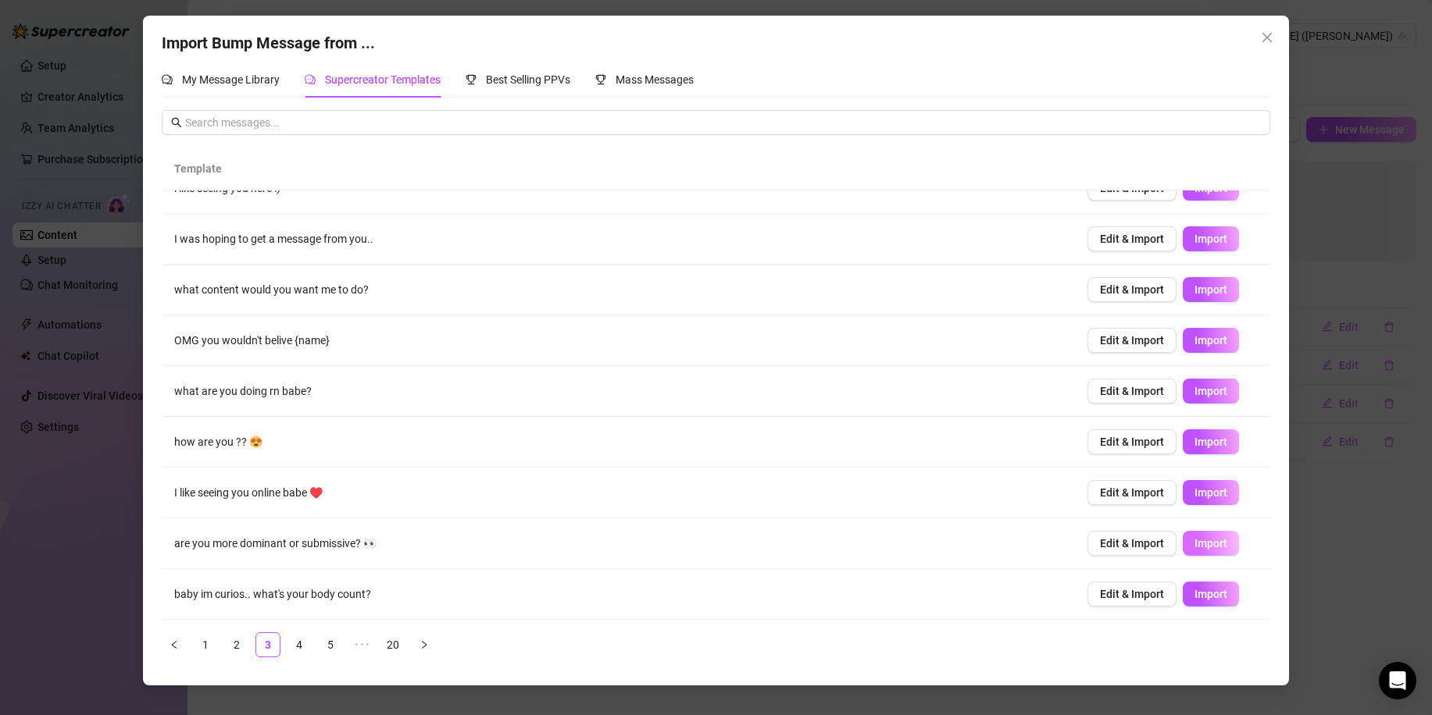
click at [1194, 545] on span "Import" at bounding box center [1210, 543] width 33 height 12
click at [1263, 35] on icon "close" at bounding box center [1267, 37] width 12 height 12
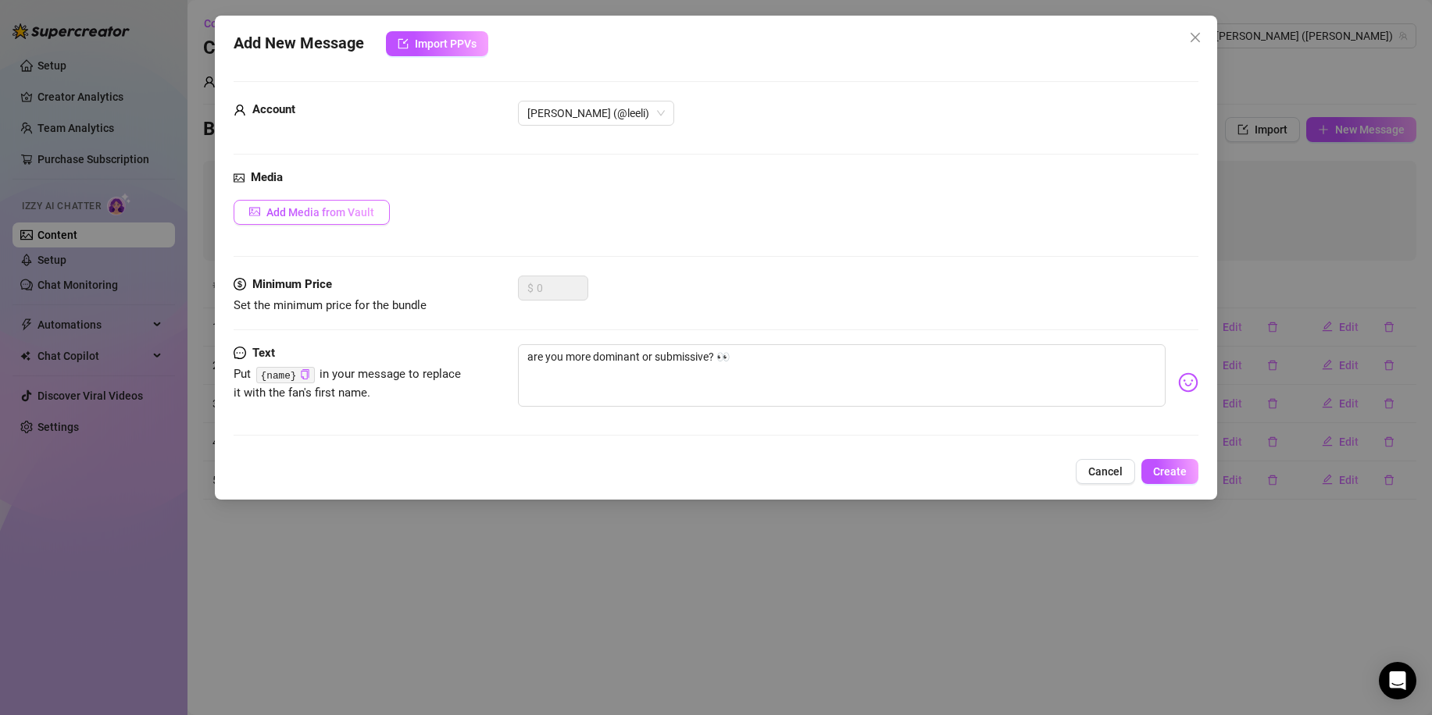
click at [369, 211] on span "Add Media from Vault" at bounding box center [320, 212] width 108 height 12
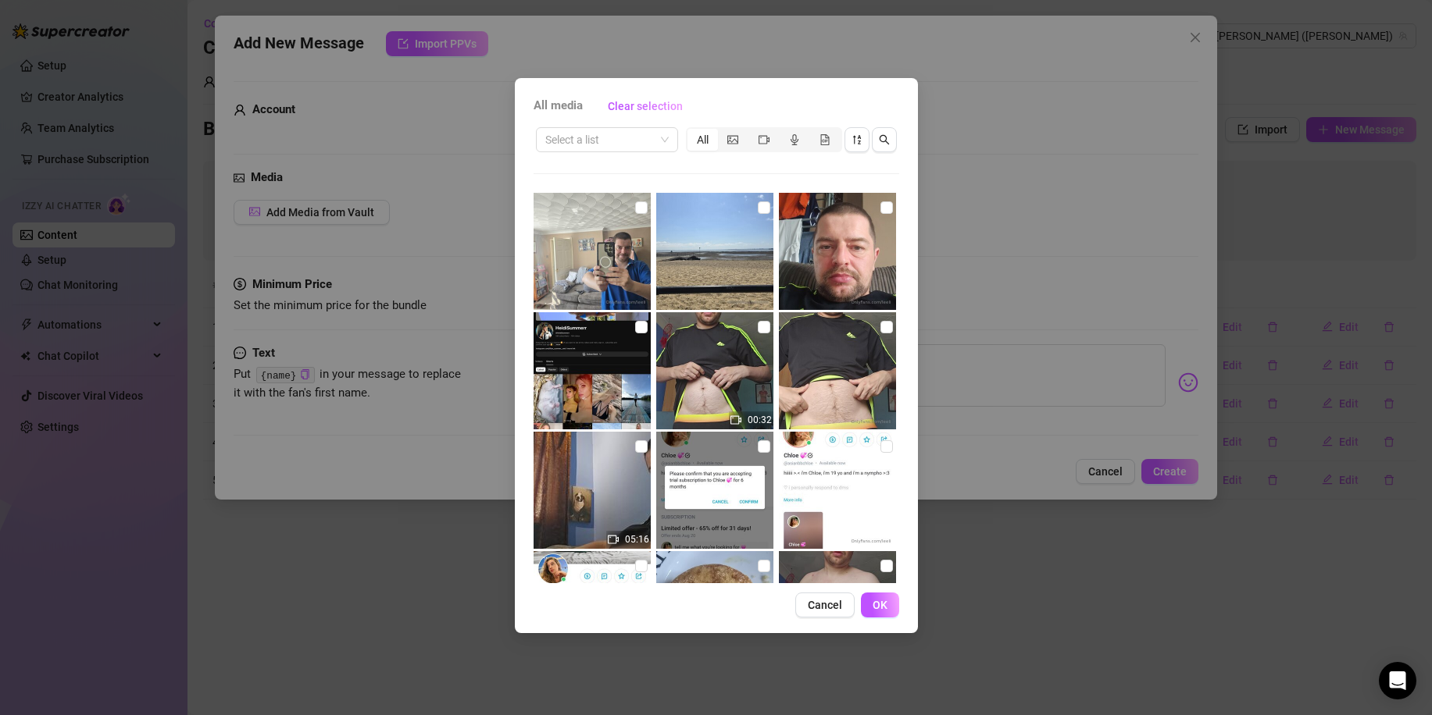
drag, startPoint x: 640, startPoint y: 446, endPoint x: 645, endPoint y: 435, distance: 12.2
click at [644, 439] on label at bounding box center [641, 446] width 12 height 17
click at [644, 440] on input "checkbox" at bounding box center [641, 446] width 12 height 12
click at [877, 605] on span "OK" at bounding box center [879, 605] width 15 height 12
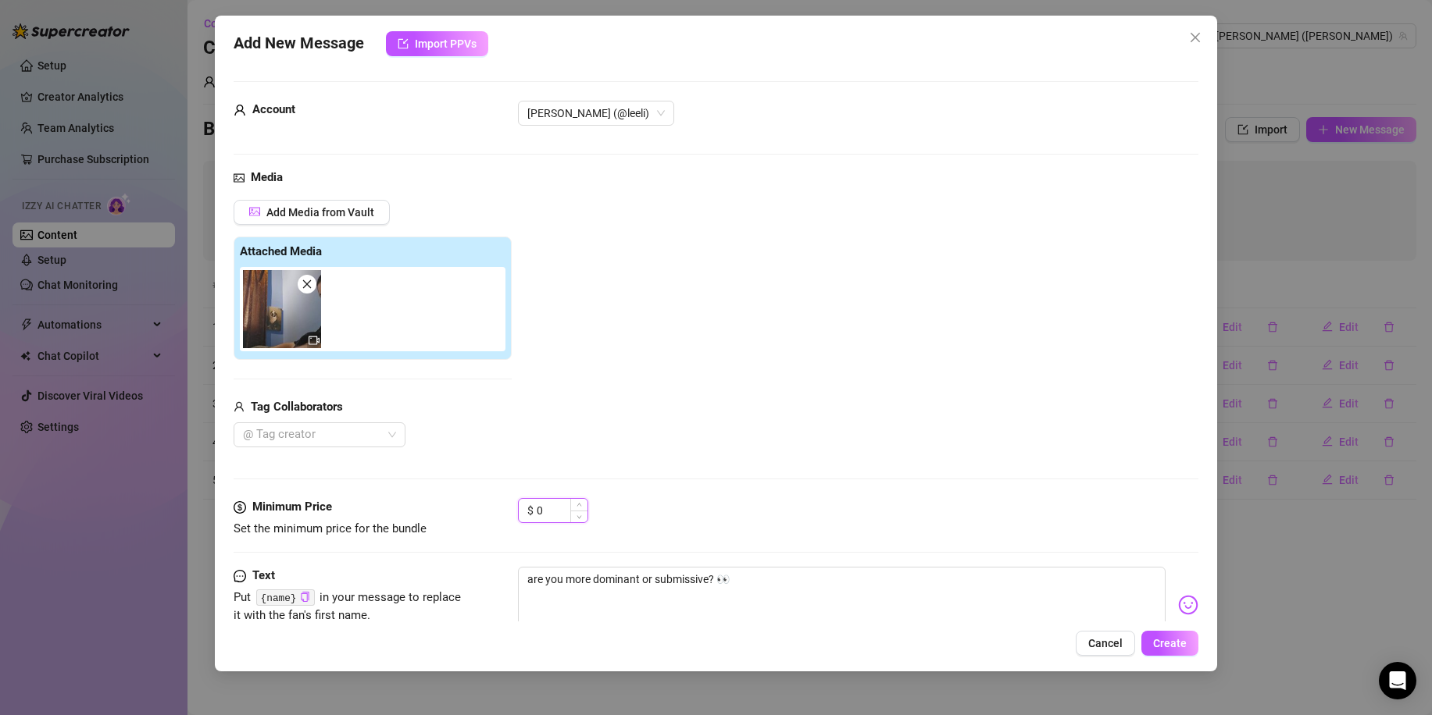
click at [550, 513] on input "0" at bounding box center [562, 510] width 51 height 23
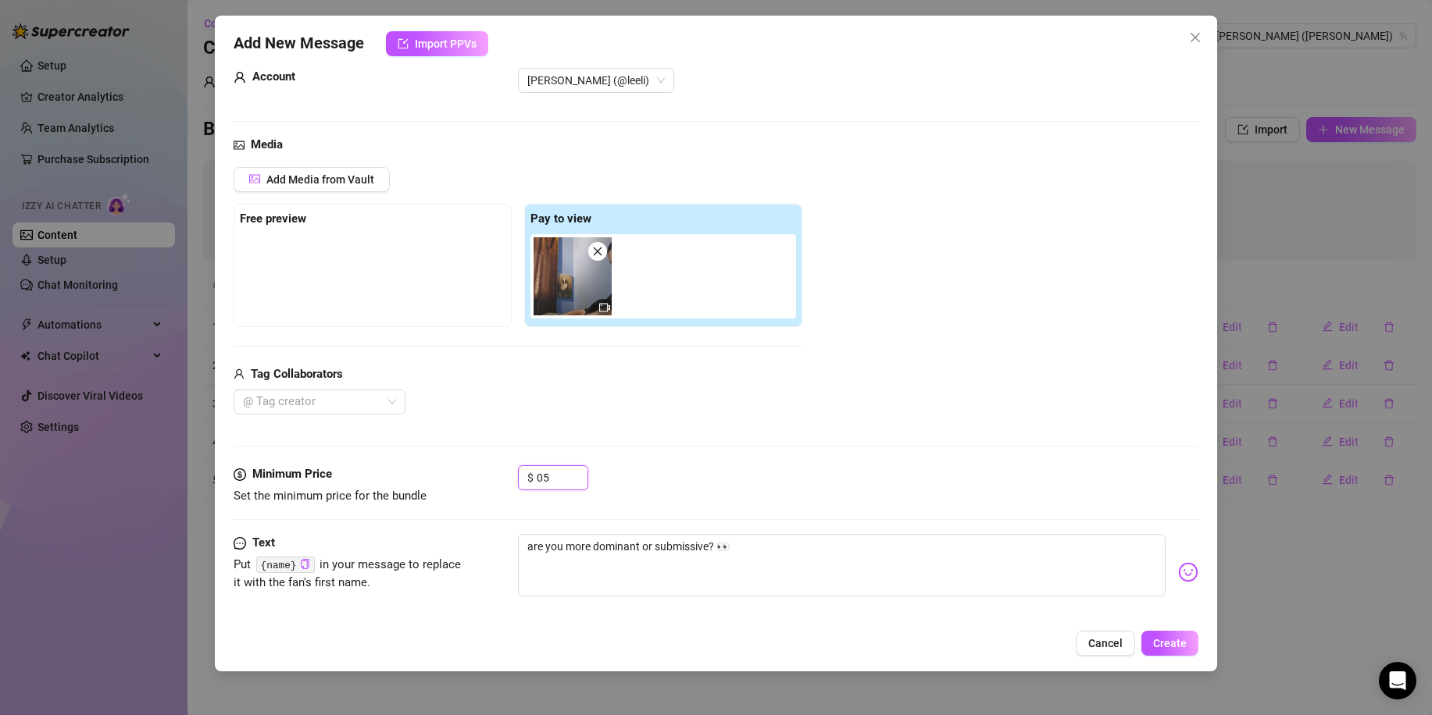
scroll to position [52, 0]
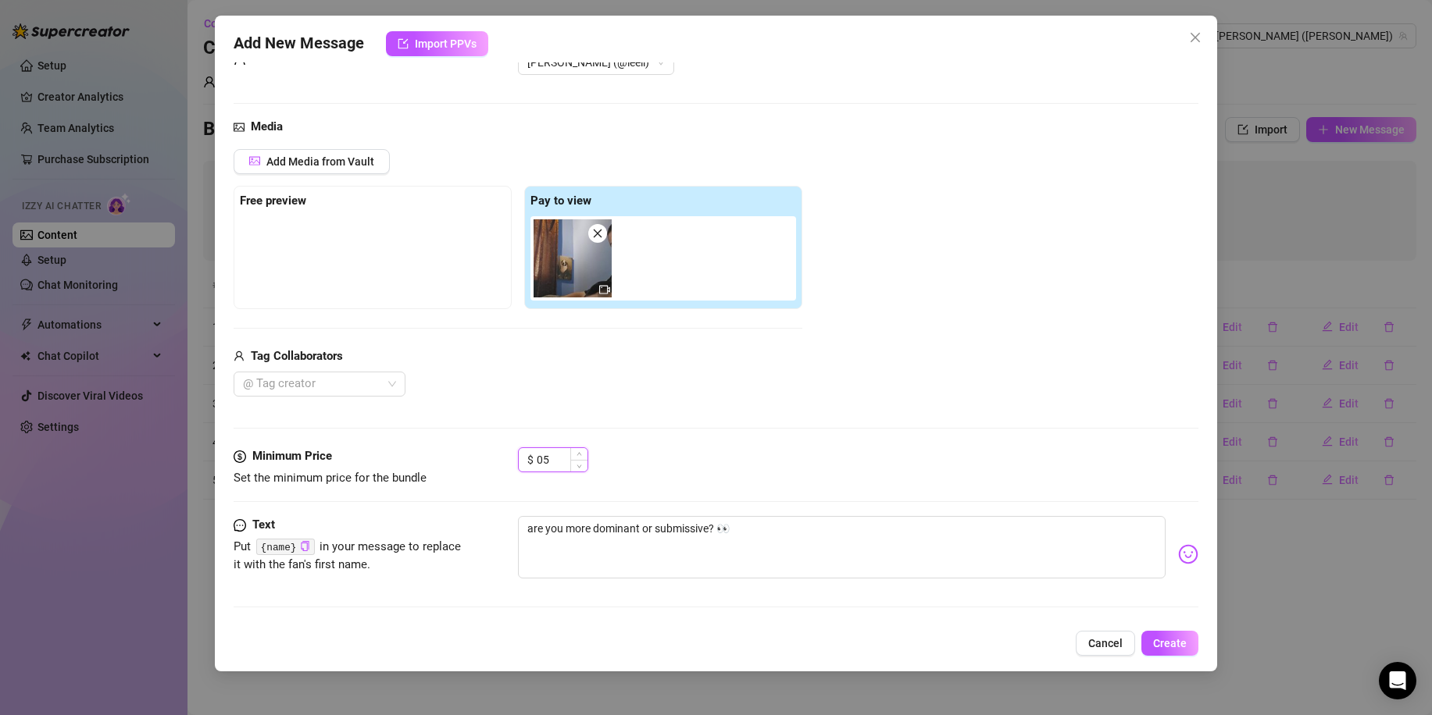
click at [541, 461] on input "05" at bounding box center [562, 459] width 51 height 23
click at [1167, 645] on span "Create" at bounding box center [1170, 643] width 34 height 12
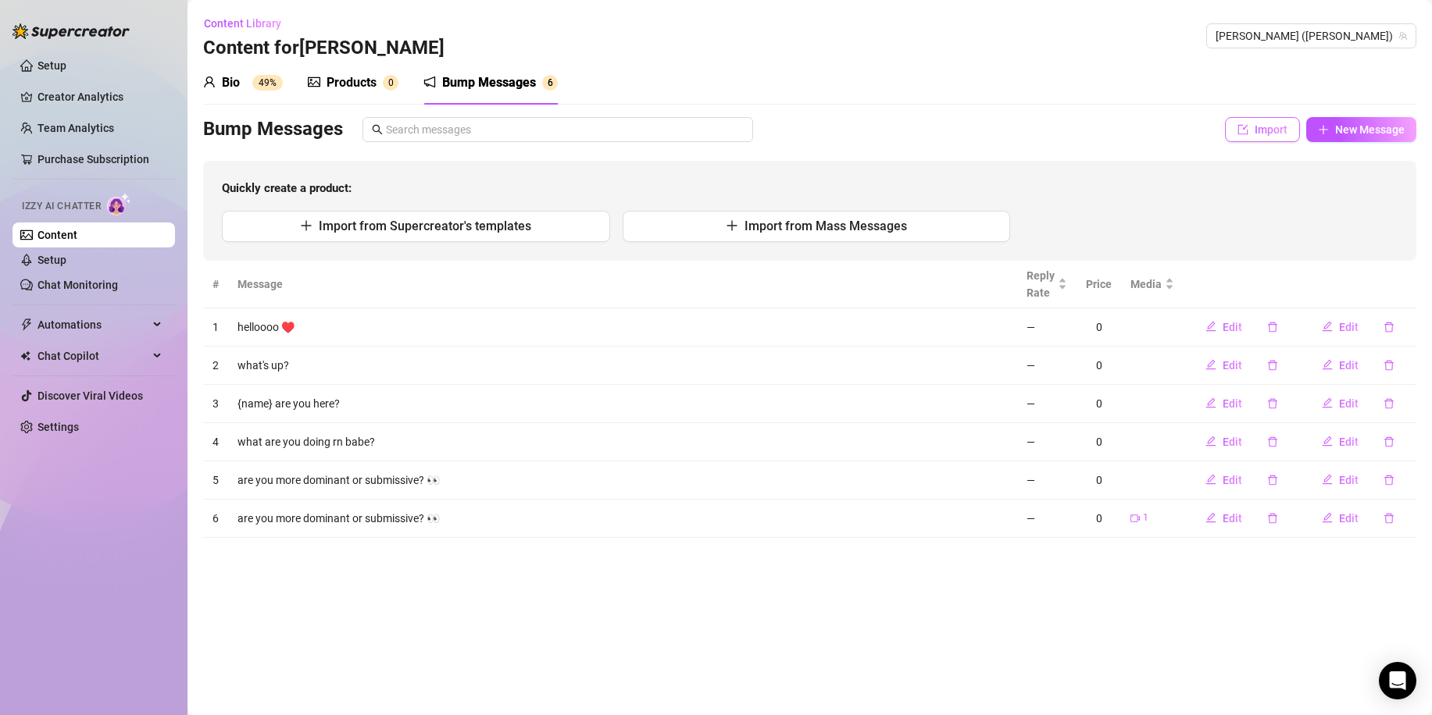
click at [1258, 127] on span "Import" at bounding box center [1270, 129] width 33 height 12
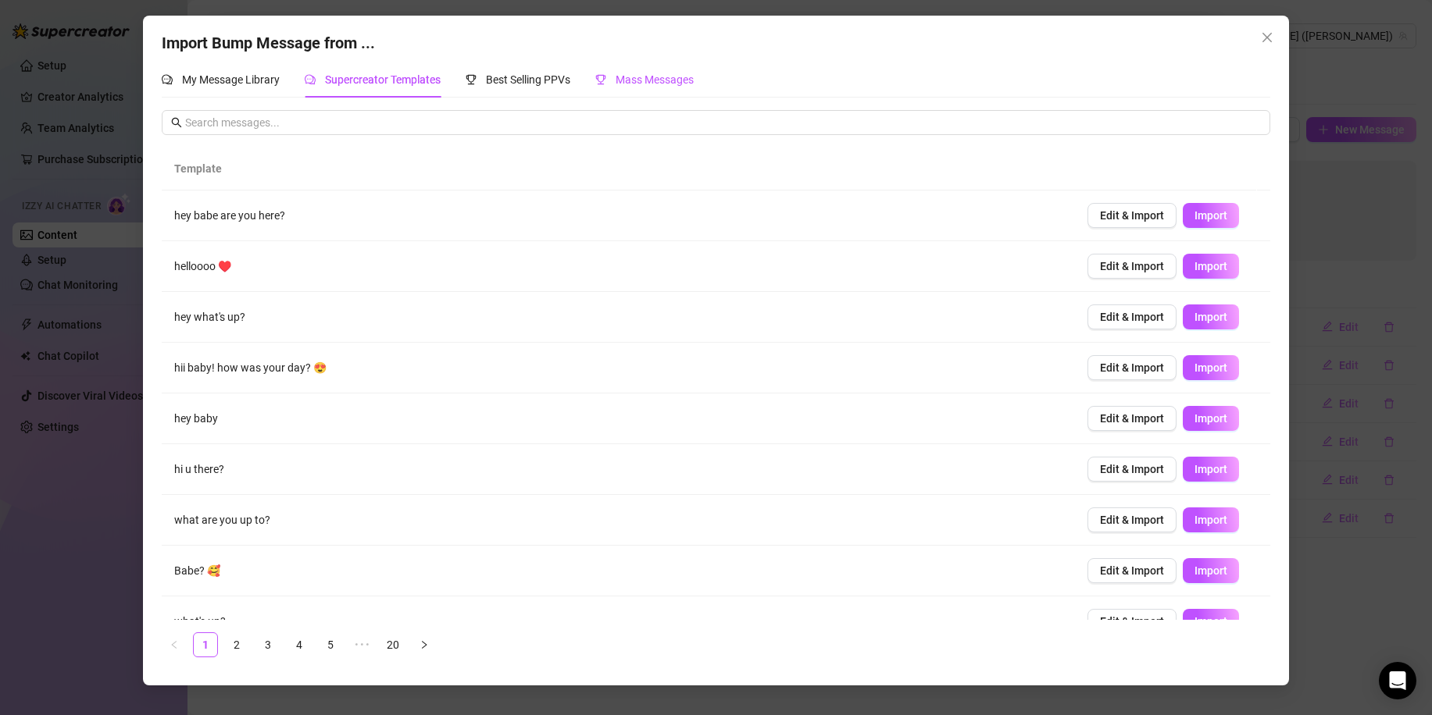
click at [639, 76] on span "Mass Messages" at bounding box center [654, 79] width 78 height 12
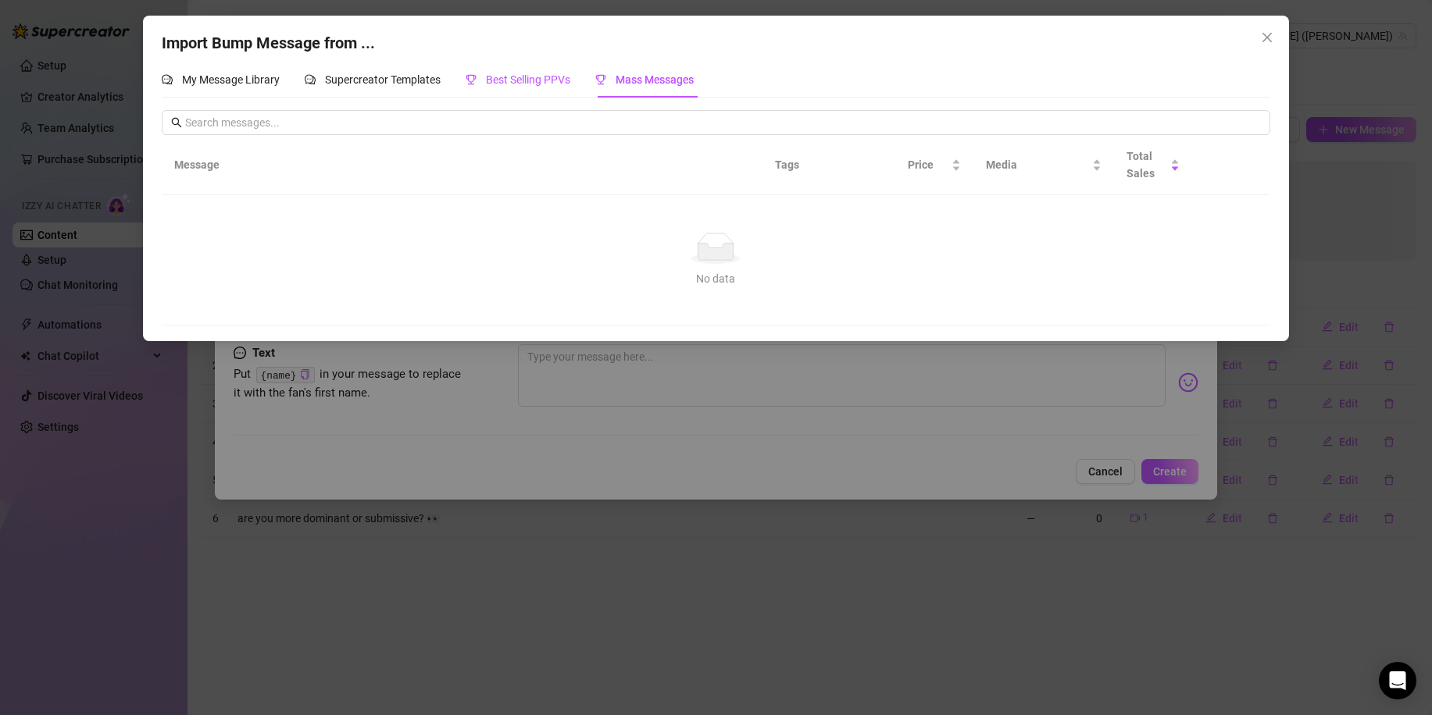
click at [544, 77] on span "Best Selling PPVs" at bounding box center [528, 79] width 84 height 12
click at [230, 79] on span "My Message Library" at bounding box center [231, 79] width 98 height 12
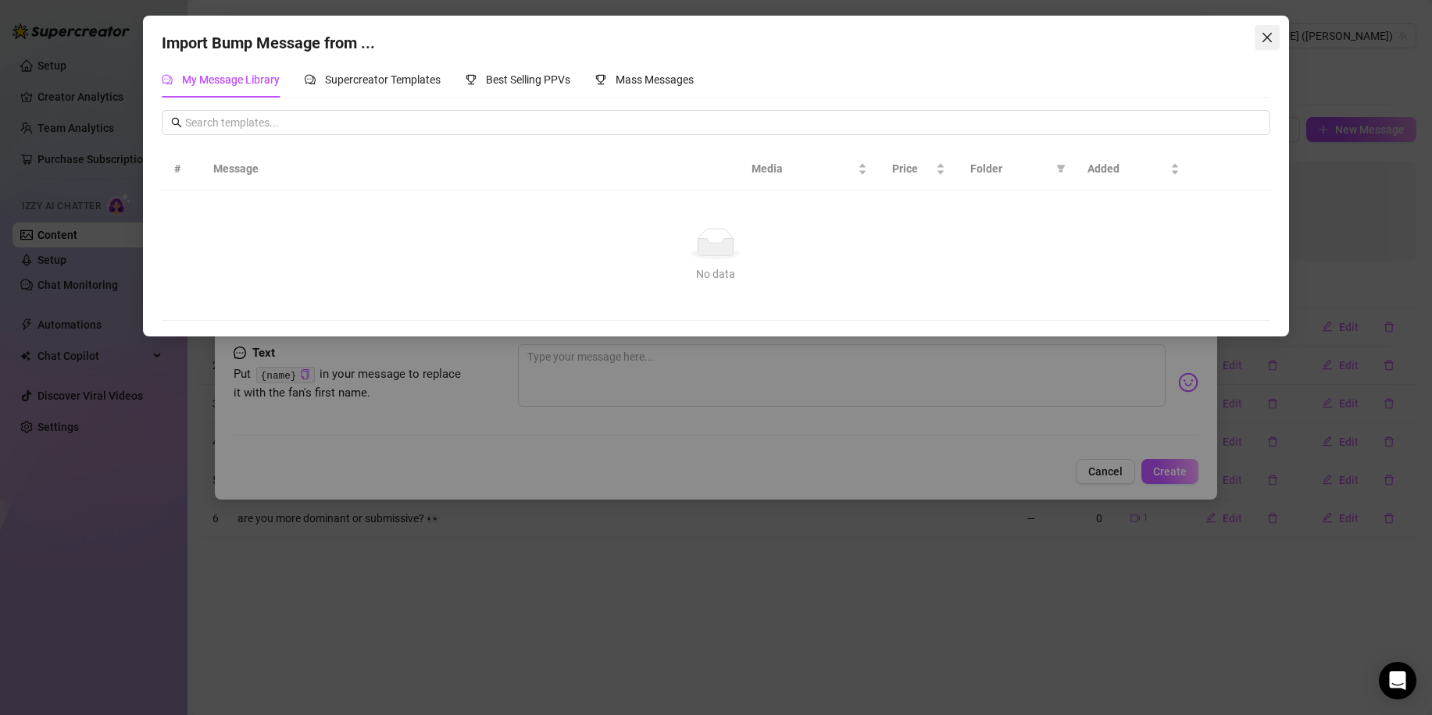
click at [1267, 42] on icon "close" at bounding box center [1267, 37] width 12 height 12
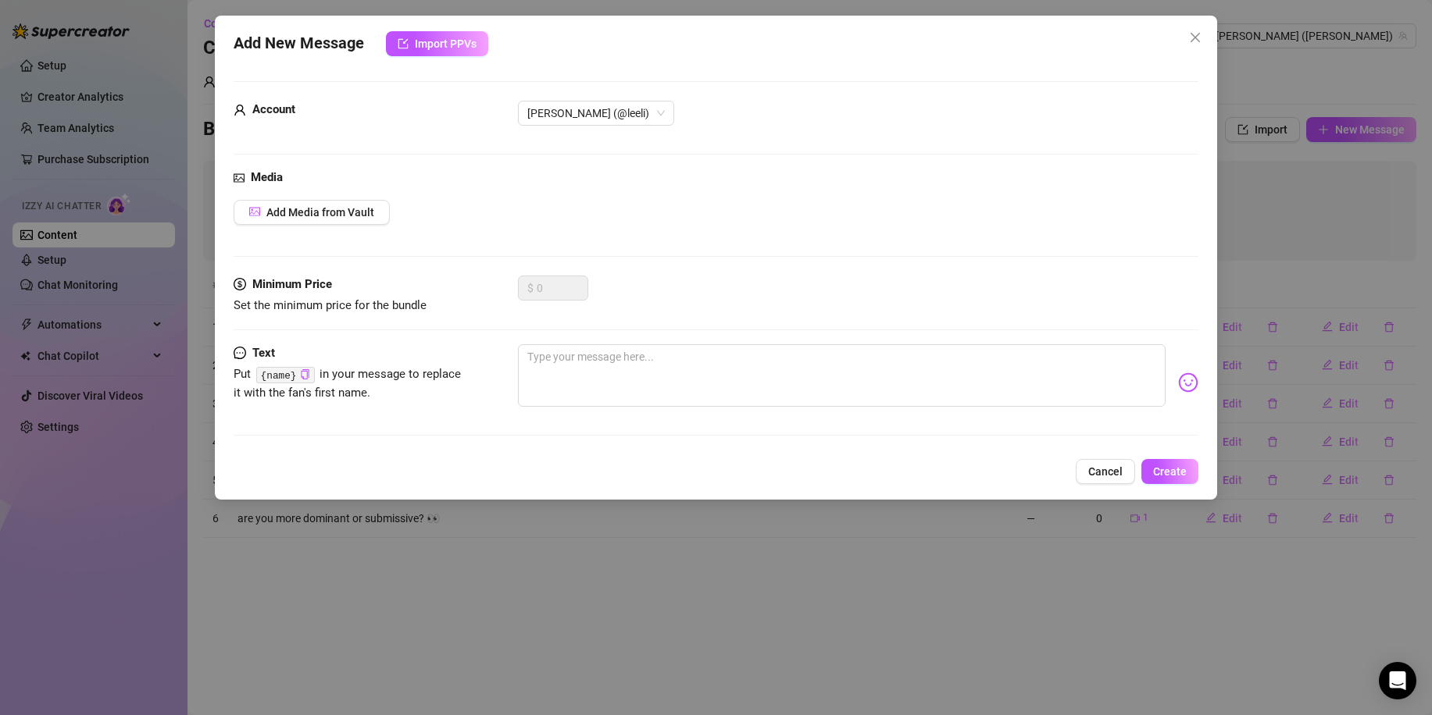
click at [1413, 237] on div "Add New Message Import PPVs Account [PERSON_NAME] (@leeli) Media Add Media from…" at bounding box center [716, 357] width 1432 height 715
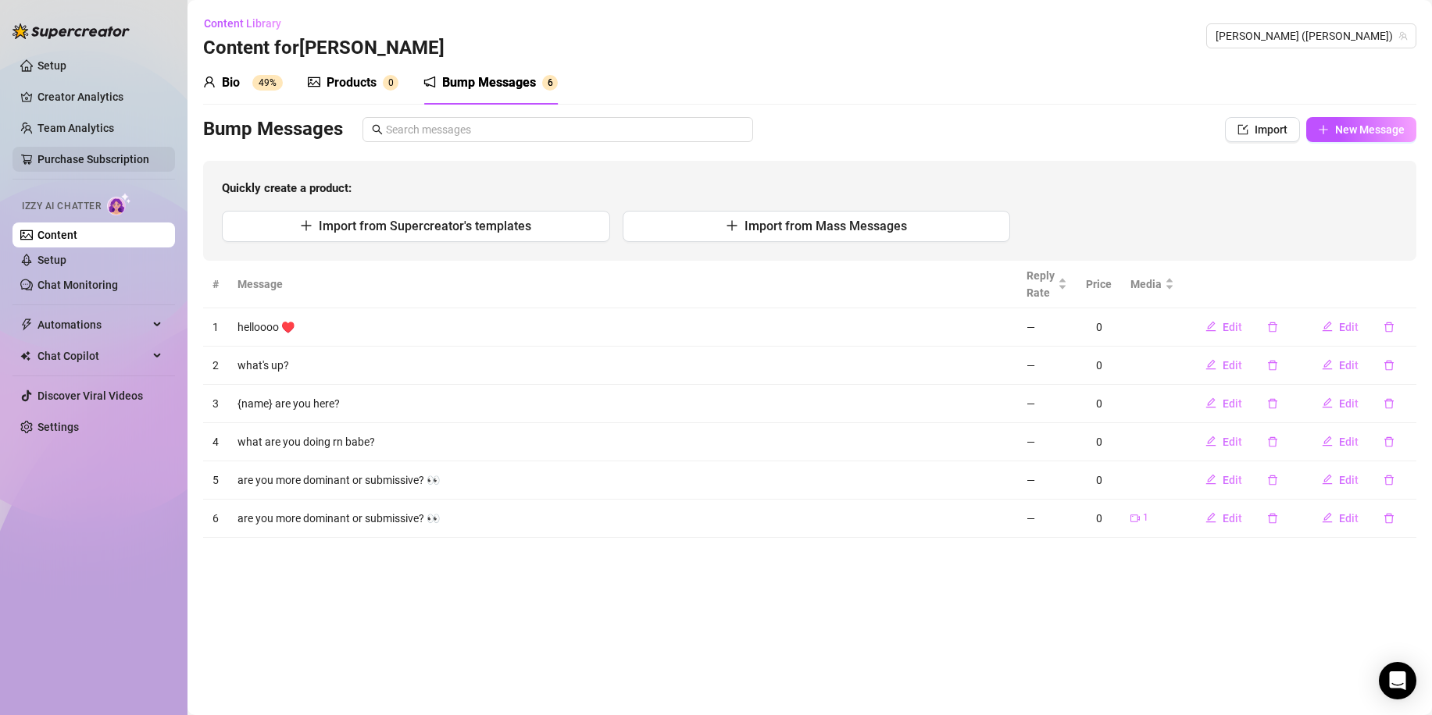
click at [127, 166] on link "Purchase Subscription" at bounding box center [93, 159] width 112 height 12
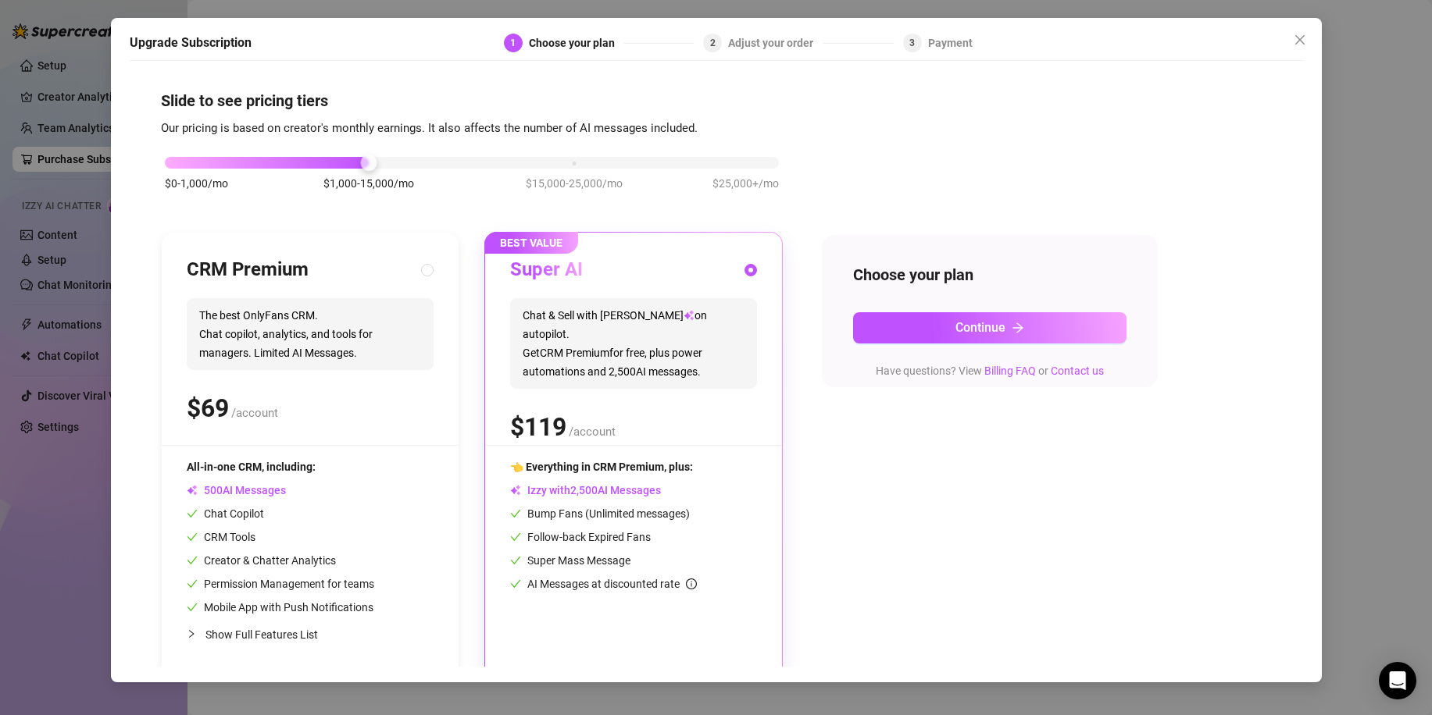
click at [79, 134] on div "Upgrade Subscription 1 Choose your plan 2 Adjust your order 3 Payment Slide to …" at bounding box center [716, 357] width 1432 height 715
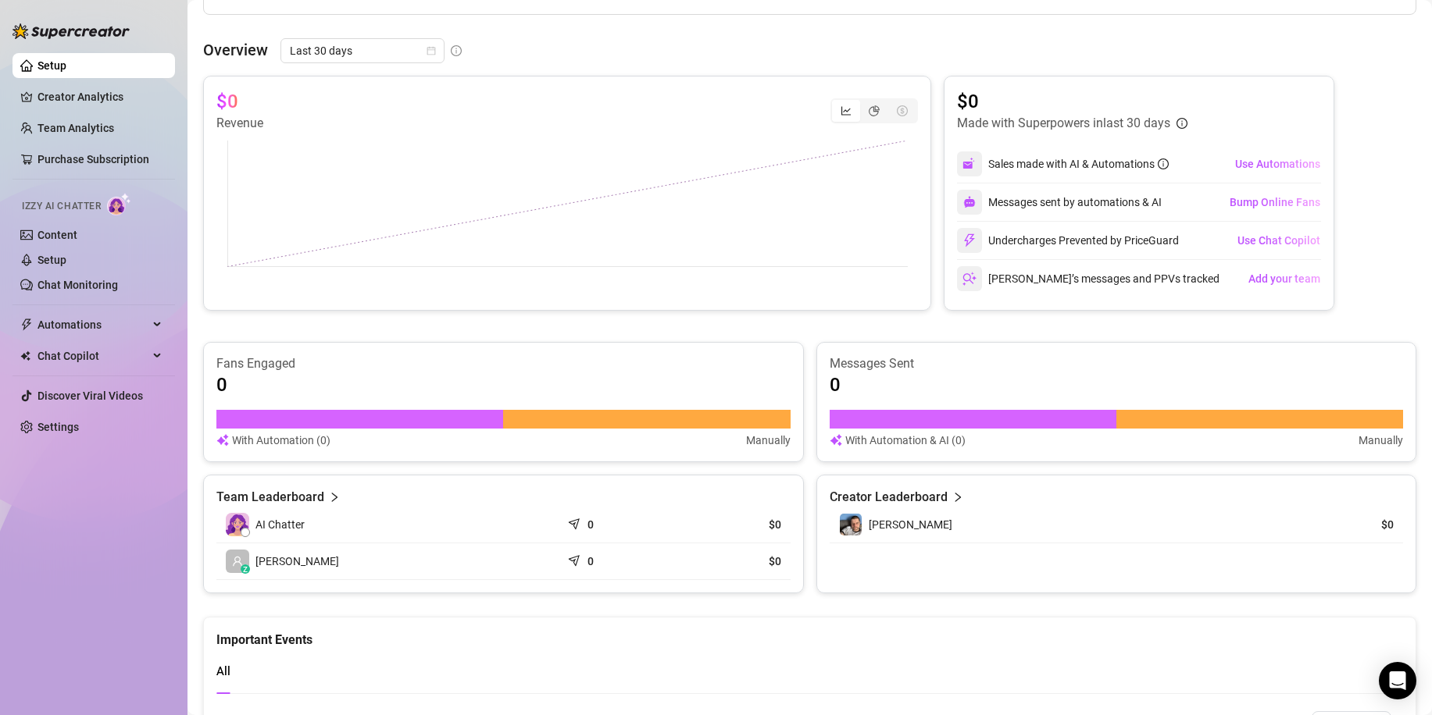
scroll to position [539, 0]
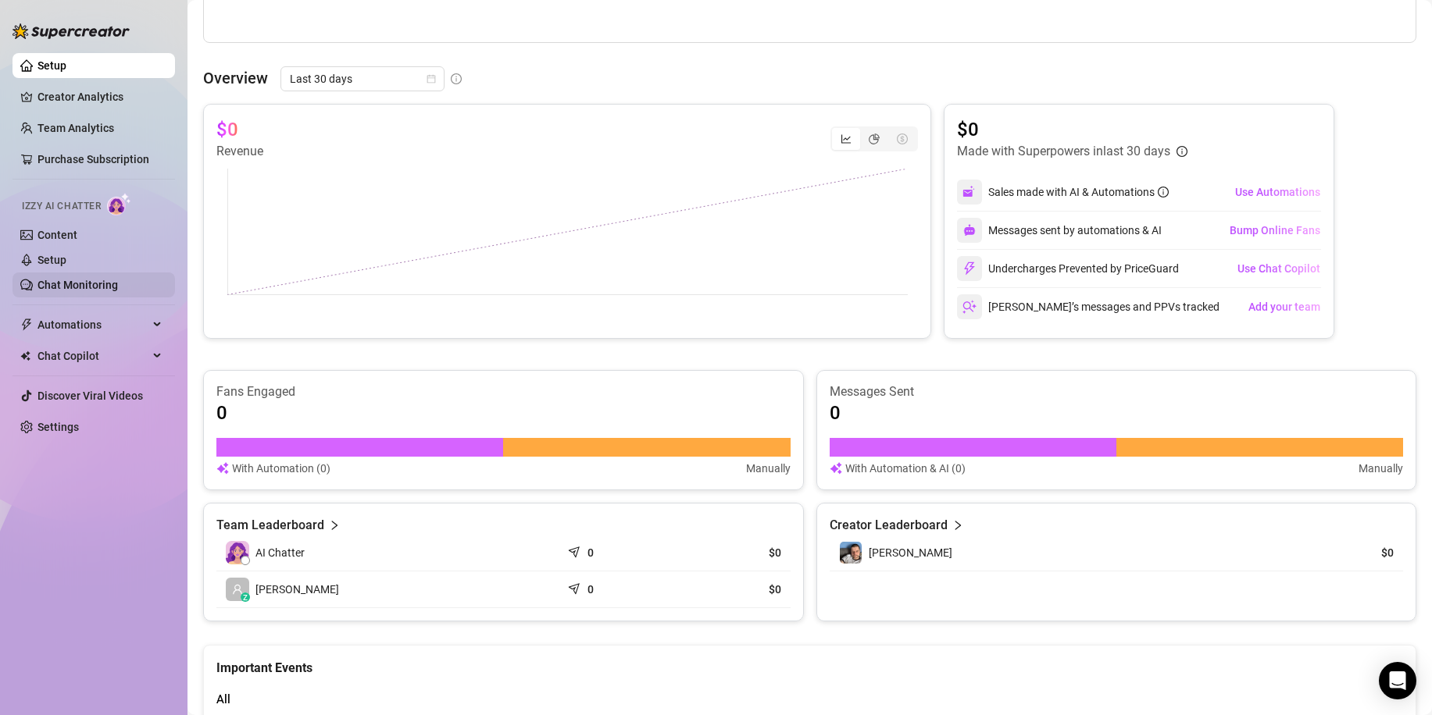
click at [117, 286] on link "Chat Monitoring" at bounding box center [77, 285] width 80 height 12
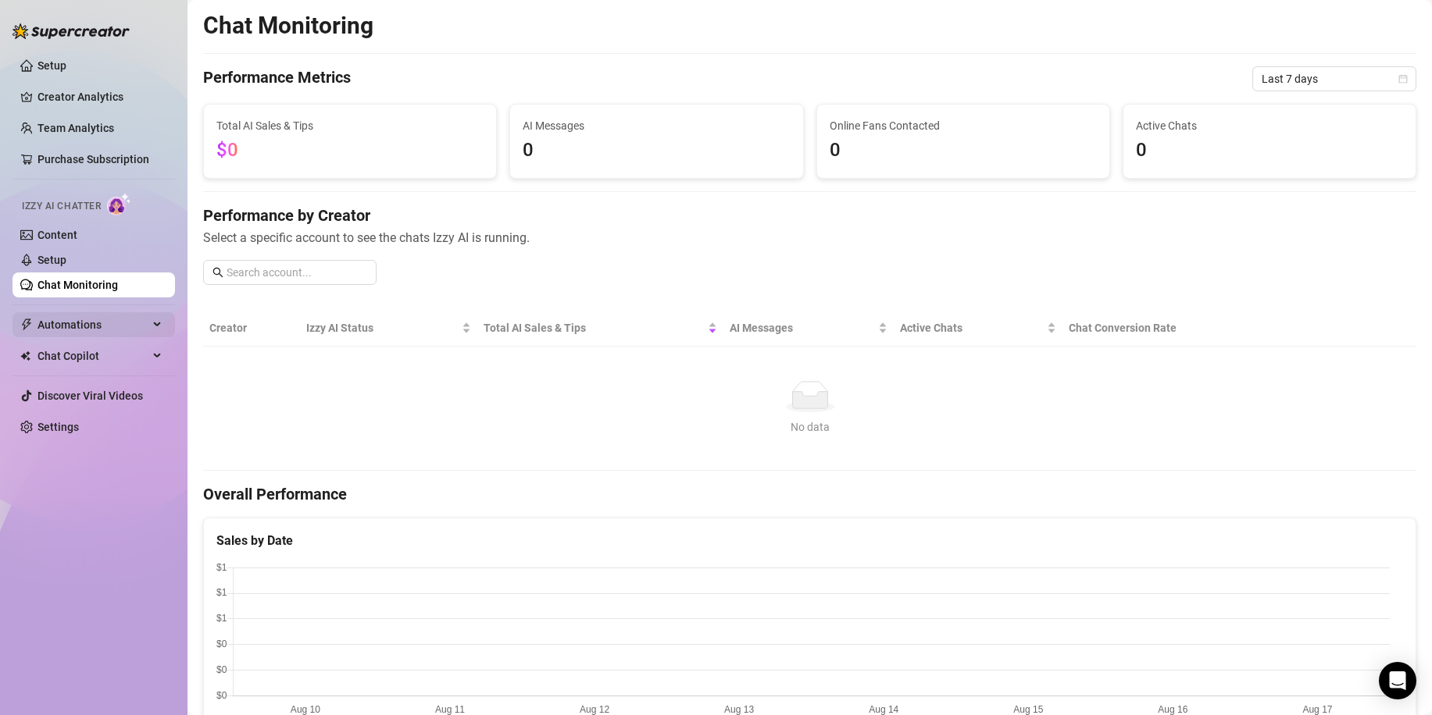
click at [102, 323] on span "Automations" at bounding box center [92, 324] width 111 height 25
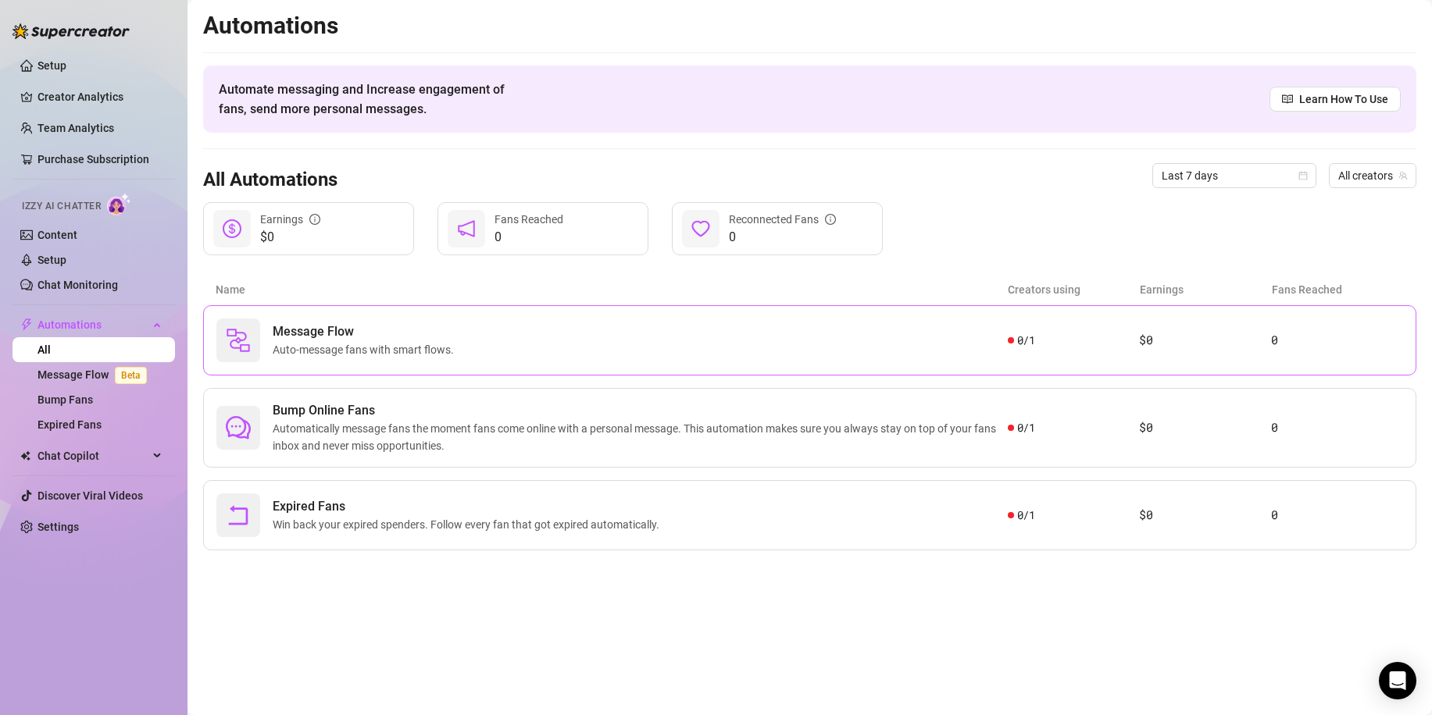
click at [493, 343] on div "Message Flow Auto-message fans with smart flows." at bounding box center [611, 341] width 791 height 44
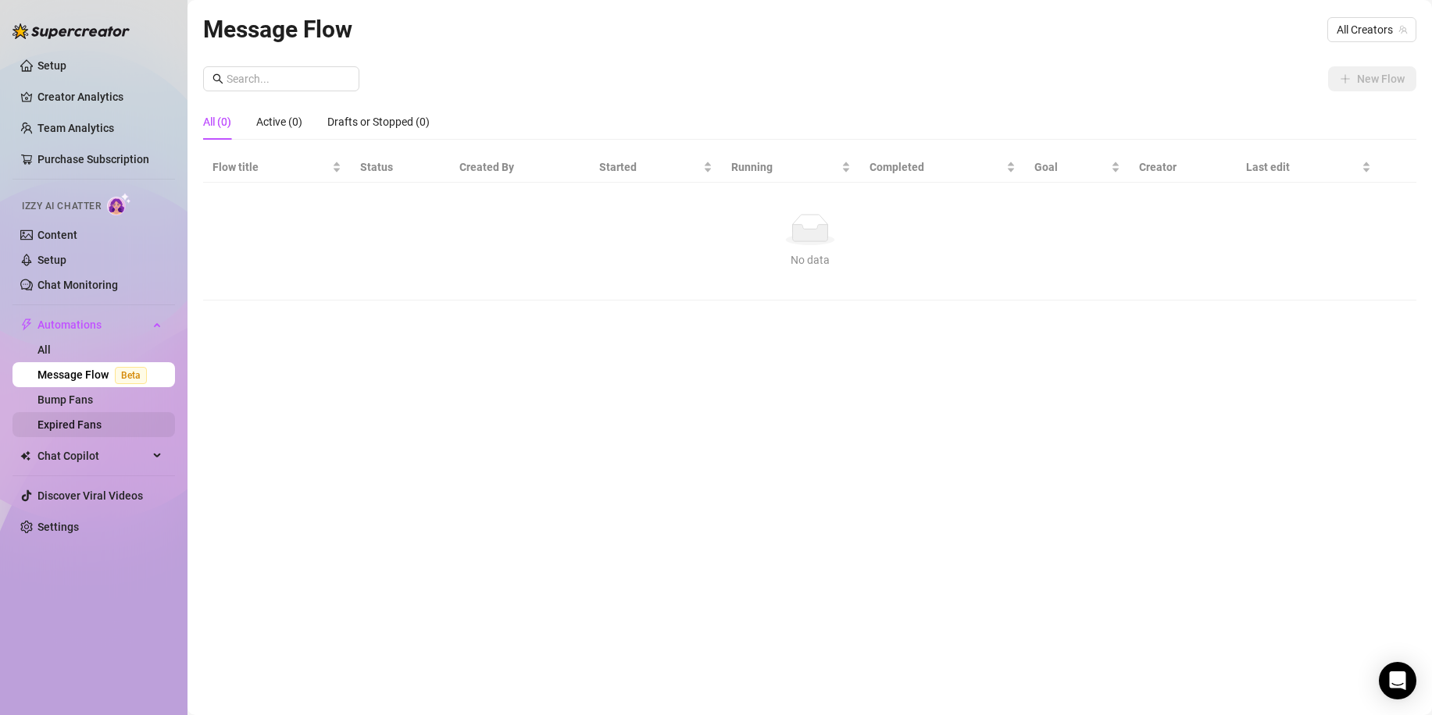
click at [102, 426] on link "Expired Fans" at bounding box center [69, 425] width 64 height 12
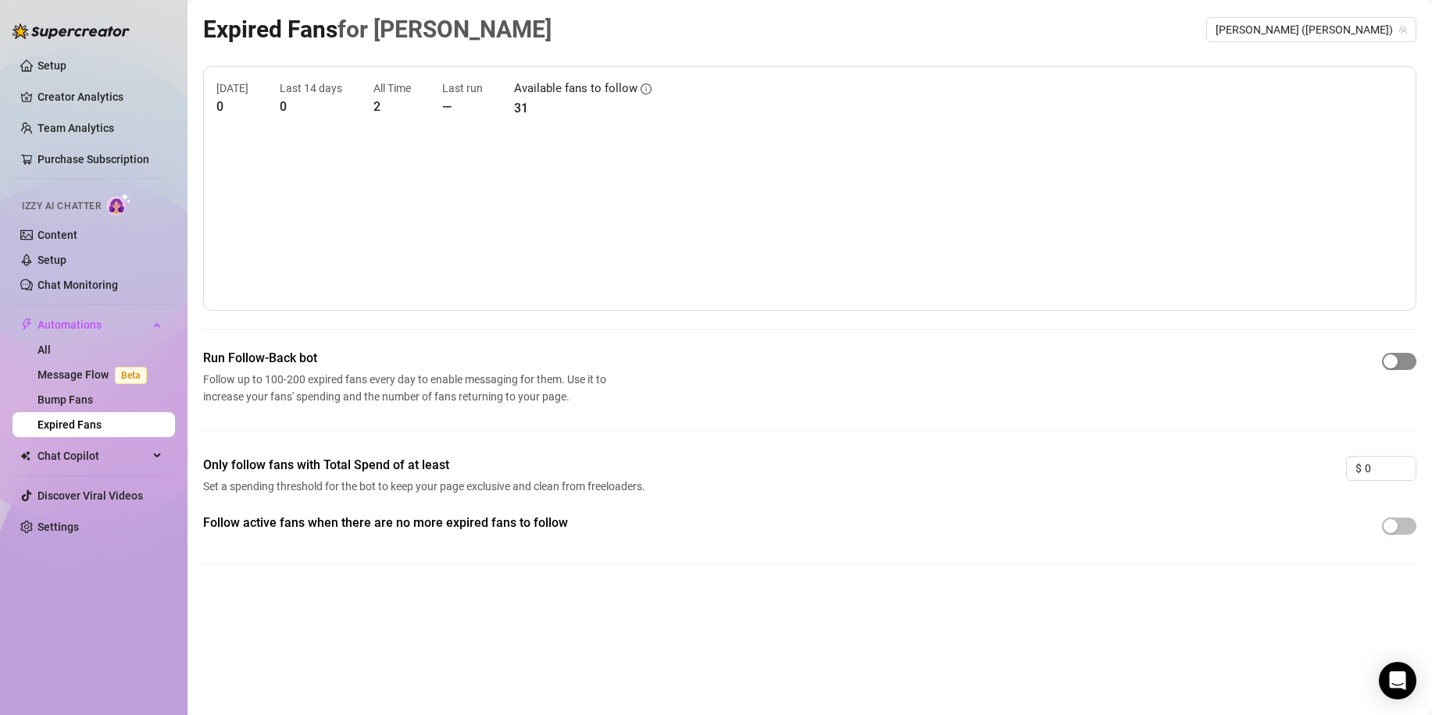
click at [1390, 360] on div "button" at bounding box center [1390, 362] width 14 height 14
click at [1371, 472] on input "0" at bounding box center [1389, 468] width 51 height 23
click at [1395, 526] on div "button" at bounding box center [1390, 526] width 14 height 14
click at [73, 451] on span "Chat Copilot" at bounding box center [92, 456] width 111 height 25
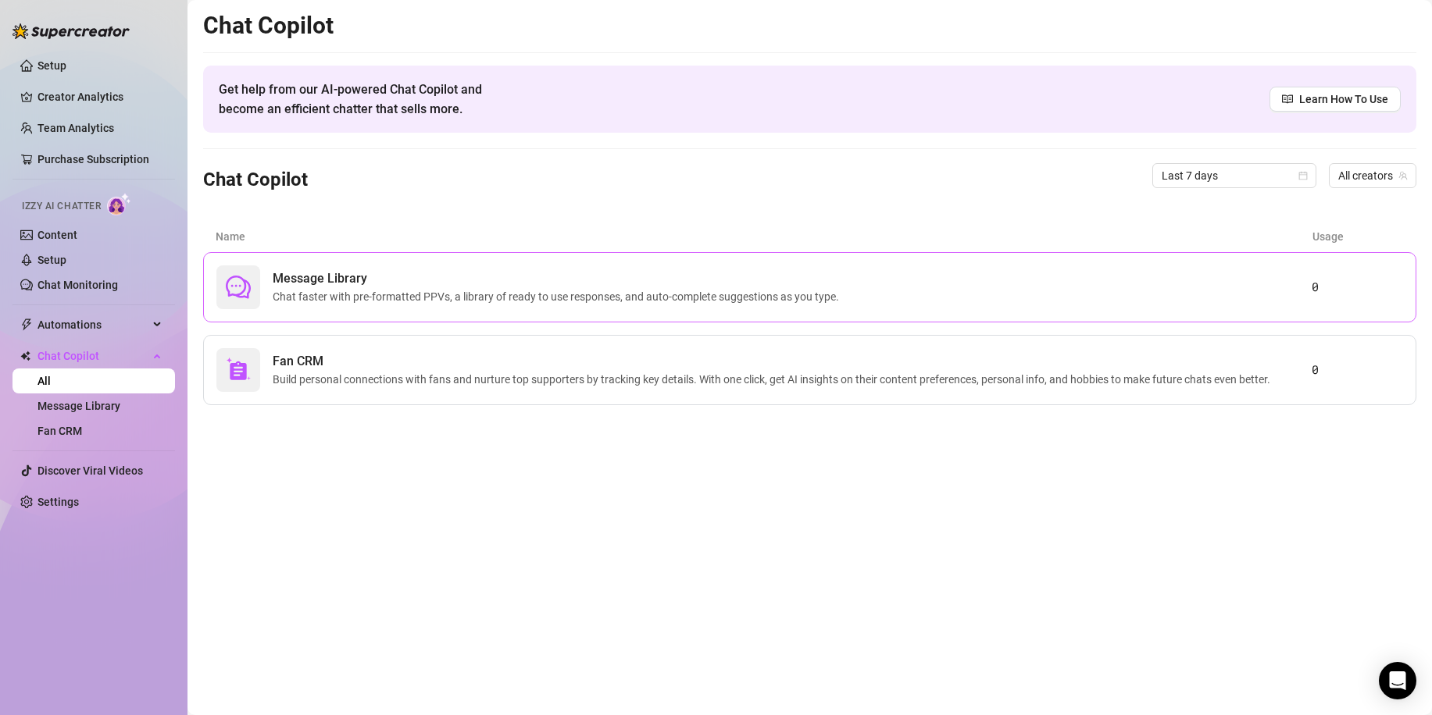
click at [508, 301] on span "Chat faster with pre-formatted PPVs, a library of ready to use responses, and a…" at bounding box center [559, 296] width 572 height 17
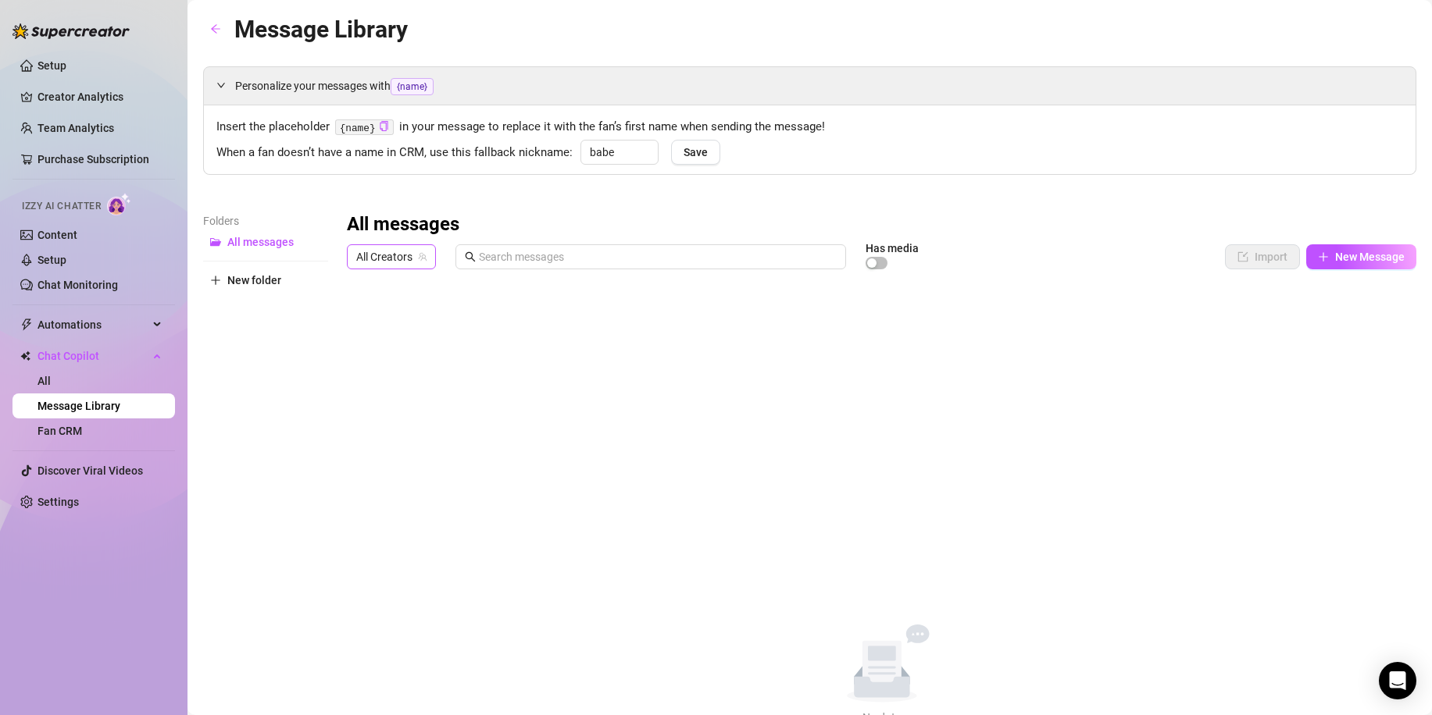
click at [425, 256] on icon "team" at bounding box center [422, 256] width 9 height 9
click at [390, 259] on span "All Creators" at bounding box center [391, 256] width 70 height 23
click at [397, 318] on span "[PERSON_NAME]" at bounding box center [426, 313] width 84 height 17
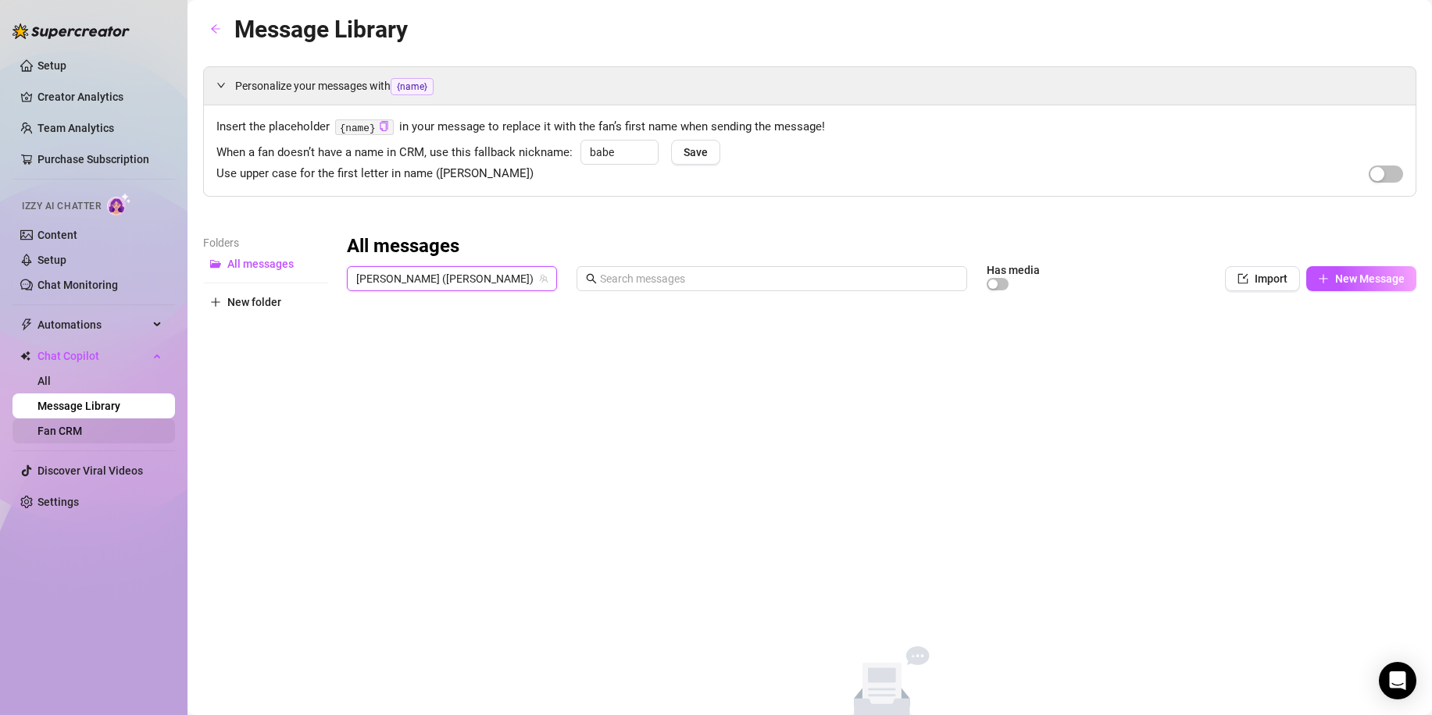
click at [82, 433] on link "Fan CRM" at bounding box center [59, 431] width 45 height 12
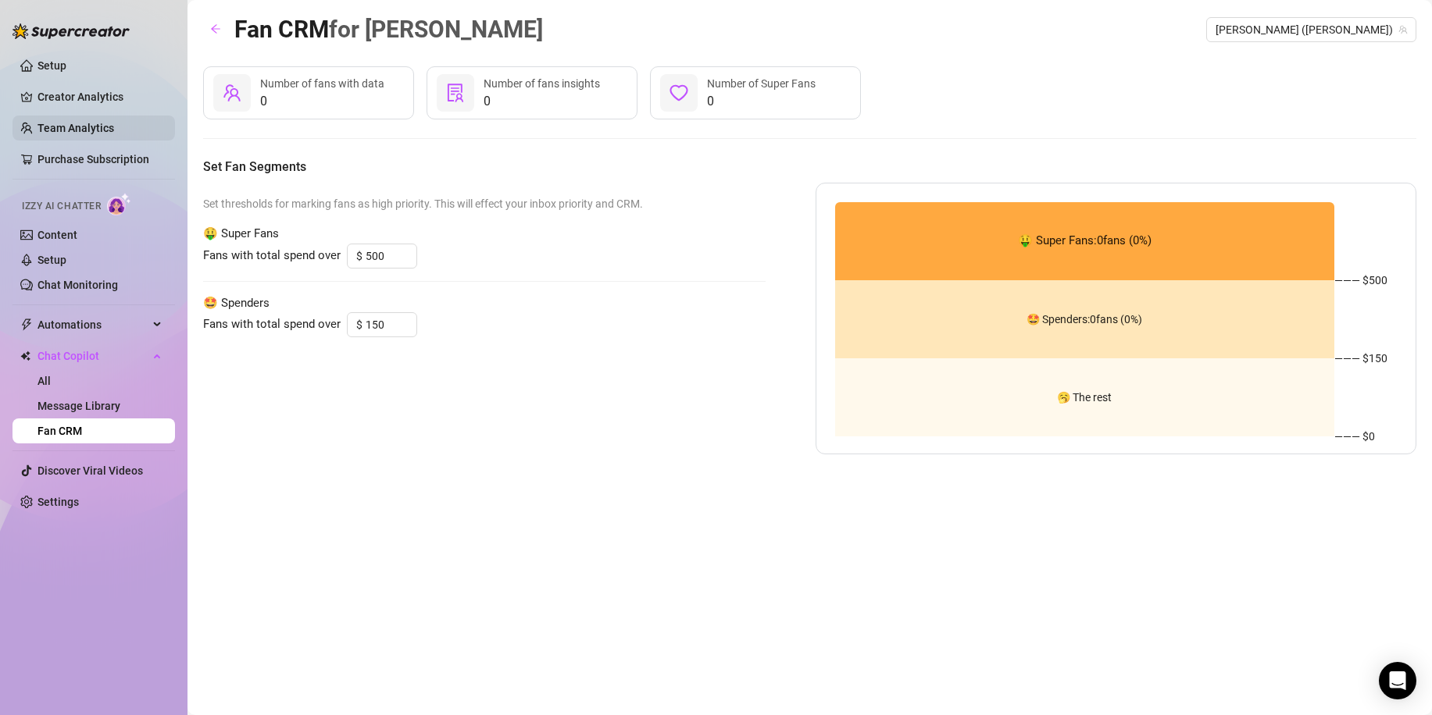
click at [92, 130] on link "Team Analytics" at bounding box center [75, 128] width 77 height 12
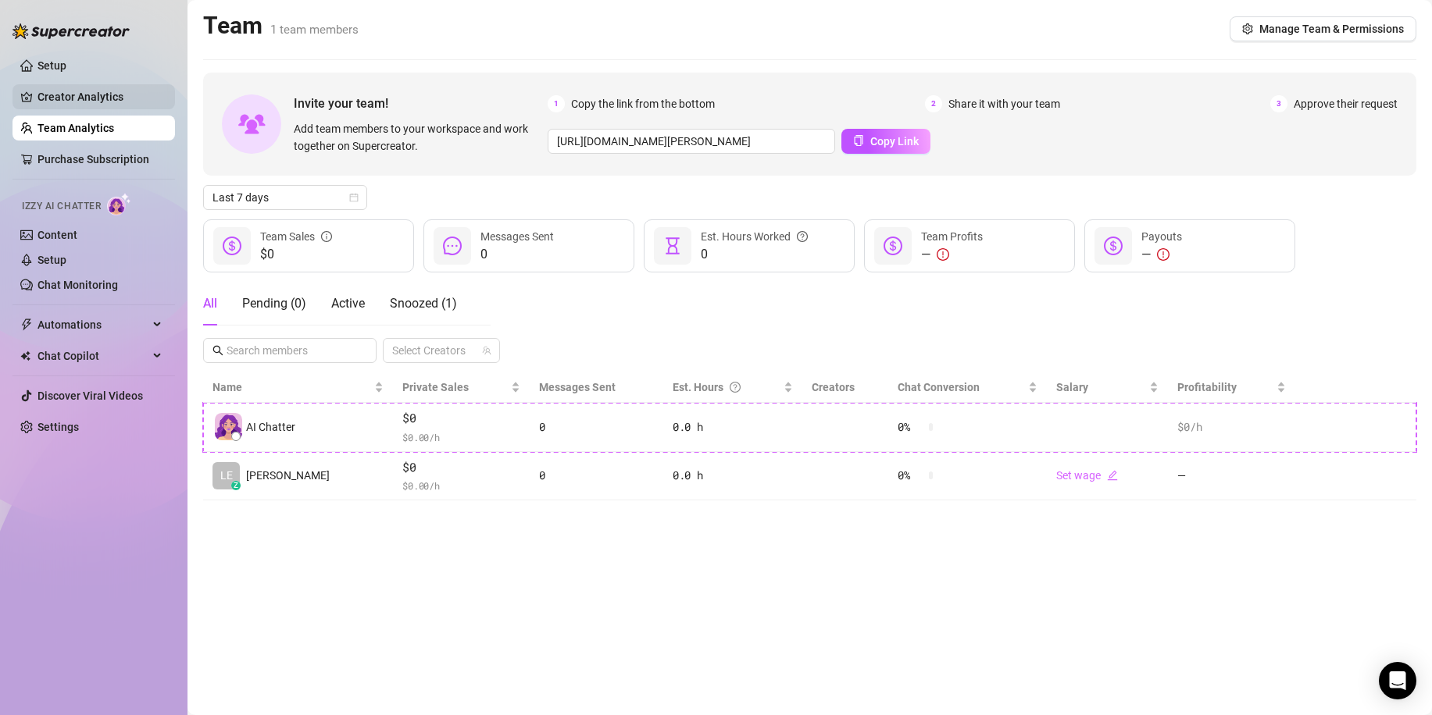
click at [119, 100] on link "Creator Analytics" at bounding box center [99, 96] width 125 height 25
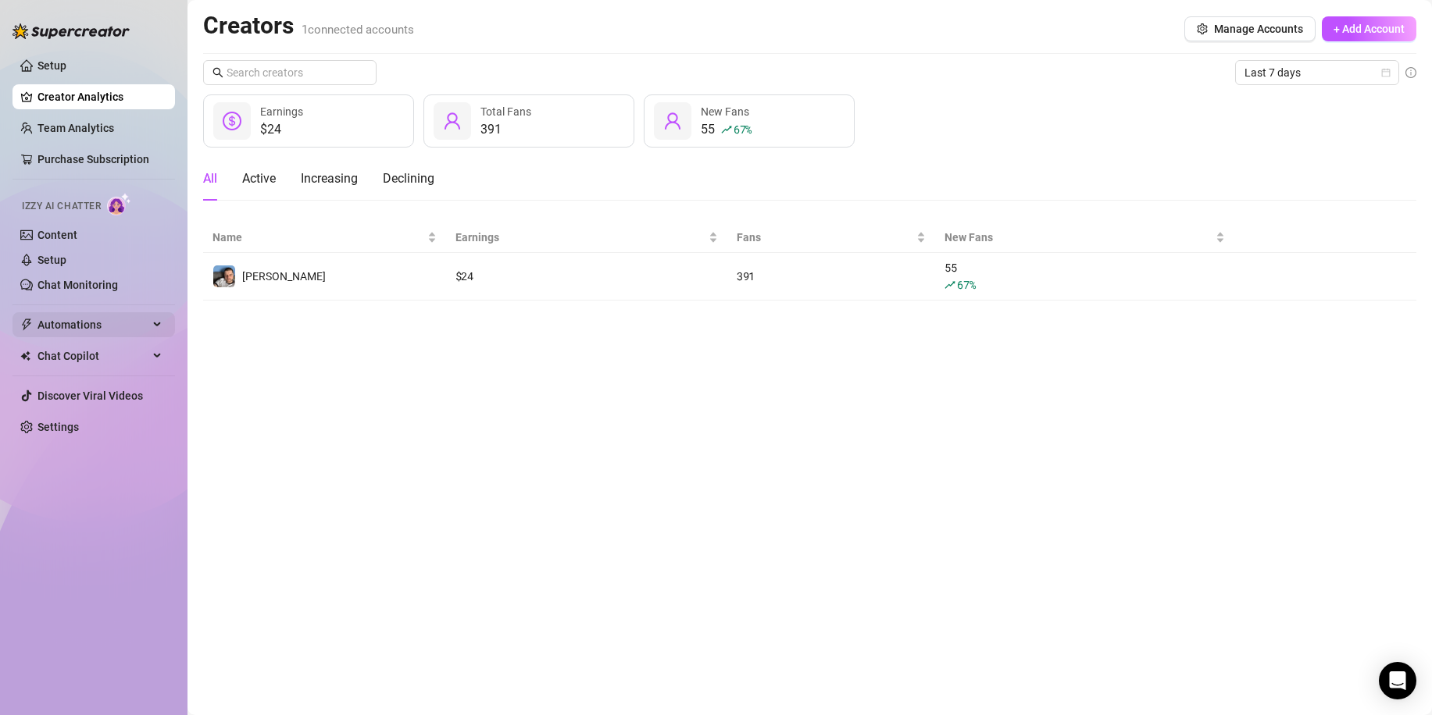
click at [118, 323] on span "Automations" at bounding box center [92, 324] width 111 height 25
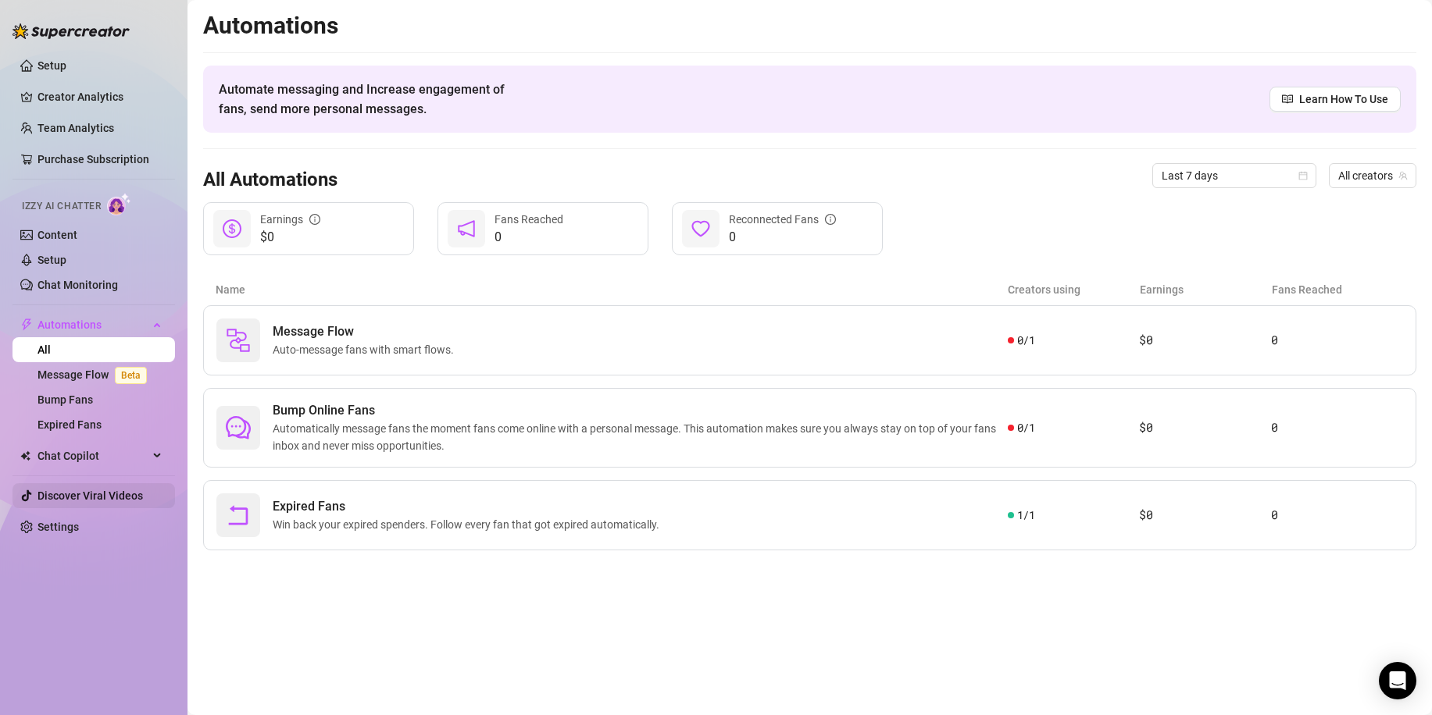
click at [67, 501] on link "Discover Viral Videos" at bounding box center [89, 496] width 105 height 12
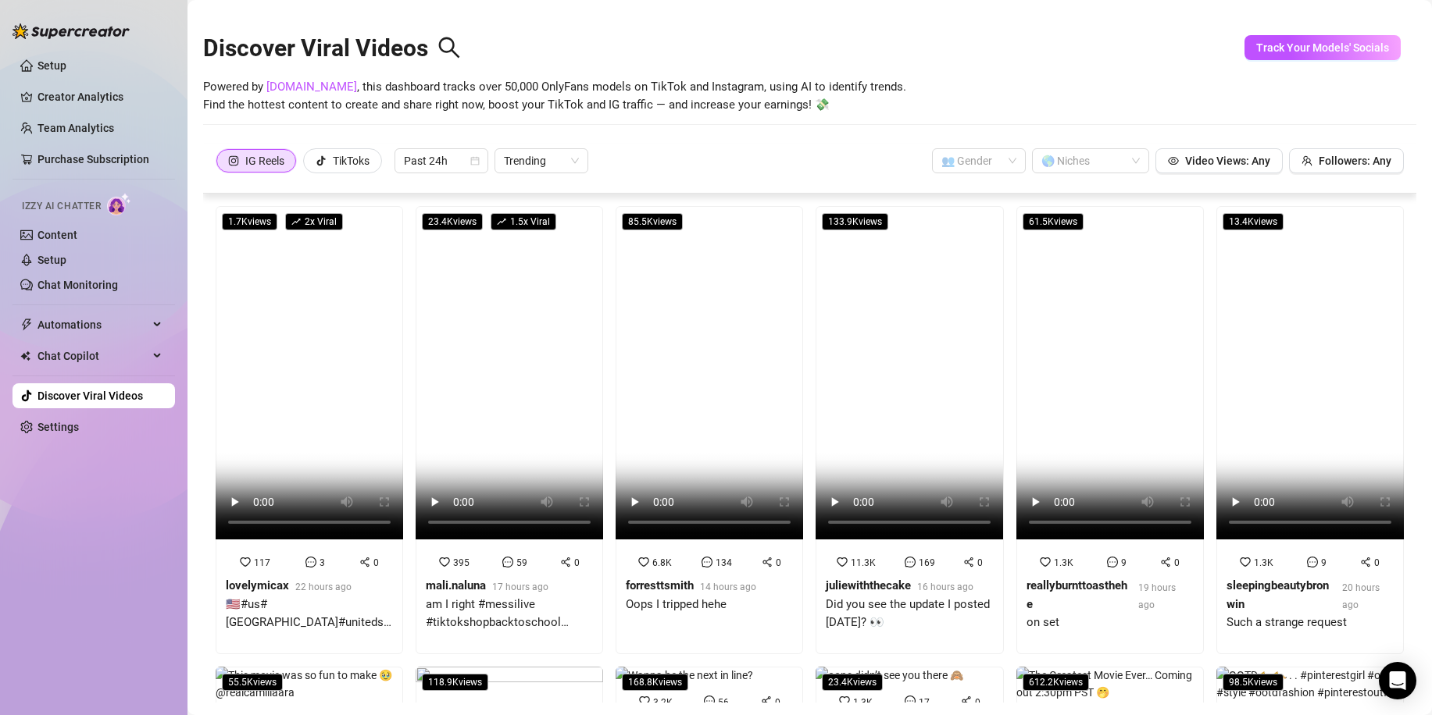
click at [119, 206] on img at bounding box center [119, 204] width 24 height 23
click at [66, 255] on link "Setup" at bounding box center [51, 260] width 29 height 12
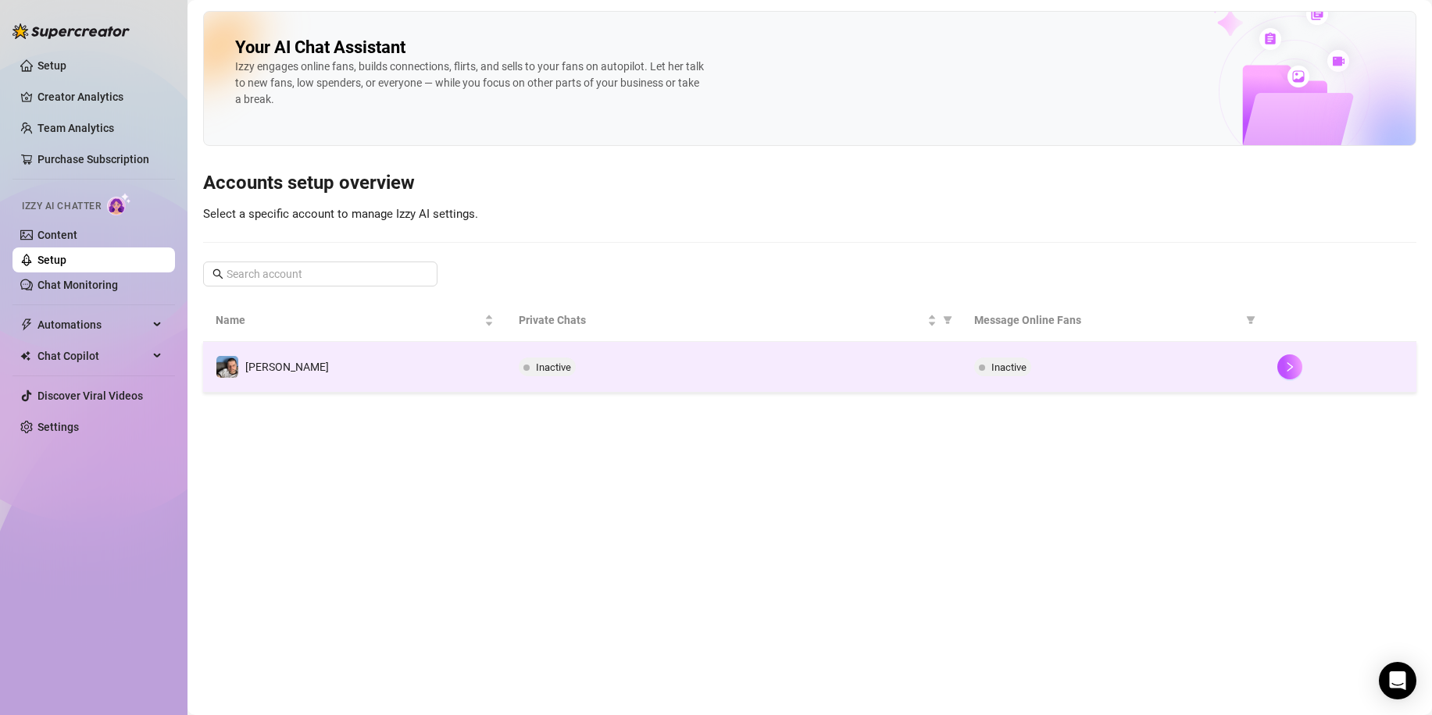
click at [1016, 368] on span "Inactive" at bounding box center [1008, 368] width 35 height 12
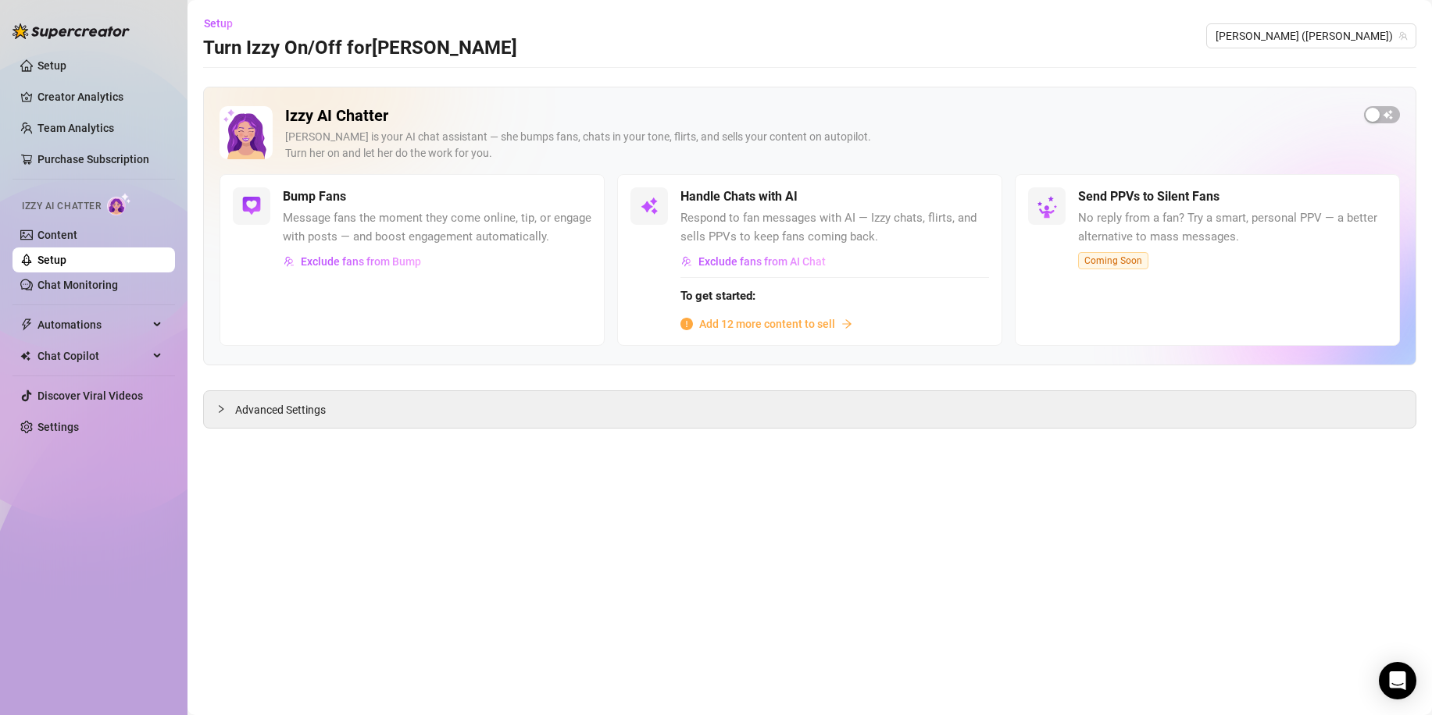
click at [825, 326] on span "Add 12 more content to sell" at bounding box center [767, 324] width 136 height 17
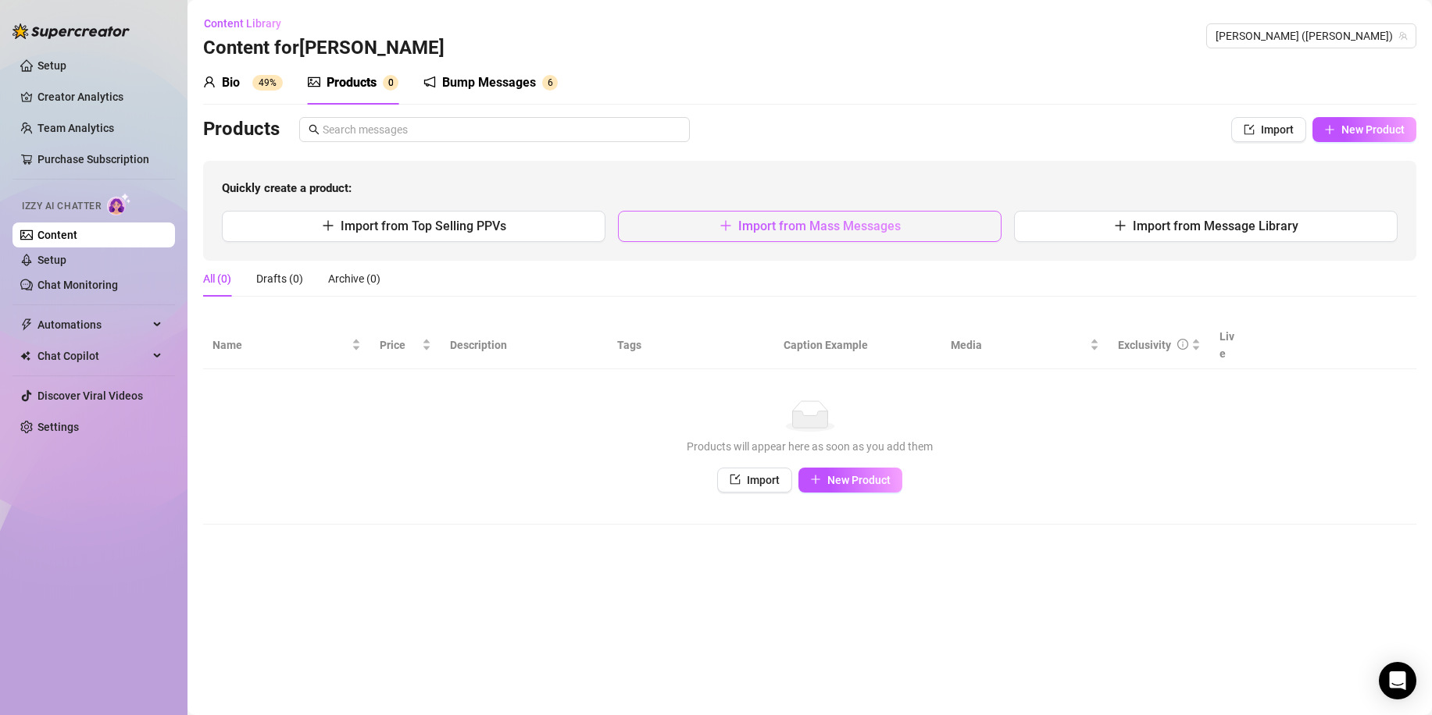
click at [833, 236] on button "Import from Mass Messages" at bounding box center [809, 226] width 383 height 31
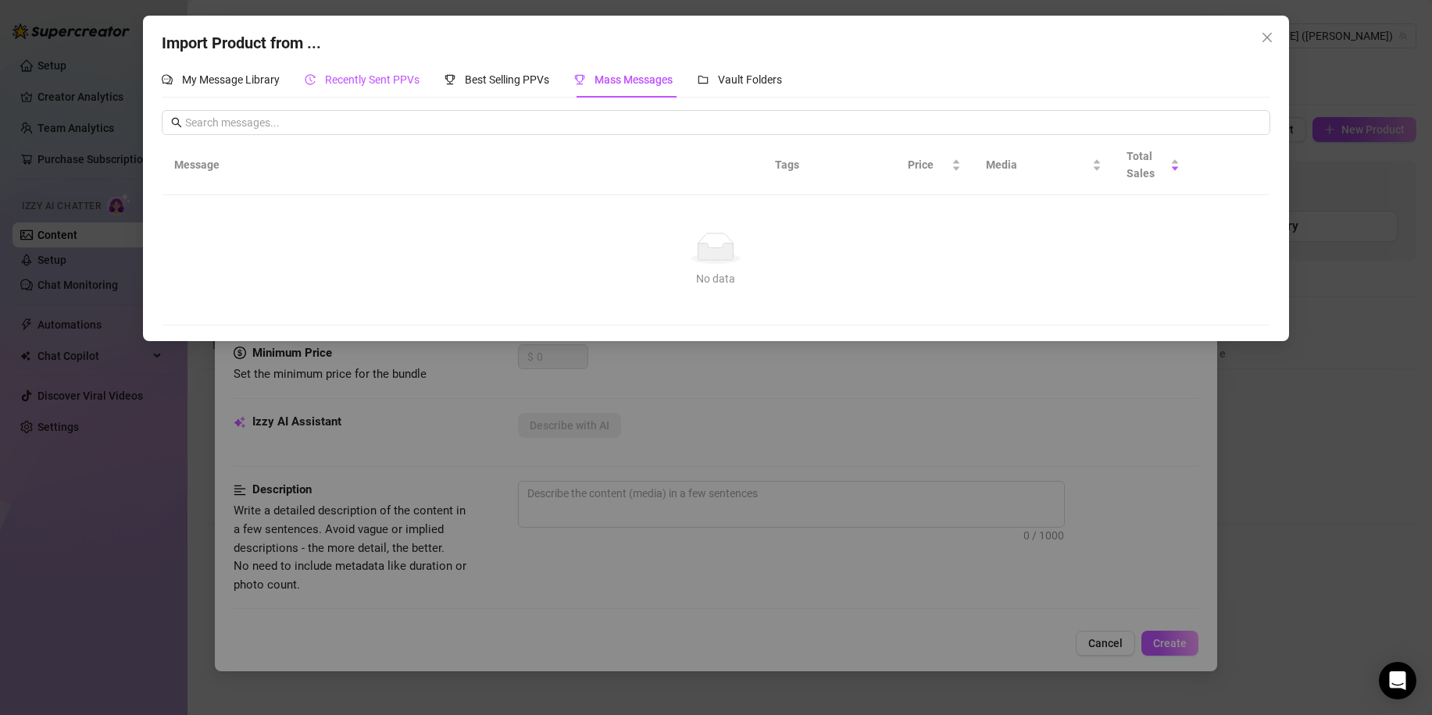
click at [384, 80] on span "Recently Sent PPVs" at bounding box center [372, 79] width 95 height 12
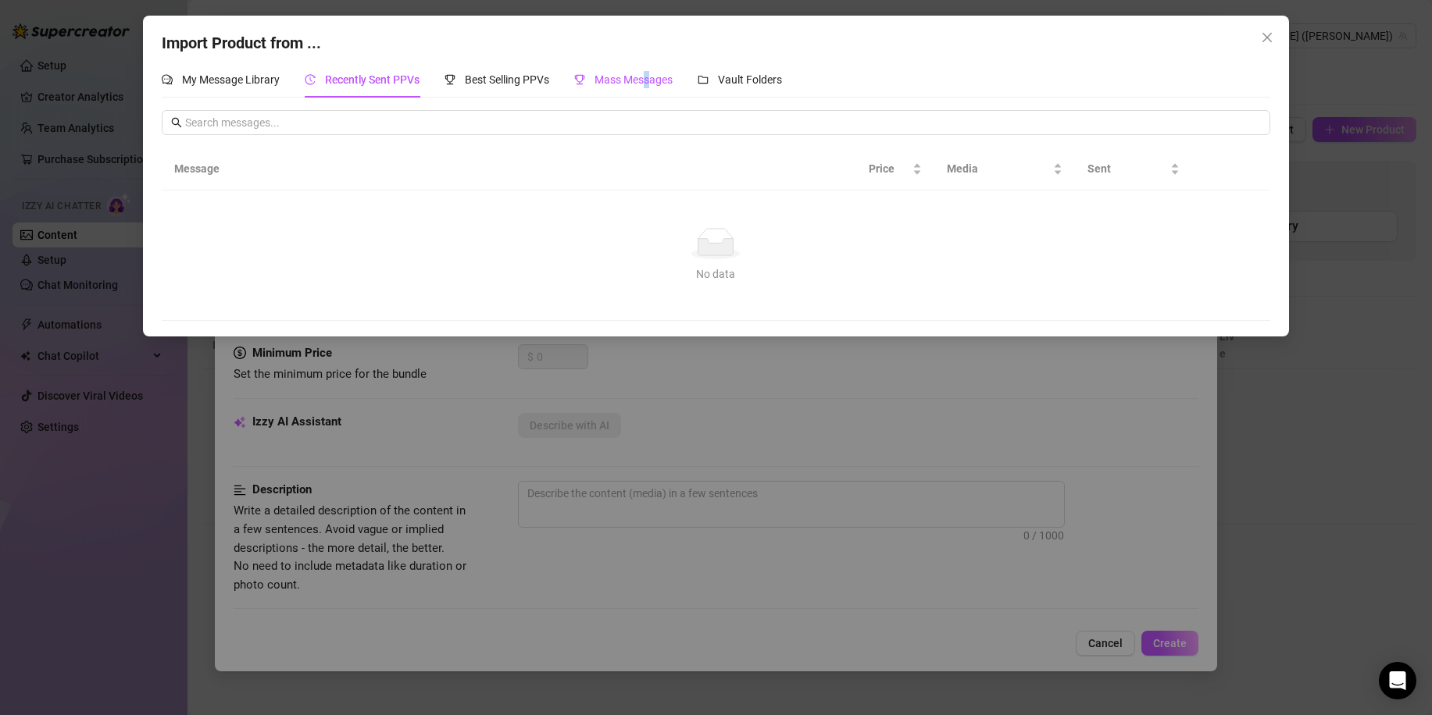
click at [651, 81] on span "Mass Messages" at bounding box center [633, 79] width 78 height 12
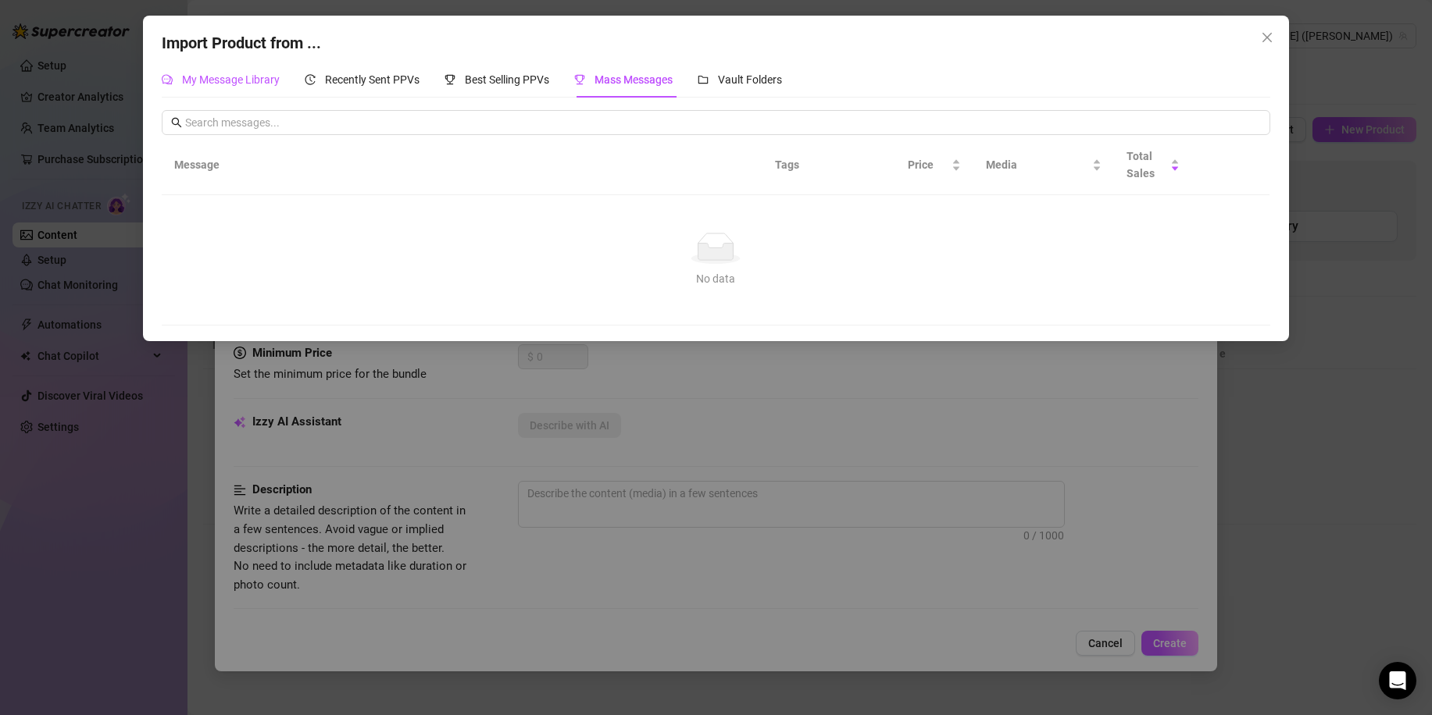
click at [244, 77] on span "My Message Library" at bounding box center [231, 79] width 98 height 12
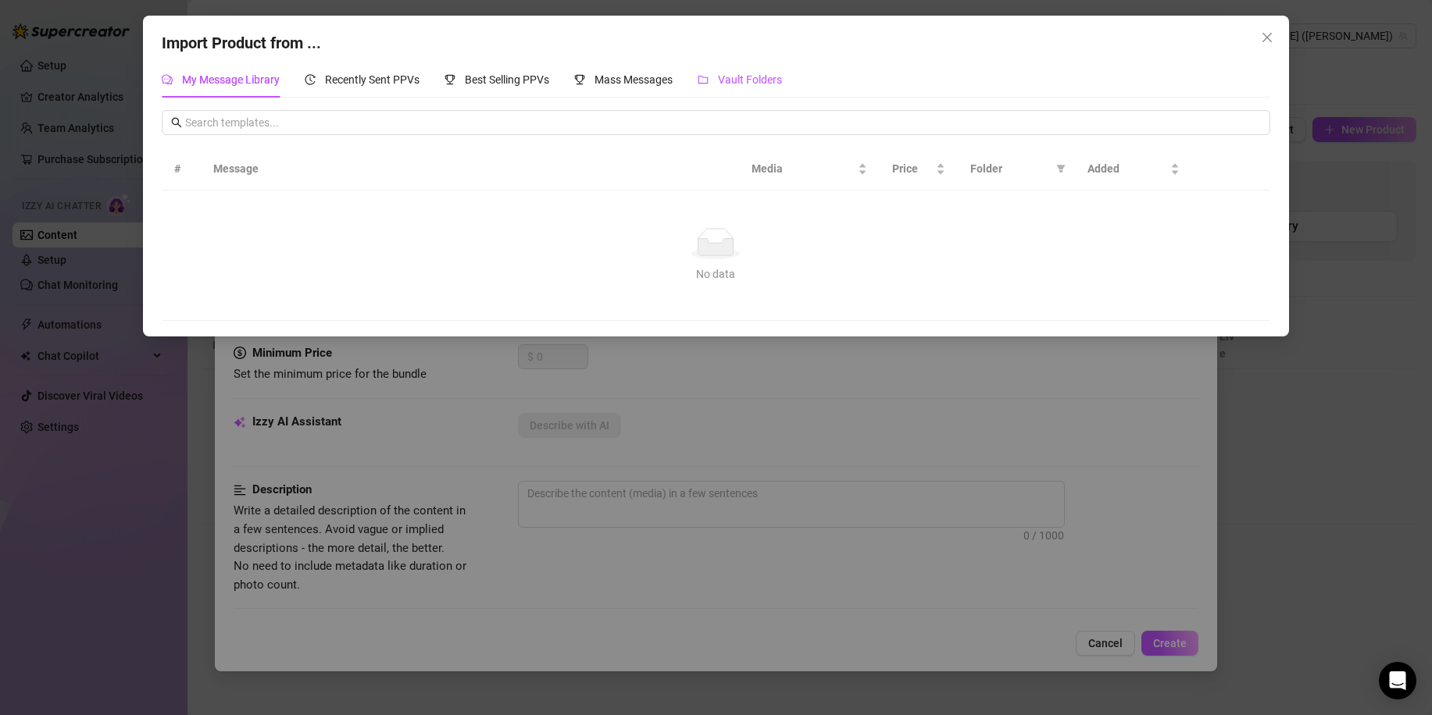
click at [759, 87] on div "Vault Folders" at bounding box center [739, 79] width 84 height 17
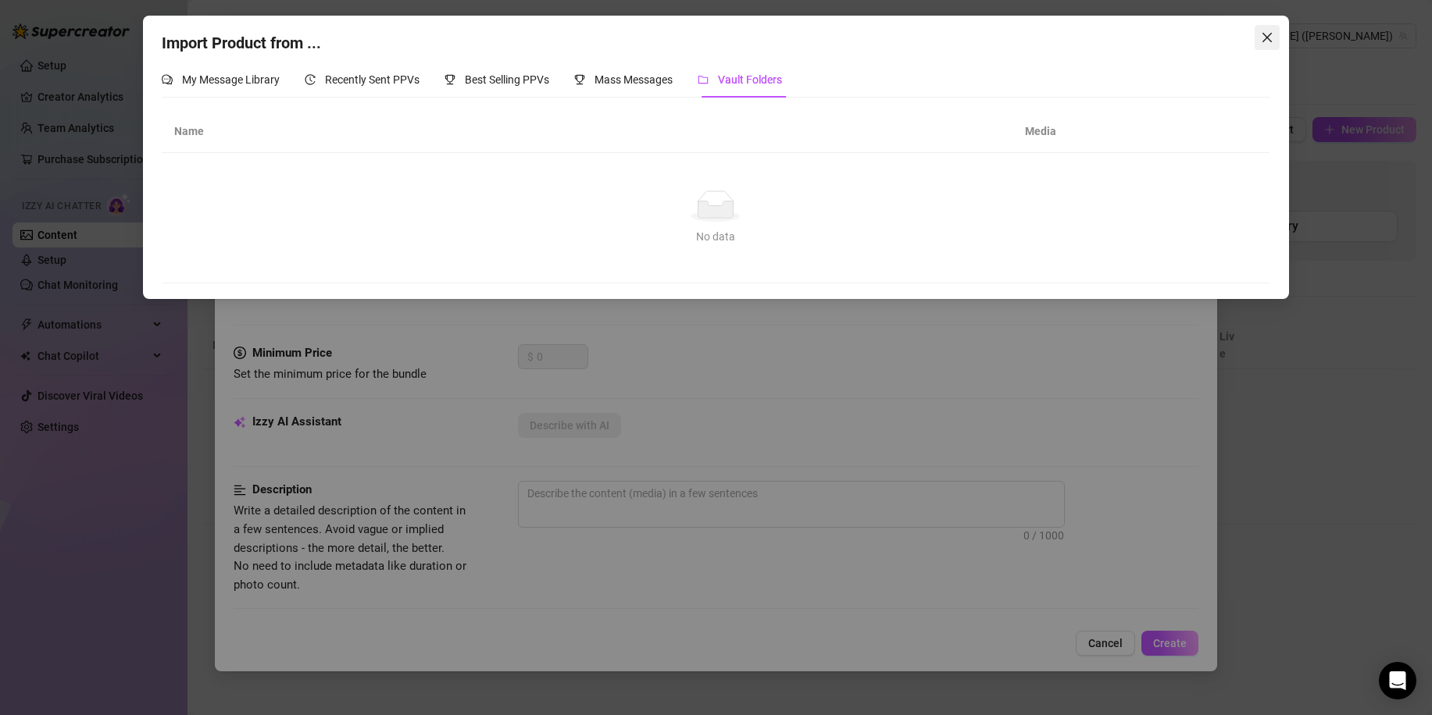
click at [1271, 42] on icon "close" at bounding box center [1266, 37] width 9 height 9
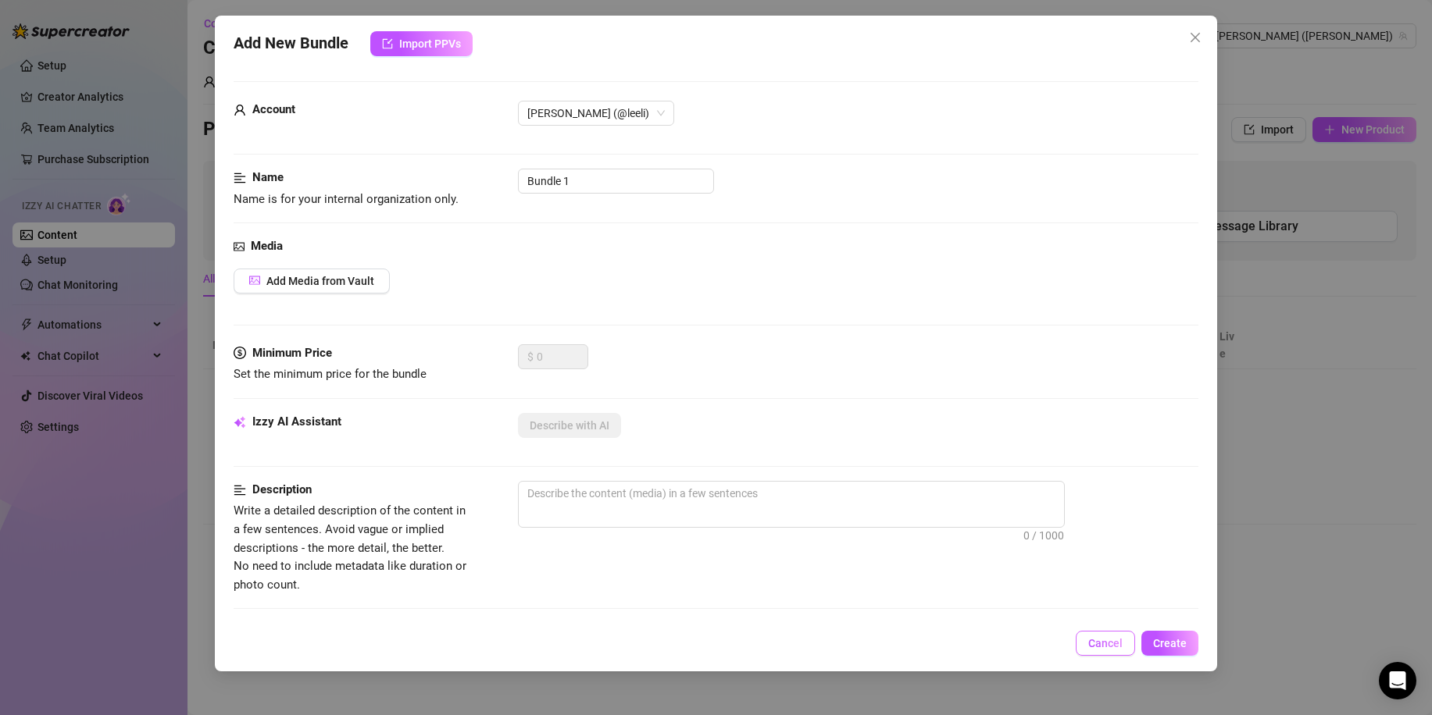
click at [1118, 641] on span "Cancel" at bounding box center [1105, 643] width 34 height 12
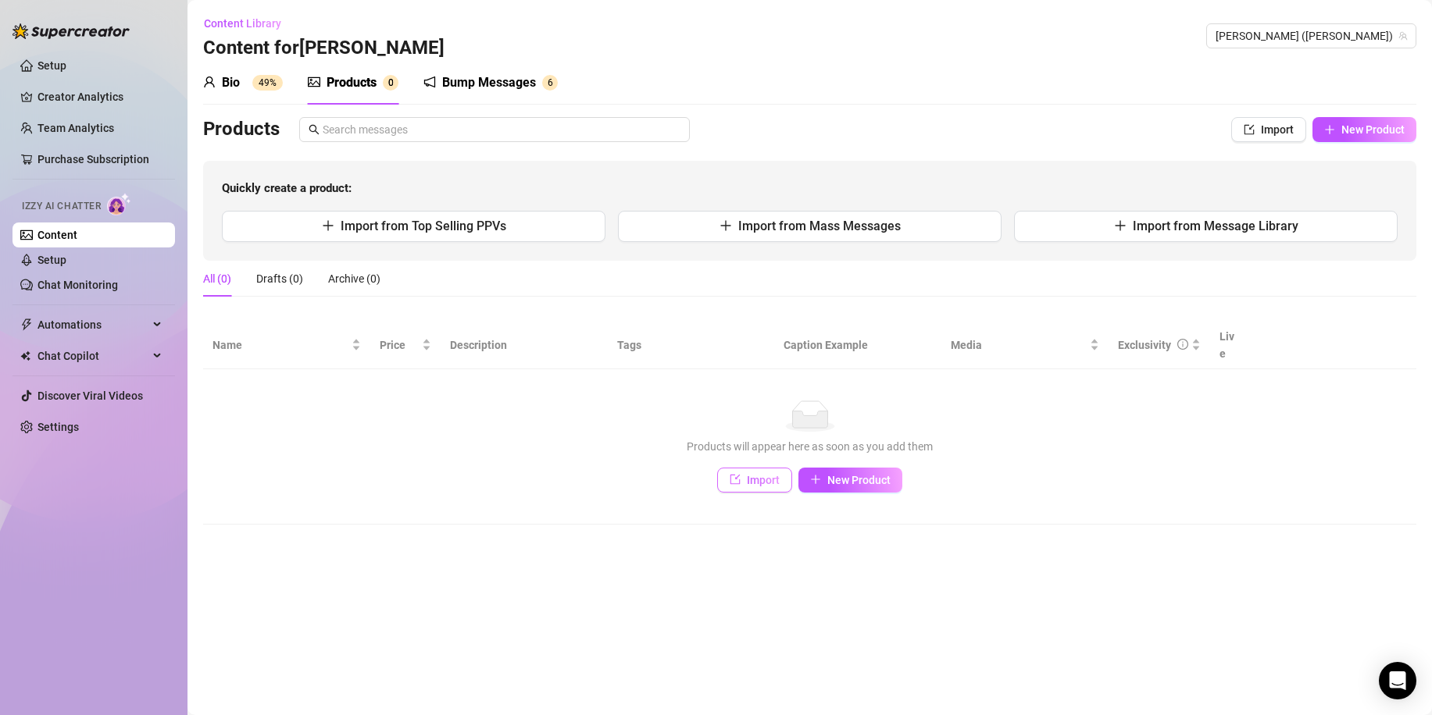
click at [737, 475] on icon "import" at bounding box center [735, 480] width 10 height 10
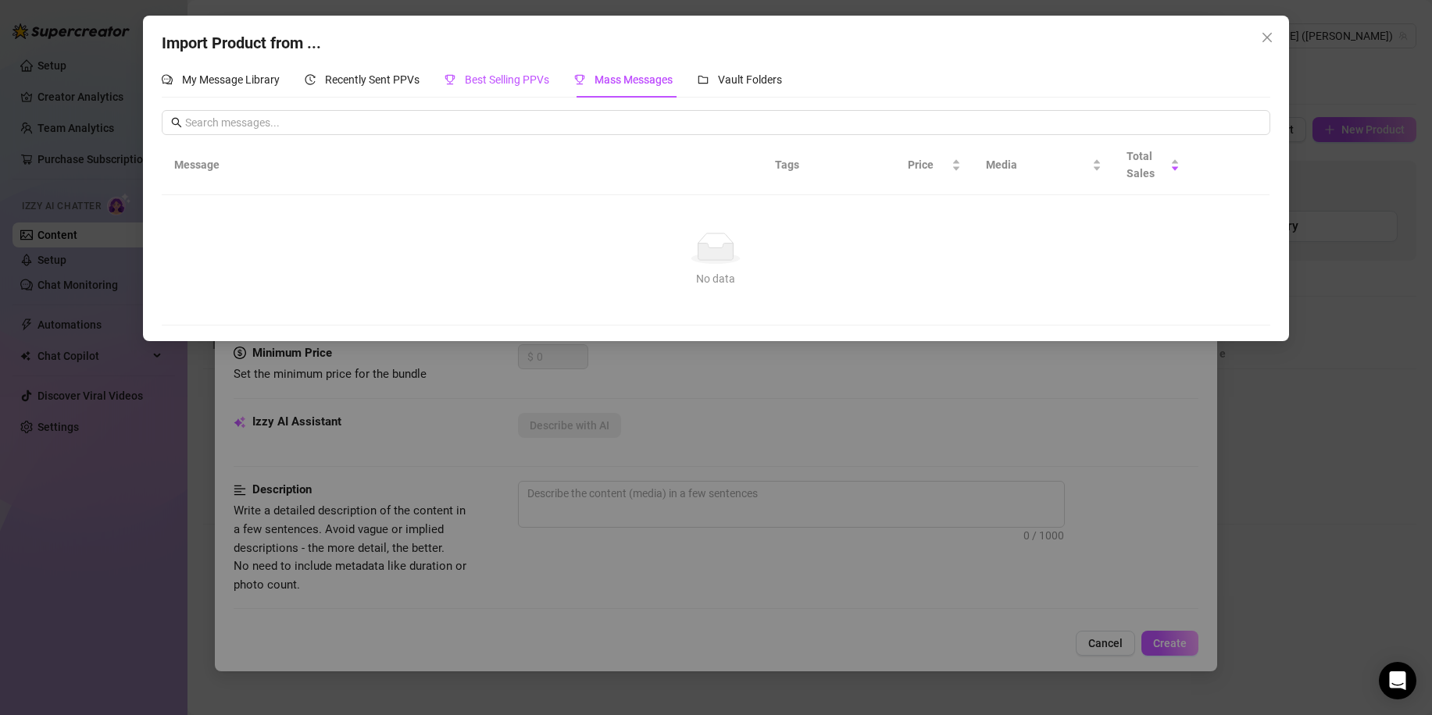
click at [502, 77] on span "Best Selling PPVs" at bounding box center [507, 79] width 84 height 12
click at [411, 77] on span "Recently Sent PPVs" at bounding box center [372, 79] width 95 height 12
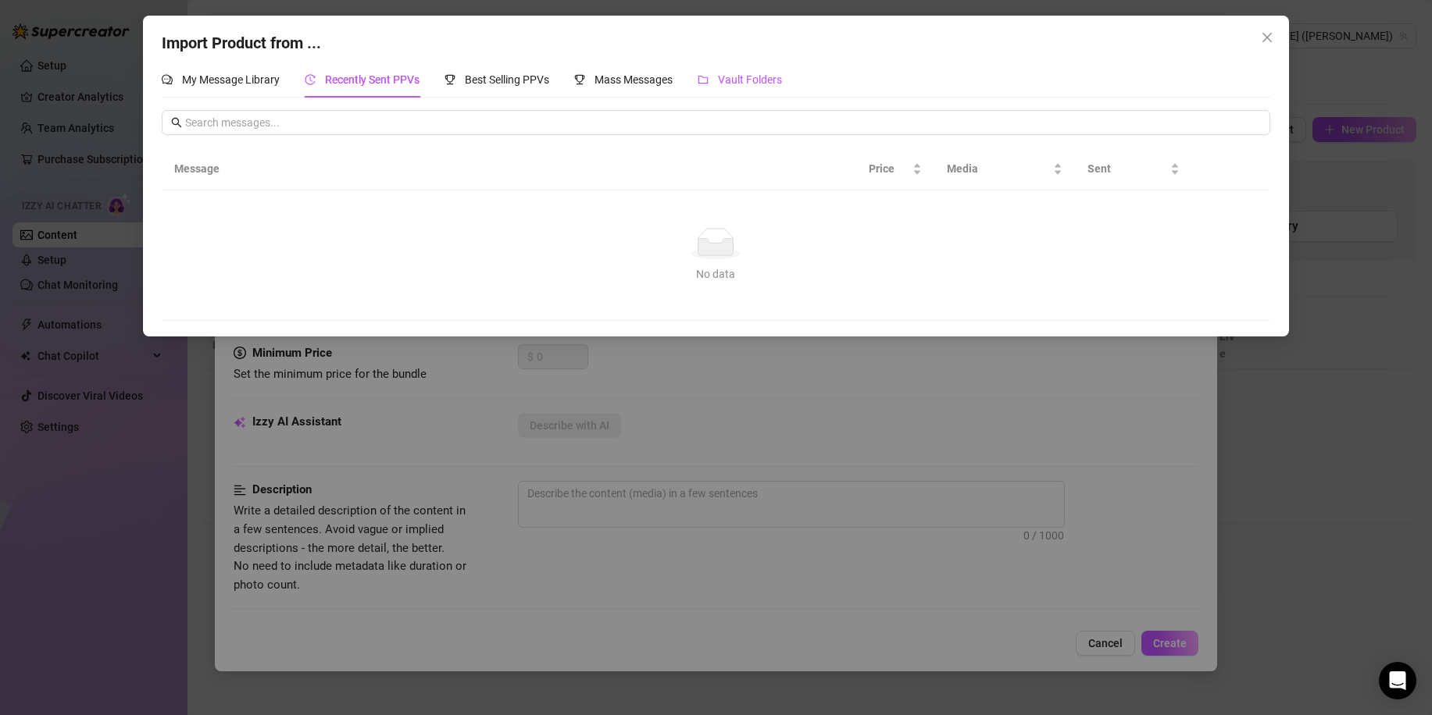
click at [734, 77] on span "Vault Folders" at bounding box center [750, 79] width 64 height 12
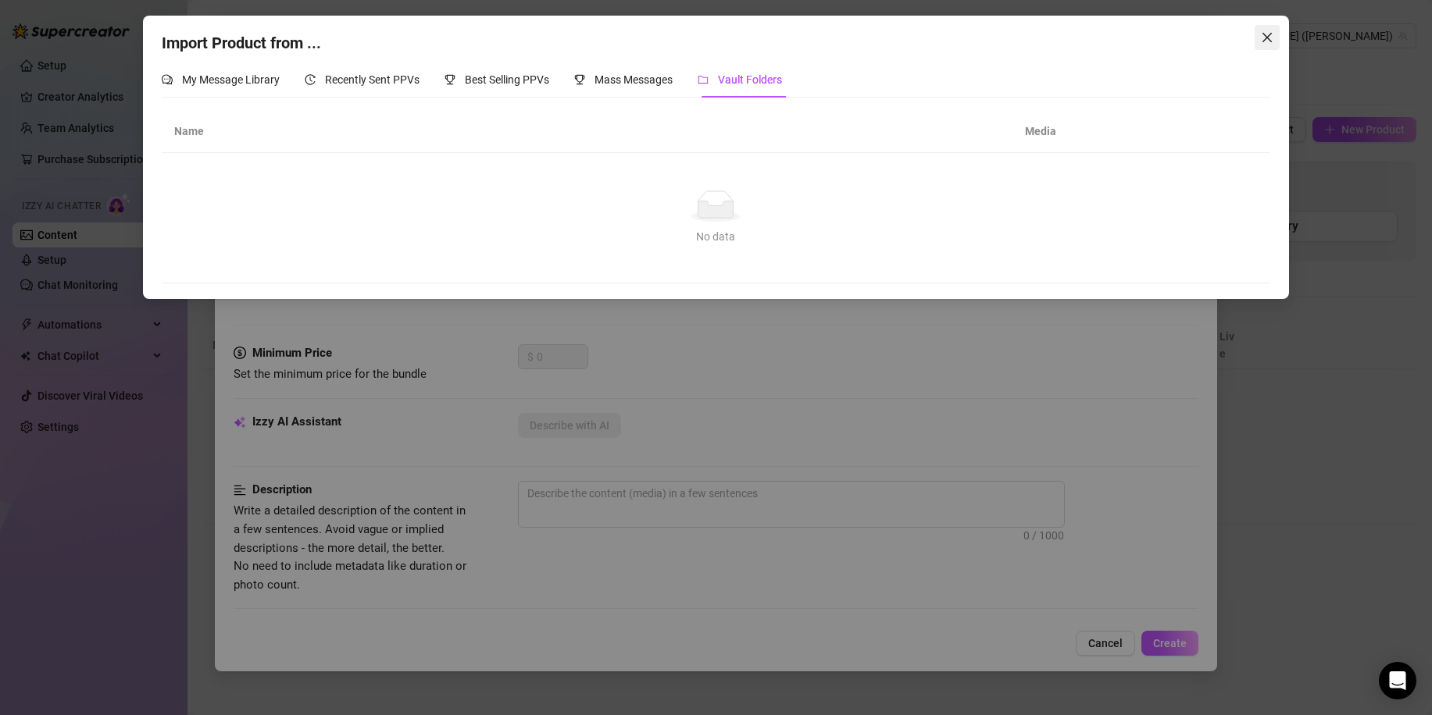
click at [1271, 40] on icon "close" at bounding box center [1267, 37] width 12 height 12
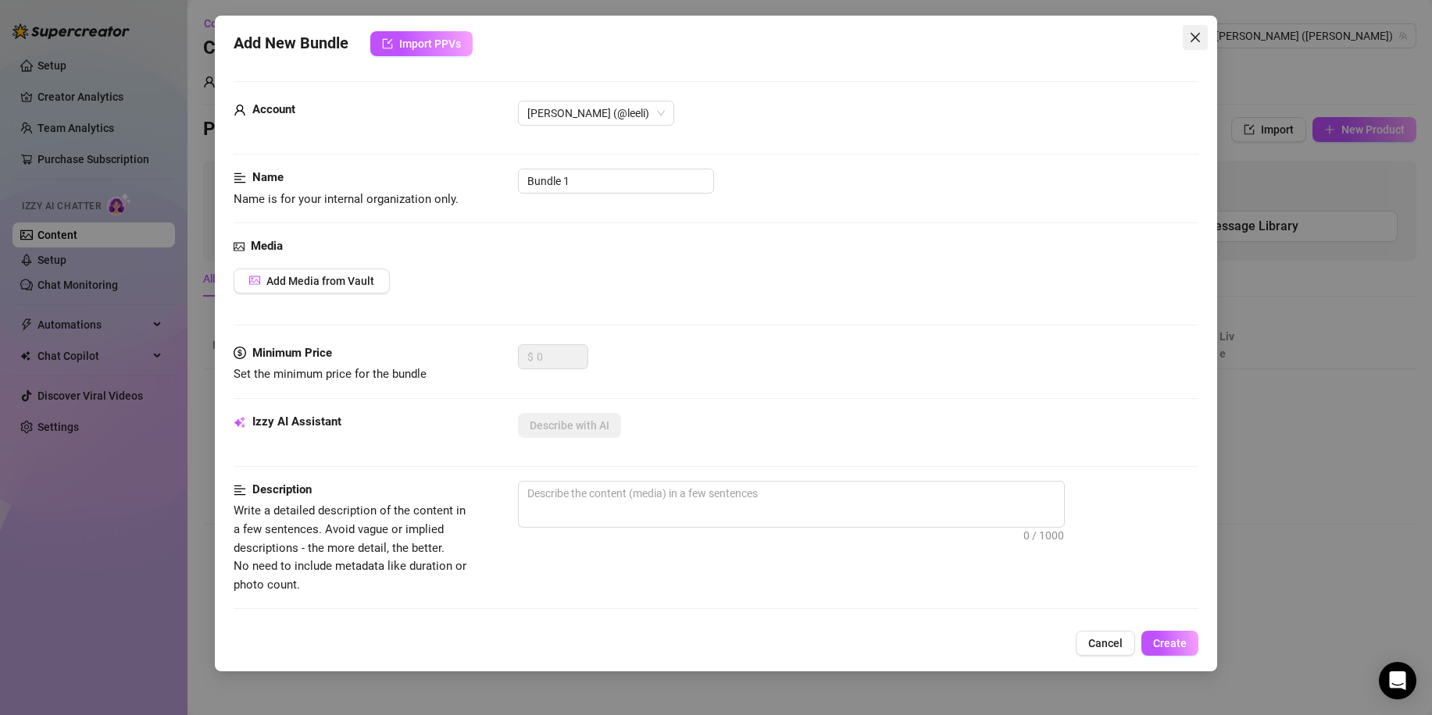
click at [1194, 43] on icon "close" at bounding box center [1195, 37] width 12 height 12
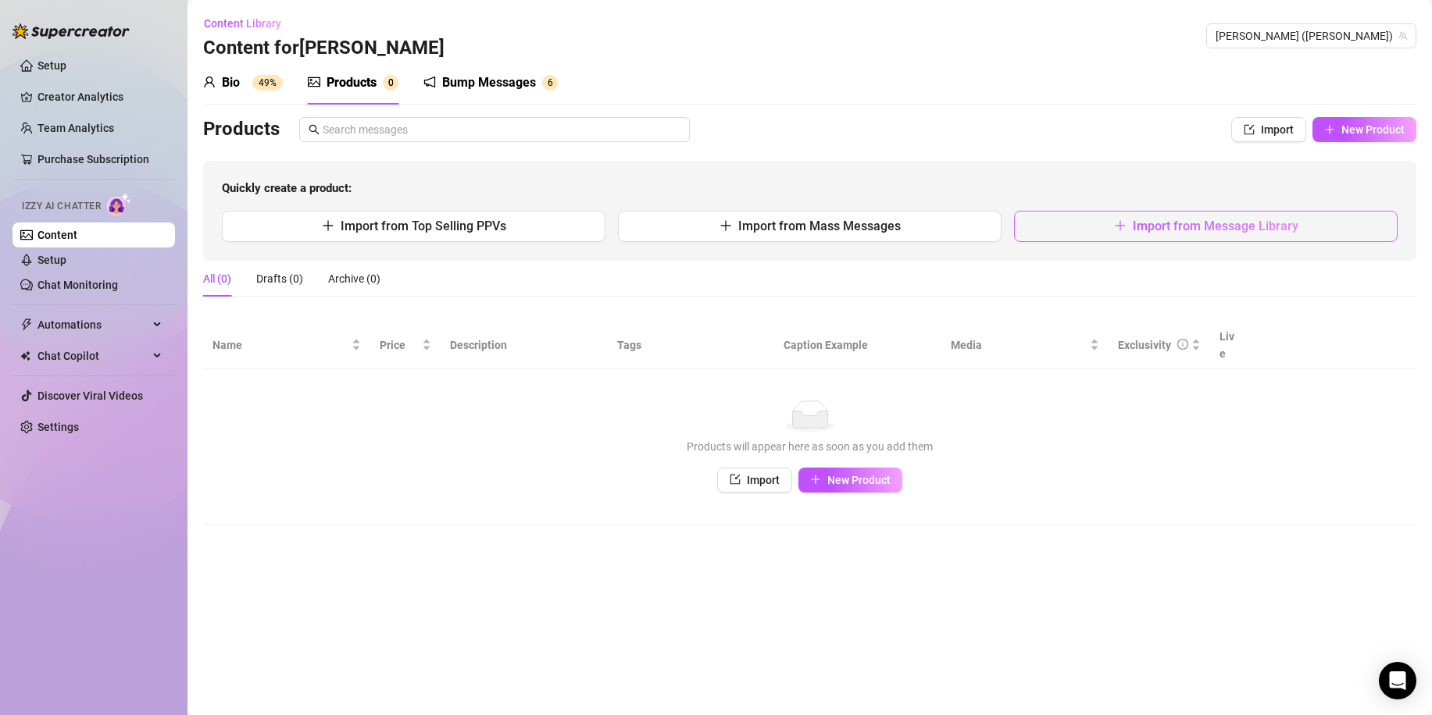
click at [1094, 227] on button "Import from Message Library" at bounding box center [1205, 226] width 383 height 31
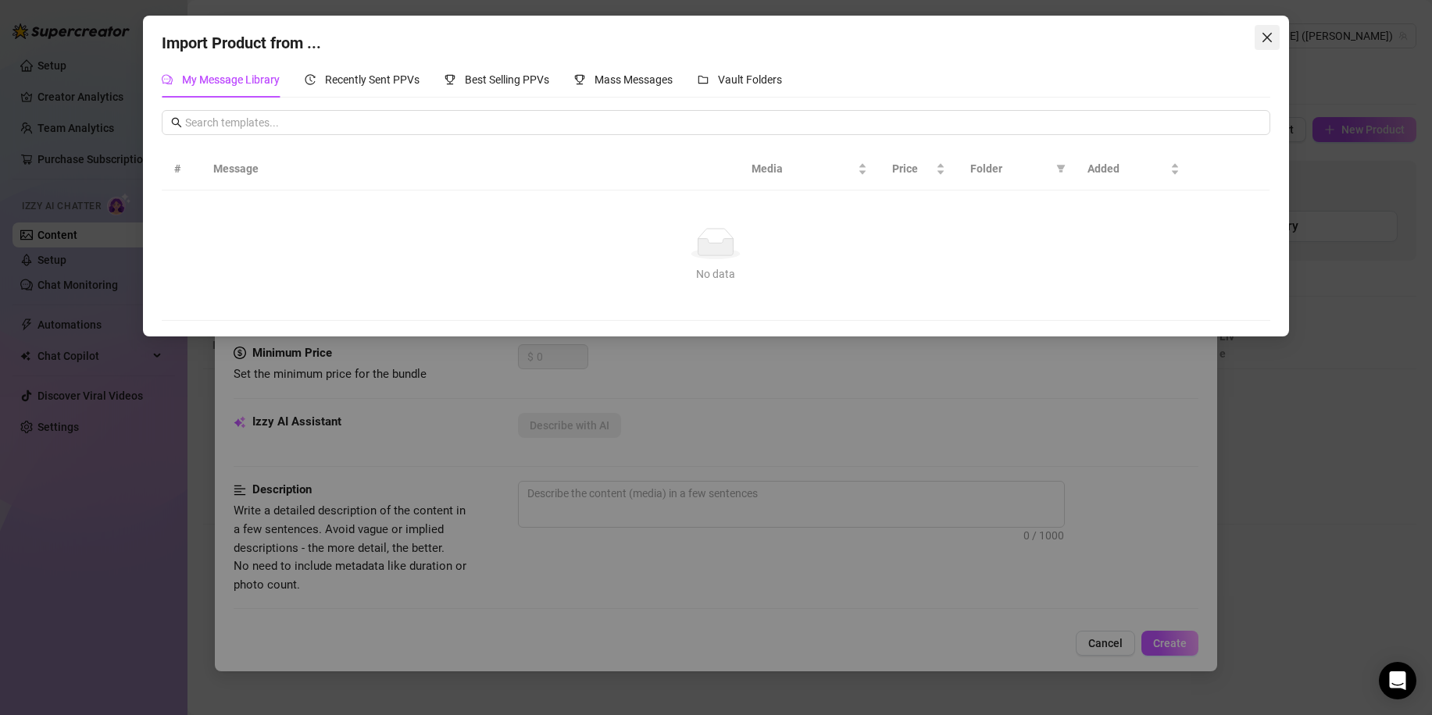
click at [1268, 38] on icon "close" at bounding box center [1266, 37] width 9 height 9
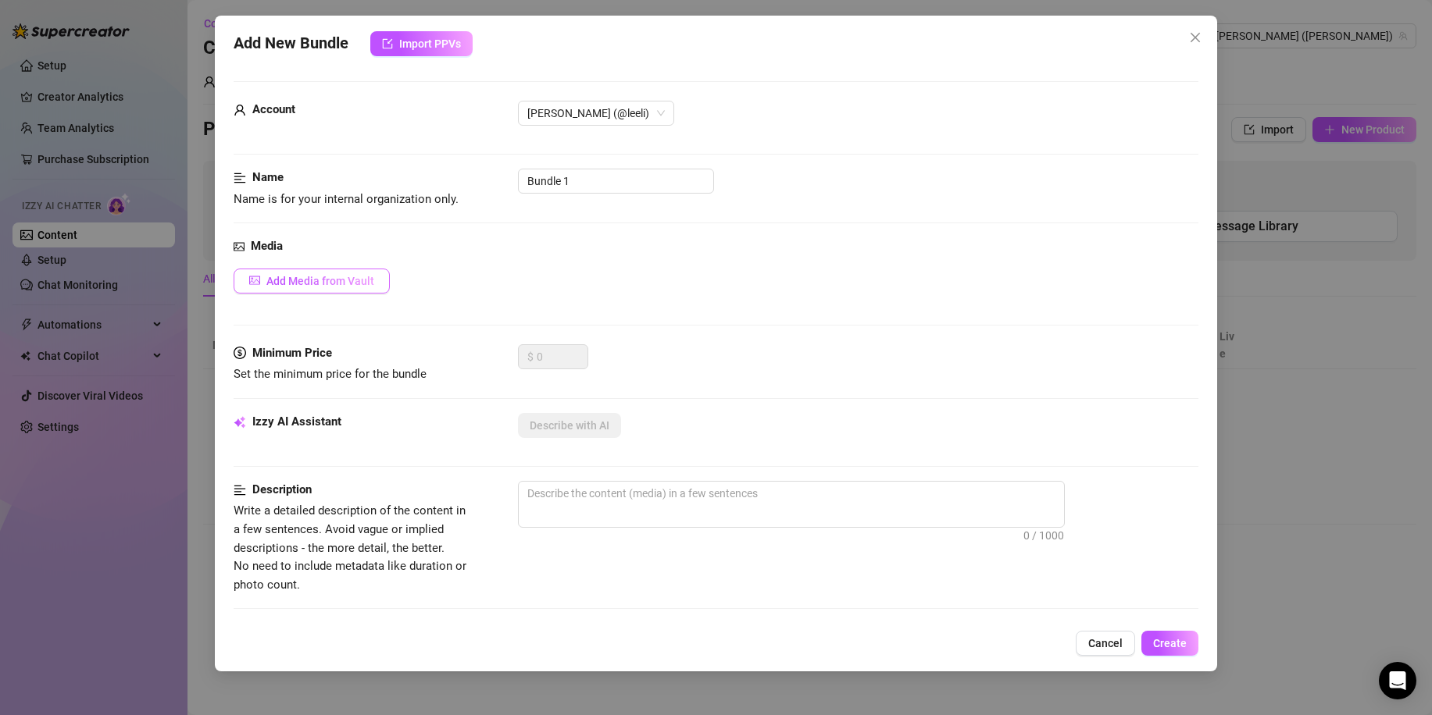
click at [362, 279] on span "Add Media from Vault" at bounding box center [320, 281] width 108 height 12
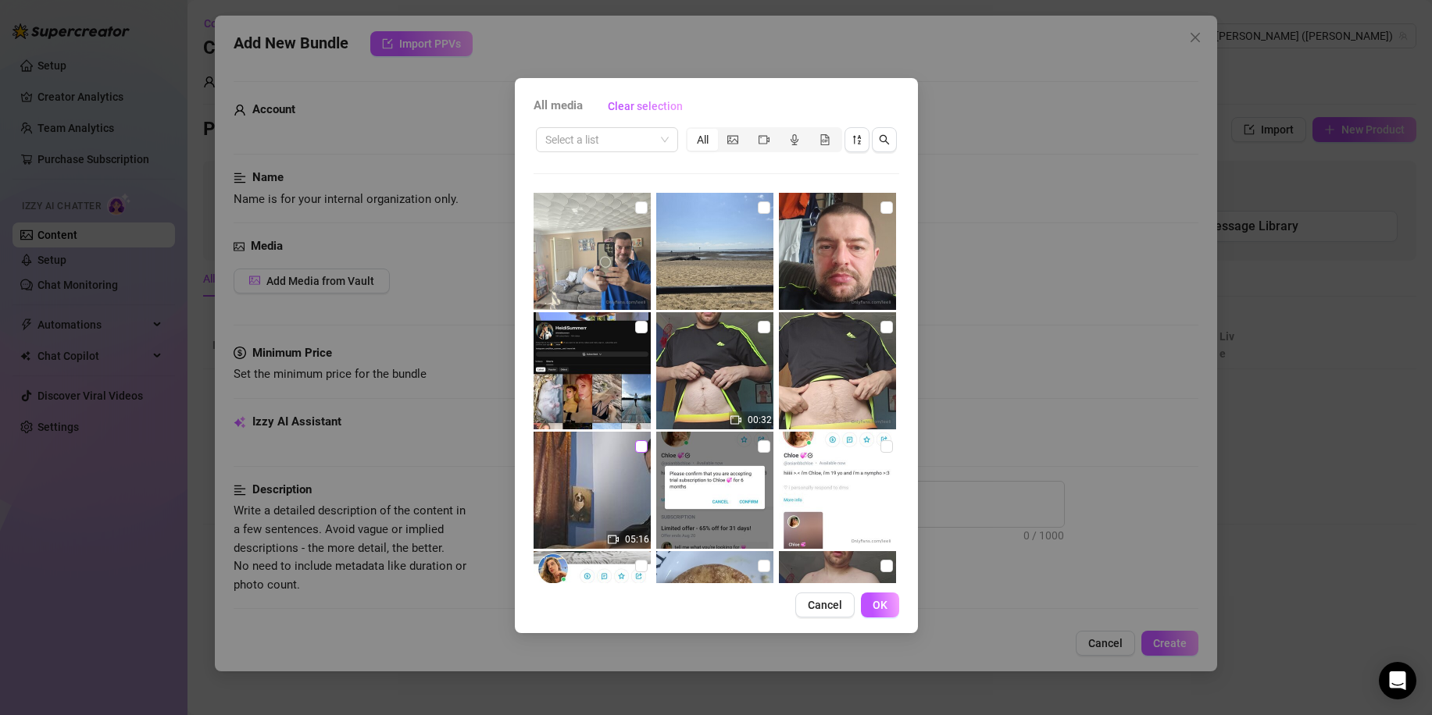
click at [636, 444] on input "checkbox" at bounding box center [641, 446] width 12 height 12
click at [883, 608] on span "OK" at bounding box center [879, 605] width 15 height 12
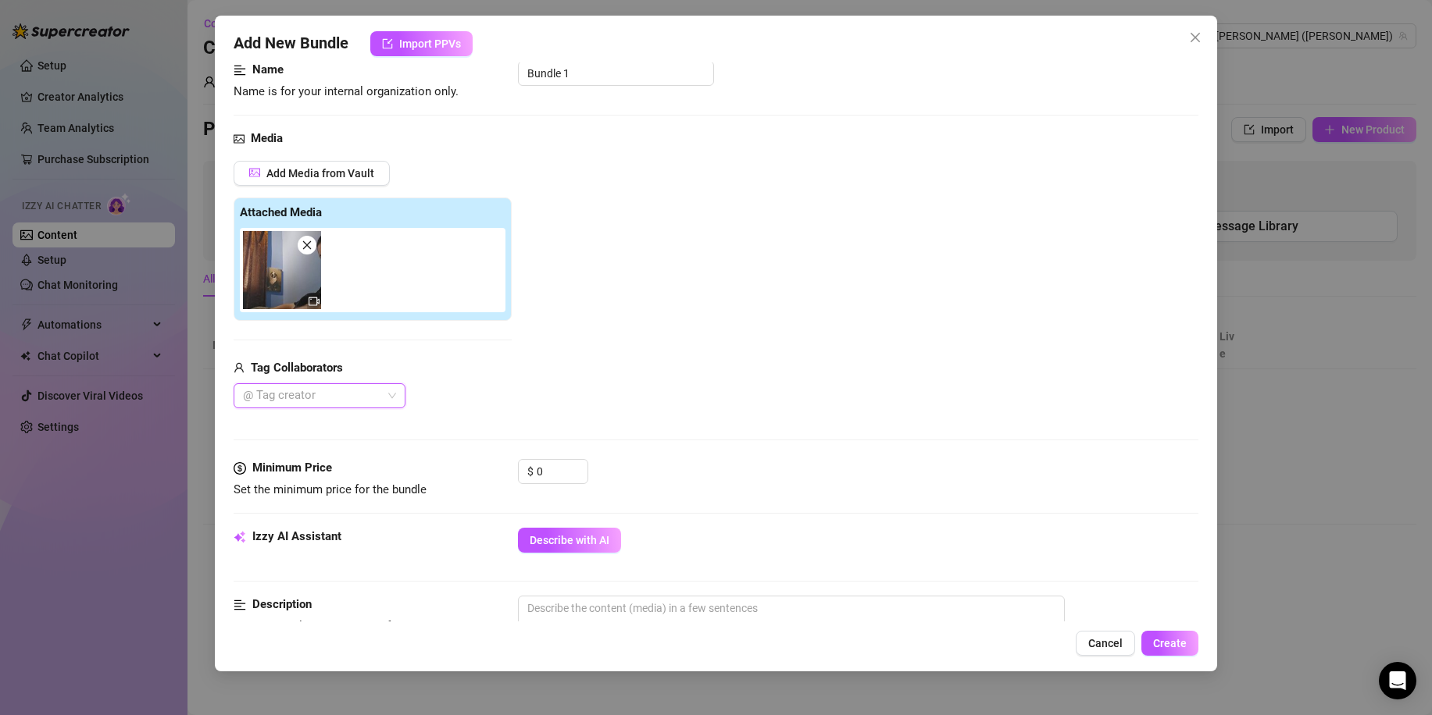
scroll to position [156, 0]
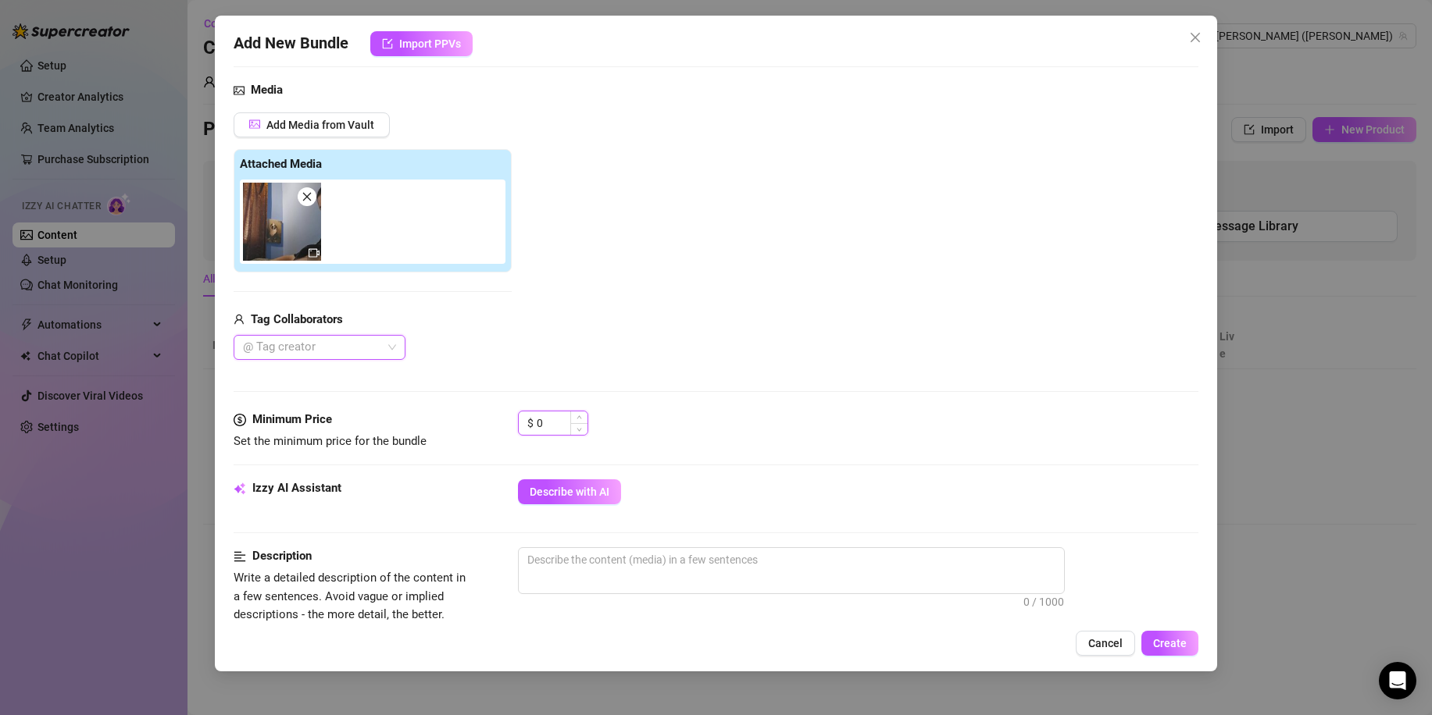
click at [548, 422] on input "0" at bounding box center [562, 423] width 51 height 23
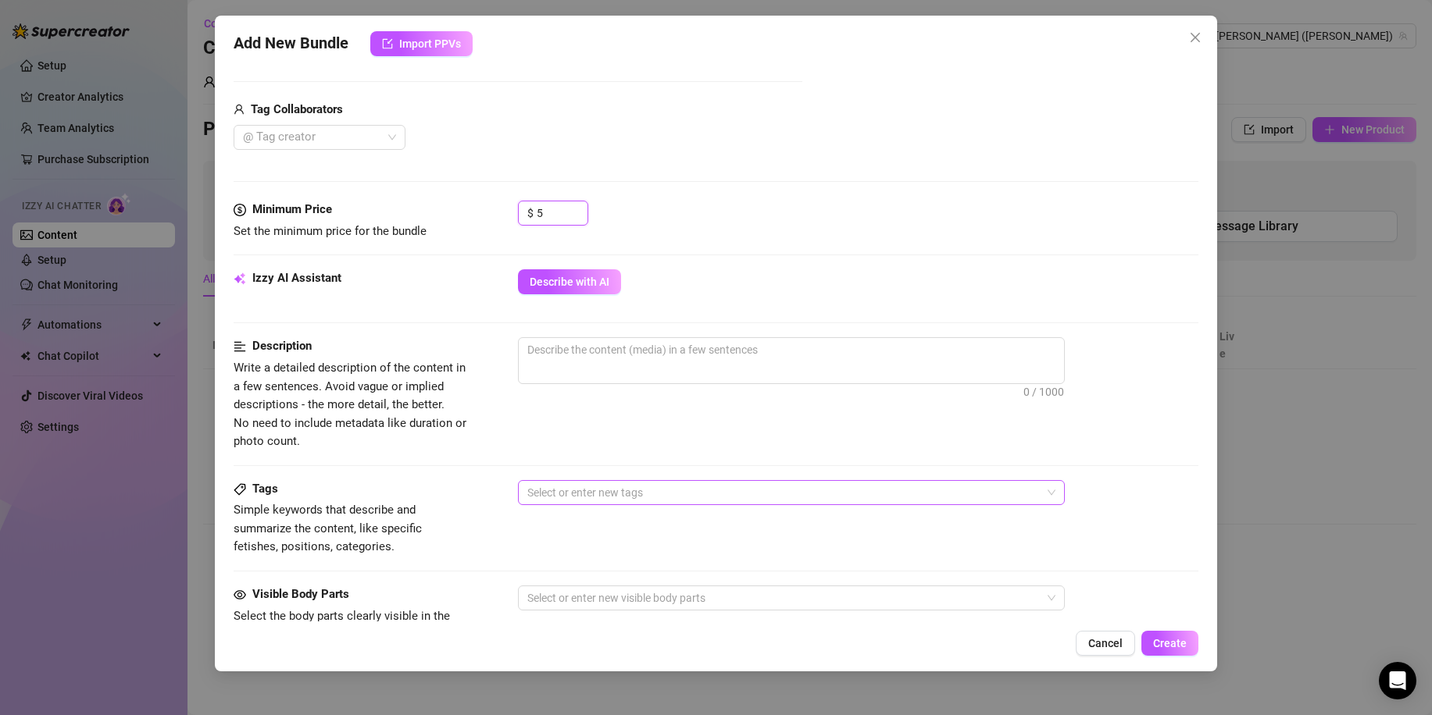
scroll to position [391, 0]
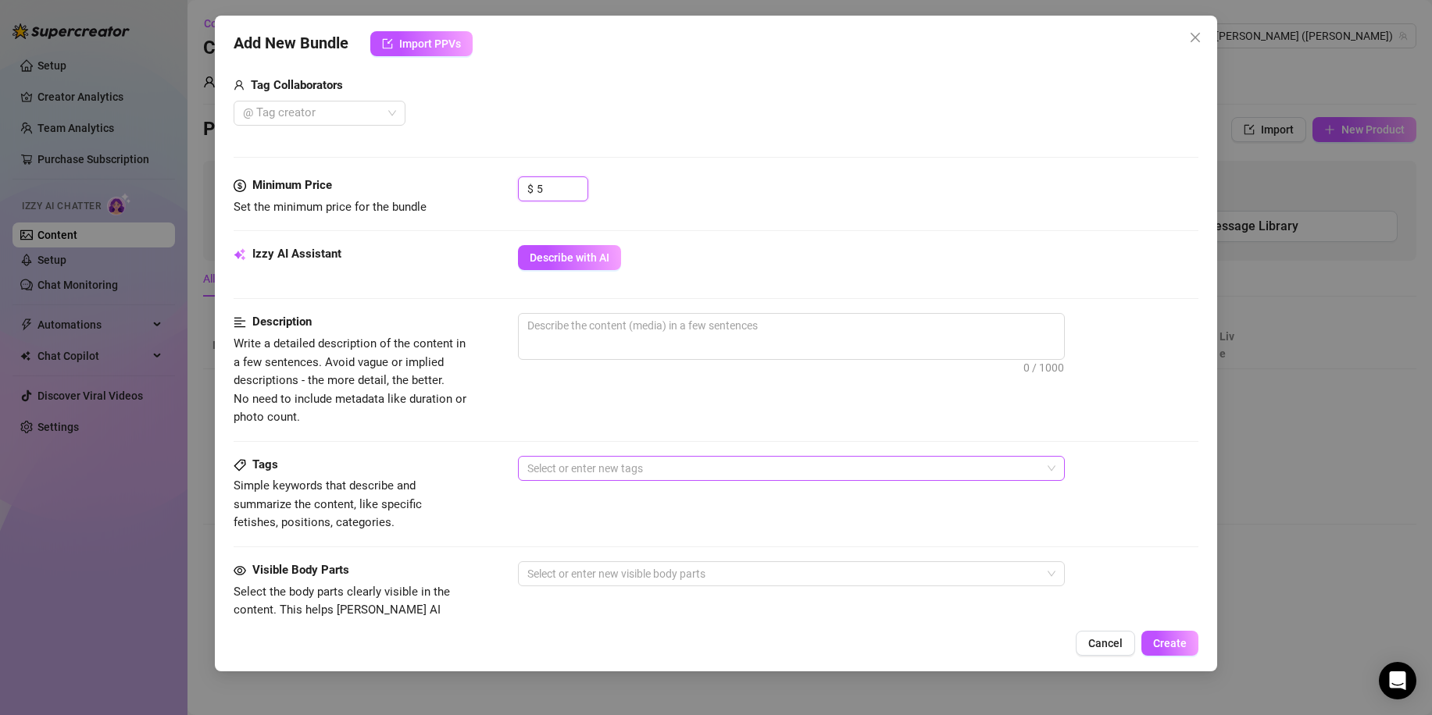
click at [700, 472] on div at bounding box center [783, 469] width 524 height 22
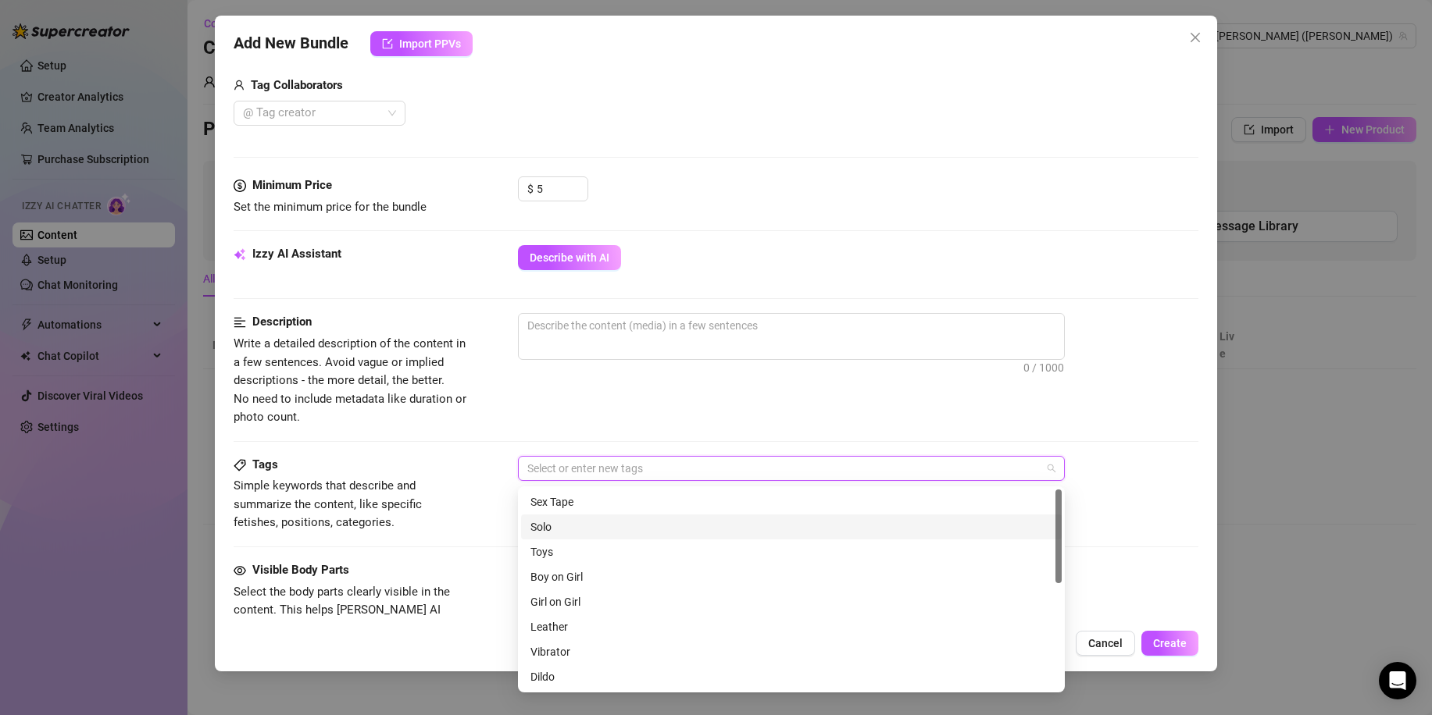
click at [637, 528] on div "Solo" at bounding box center [791, 527] width 522 height 17
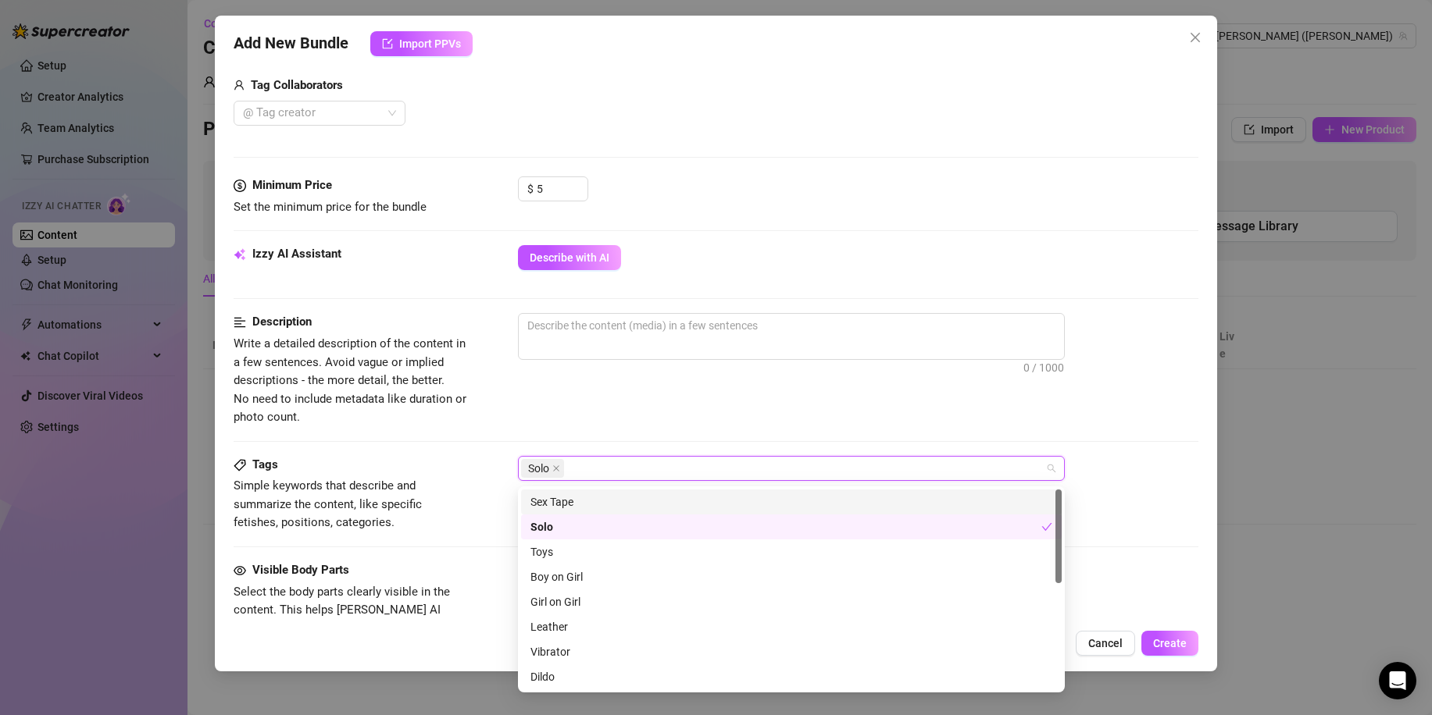
click at [1128, 541] on div "Tags Simple keywords that describe and summarize the content, like specific fet…" at bounding box center [716, 508] width 965 height 105
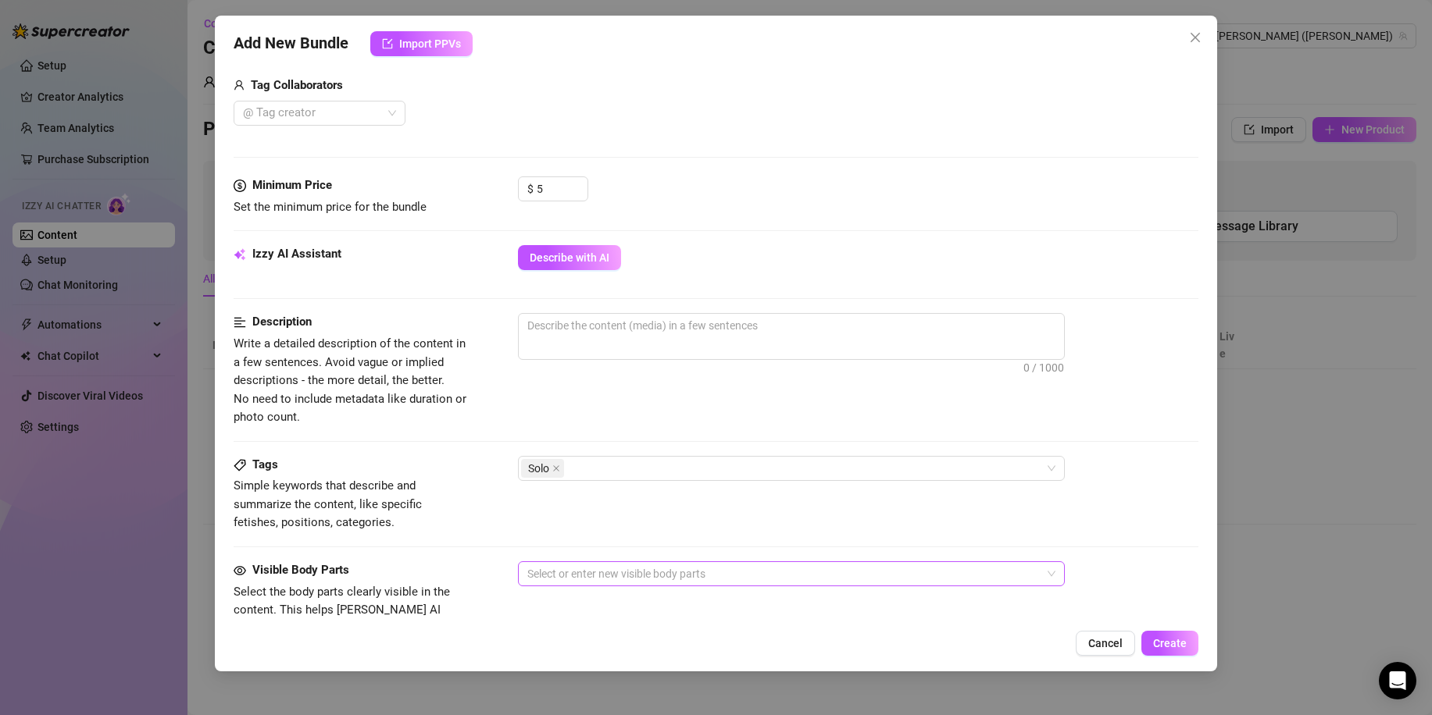
click at [796, 574] on div at bounding box center [783, 574] width 524 height 22
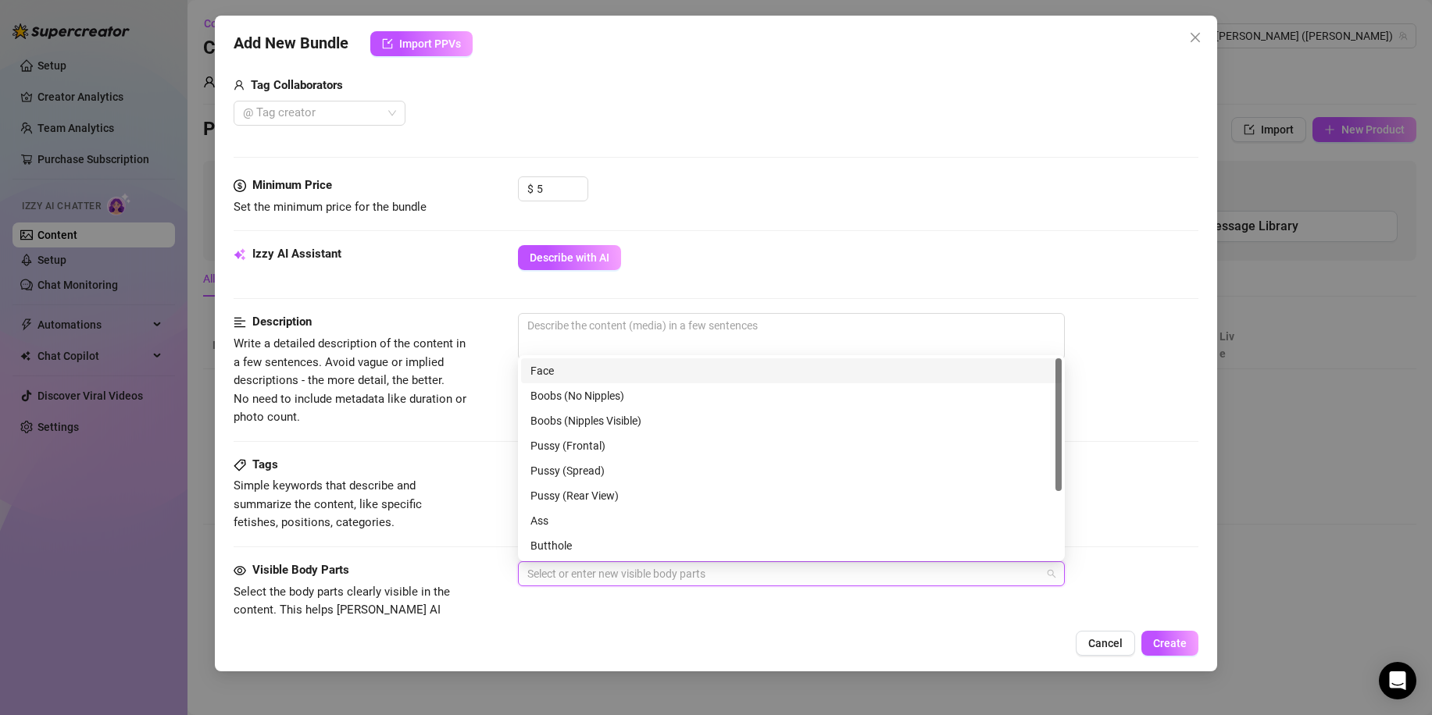
click at [692, 372] on div "Face" at bounding box center [791, 370] width 522 height 17
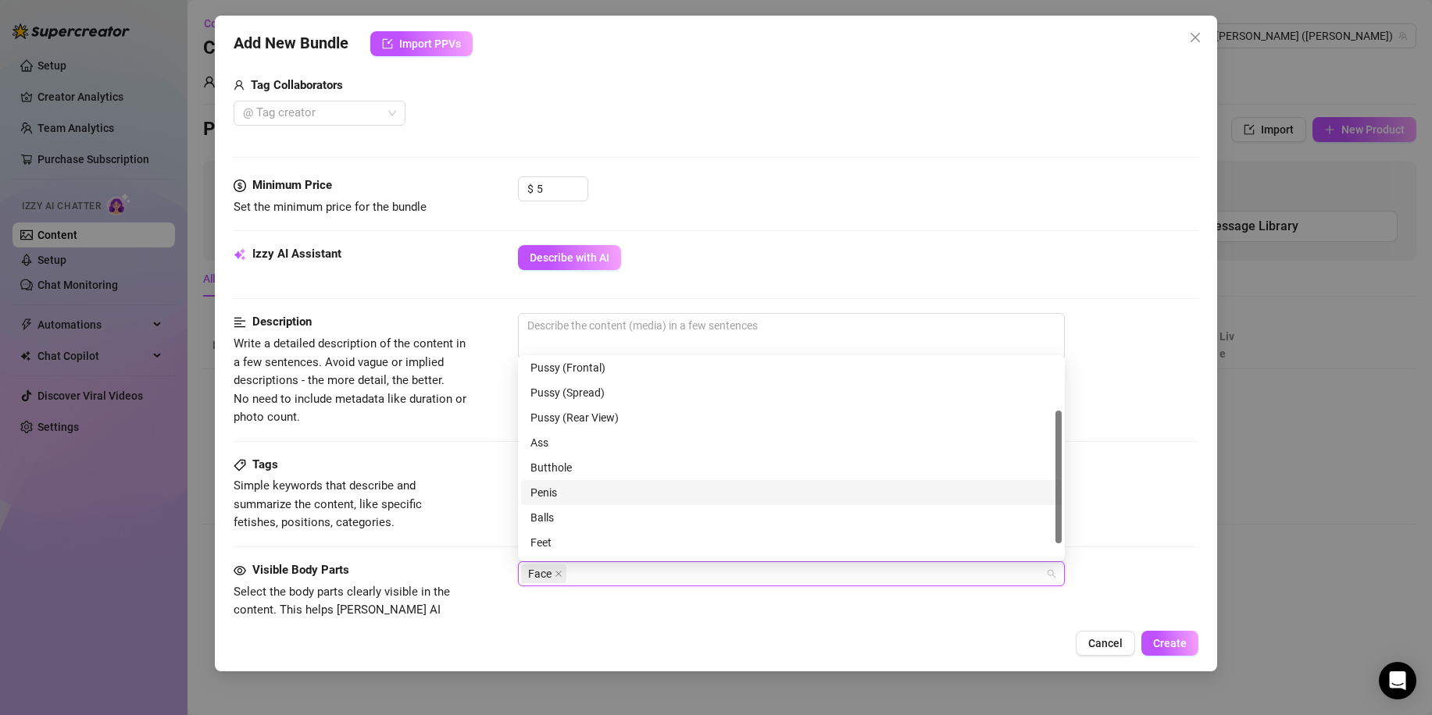
scroll to position [100, 0]
click at [645, 496] on div "Balls" at bounding box center [791, 495] width 522 height 17
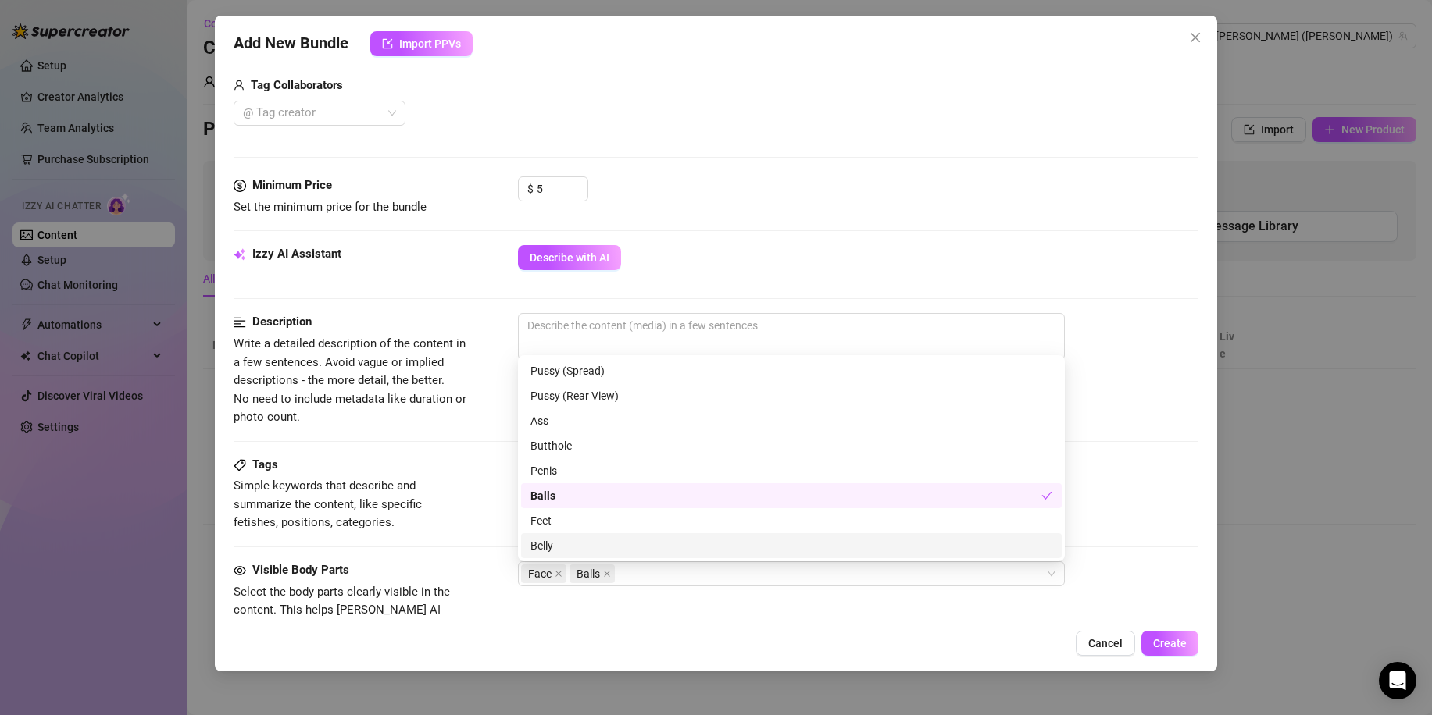
click at [978, 637] on div "Cancel Create" at bounding box center [716, 643] width 965 height 25
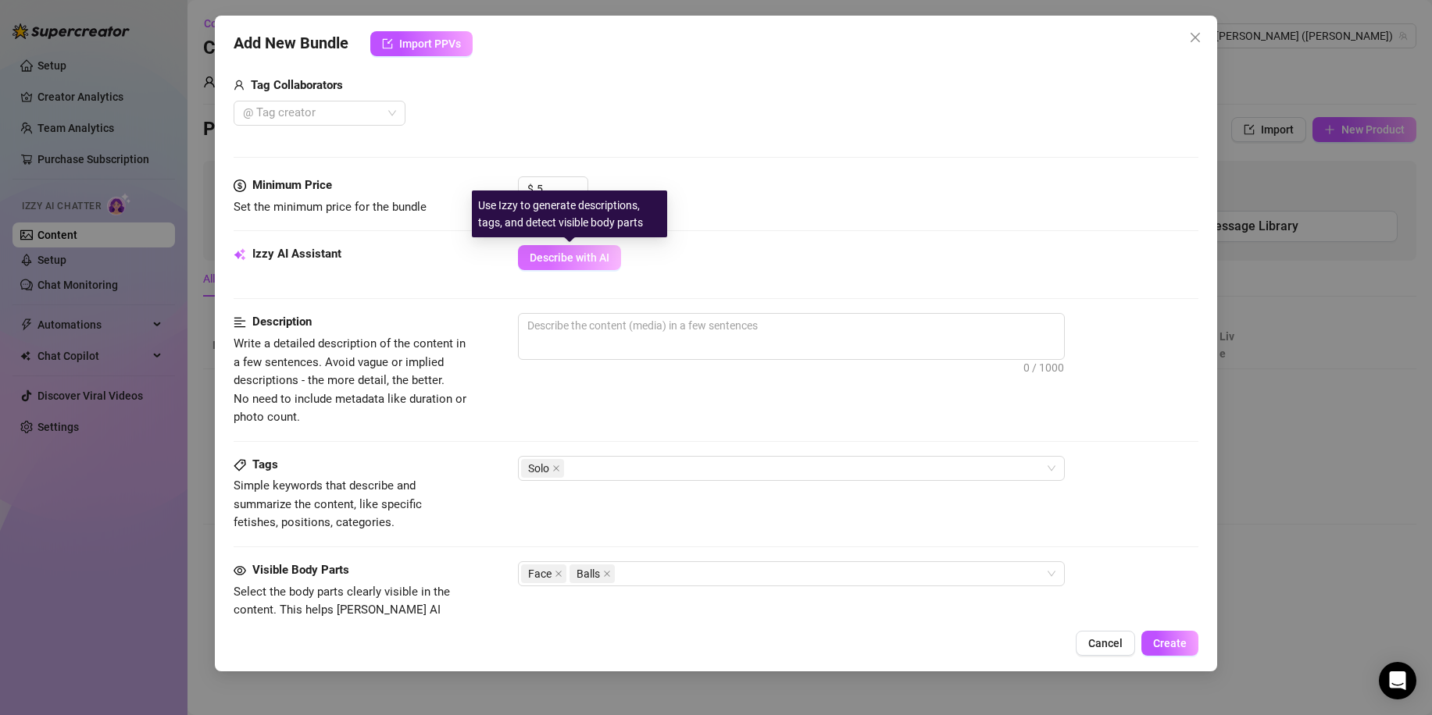
click at [586, 262] on span "Describe with AI" at bounding box center [570, 257] width 80 height 12
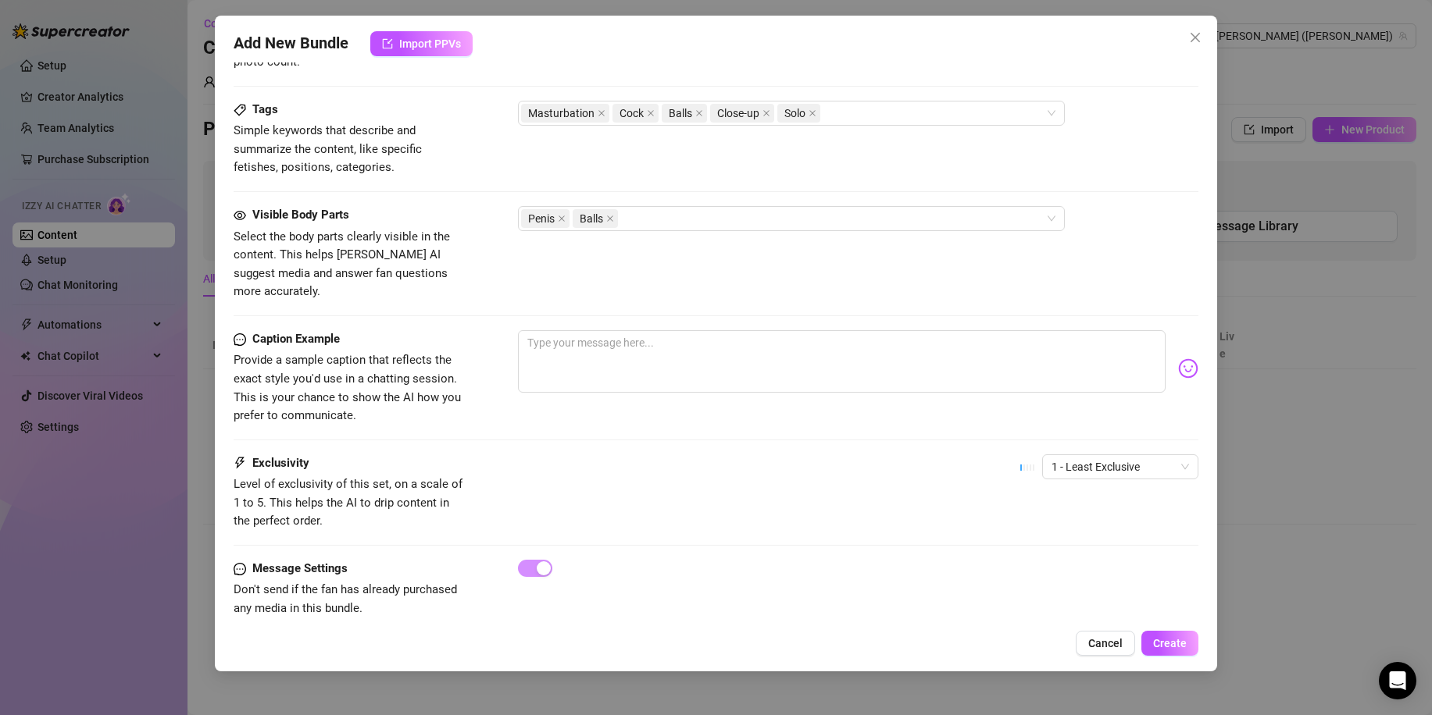
scroll to position [759, 0]
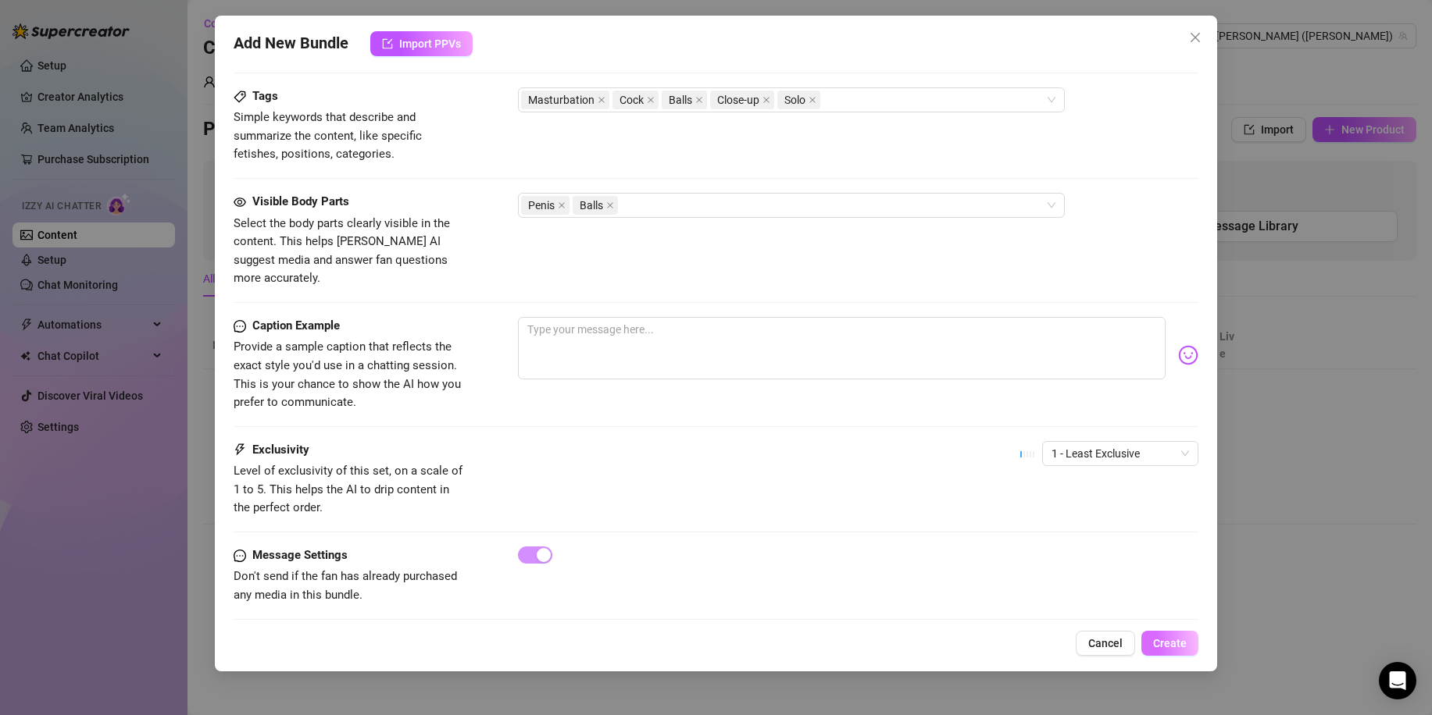
click at [1168, 643] on span "Create" at bounding box center [1170, 643] width 34 height 12
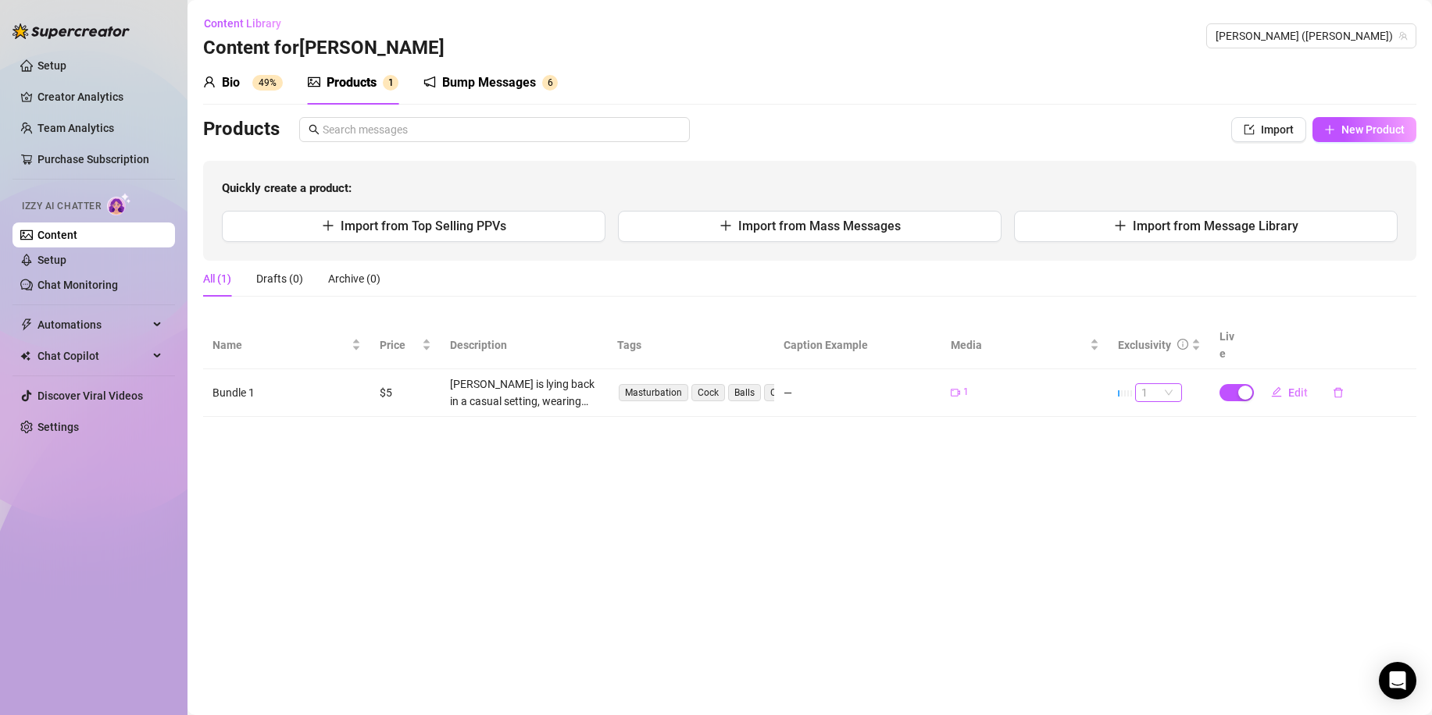
click at [1172, 384] on span "1" at bounding box center [1158, 392] width 34 height 17
click at [1162, 506] on div "5 🔥" at bounding box center [1158, 503] width 22 height 17
click at [1168, 384] on span "1" at bounding box center [1158, 392] width 34 height 17
click at [1157, 504] on div "5 🔥" at bounding box center [1158, 503] width 22 height 17
click at [1283, 380] on button "Edit" at bounding box center [1289, 392] width 62 height 25
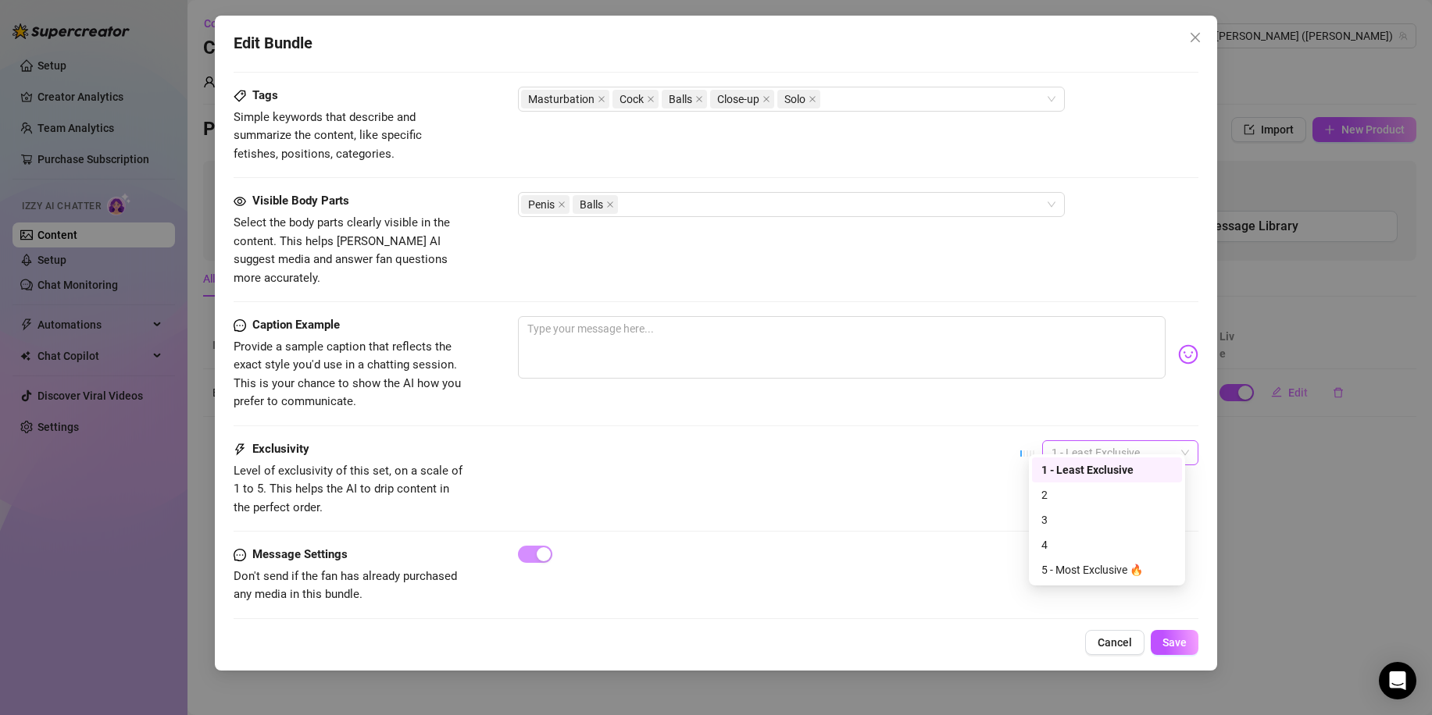
click at [1161, 441] on span "1 - Least Exclusive" at bounding box center [1119, 452] width 137 height 23
click at [1092, 572] on div "5 - Most Exclusive 🔥" at bounding box center [1106, 570] width 131 height 17
click at [1172, 642] on span "Save" at bounding box center [1174, 643] width 24 height 12
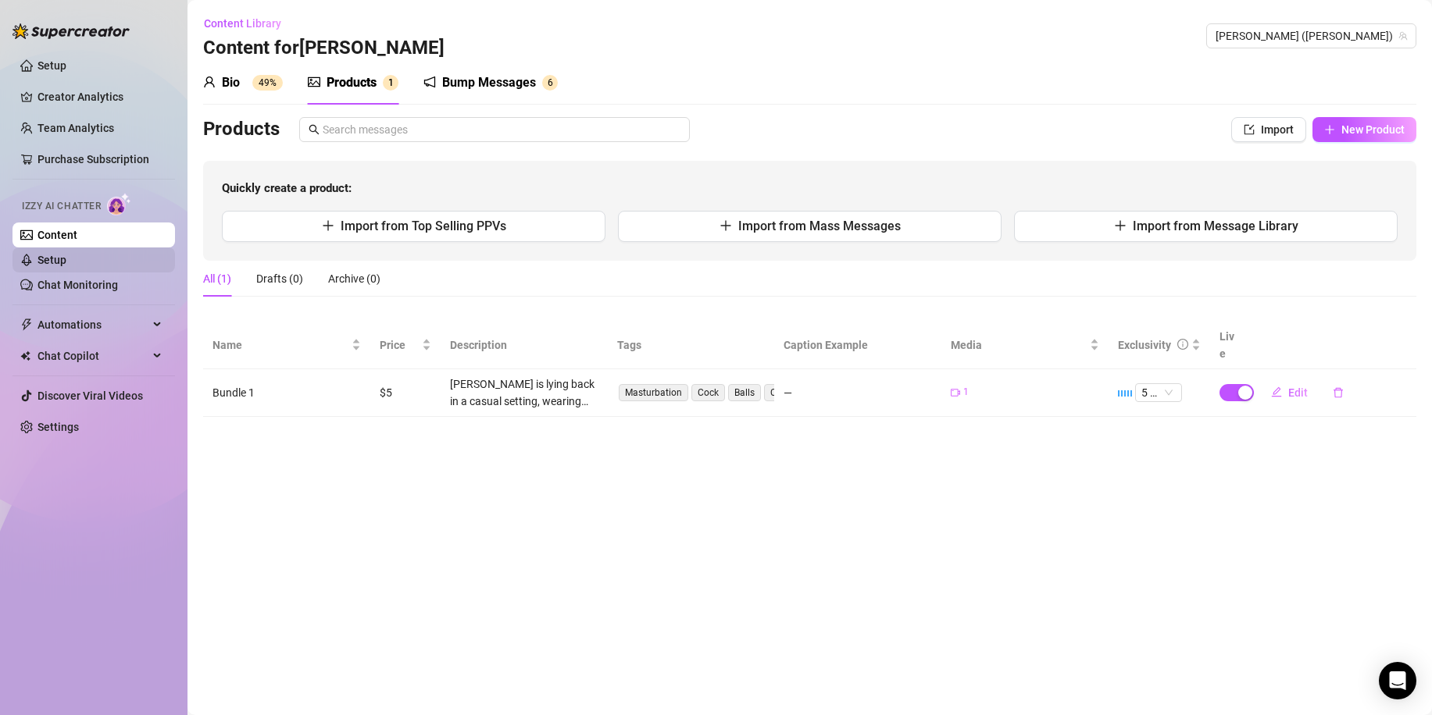
click at [44, 264] on link "Setup" at bounding box center [51, 260] width 29 height 12
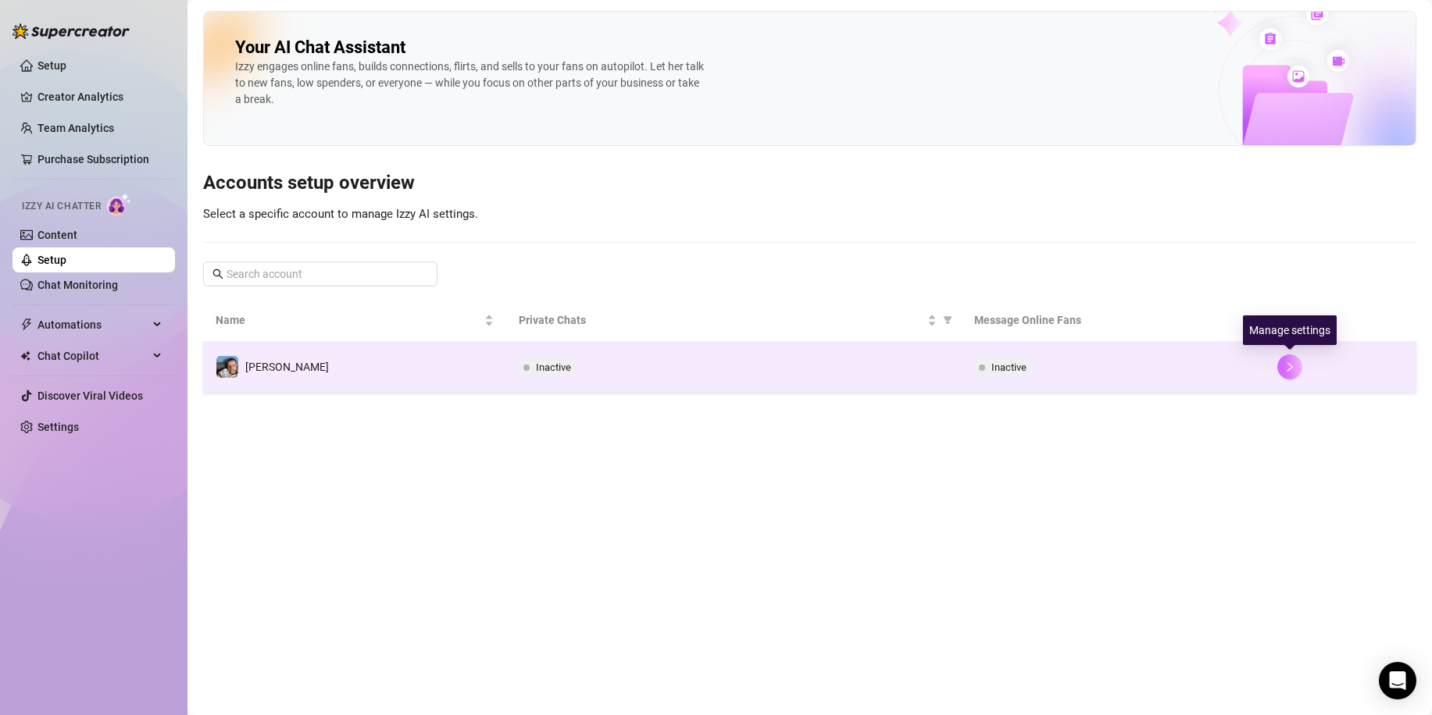
click at [1289, 371] on icon "right" at bounding box center [1289, 367] width 11 height 11
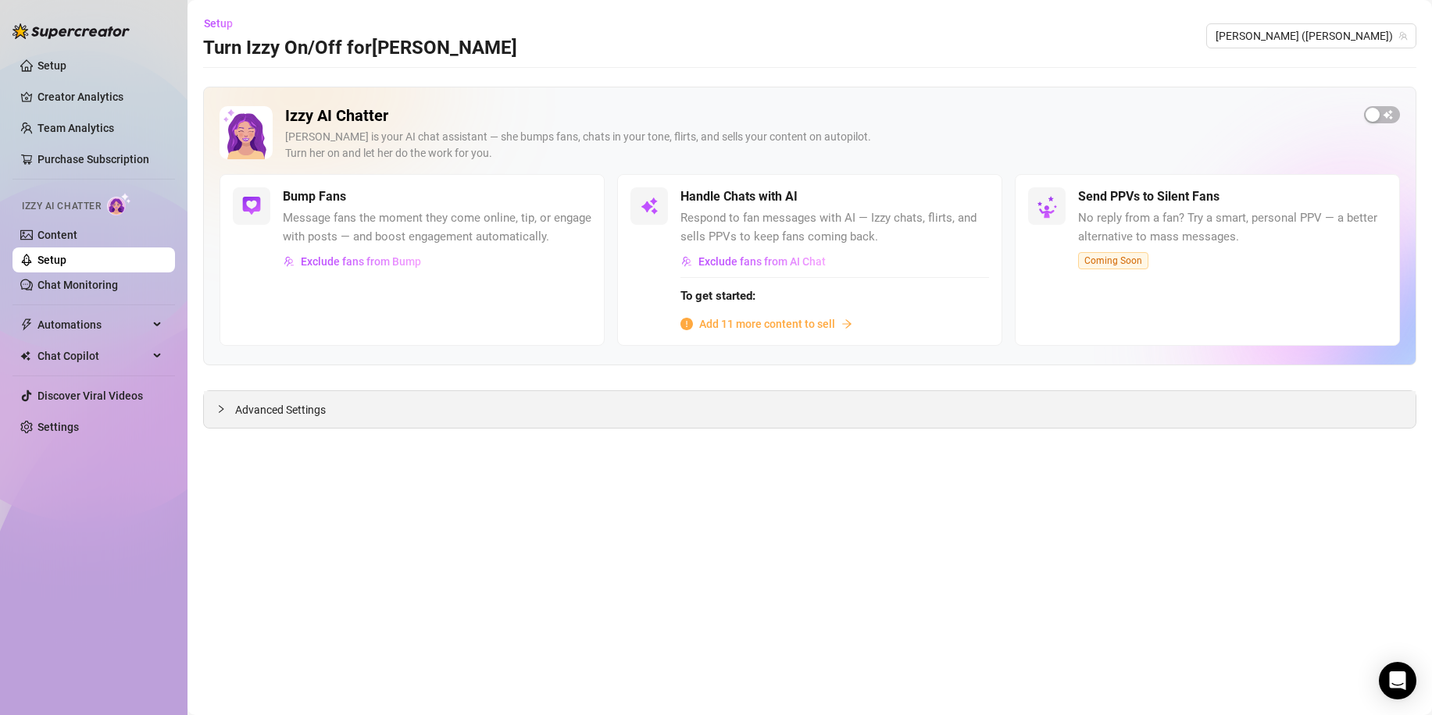
click at [269, 408] on span "Advanced Settings" at bounding box center [280, 409] width 91 height 17
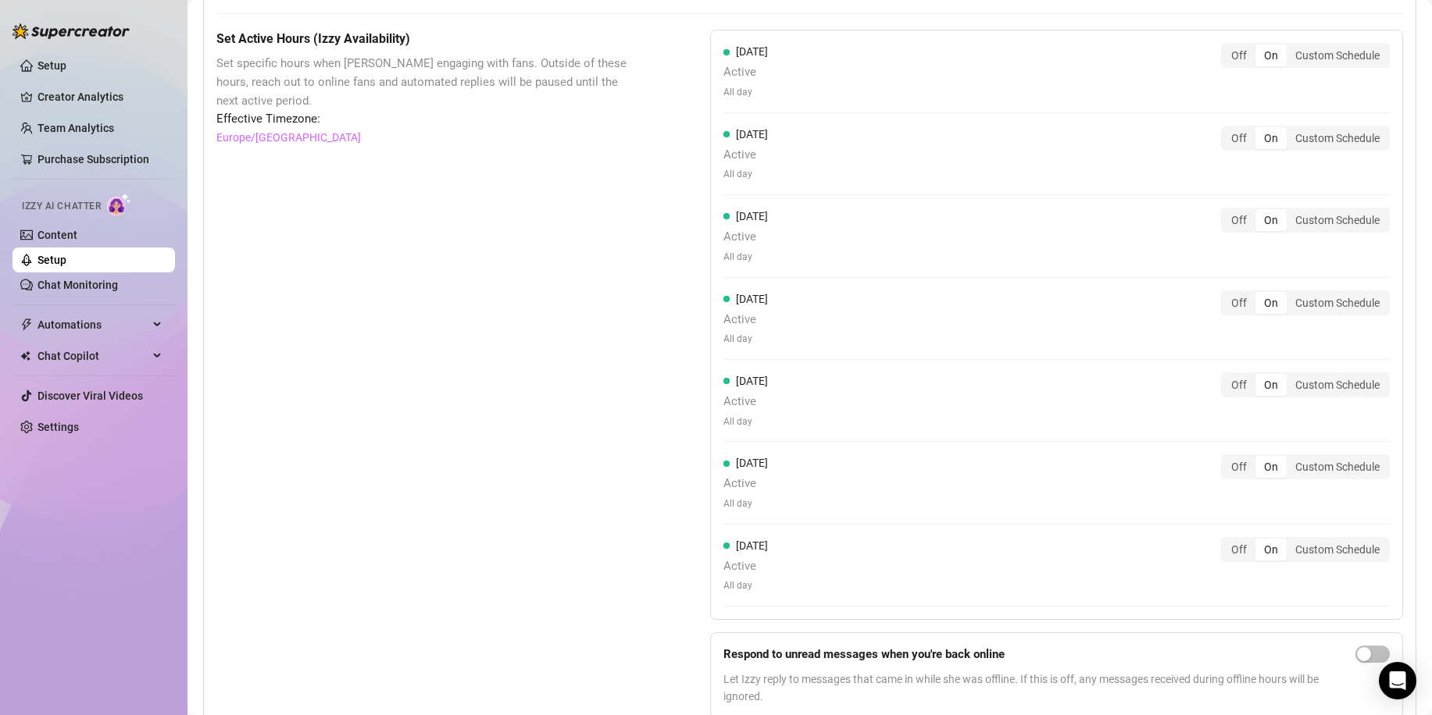
scroll to position [1170, 0]
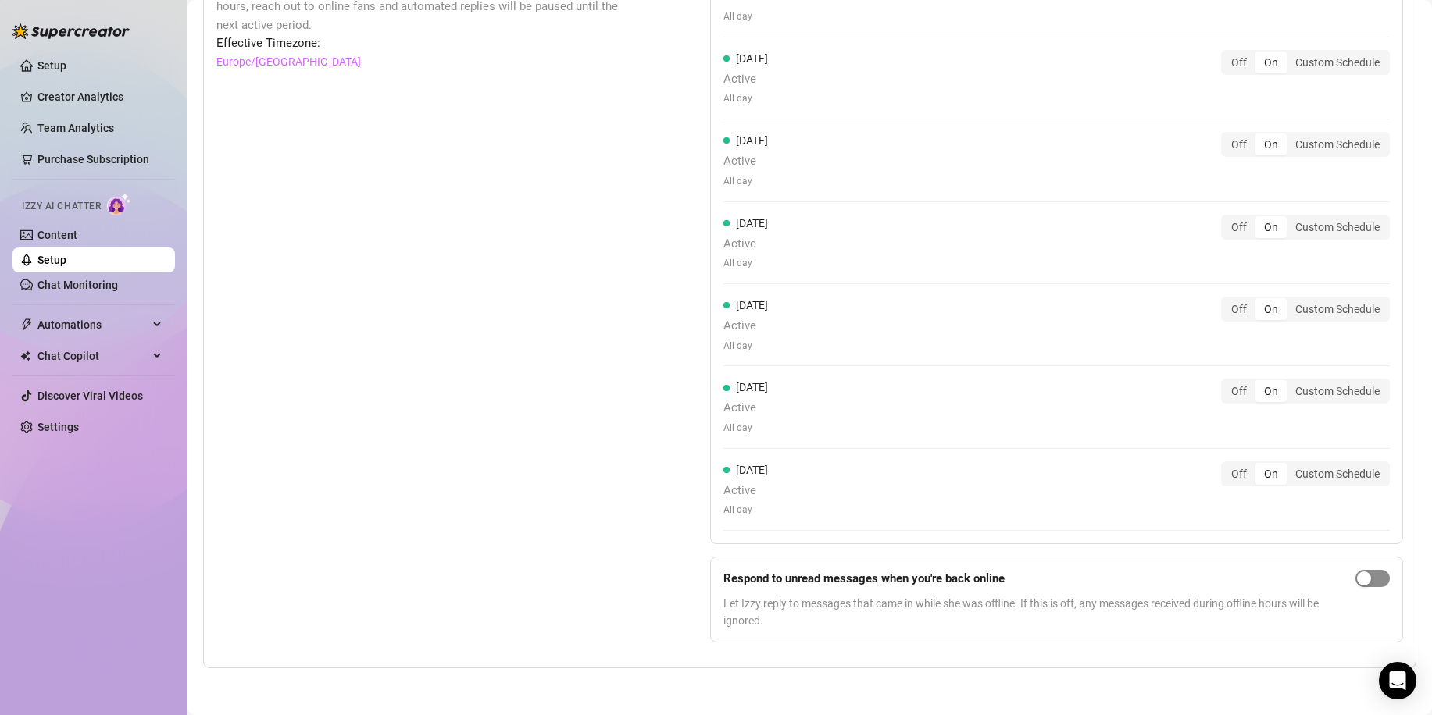
click at [1357, 577] on div "button" at bounding box center [1364, 579] width 14 height 14
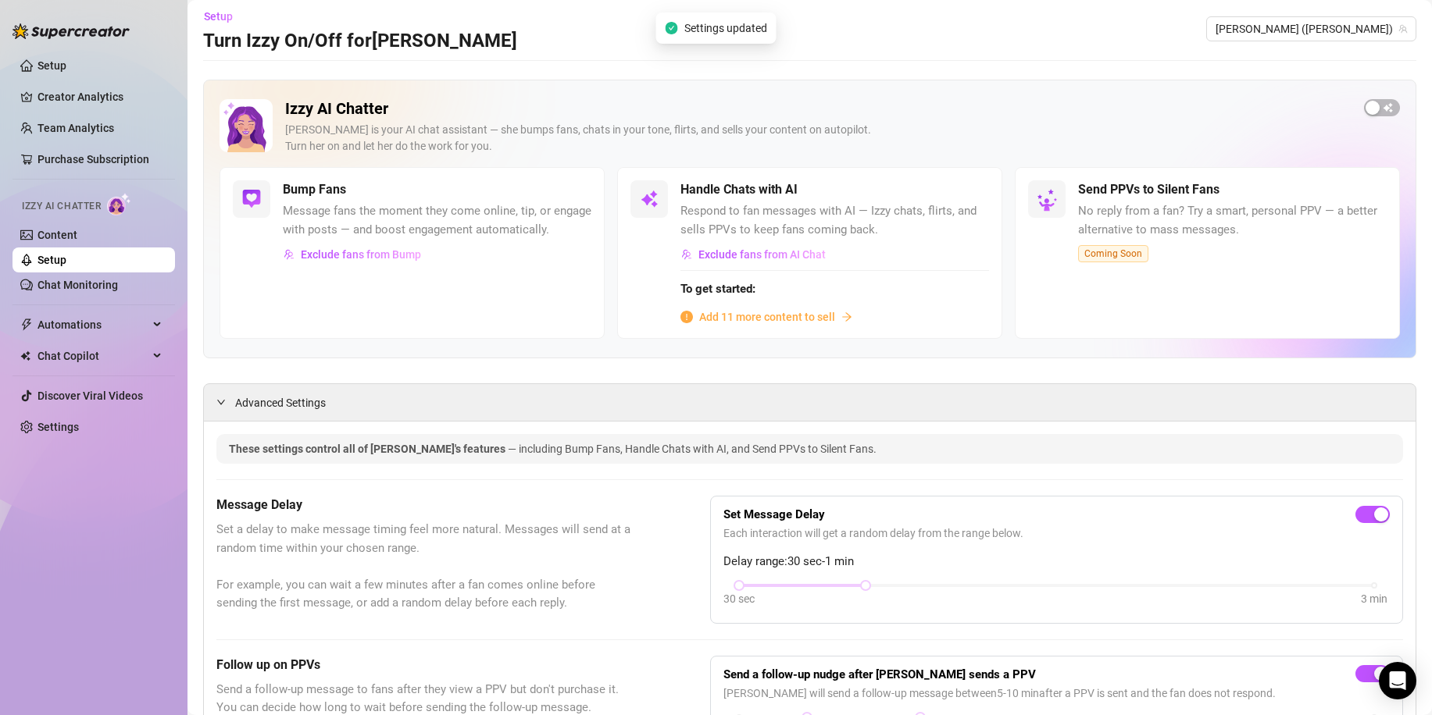
scroll to position [0, 0]
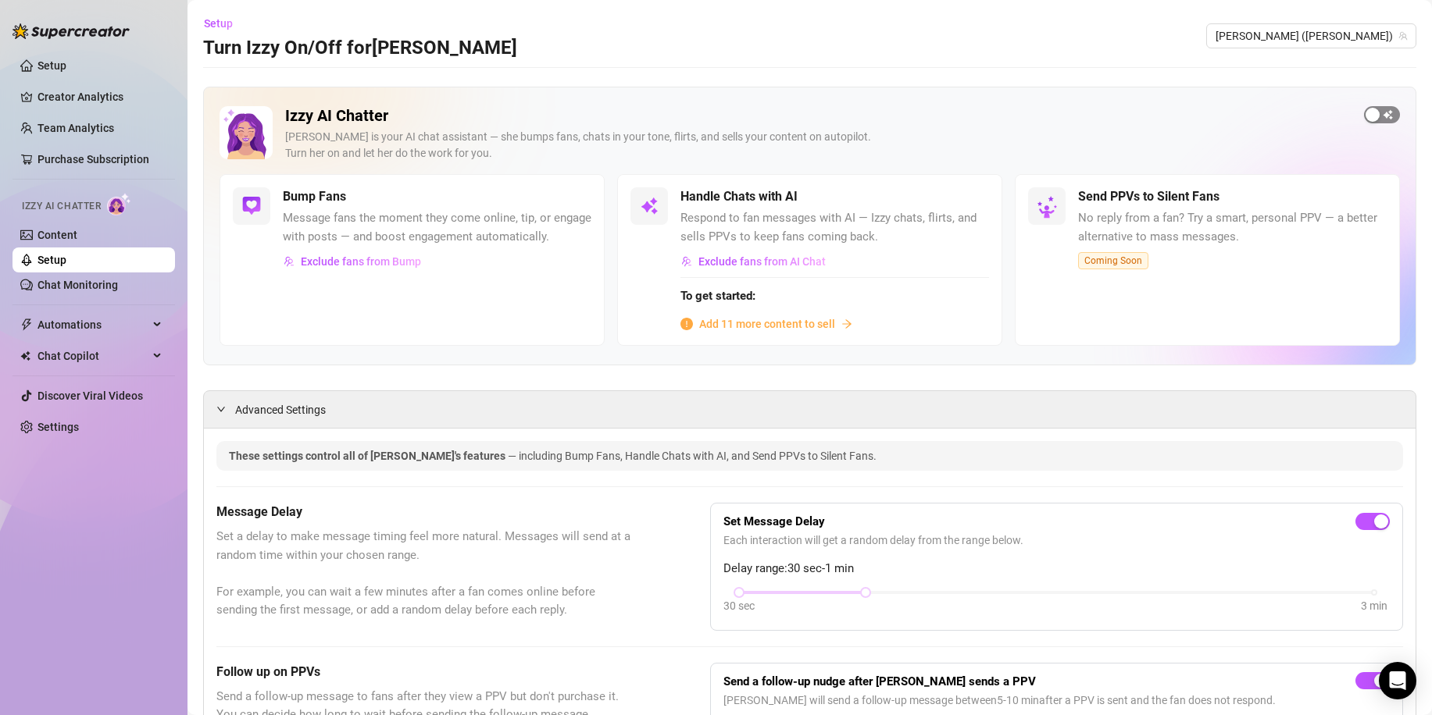
click at [1365, 117] on div "button" at bounding box center [1372, 115] width 14 height 14
click at [77, 235] on link "Content" at bounding box center [57, 235] width 40 height 12
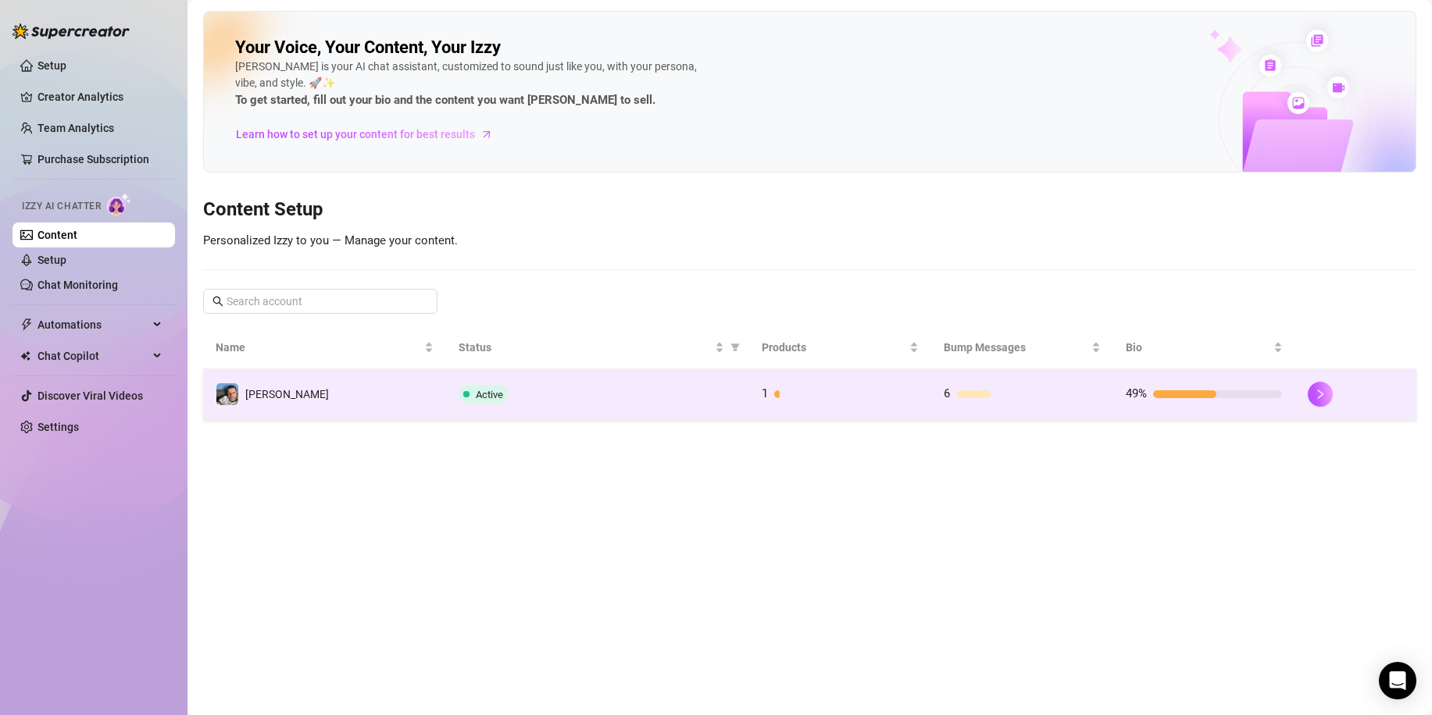
click at [484, 397] on span "Active" at bounding box center [489, 395] width 27 height 12
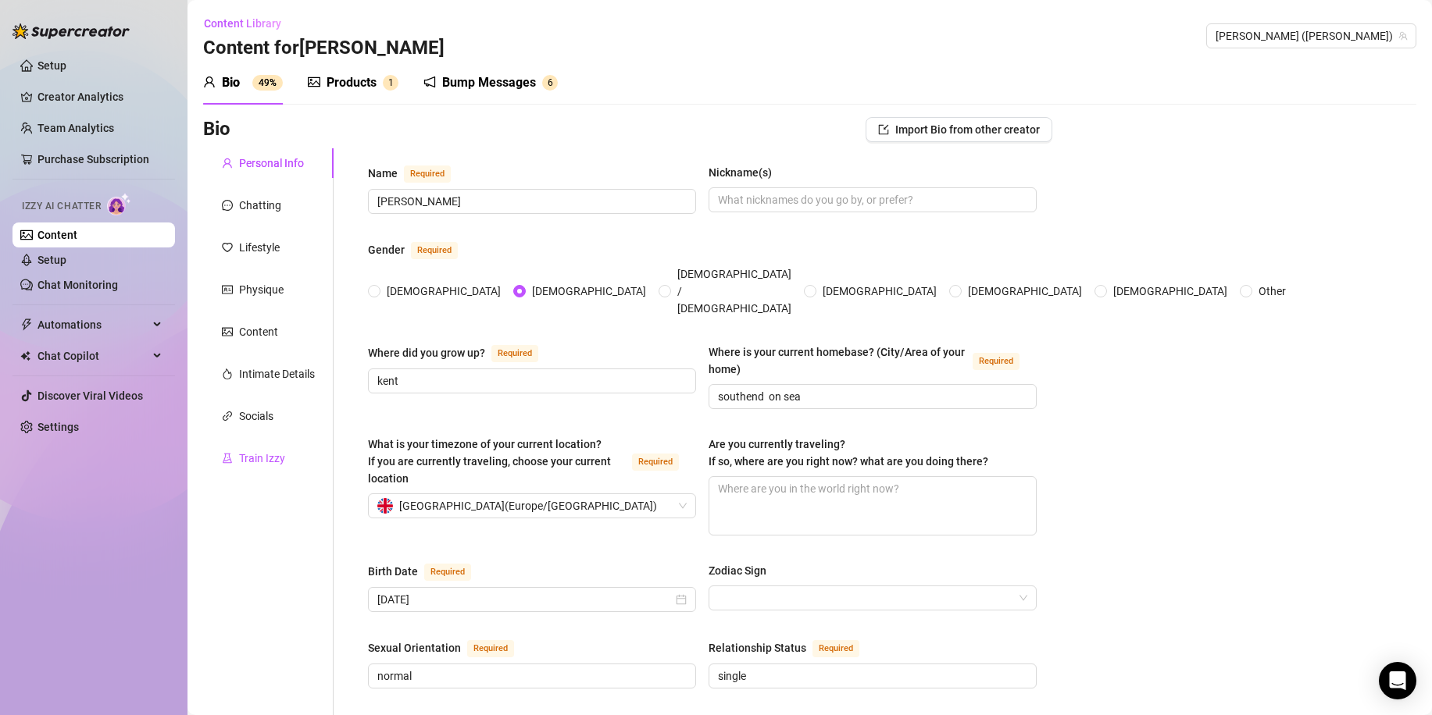
click at [248, 462] on div "Train Izzy" at bounding box center [262, 458] width 46 height 17
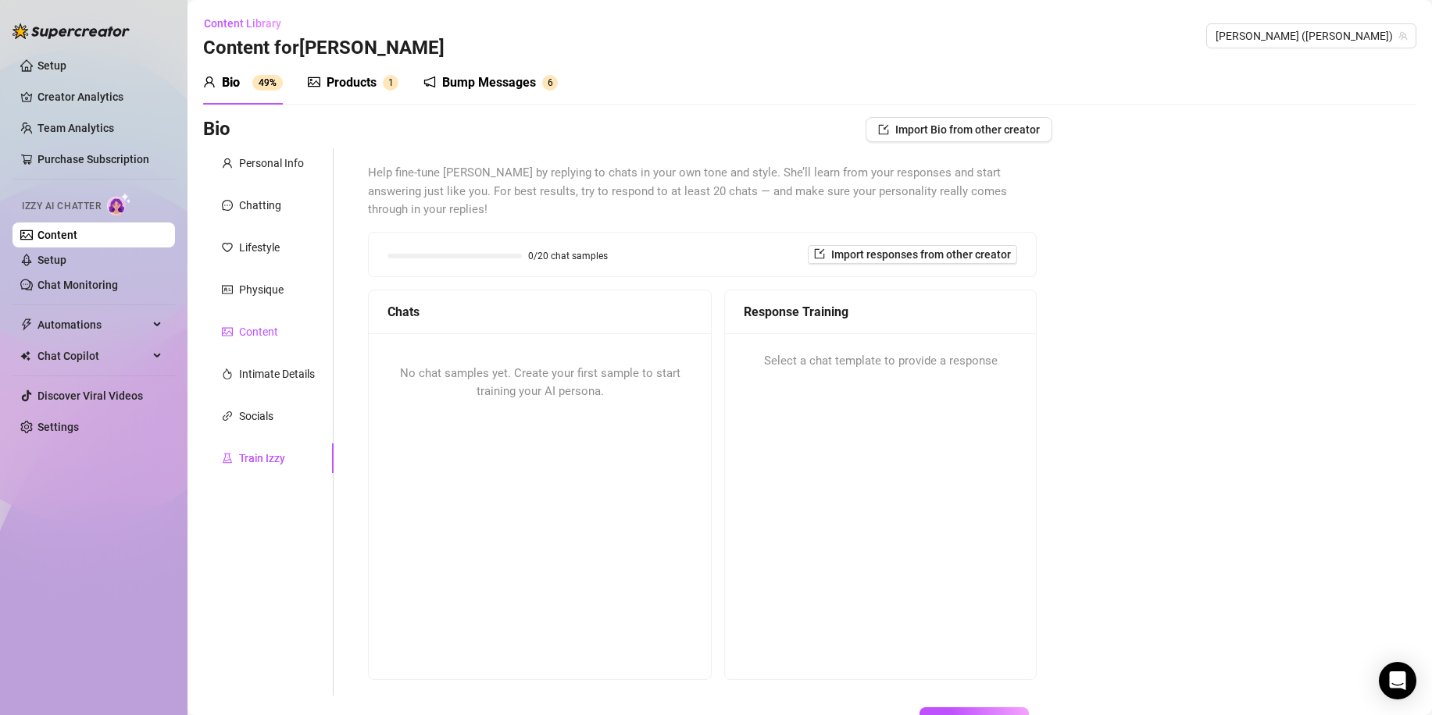
click at [259, 326] on div "Content" at bounding box center [258, 331] width 39 height 17
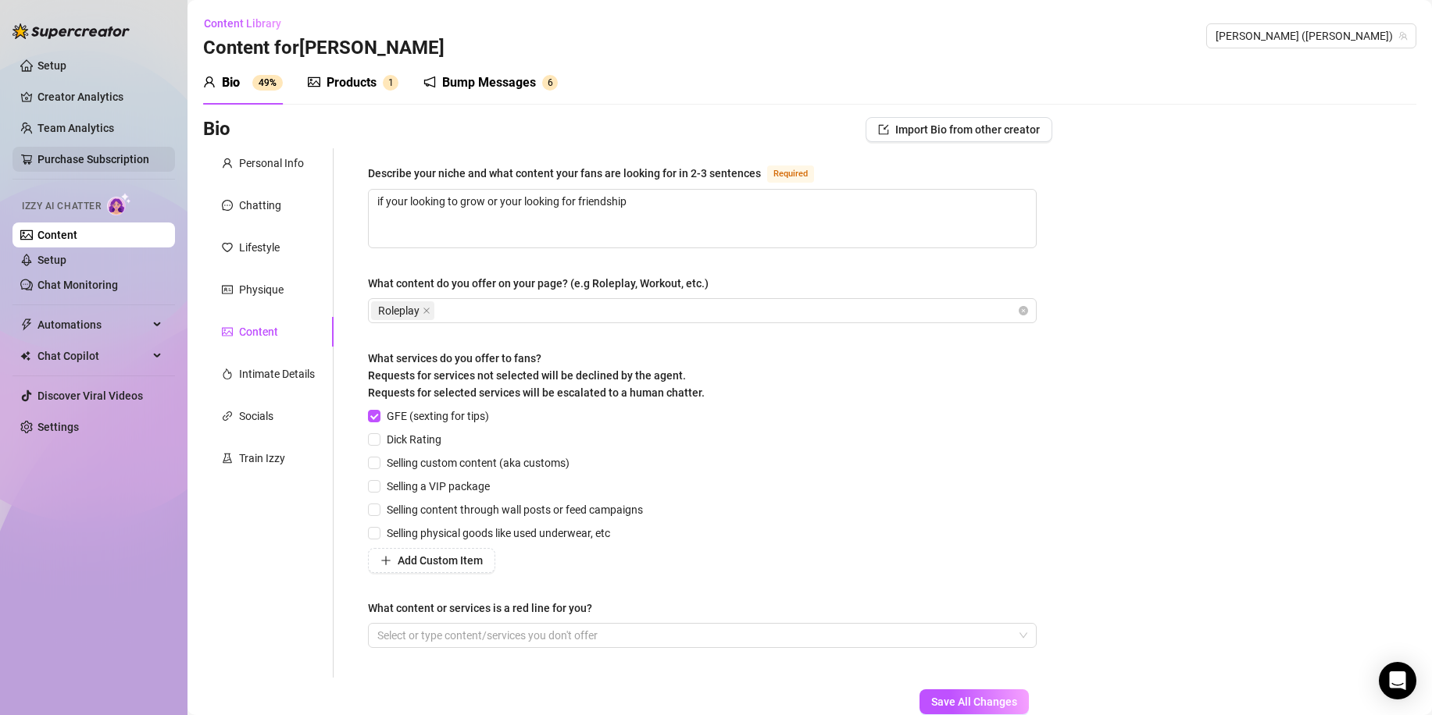
click at [123, 153] on link "Purchase Subscription" at bounding box center [93, 159] width 112 height 12
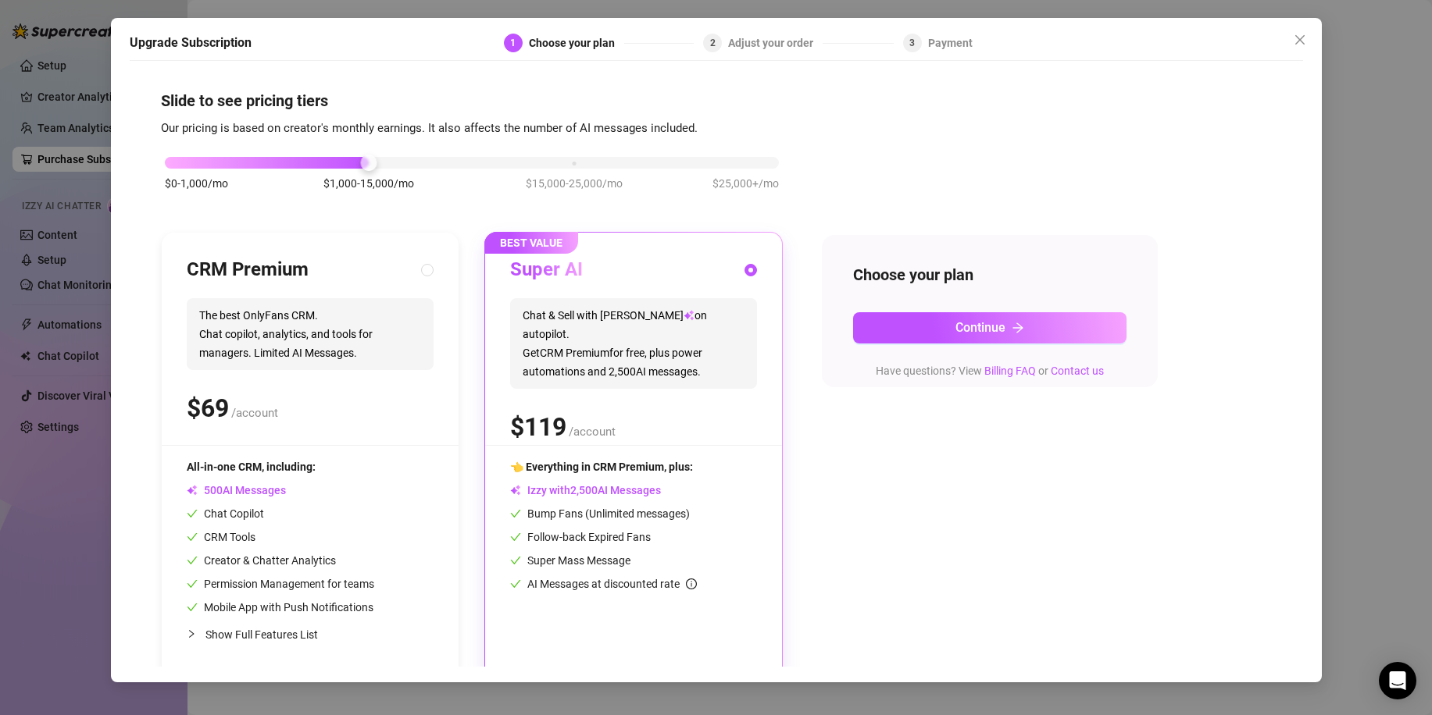
click at [77, 124] on div "Upgrade Subscription 1 Choose your plan 2 Adjust your order 3 Payment Slide to …" at bounding box center [716, 357] width 1432 height 715
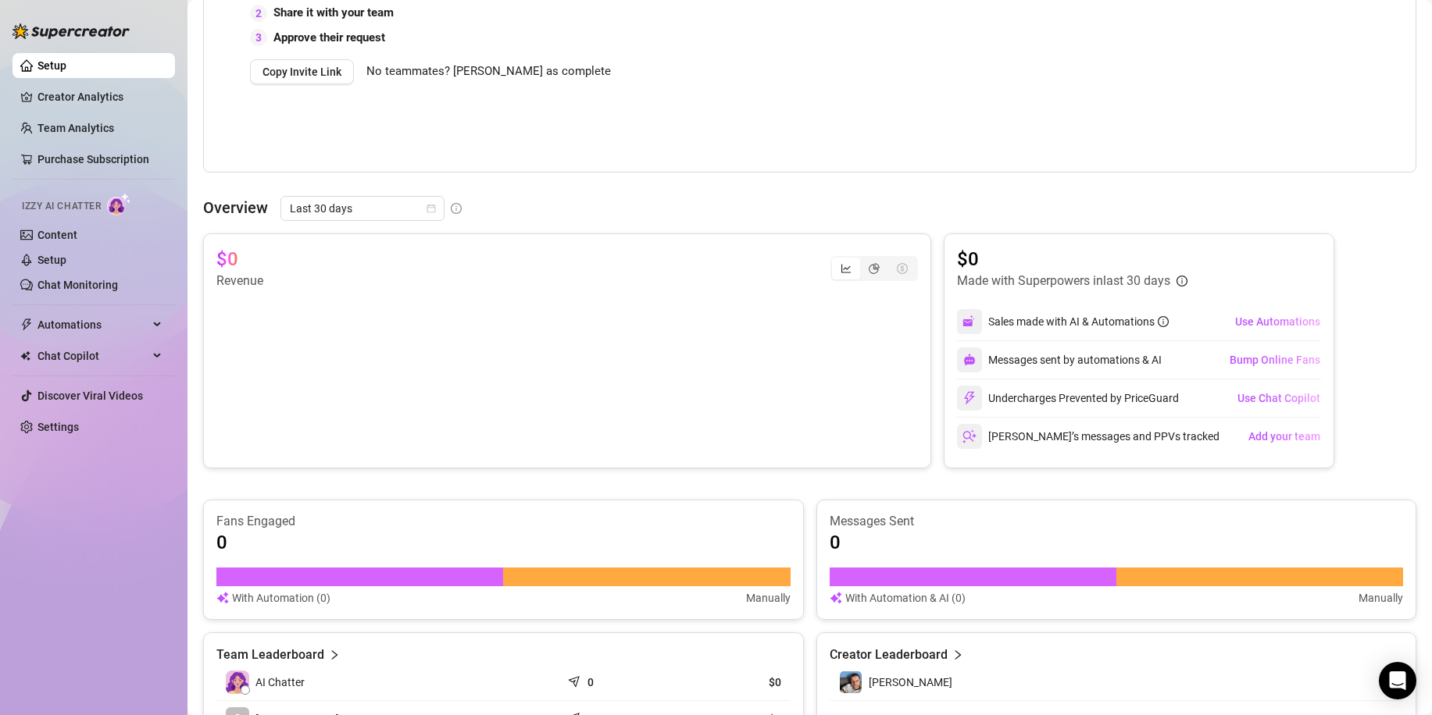
scroll to position [305, 0]
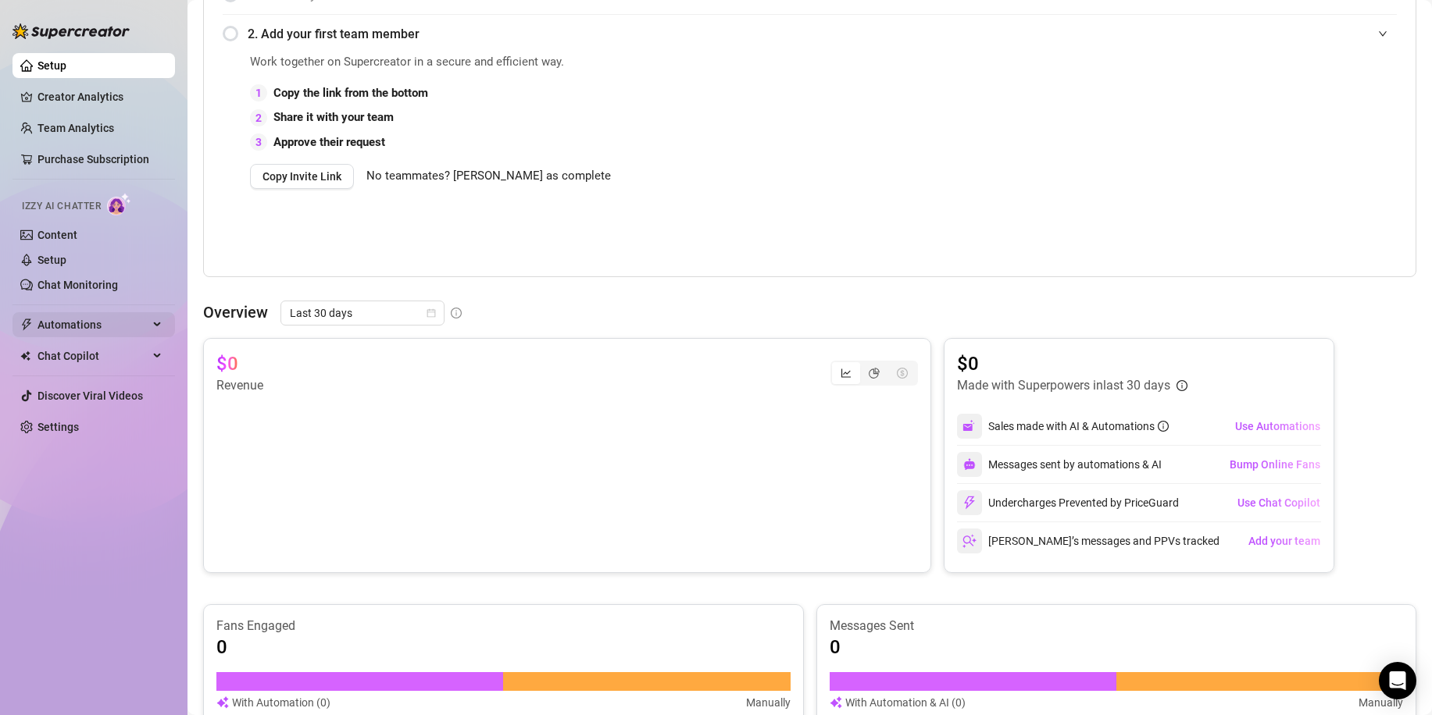
click at [140, 325] on span "Automations" at bounding box center [92, 324] width 111 height 25
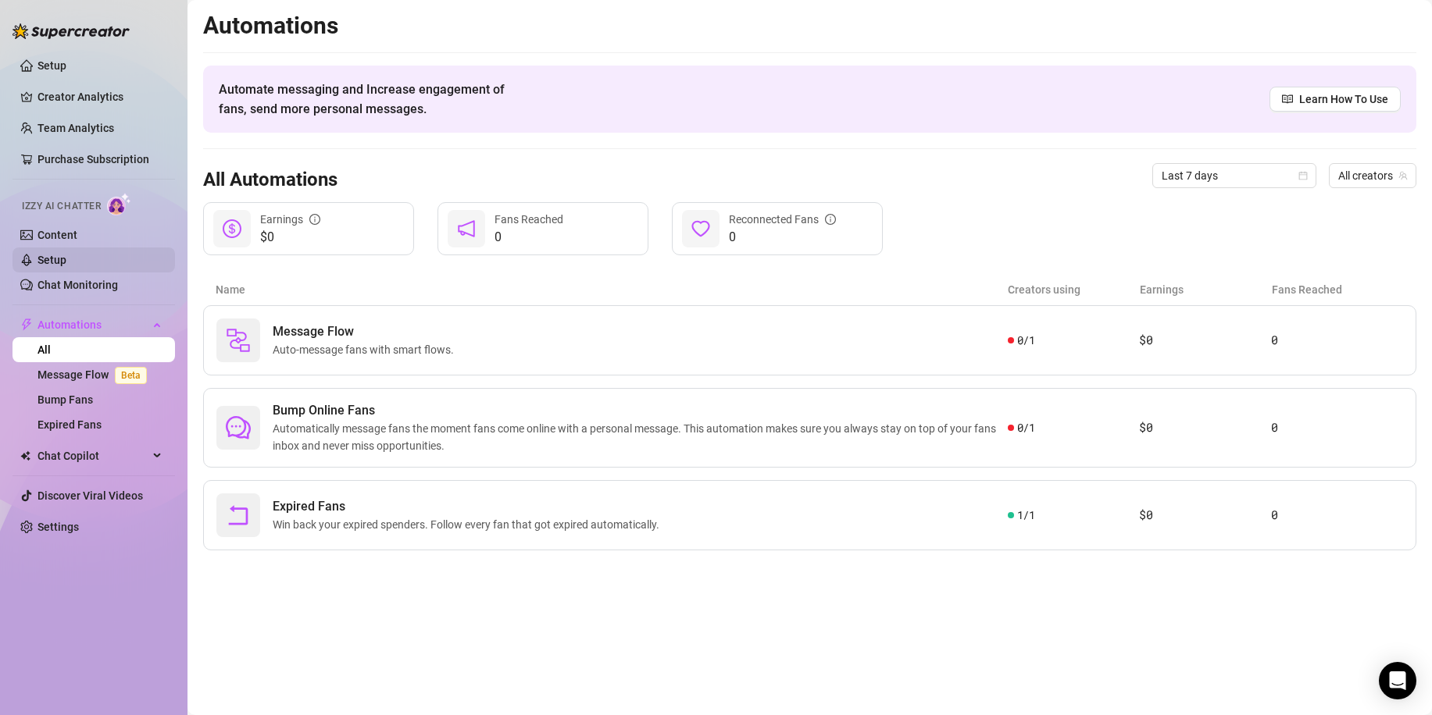
click at [66, 259] on link "Setup" at bounding box center [51, 260] width 29 height 12
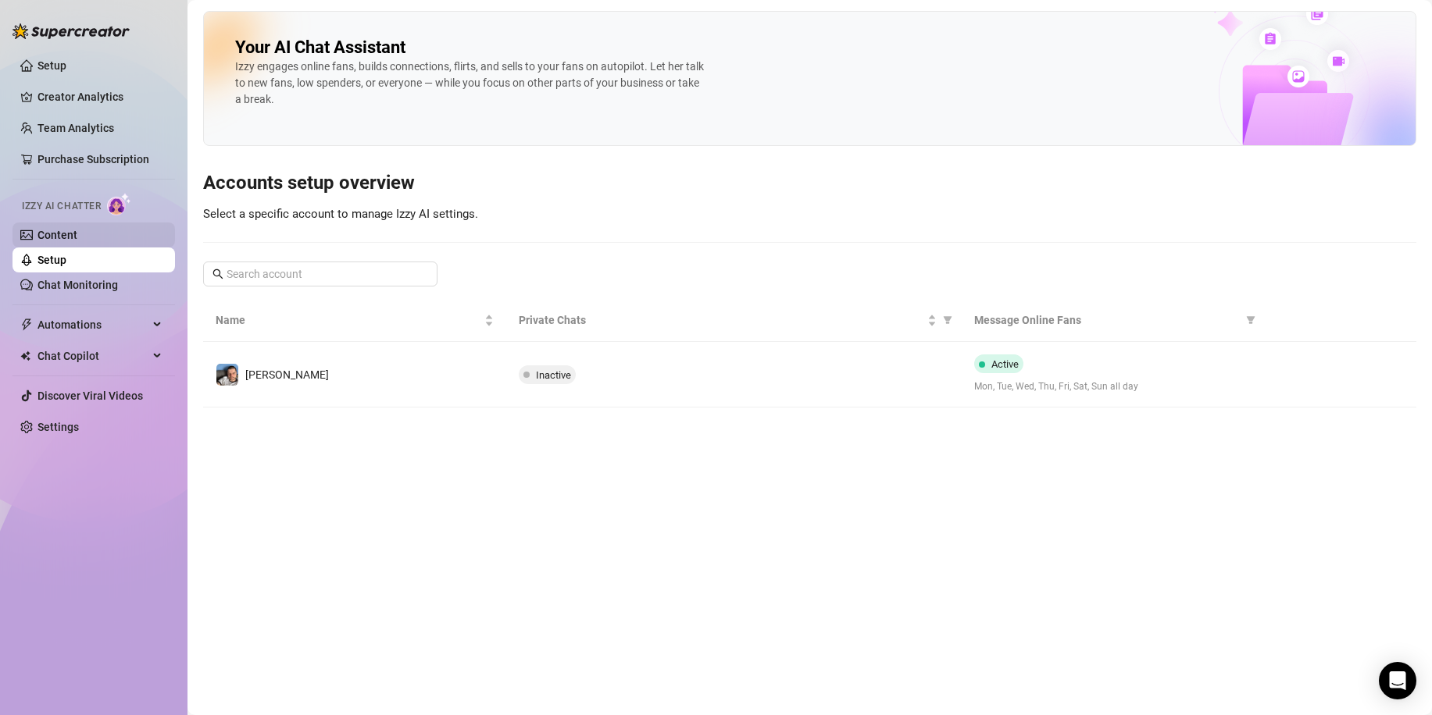
click at [77, 229] on link "Content" at bounding box center [57, 235] width 40 height 12
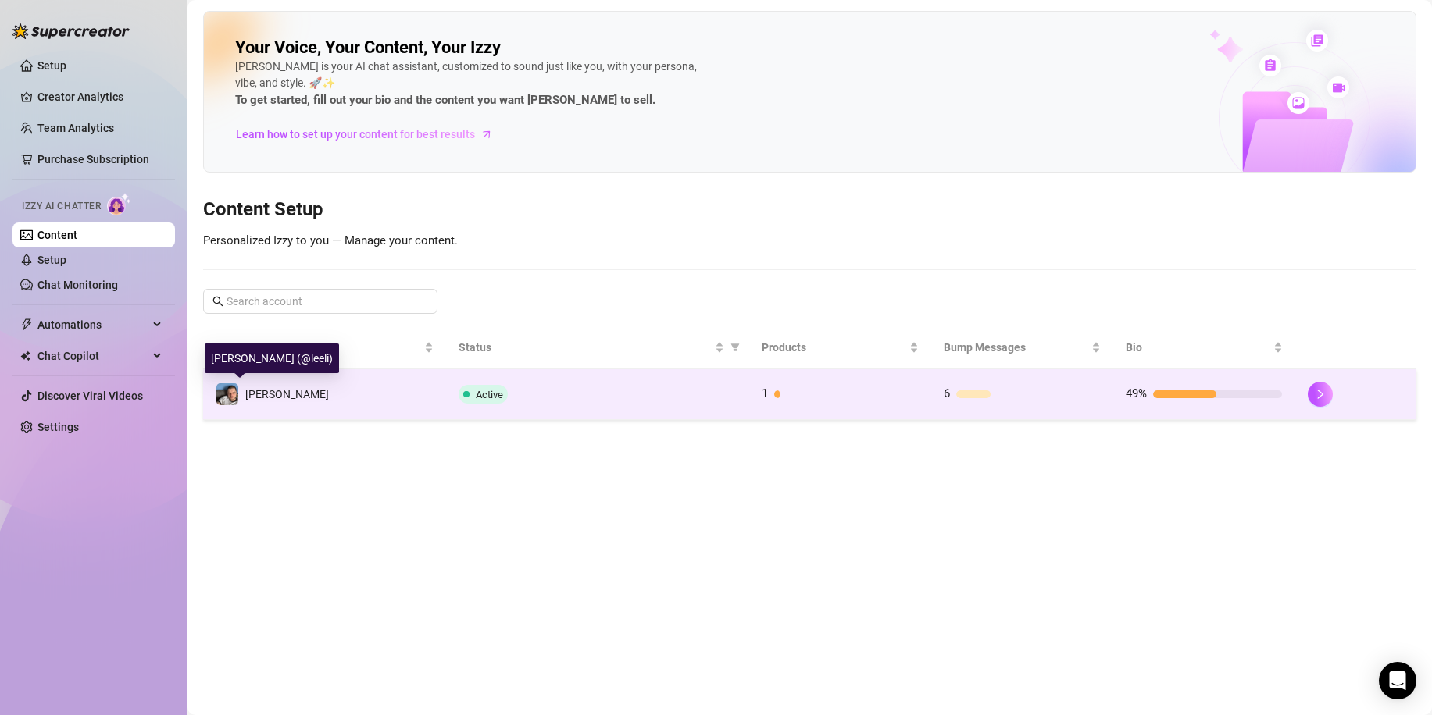
click at [218, 394] on img at bounding box center [227, 394] width 22 height 22
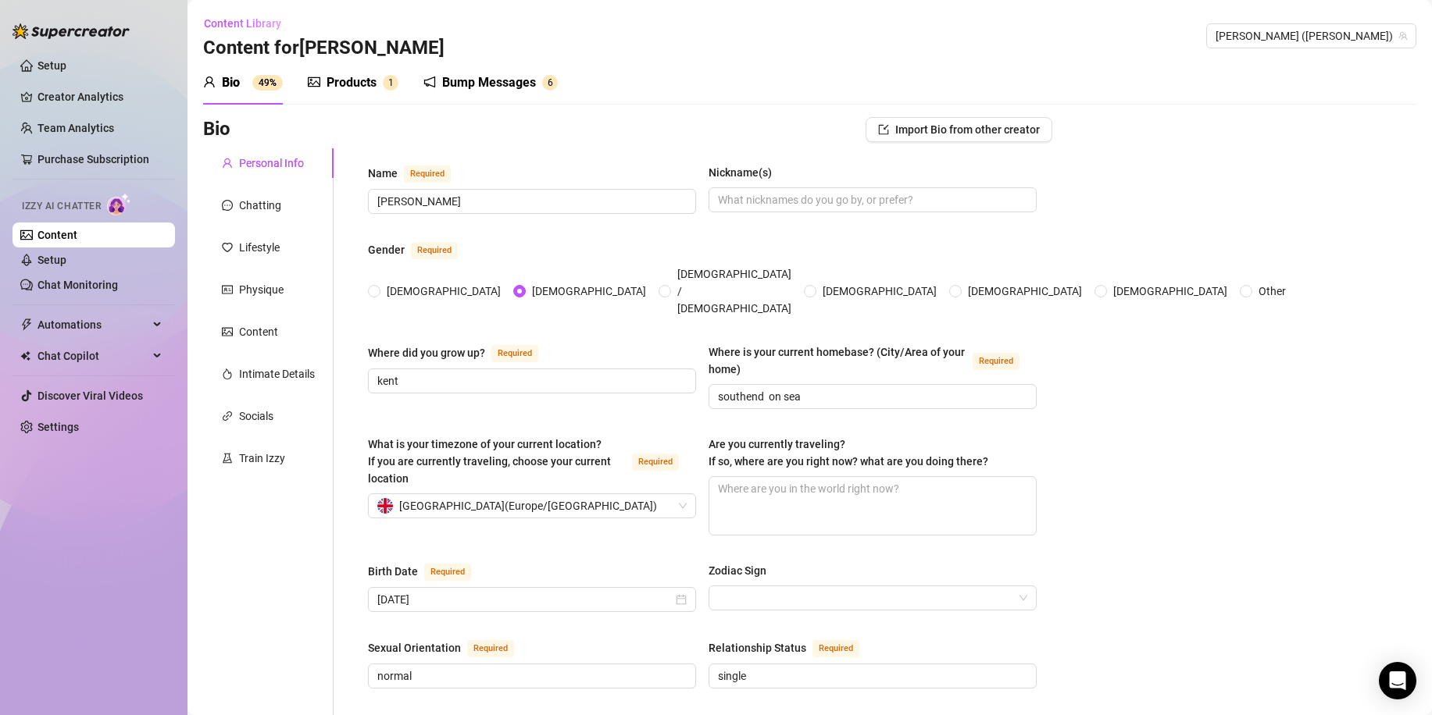
click at [362, 80] on div "Products" at bounding box center [351, 82] width 50 height 19
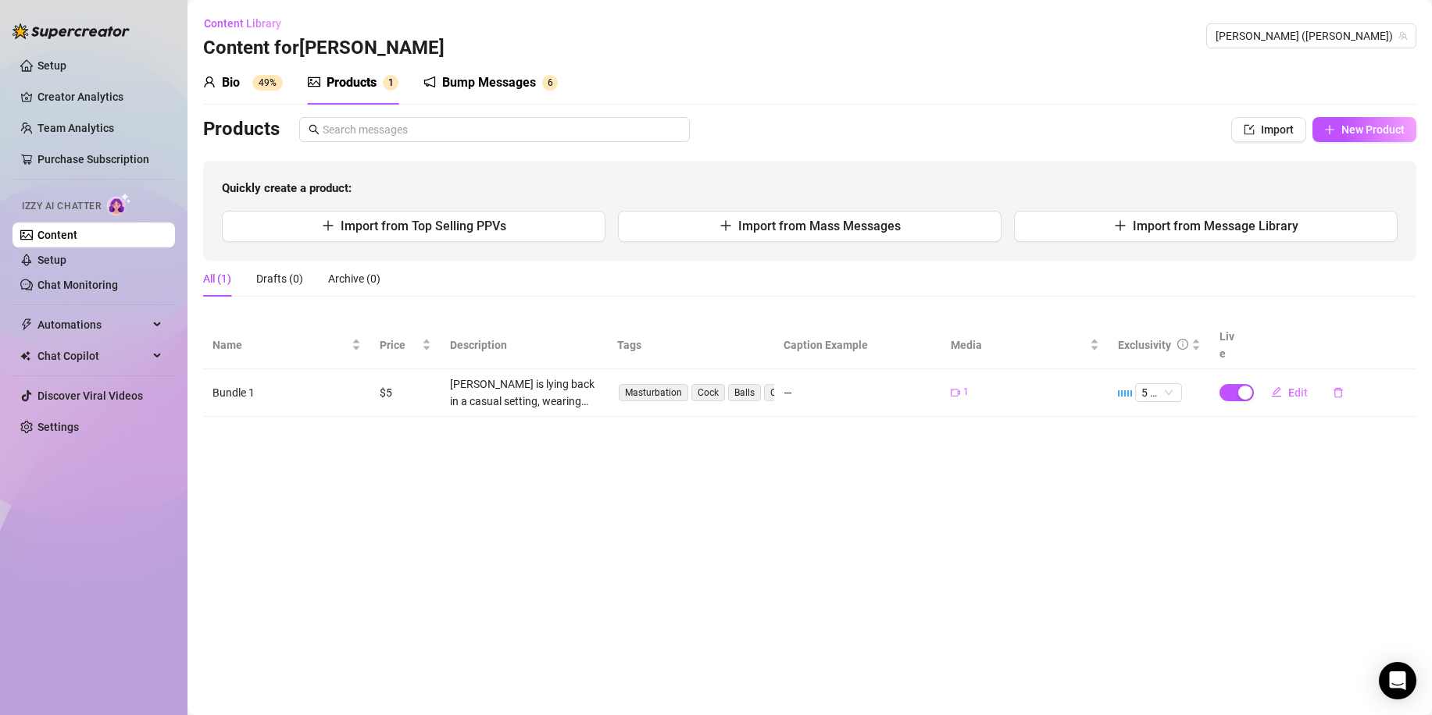
click at [770, 30] on div "Content Library Content for [PERSON_NAME] (leeli)" at bounding box center [809, 36] width 1213 height 50
click at [956, 47] on div "Content Library Content for [PERSON_NAME] (leeli)" at bounding box center [809, 36] width 1213 height 50
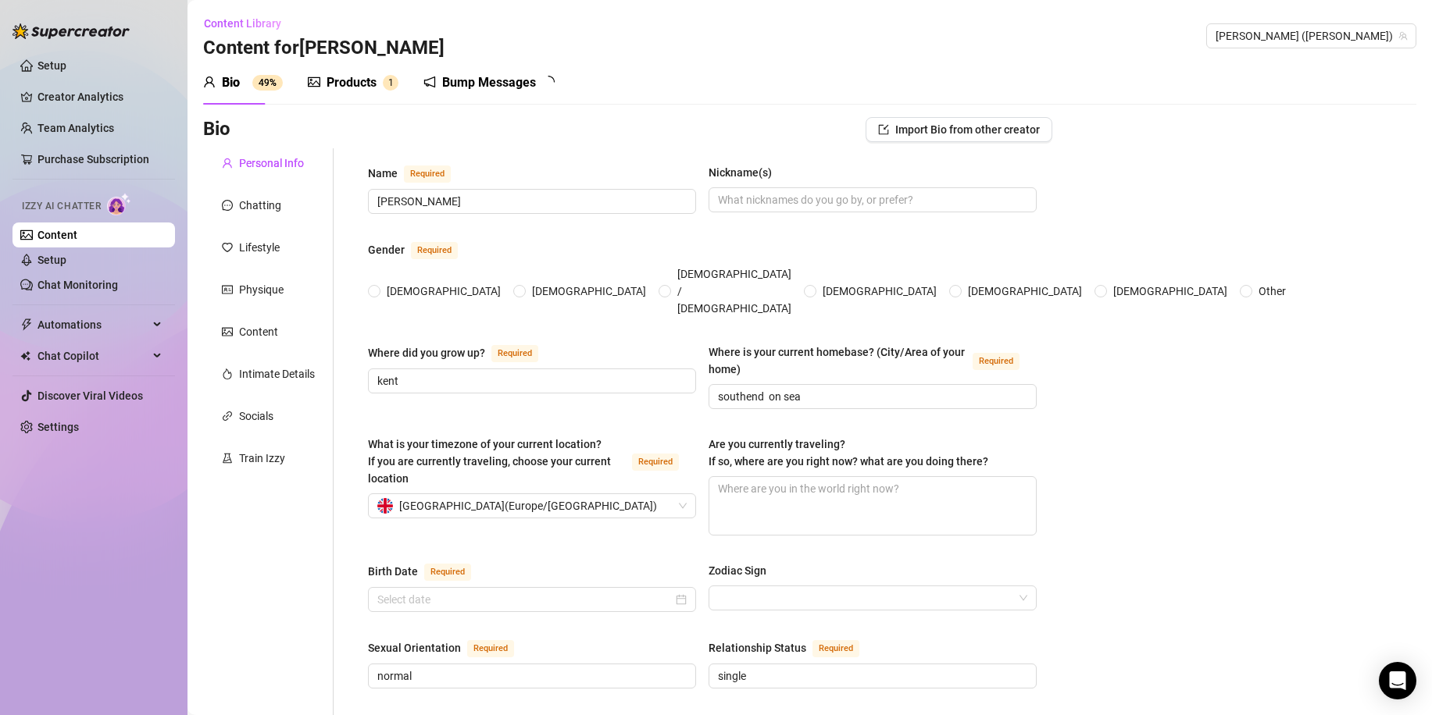
radio input "true"
type input "November 19th, 1984"
click at [262, 460] on div "Train Izzy" at bounding box center [262, 458] width 46 height 17
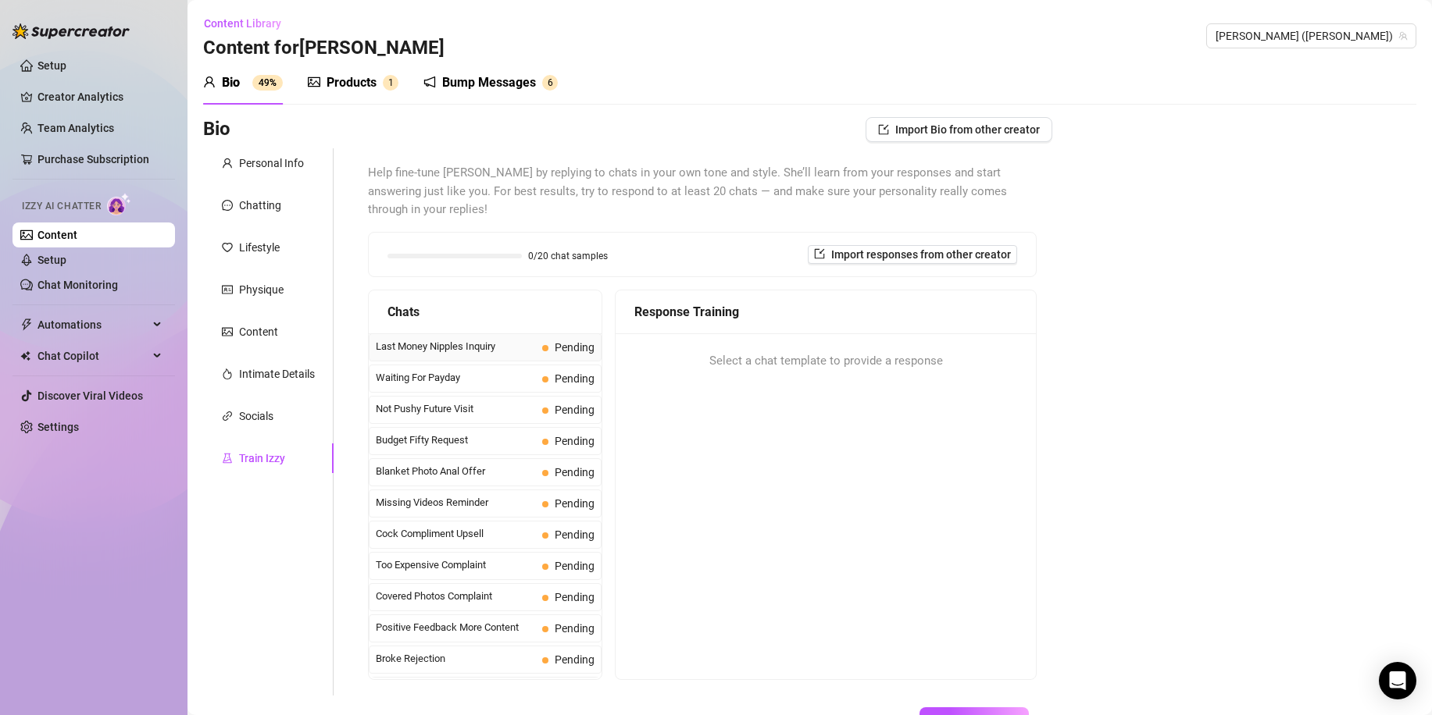
click at [412, 339] on span "Last Money Nipples Inquiry" at bounding box center [456, 347] width 160 height 16
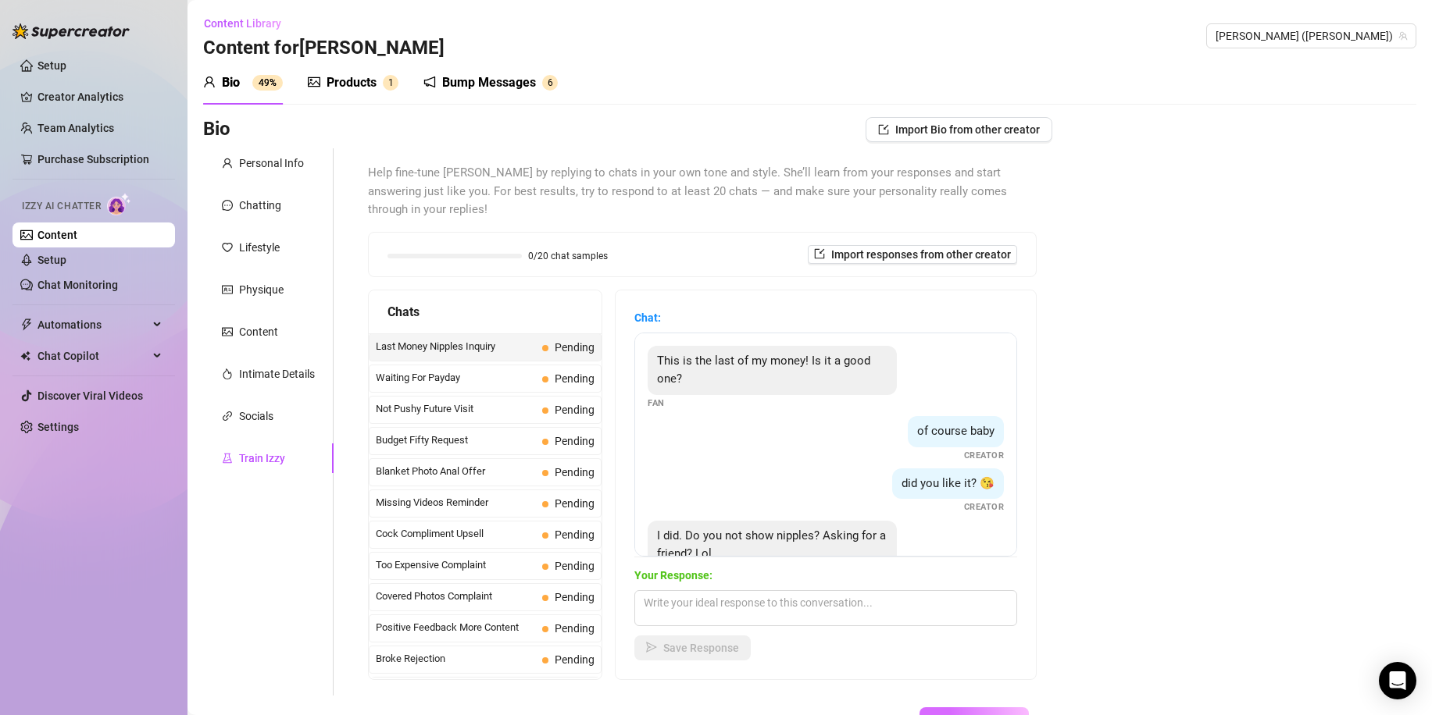
click at [935, 714] on span "Save All Changes" at bounding box center [974, 720] width 86 height 12
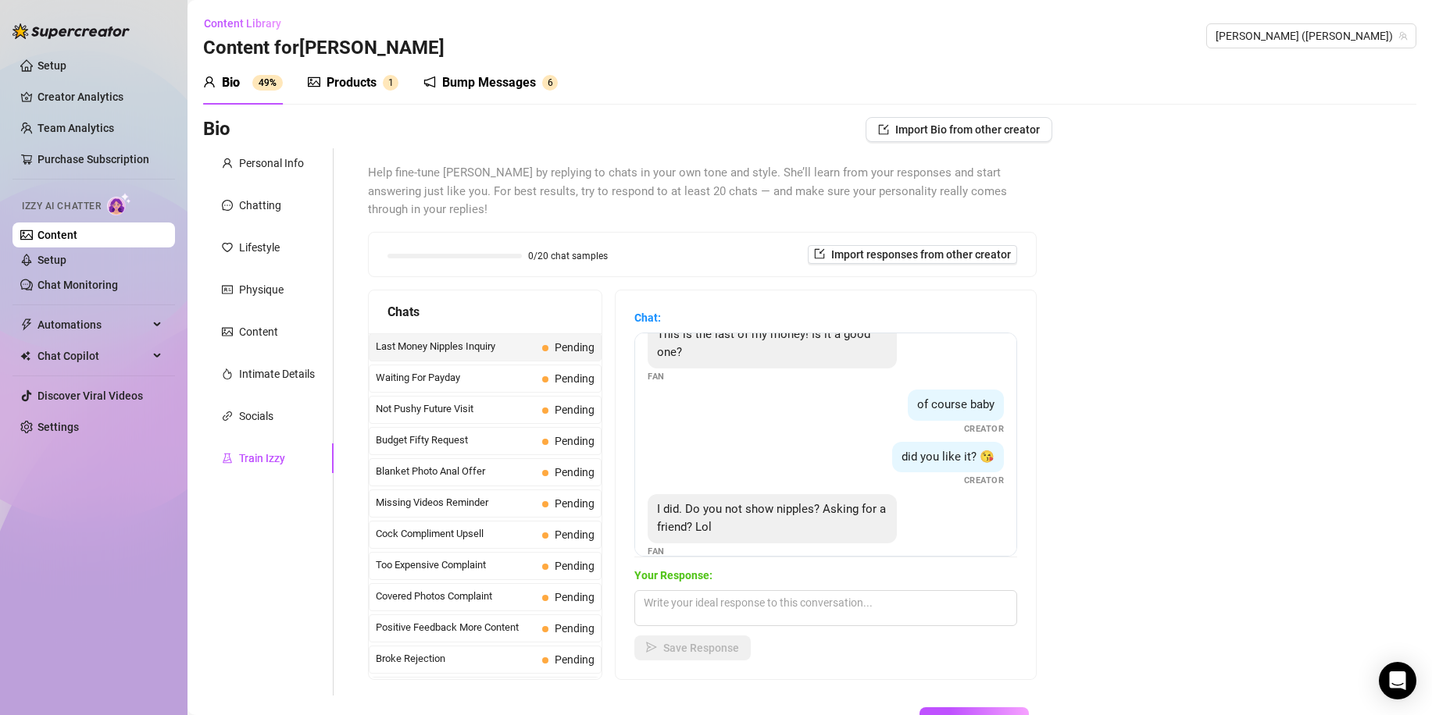
scroll to position [48, 0]
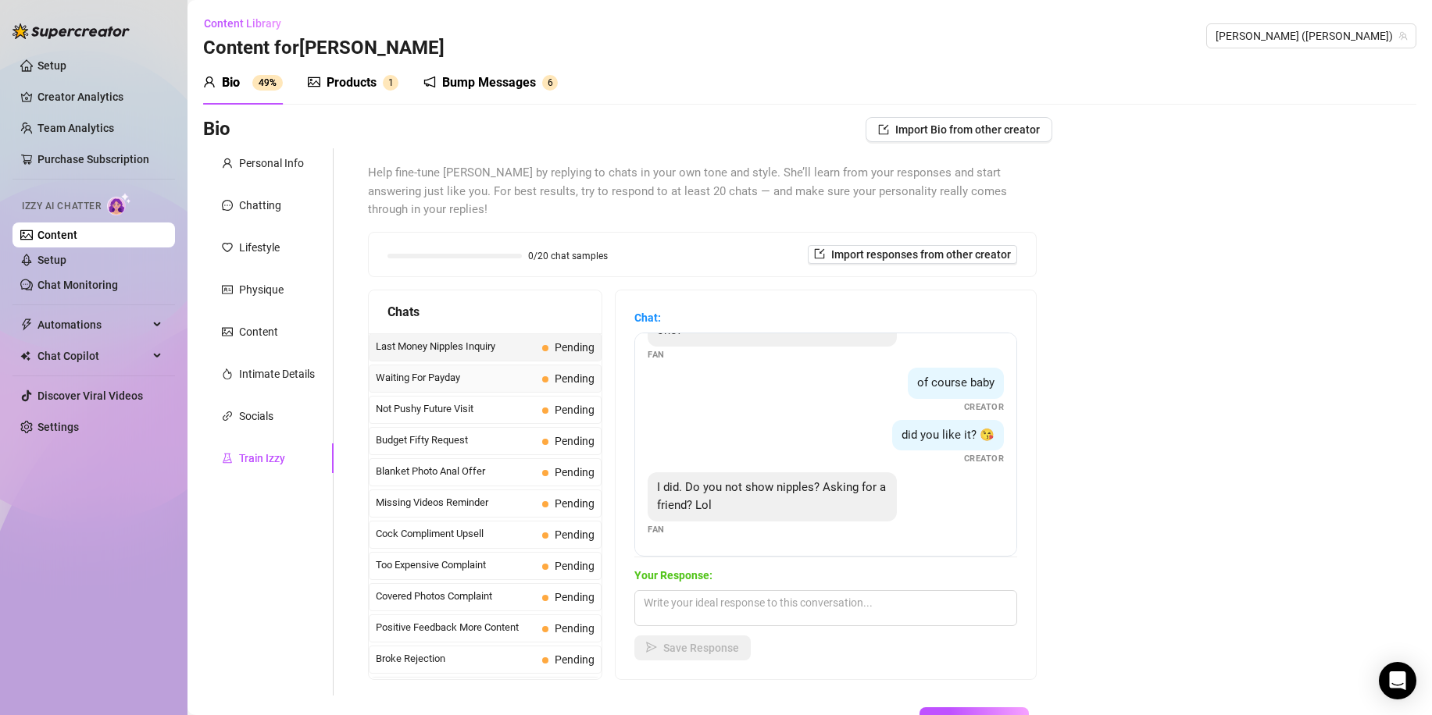
click at [483, 370] on span "Waiting For Payday" at bounding box center [456, 378] width 160 height 16
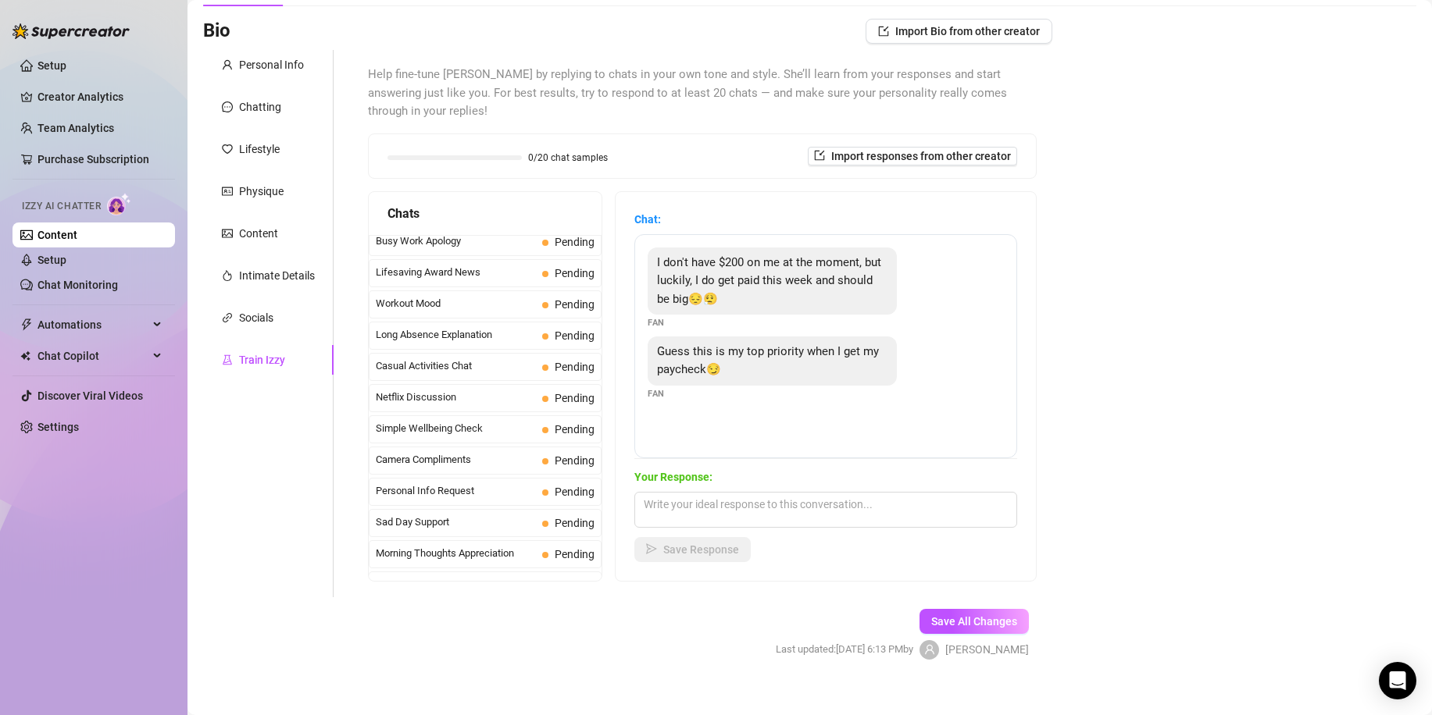
scroll to position [1402, 0]
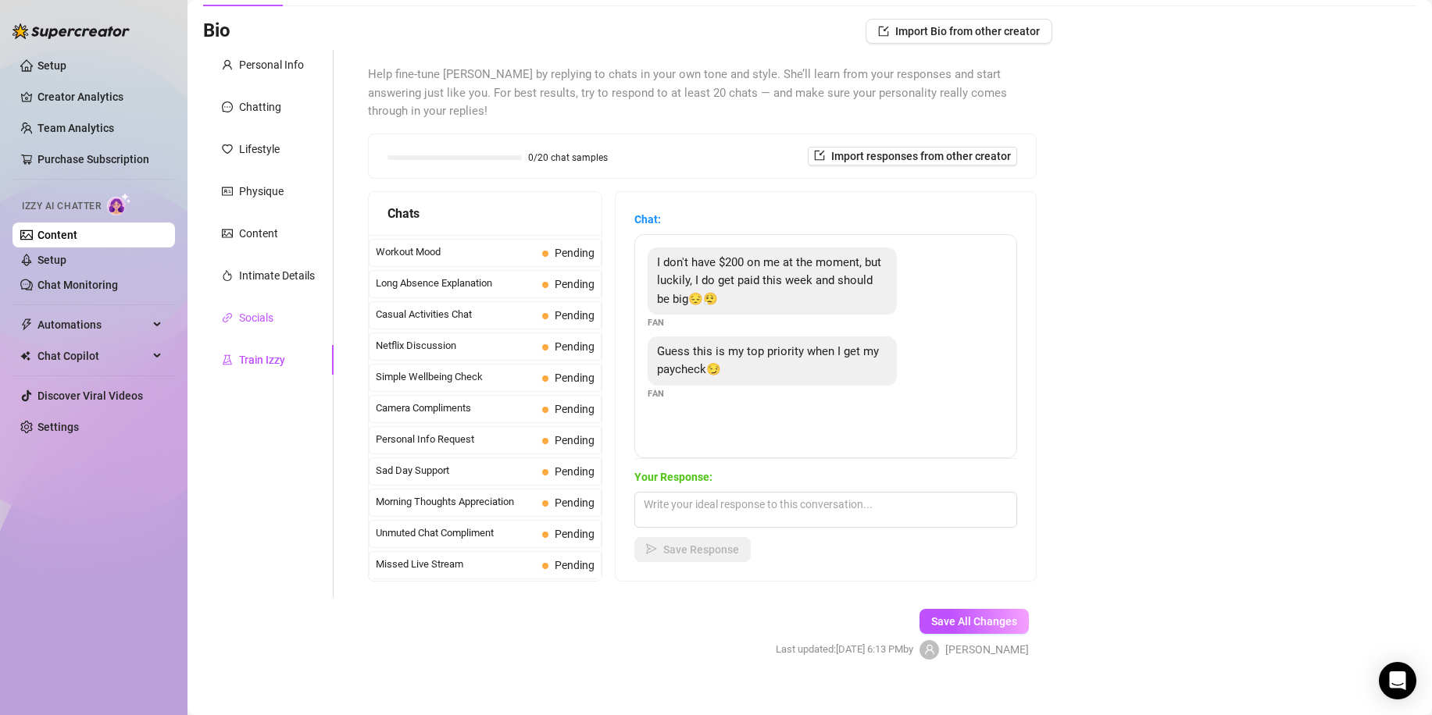
click at [272, 318] on div "Socials" at bounding box center [256, 317] width 34 height 17
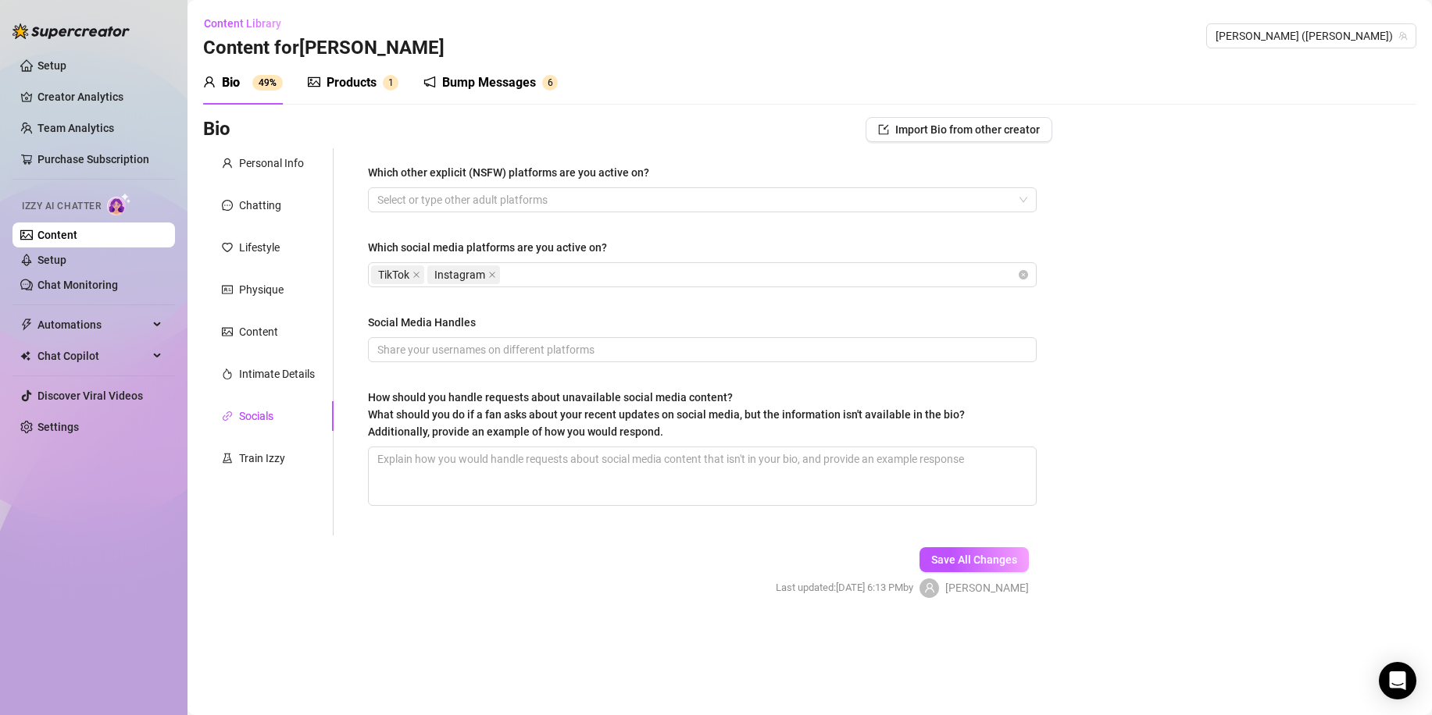
scroll to position [0, 0]
click at [282, 330] on div "Content" at bounding box center [268, 332] width 130 height 30
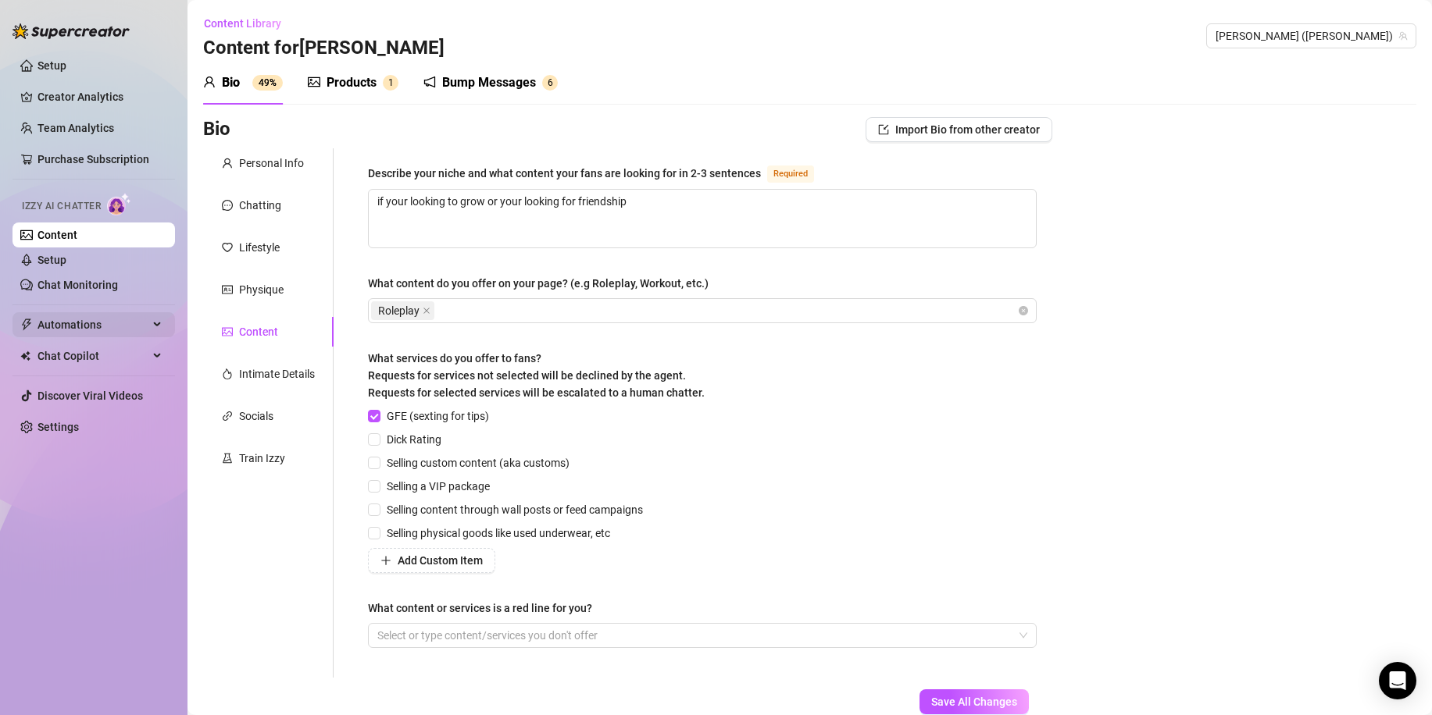
click at [117, 327] on span "Automations" at bounding box center [92, 324] width 111 height 25
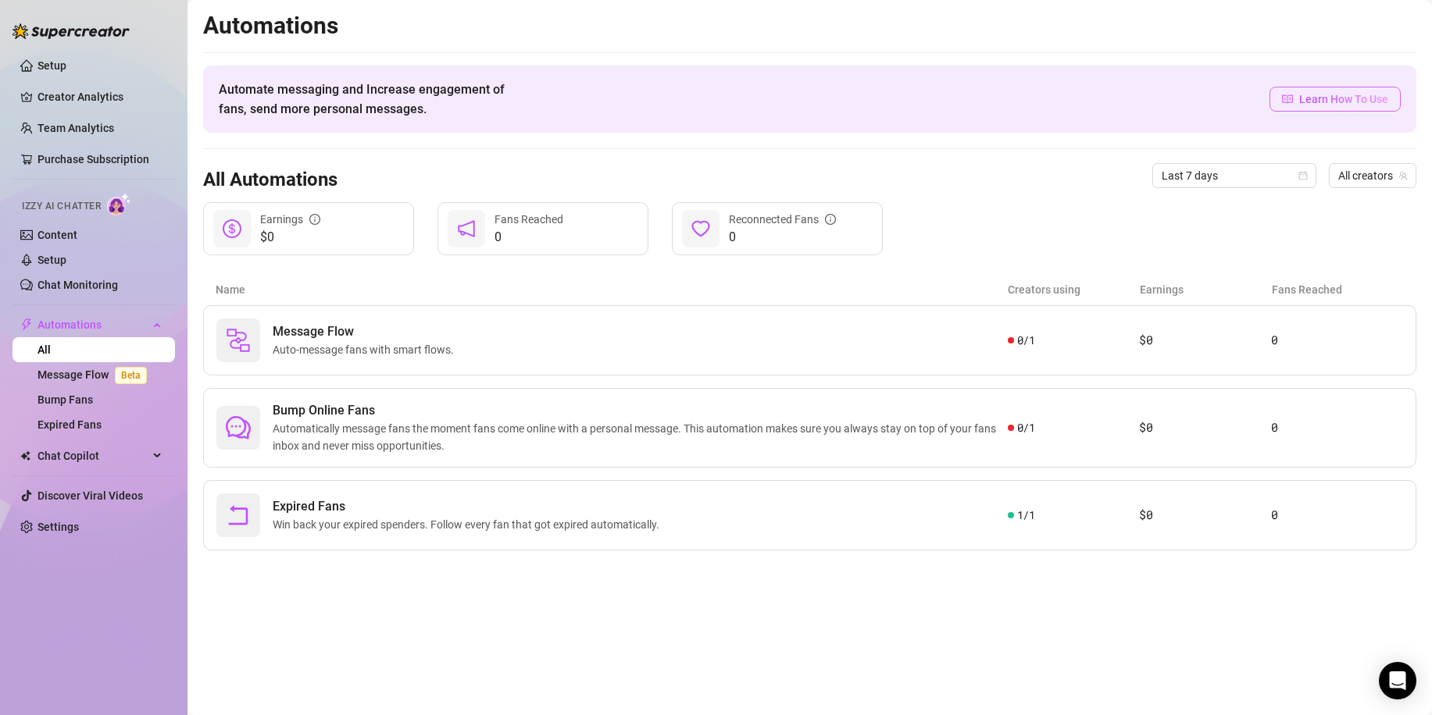
click at [1285, 106] on span at bounding box center [1287, 99] width 11 height 17
click at [539, 427] on span "Automatically message fans the moment fans come online with a personal message.…" at bounding box center [640, 437] width 735 height 34
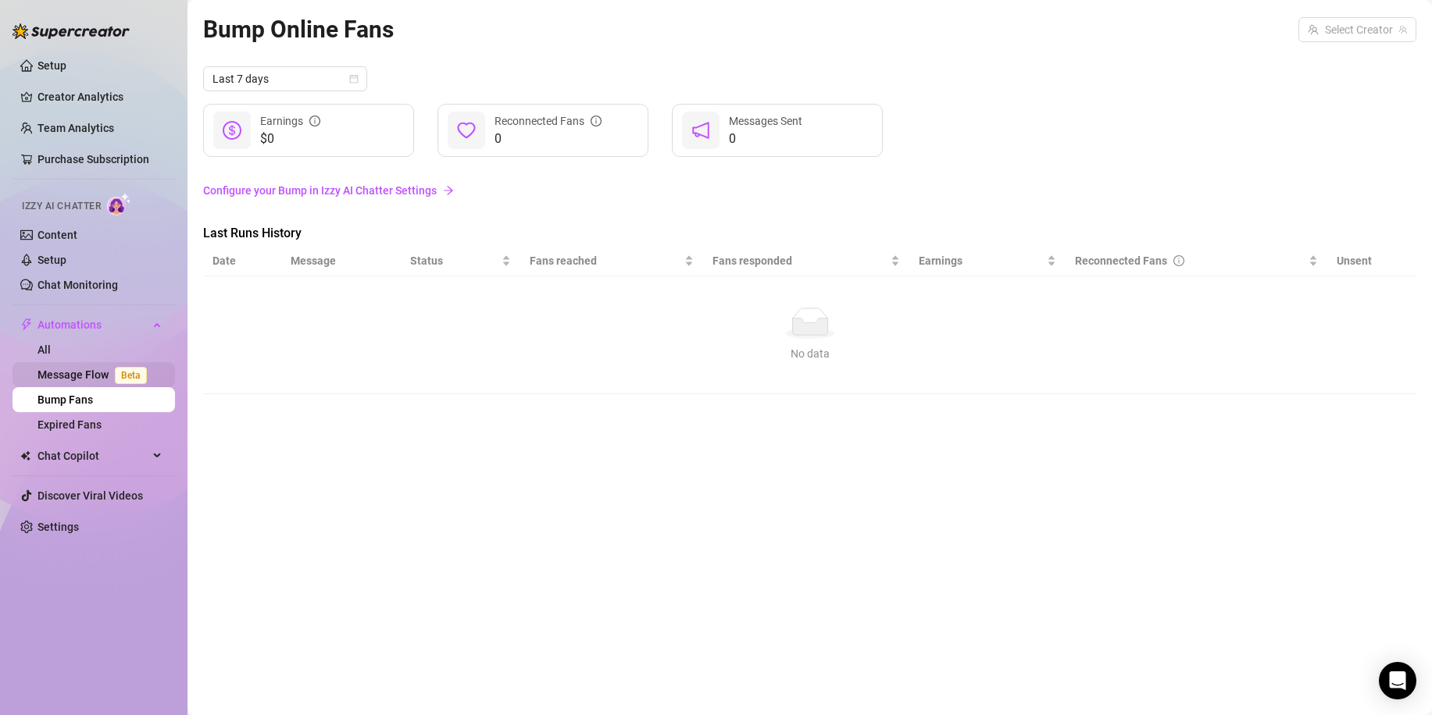
click at [102, 370] on link "Message Flow Beta" at bounding box center [95, 375] width 116 height 12
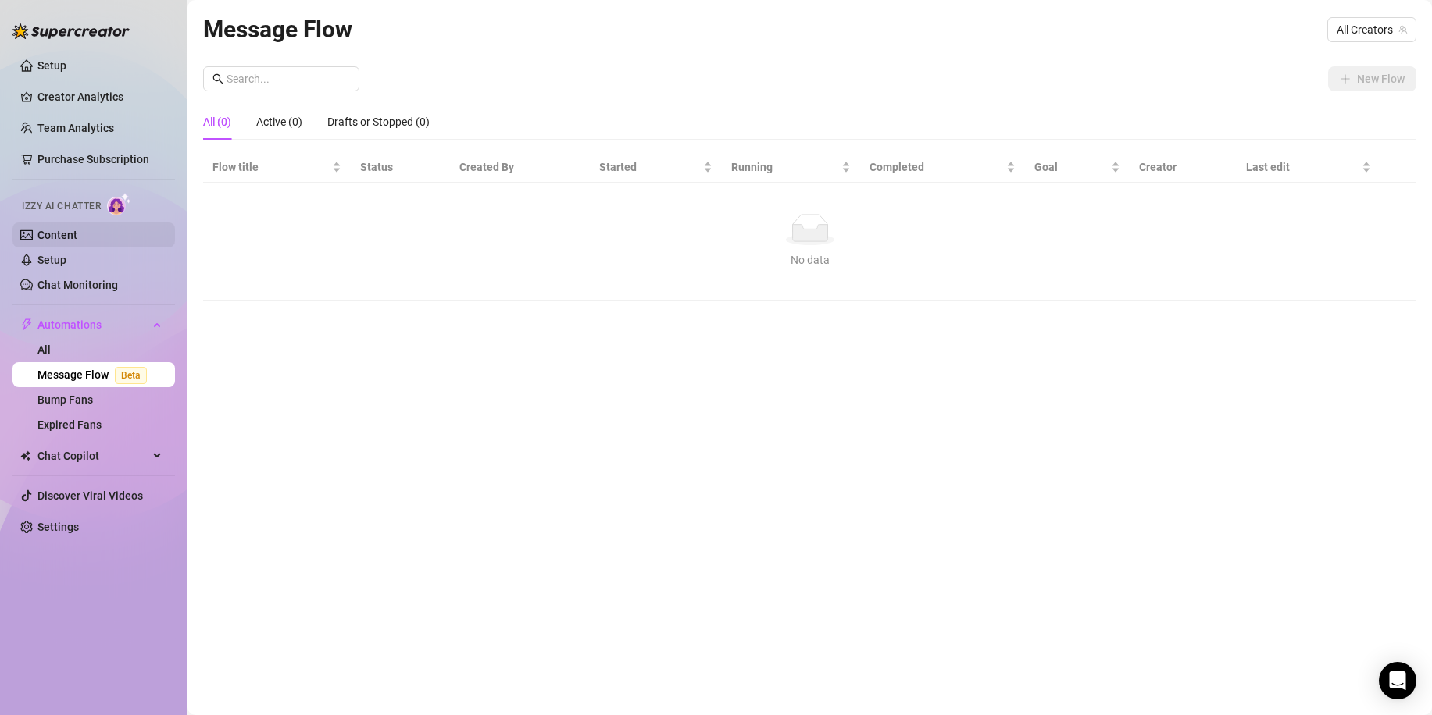
click at [77, 241] on link "Content" at bounding box center [57, 235] width 40 height 12
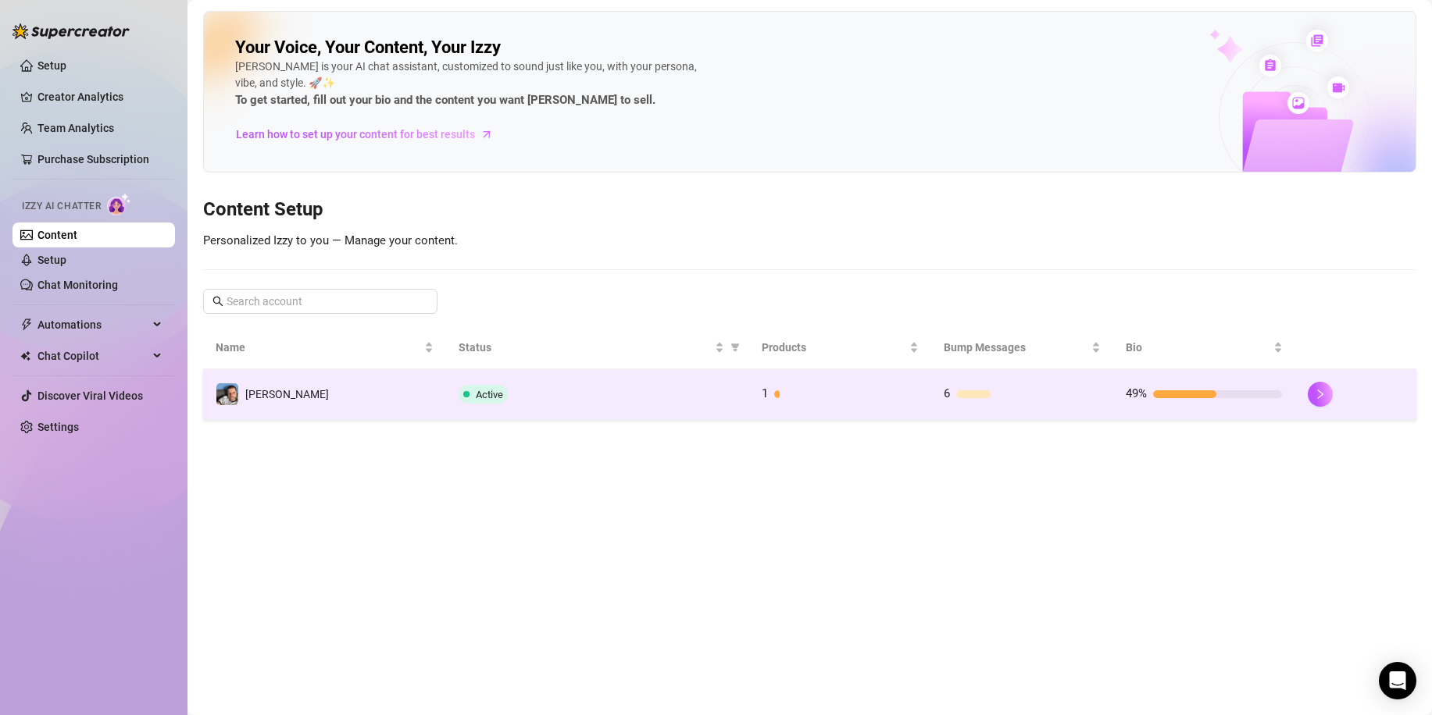
click at [757, 395] on td "1" at bounding box center [840, 394] width 182 height 51
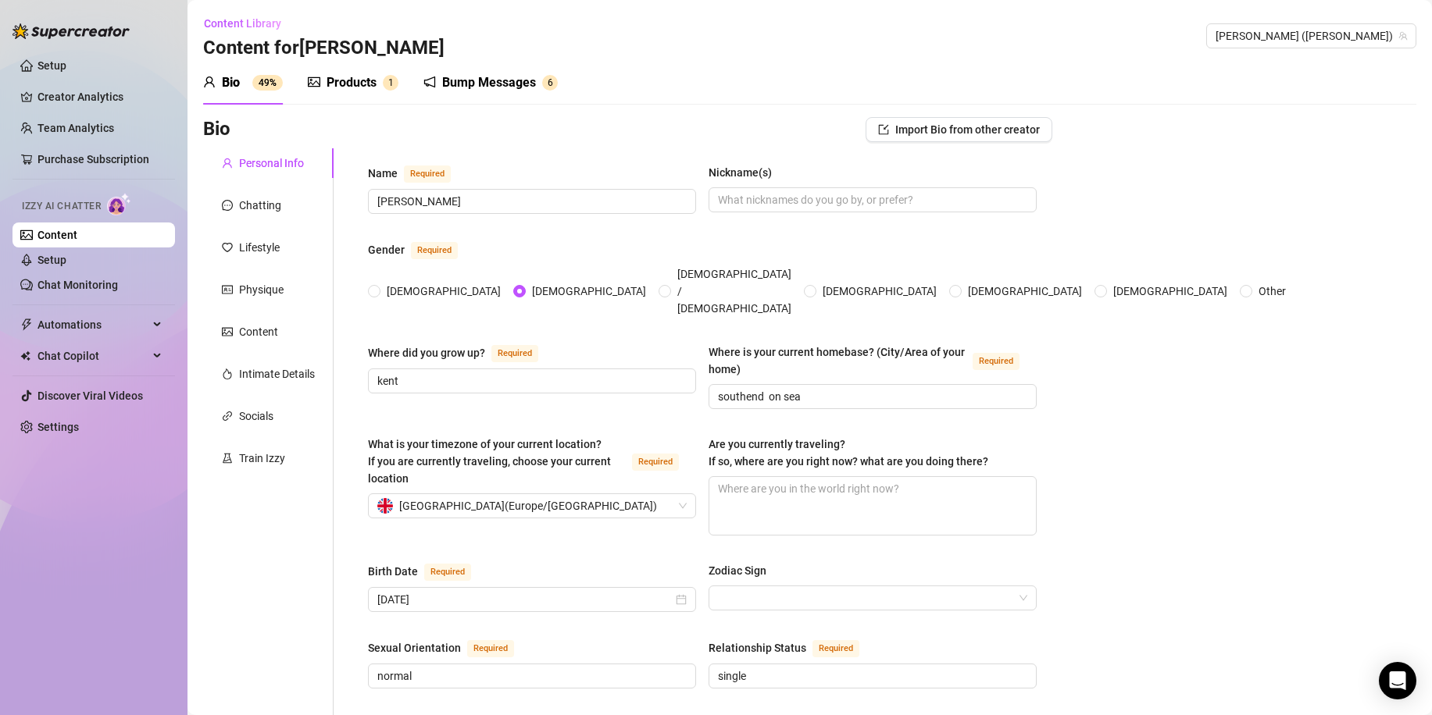
click at [370, 89] on div "Products" at bounding box center [351, 82] width 50 height 19
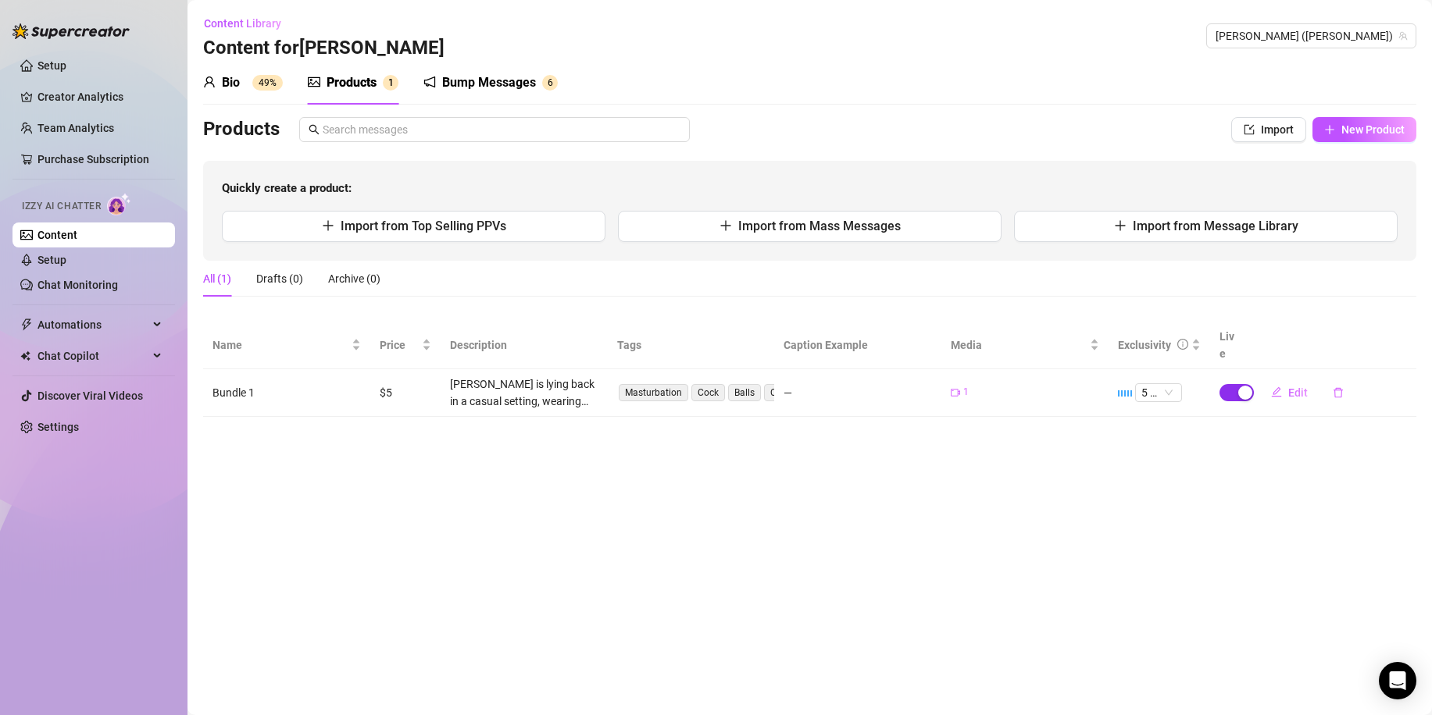
click at [1244, 386] on div "button" at bounding box center [1245, 393] width 14 height 14
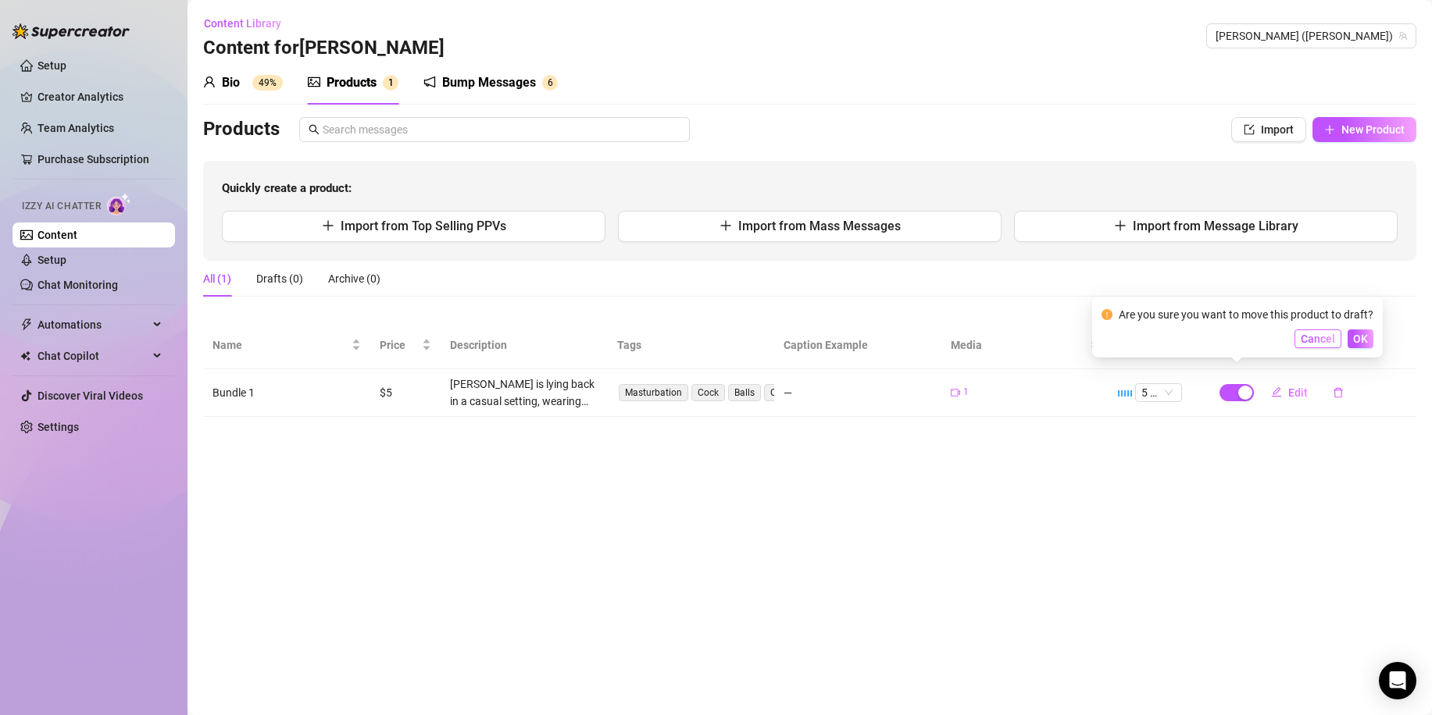
click at [1315, 345] on span "Cancel" at bounding box center [1317, 339] width 34 height 12
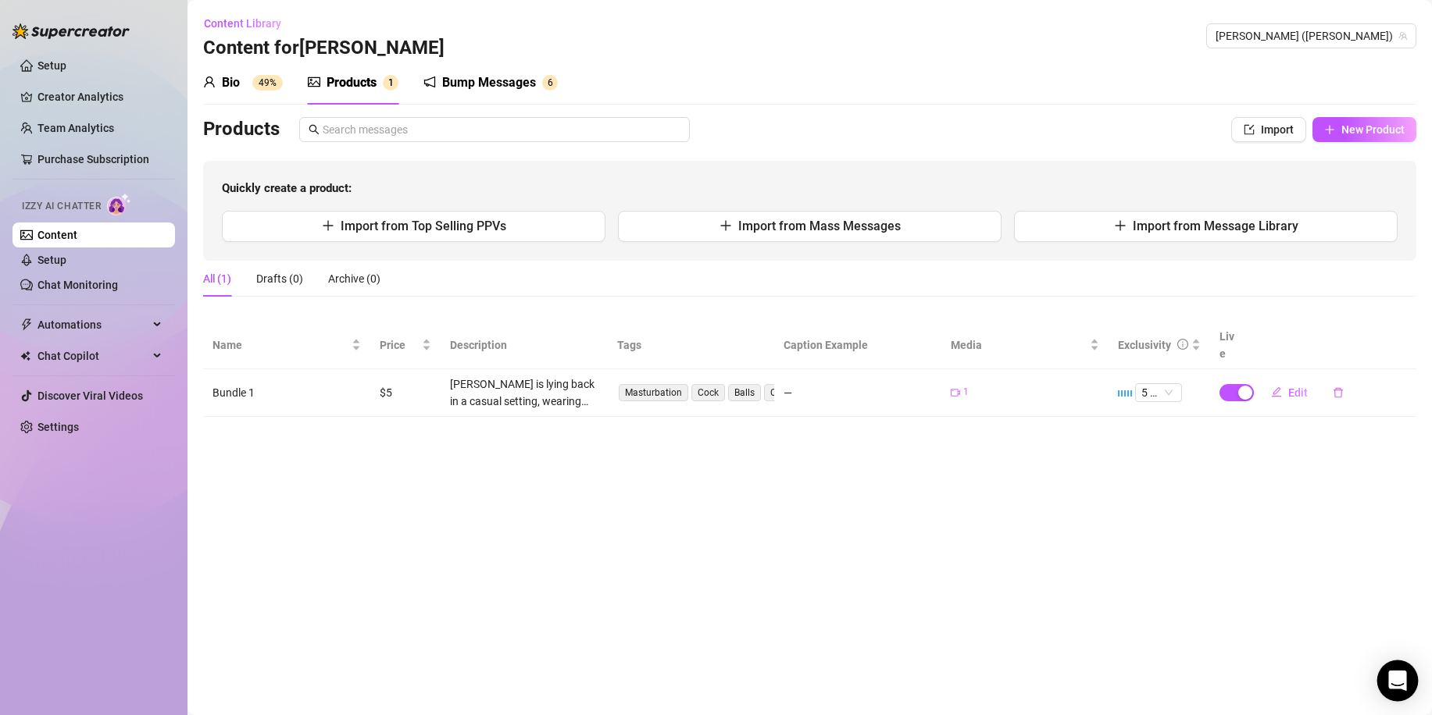
click at [1400, 690] on div "Open Intercom Messenger" at bounding box center [1397, 681] width 41 height 41
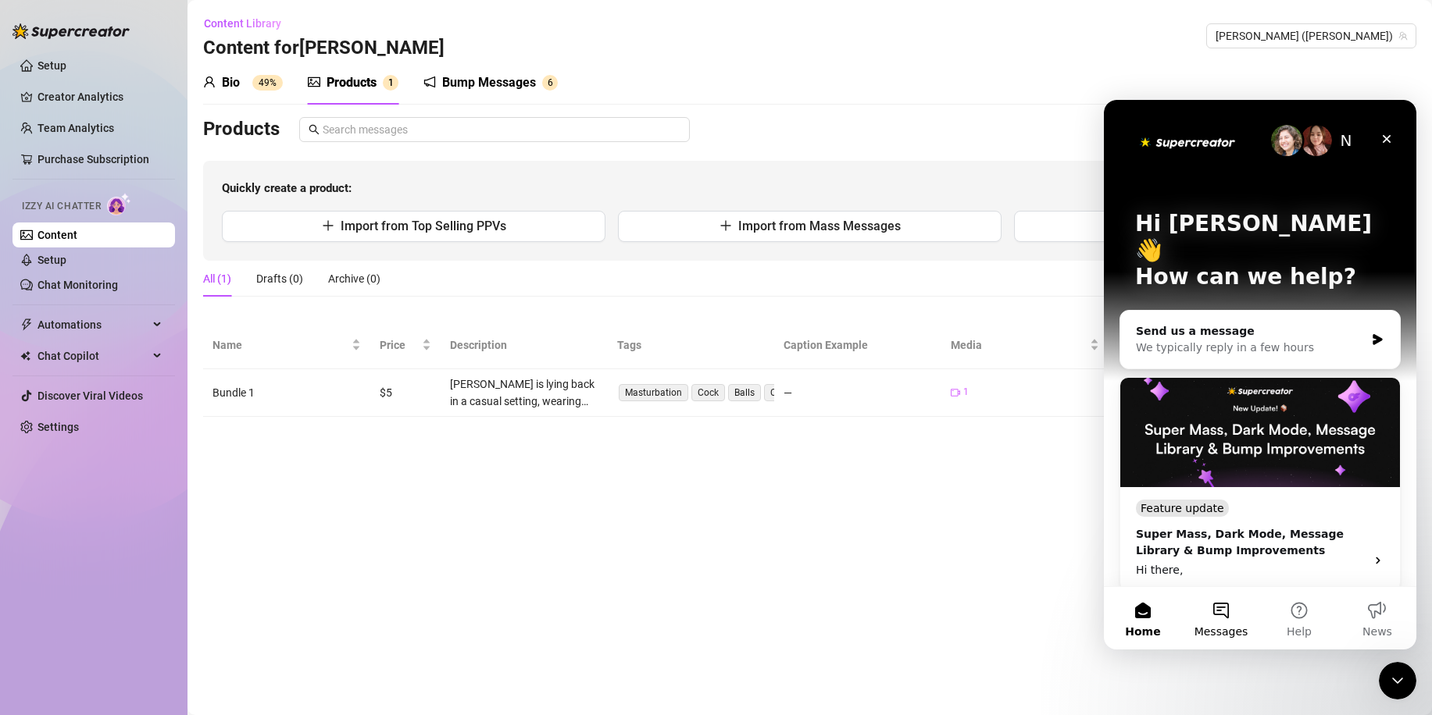
click at [1227, 605] on button "Messages" at bounding box center [1221, 618] width 78 height 62
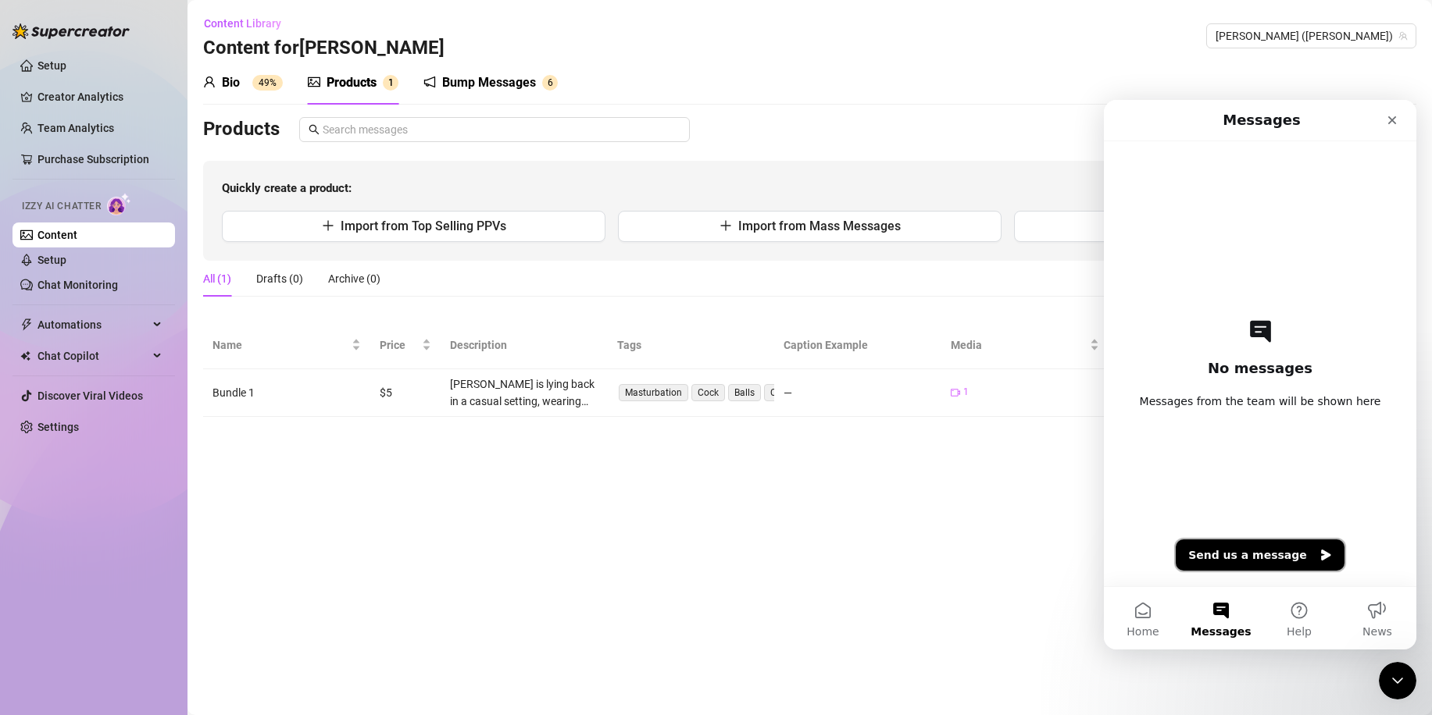
click at [1216, 558] on button "Send us a message" at bounding box center [1259, 555] width 169 height 31
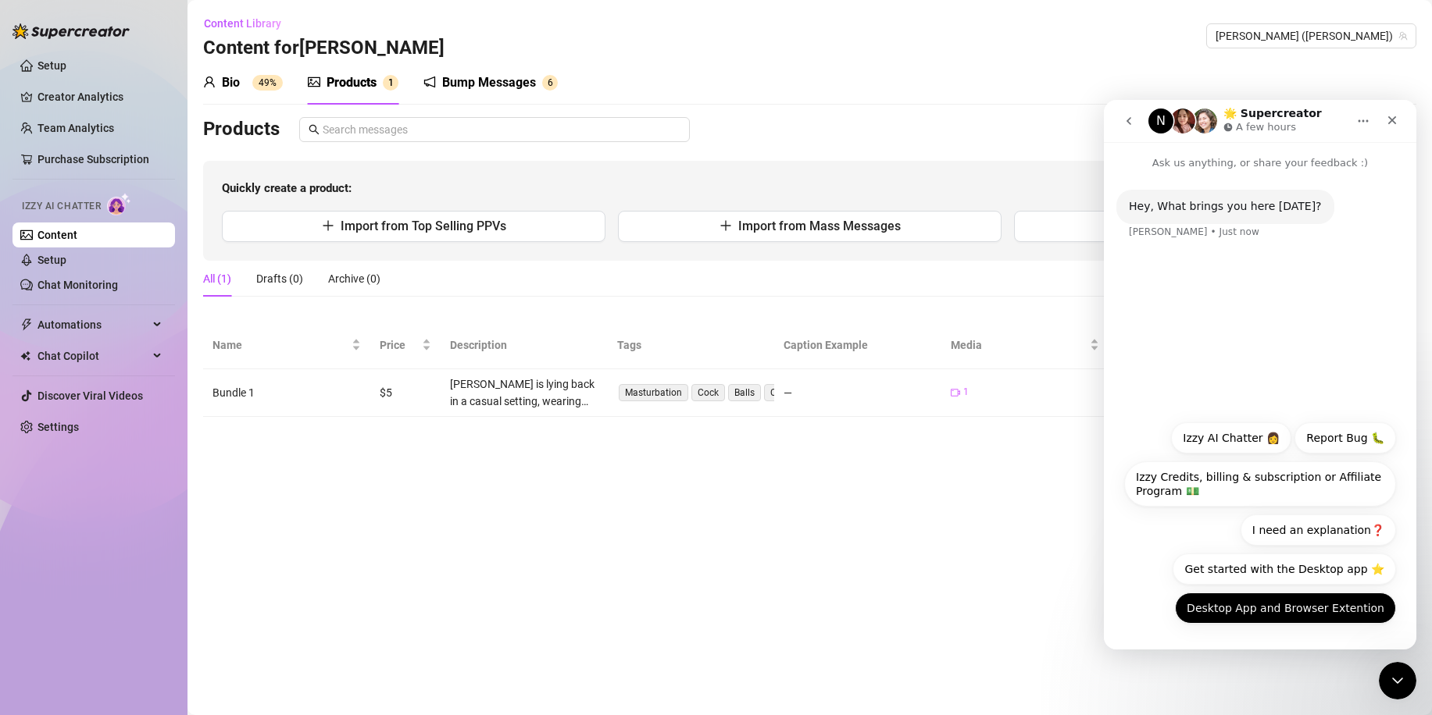
click at [1243, 619] on button "Desktop App and Browser Extention" at bounding box center [1285, 608] width 221 height 31
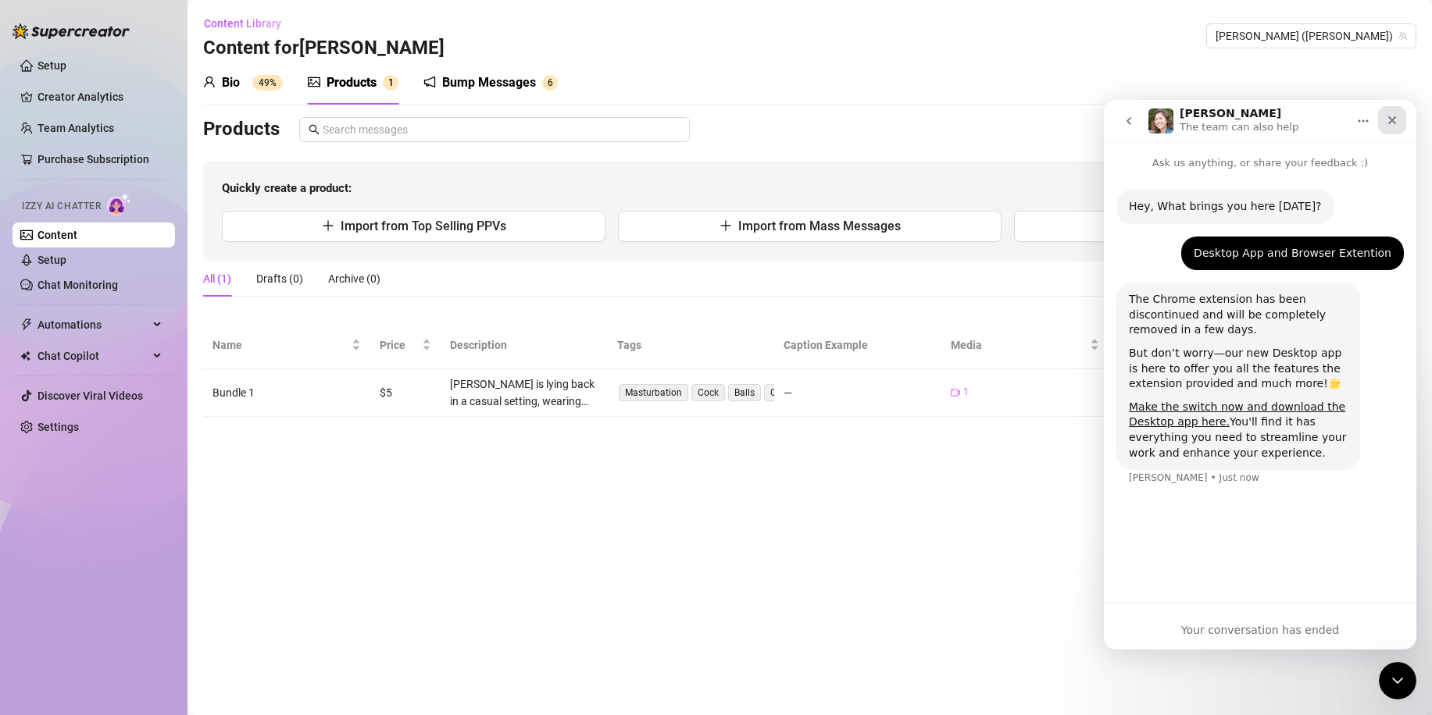
click at [1392, 131] on div "Close" at bounding box center [1392, 120] width 28 height 28
